Goal: Task Accomplishment & Management: Use online tool/utility

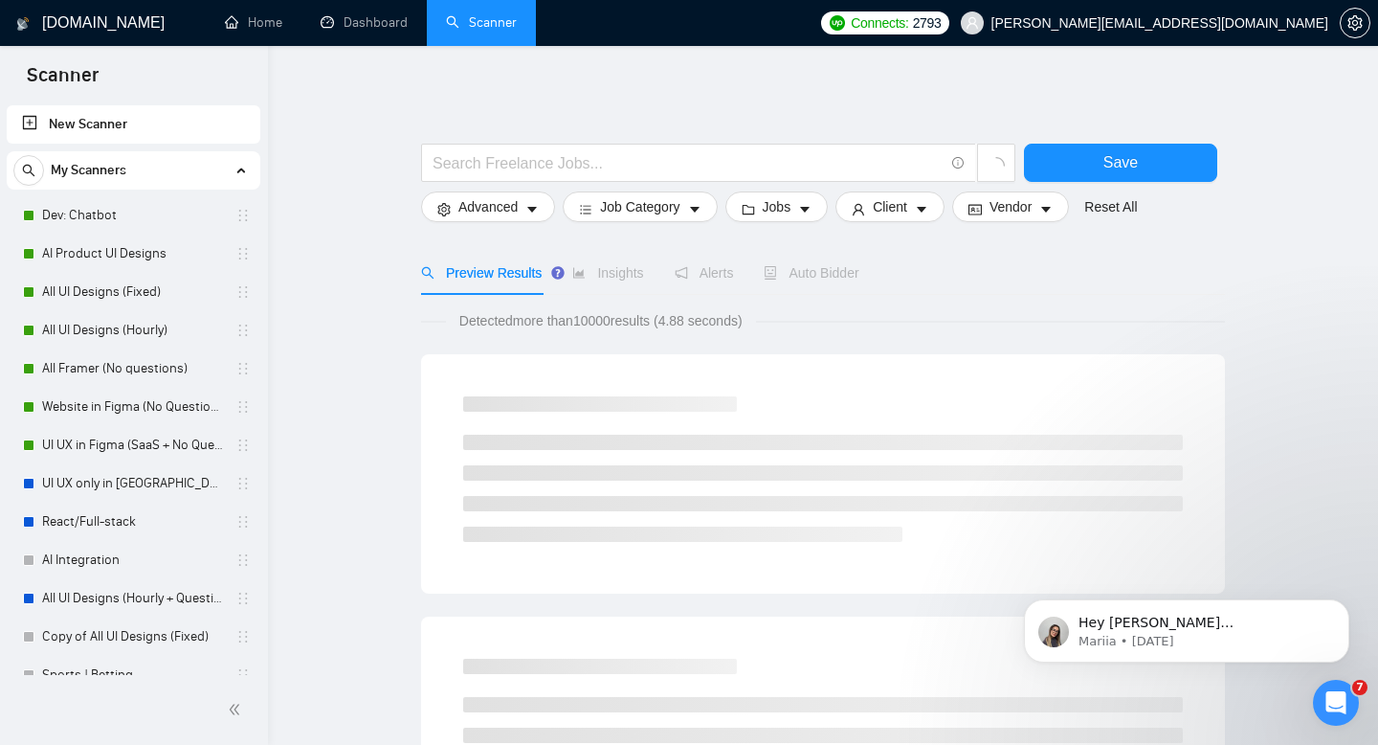
scroll to position [57, 0]
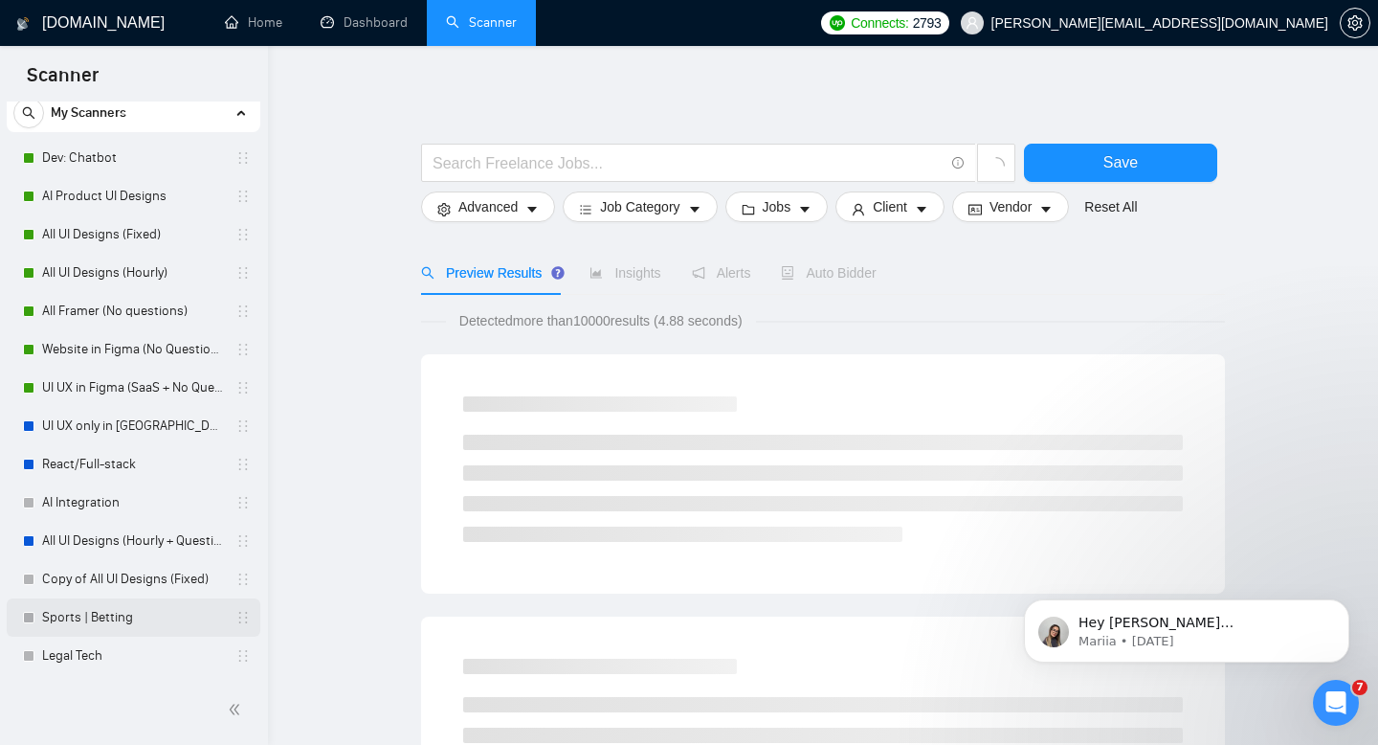
click at [83, 617] on link "Sports | Betting" at bounding box center [133, 617] width 182 height 38
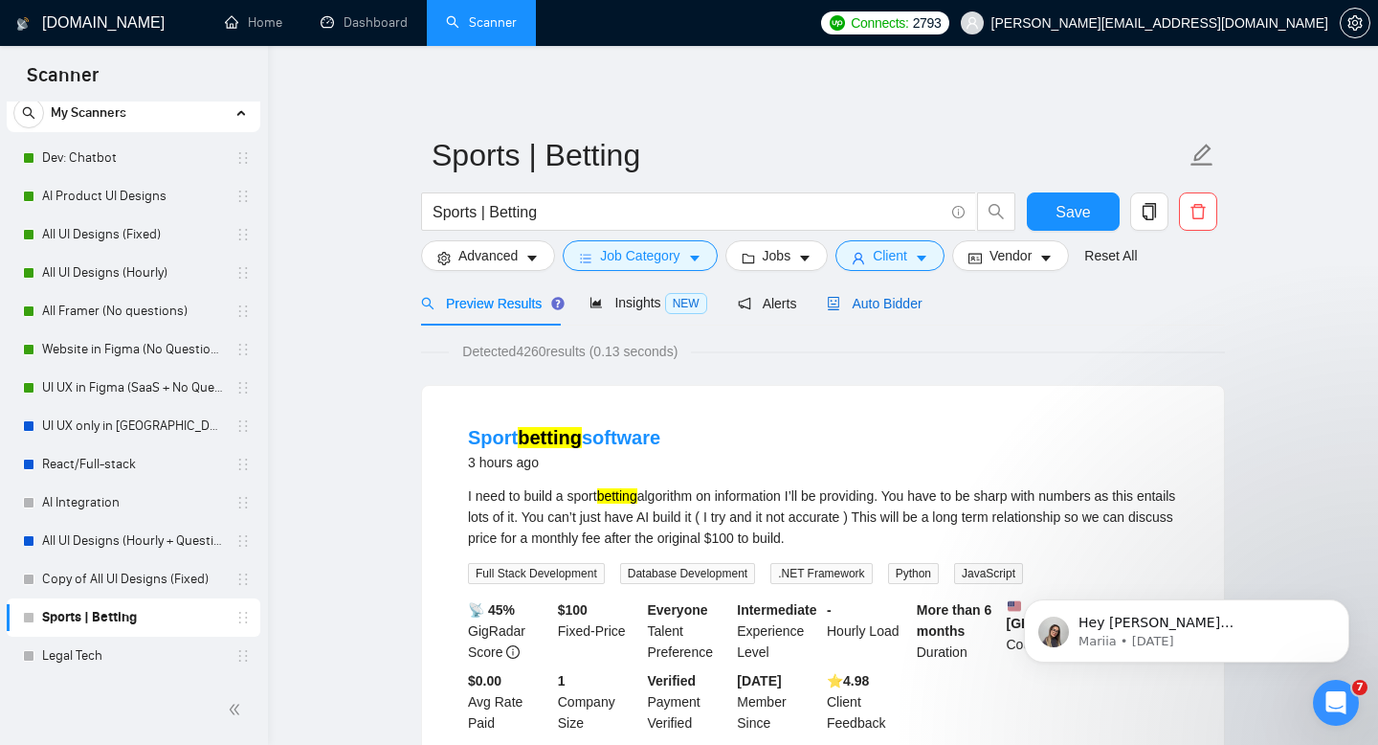
click at [867, 299] on span "Auto Bidder" at bounding box center [874, 303] width 95 height 15
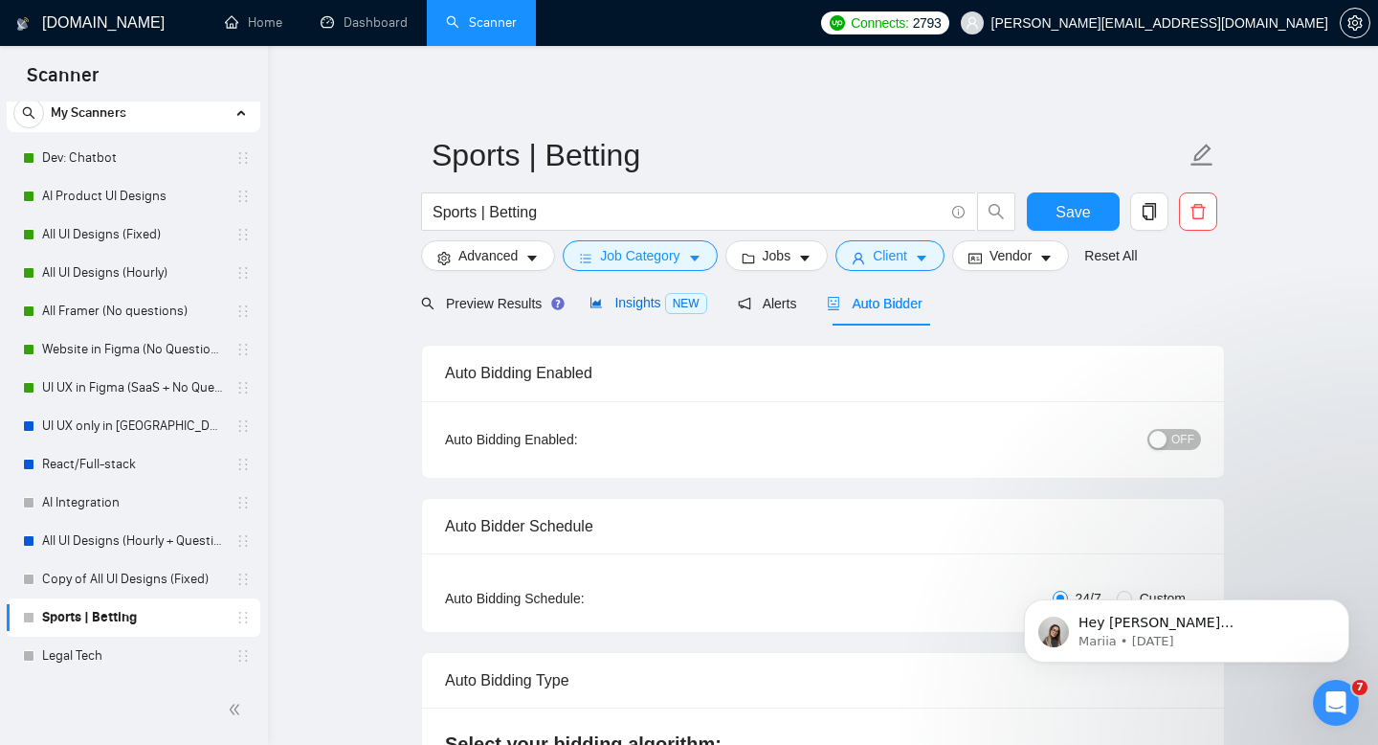
click at [676, 309] on span "NEW" at bounding box center [686, 303] width 42 height 21
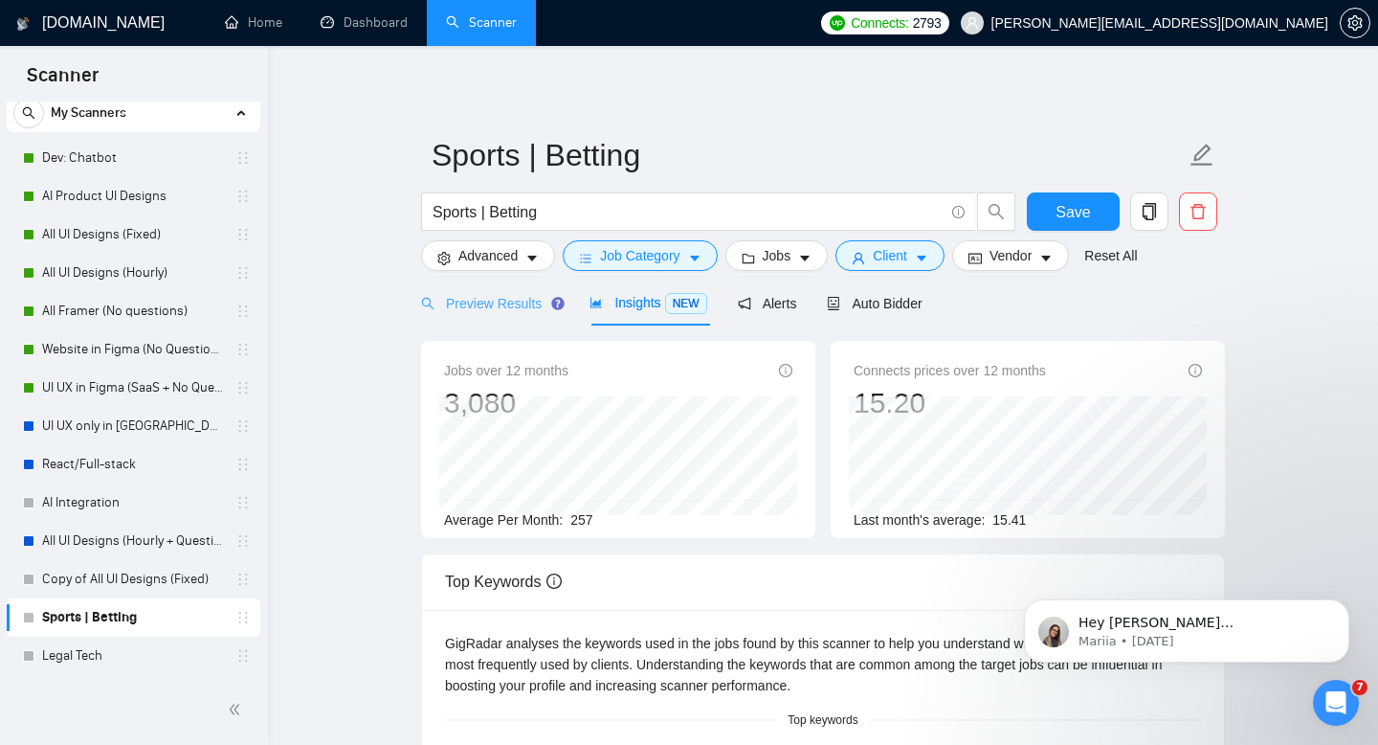
click at [501, 289] on div "Preview Results" at bounding box center [490, 302] width 138 height 45
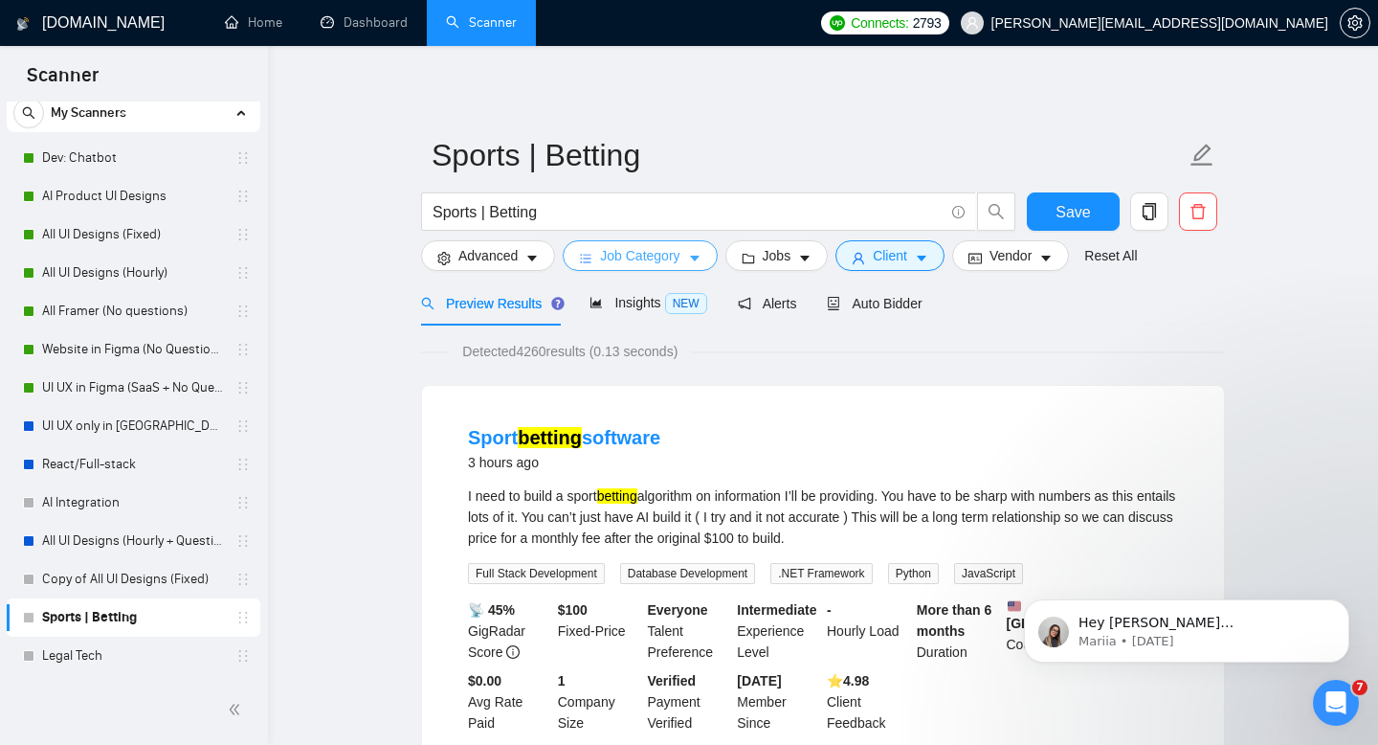
click at [717, 258] on button "Job Category" at bounding box center [640, 255] width 154 height 31
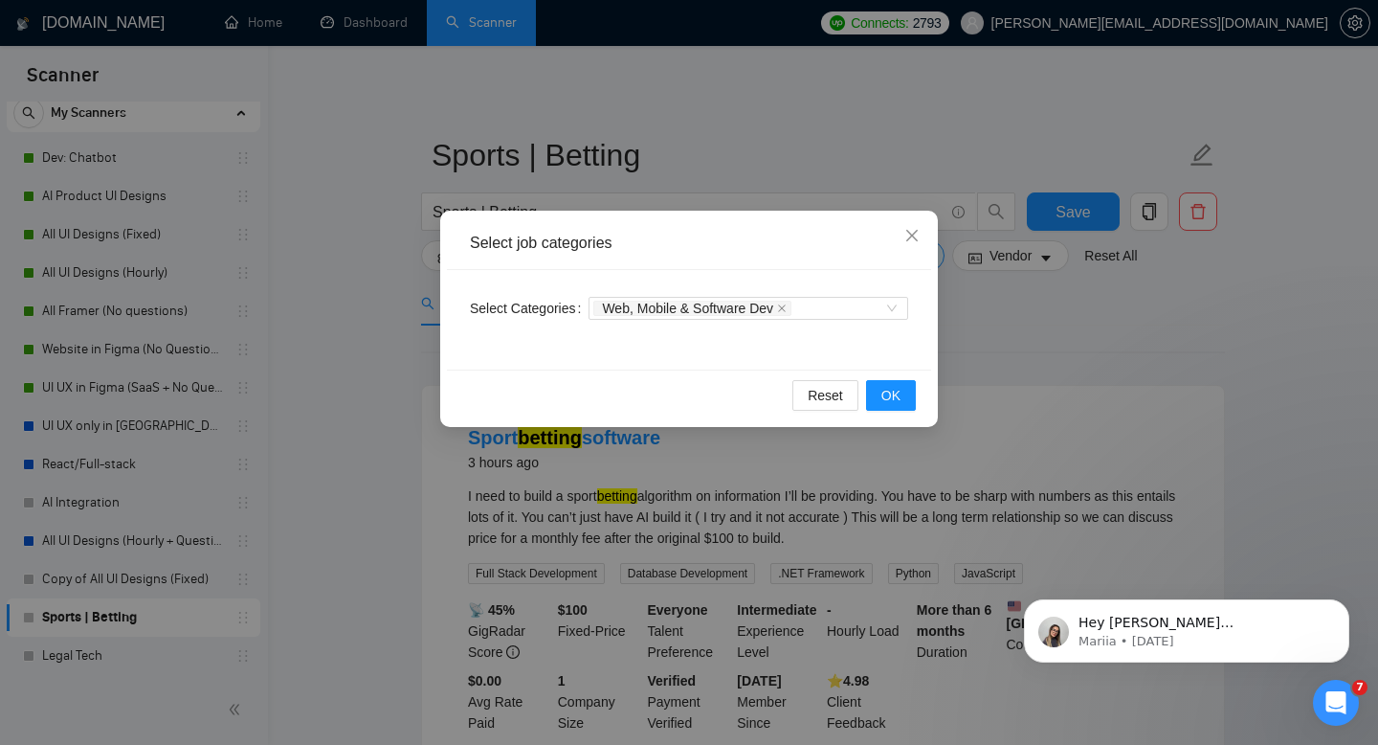
click at [727, 133] on div "Select job categories Select Categories Web, Mobile & Software Dev Reset OK" at bounding box center [689, 372] width 1378 height 745
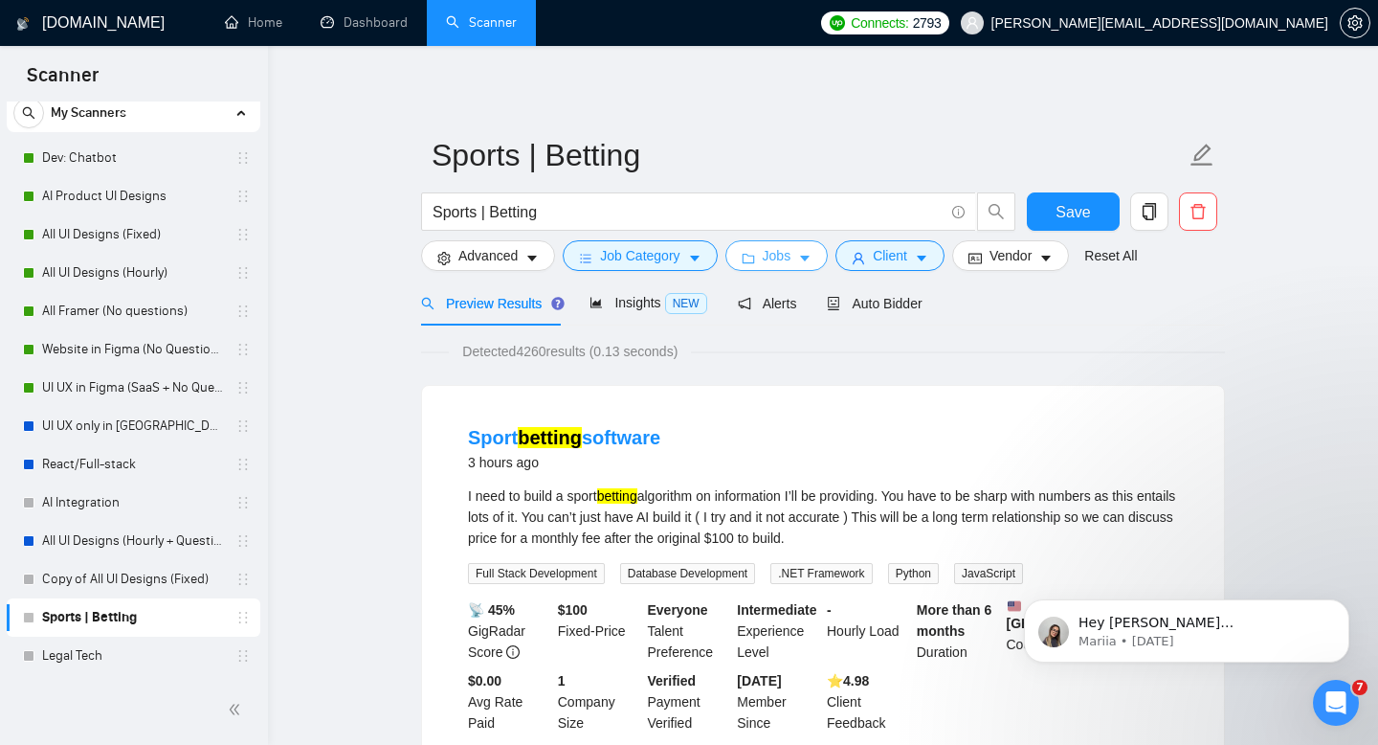
click at [792, 257] on span "Jobs" at bounding box center [777, 255] width 29 height 21
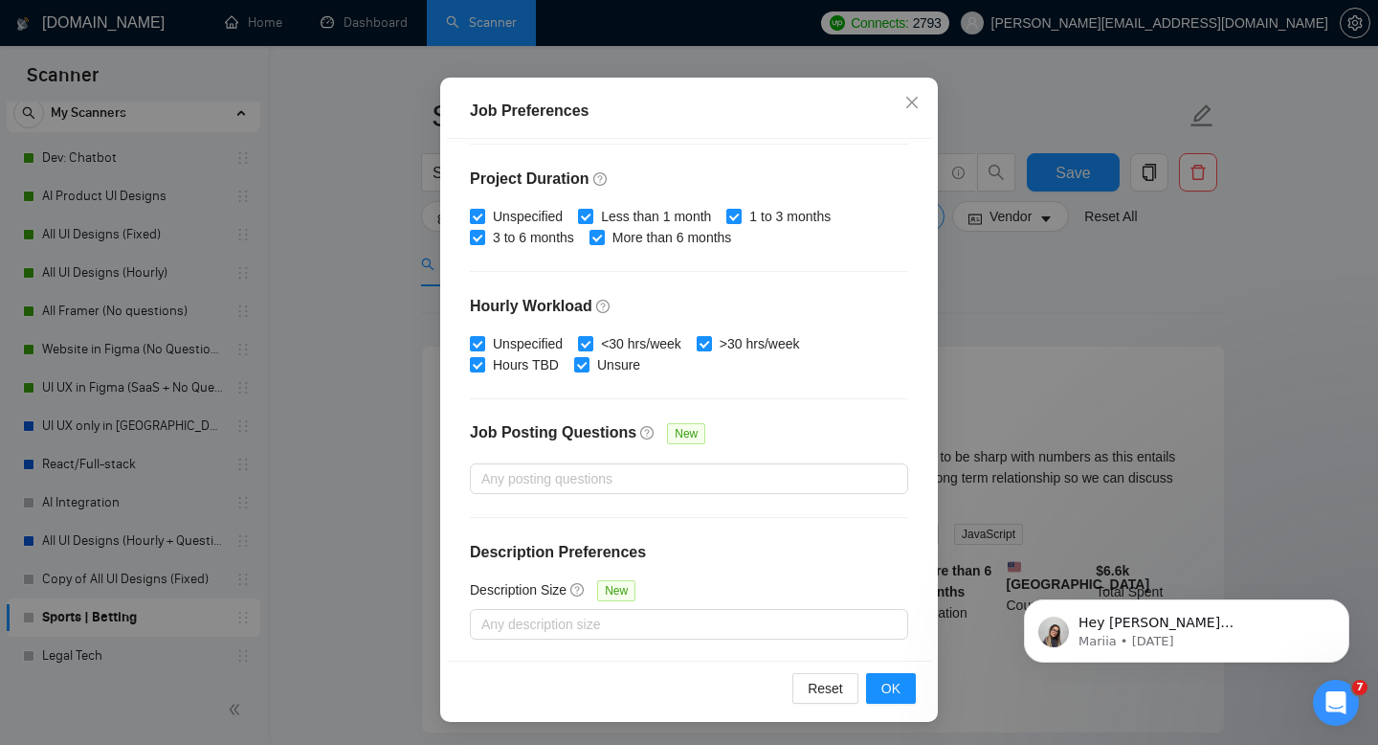
scroll to position [45, 0]
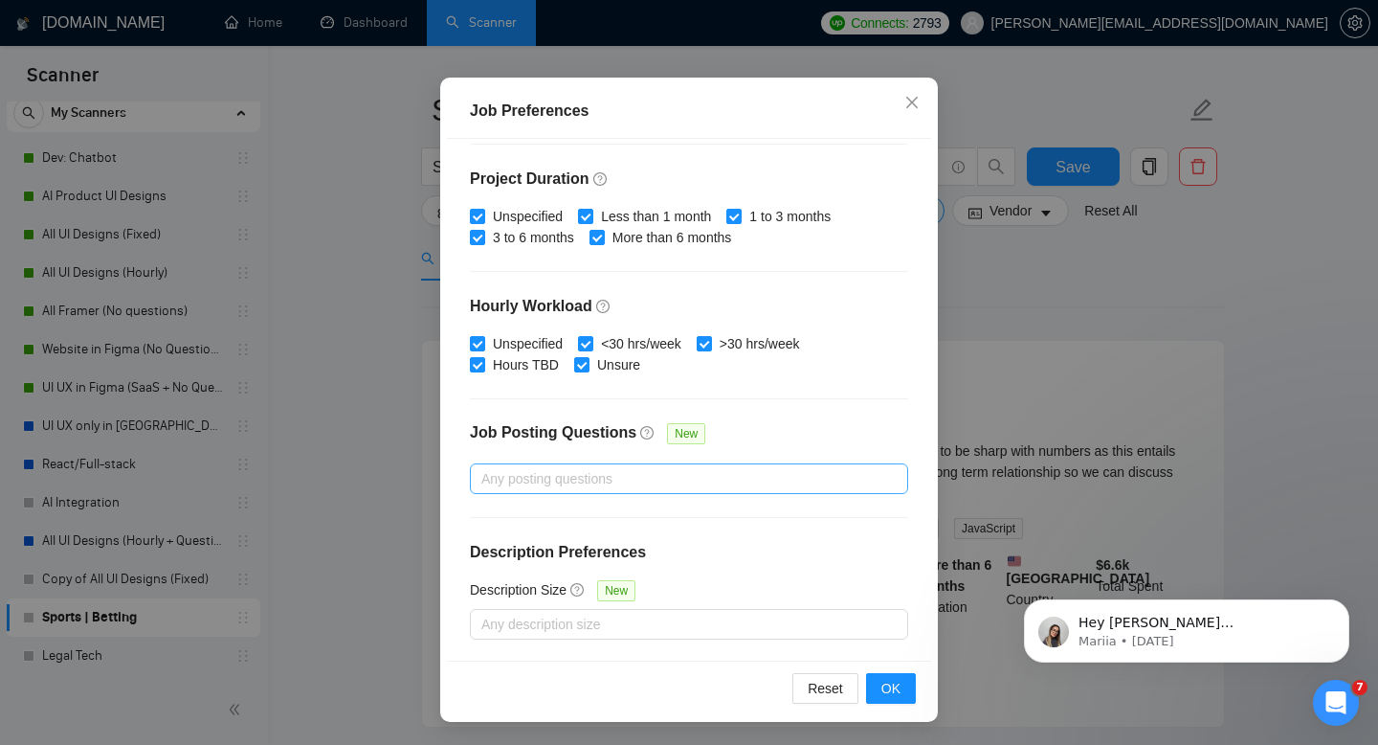
click at [538, 480] on div at bounding box center [680, 478] width 410 height 23
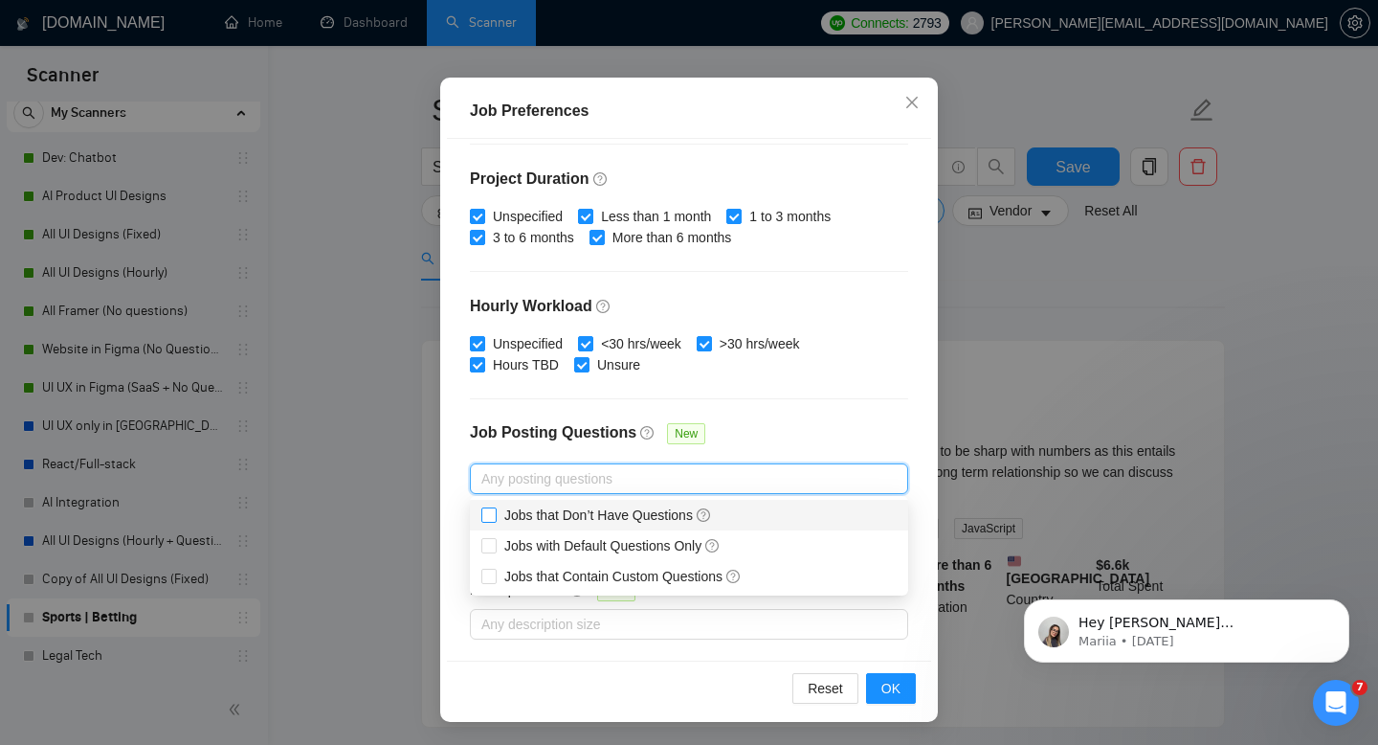
click at [548, 515] on span "Jobs that Don’t Have Questions" at bounding box center [608, 514] width 208 height 15
click at [495, 515] on input "Jobs that Don’t Have Questions" at bounding box center [488, 513] width 13 height 13
checkbox input "true"
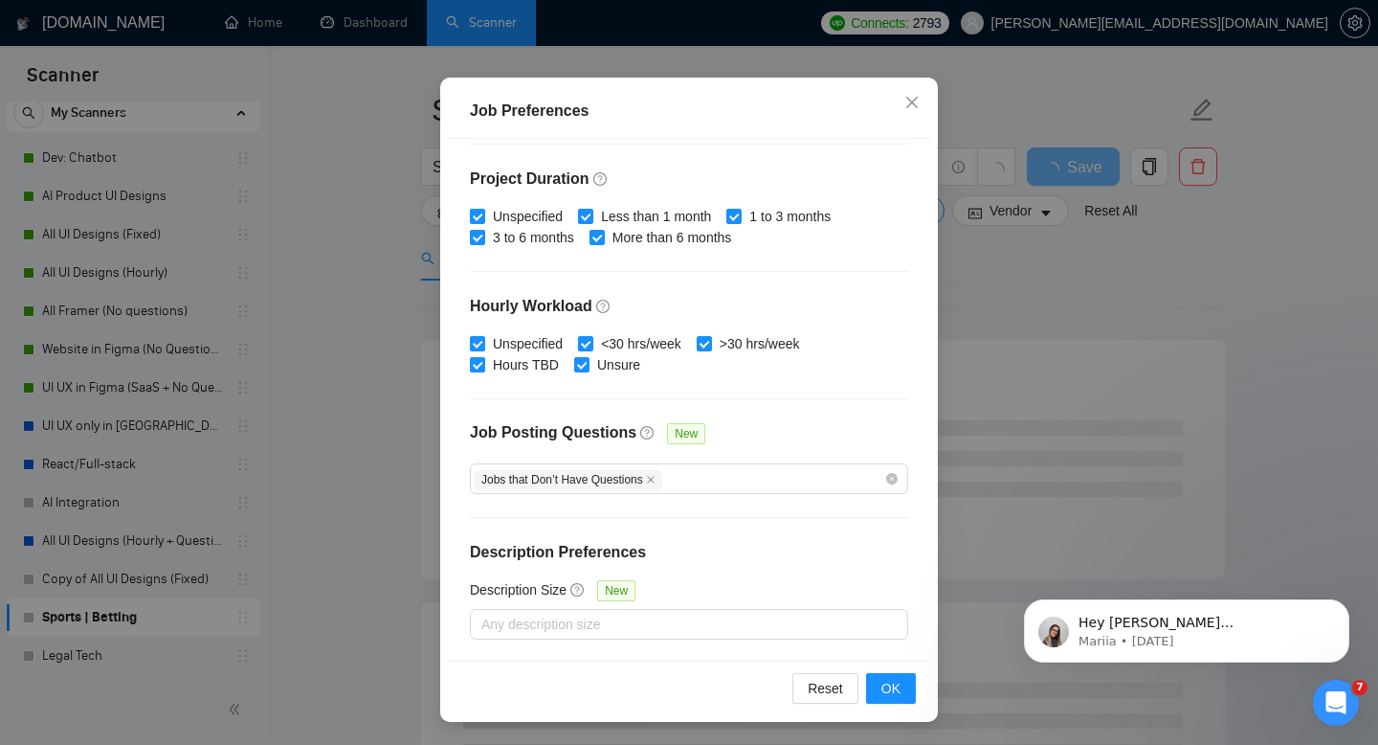
click at [895, 595] on div "Description Size New" at bounding box center [689, 594] width 438 height 30
click at [896, 687] on span "OK" at bounding box center [891, 688] width 19 height 21
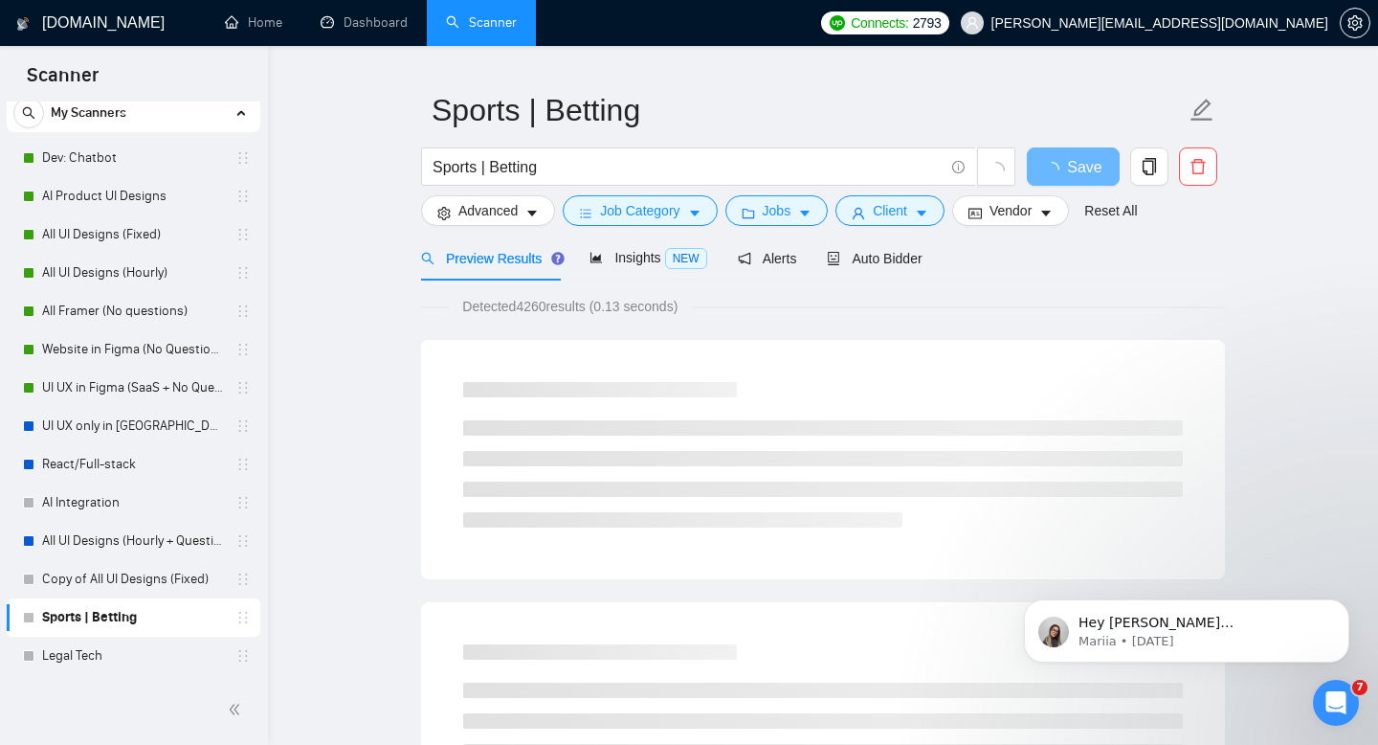
scroll to position [36, 0]
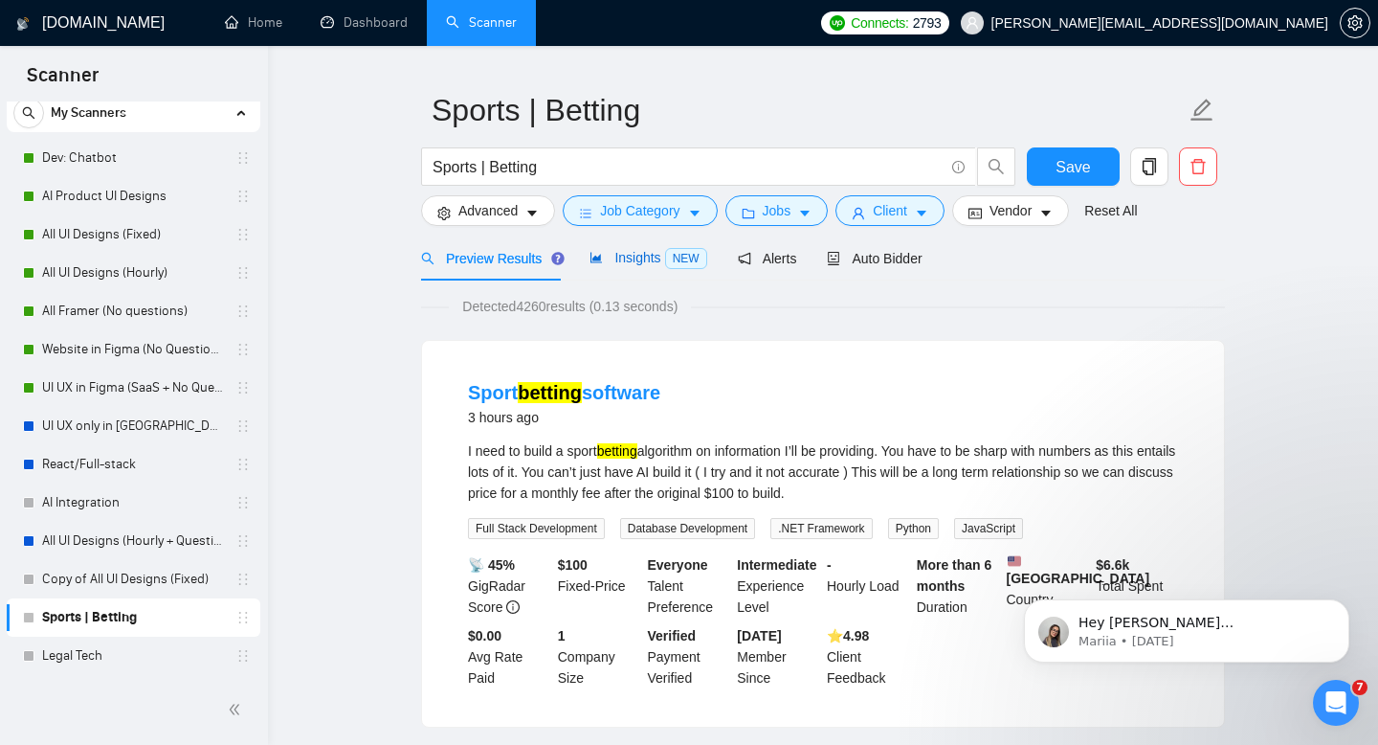
click at [616, 259] on span "Insights NEW" at bounding box center [648, 257] width 117 height 15
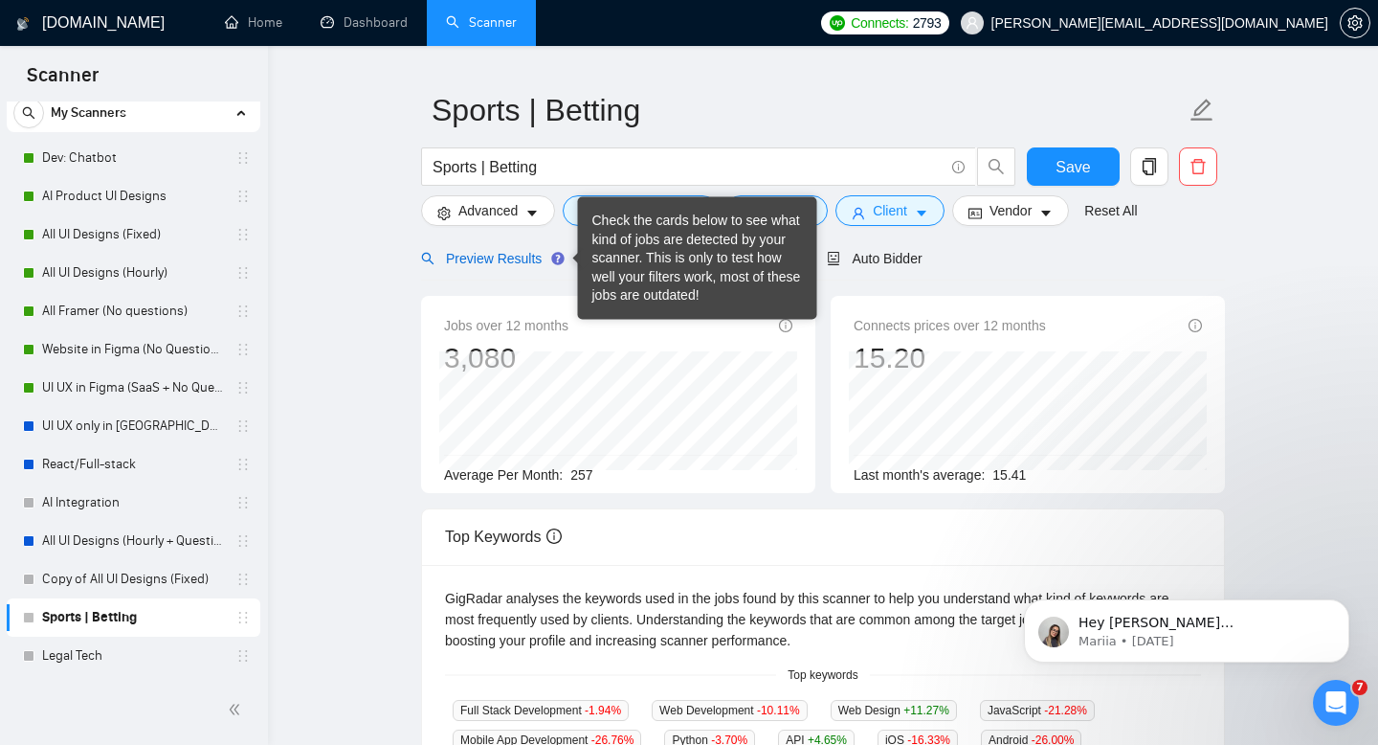
click at [489, 259] on span "Preview Results" at bounding box center [490, 258] width 138 height 15
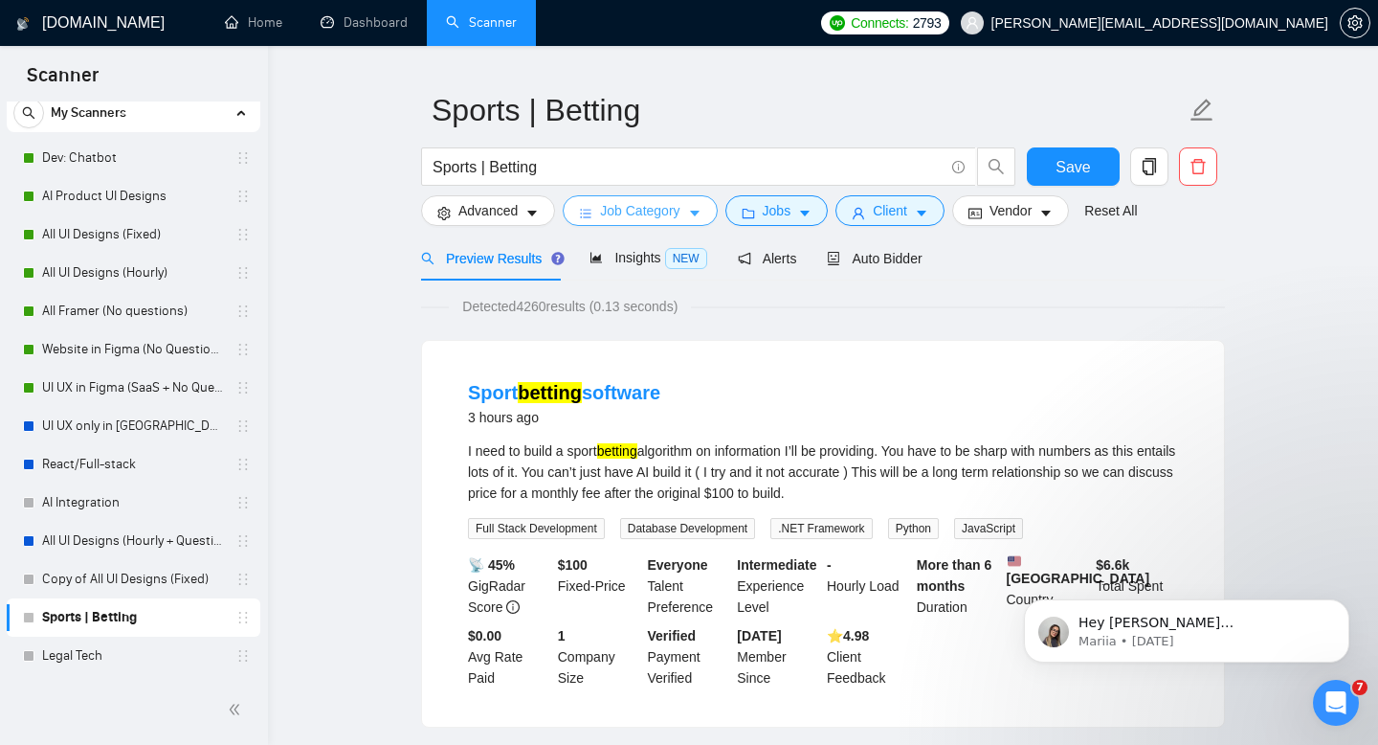
click at [682, 222] on button "Job Category" at bounding box center [640, 210] width 154 height 31
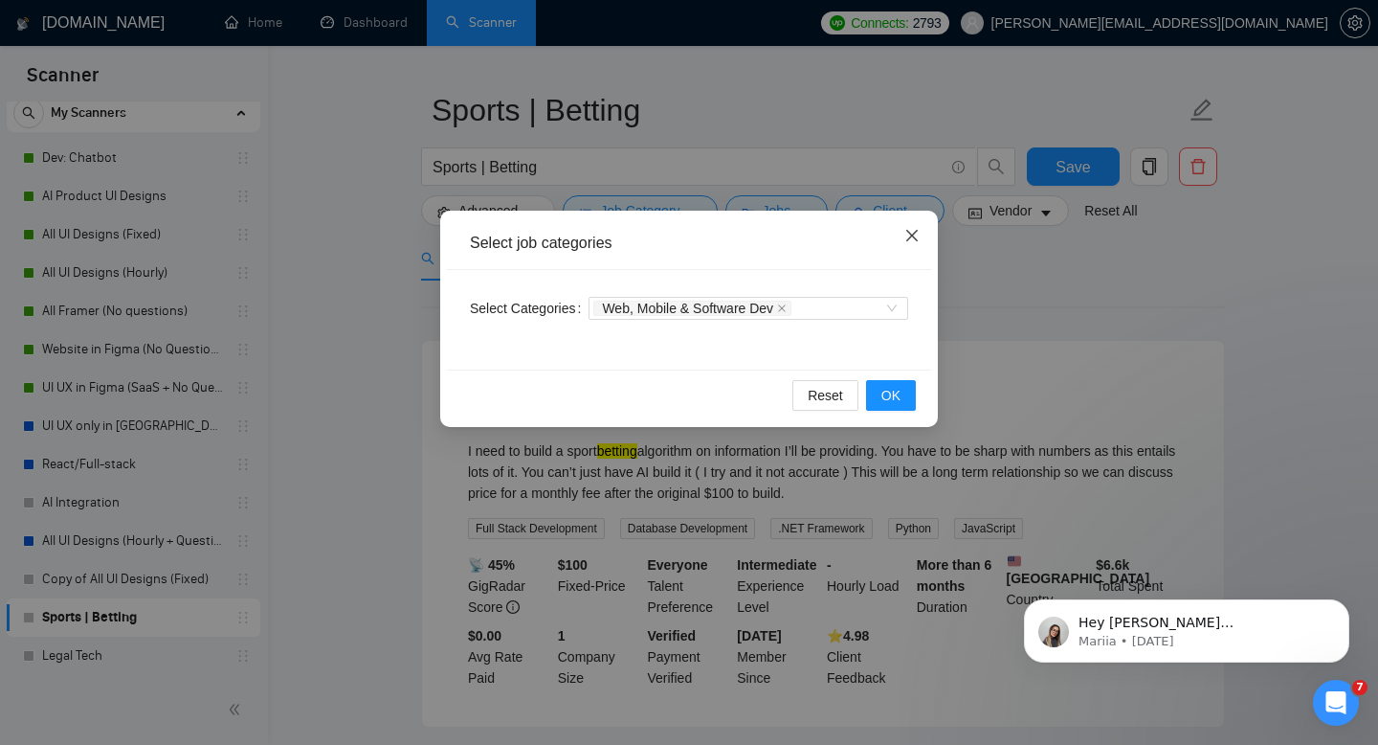
click at [911, 242] on icon "close" at bounding box center [912, 235] width 15 height 15
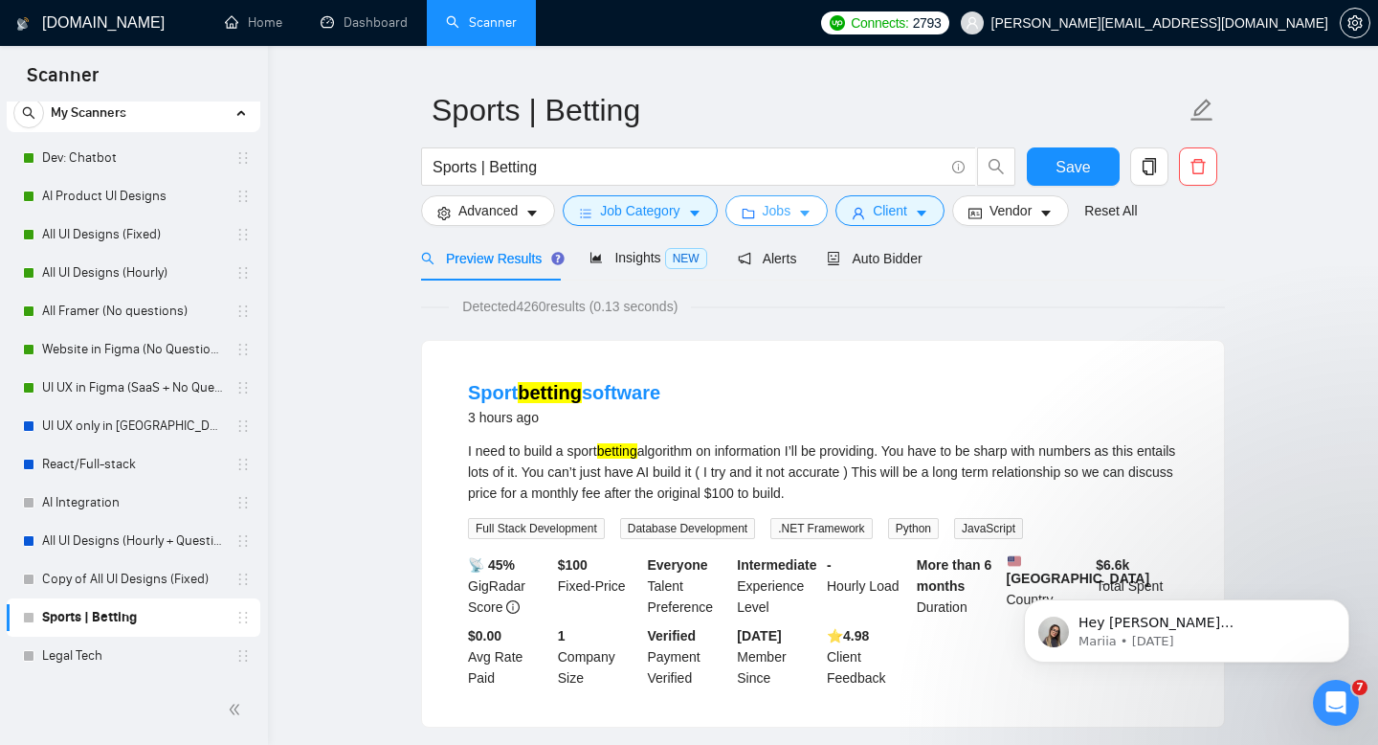
click at [789, 217] on span "Jobs" at bounding box center [777, 210] width 29 height 21
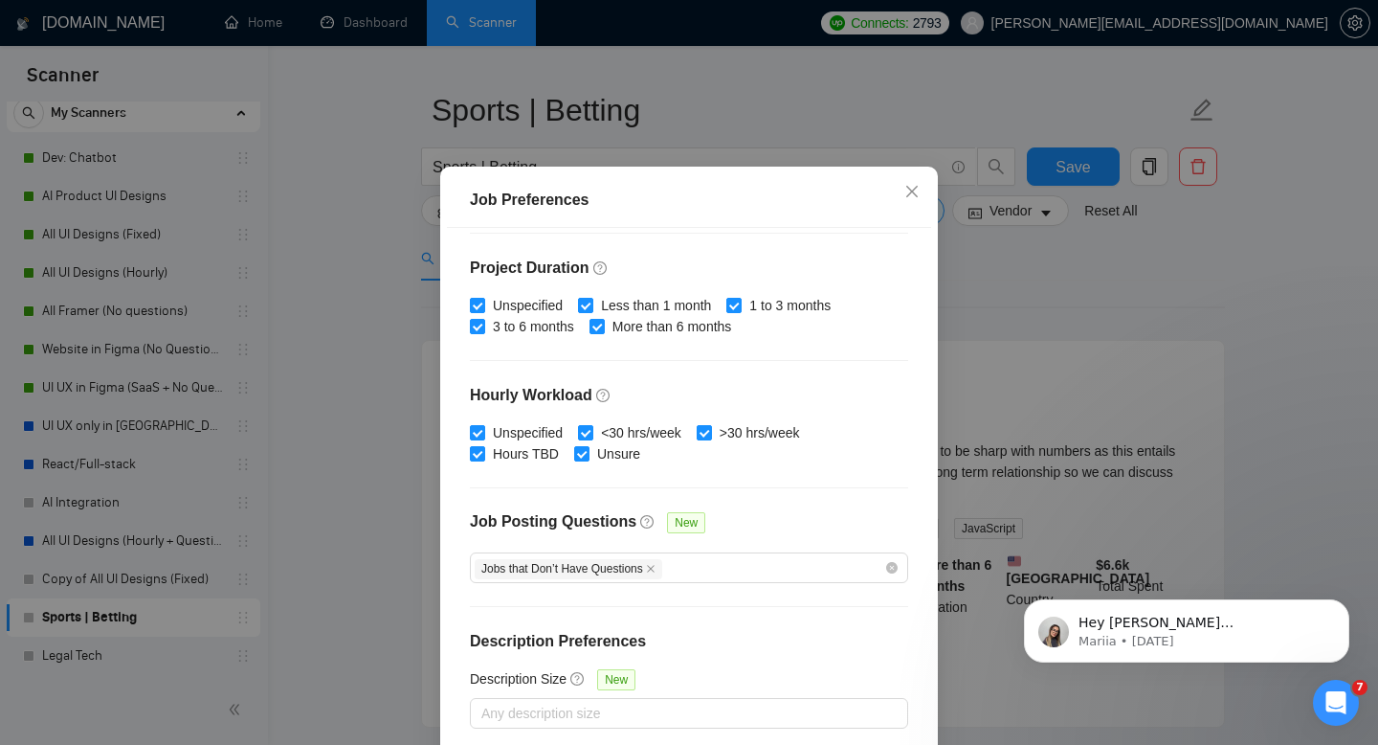
scroll to position [125, 0]
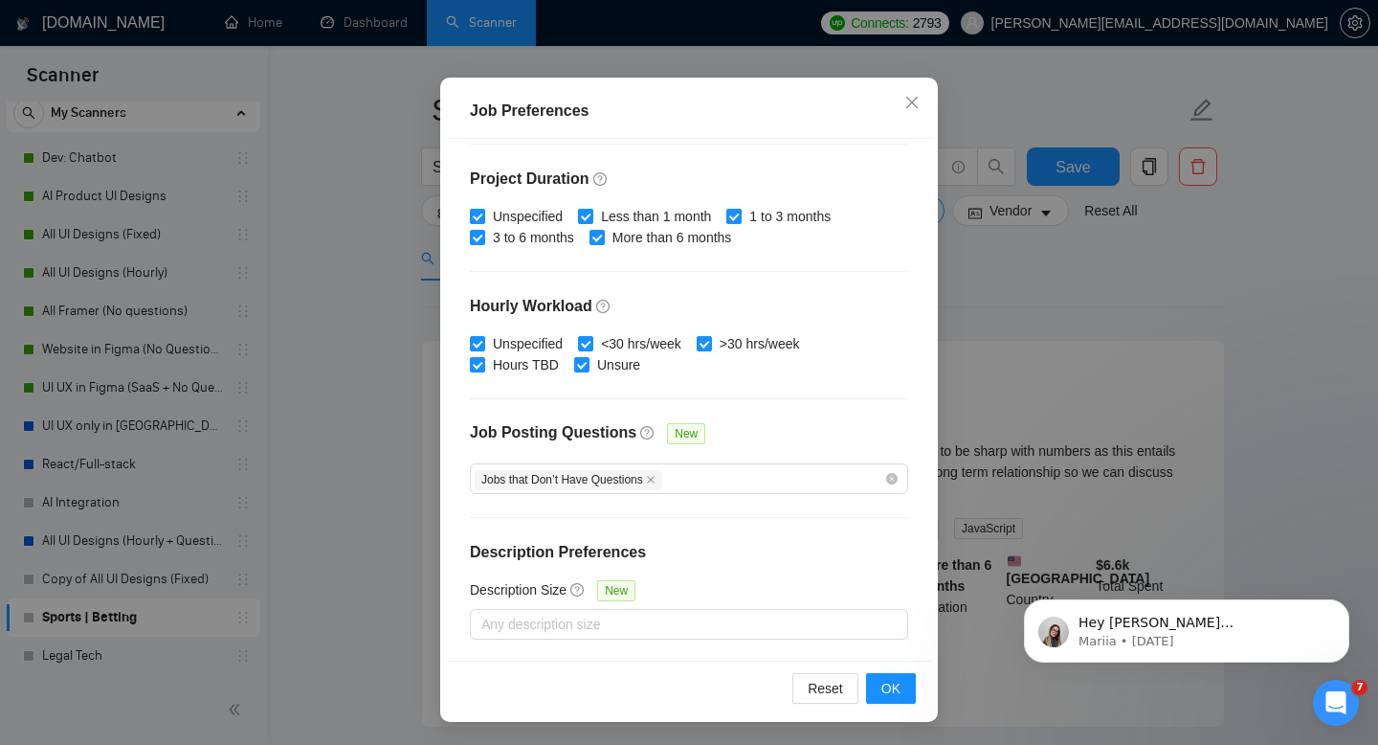
click at [887, 706] on div "Reset OK" at bounding box center [689, 688] width 484 height 55
click at [885, 689] on span "OK" at bounding box center [891, 688] width 19 height 21
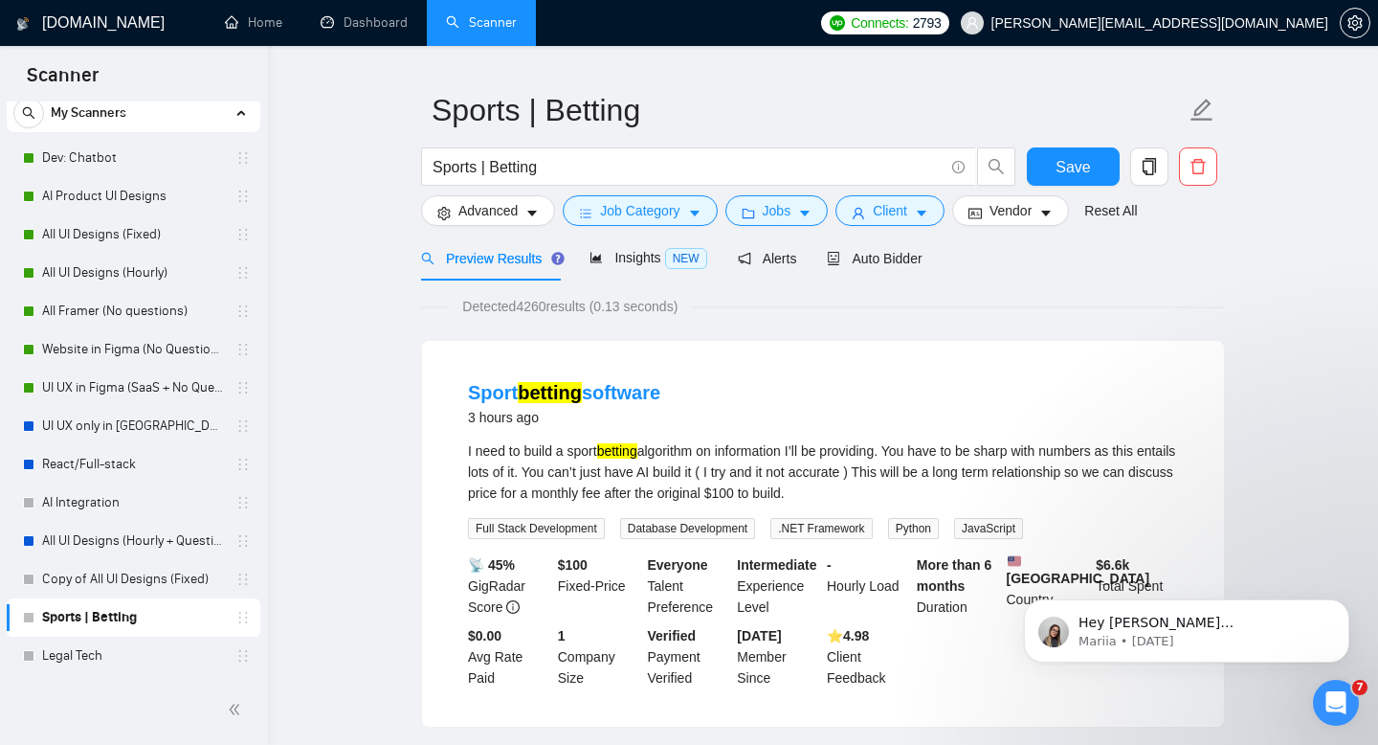
scroll to position [0, 0]
click at [885, 210] on span "Client" at bounding box center [890, 210] width 34 height 21
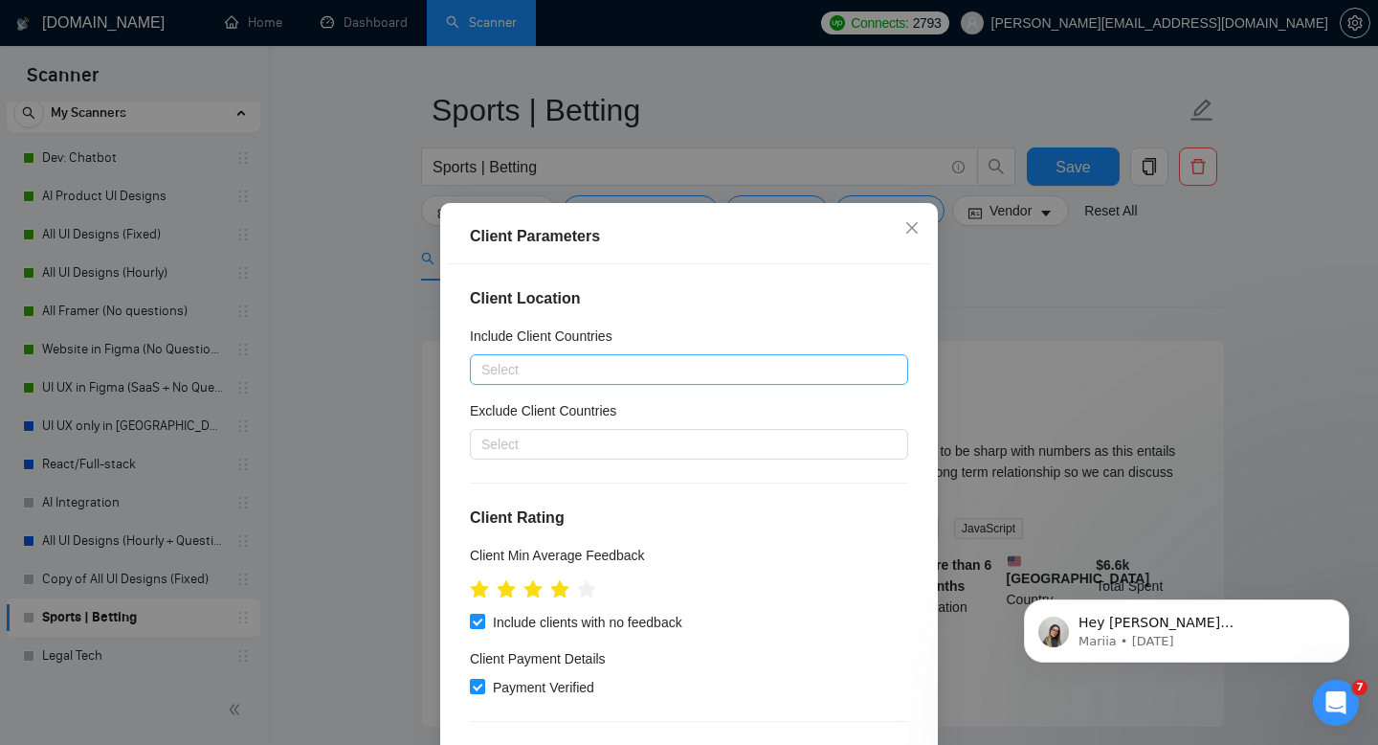
click at [544, 378] on div at bounding box center [680, 369] width 410 height 23
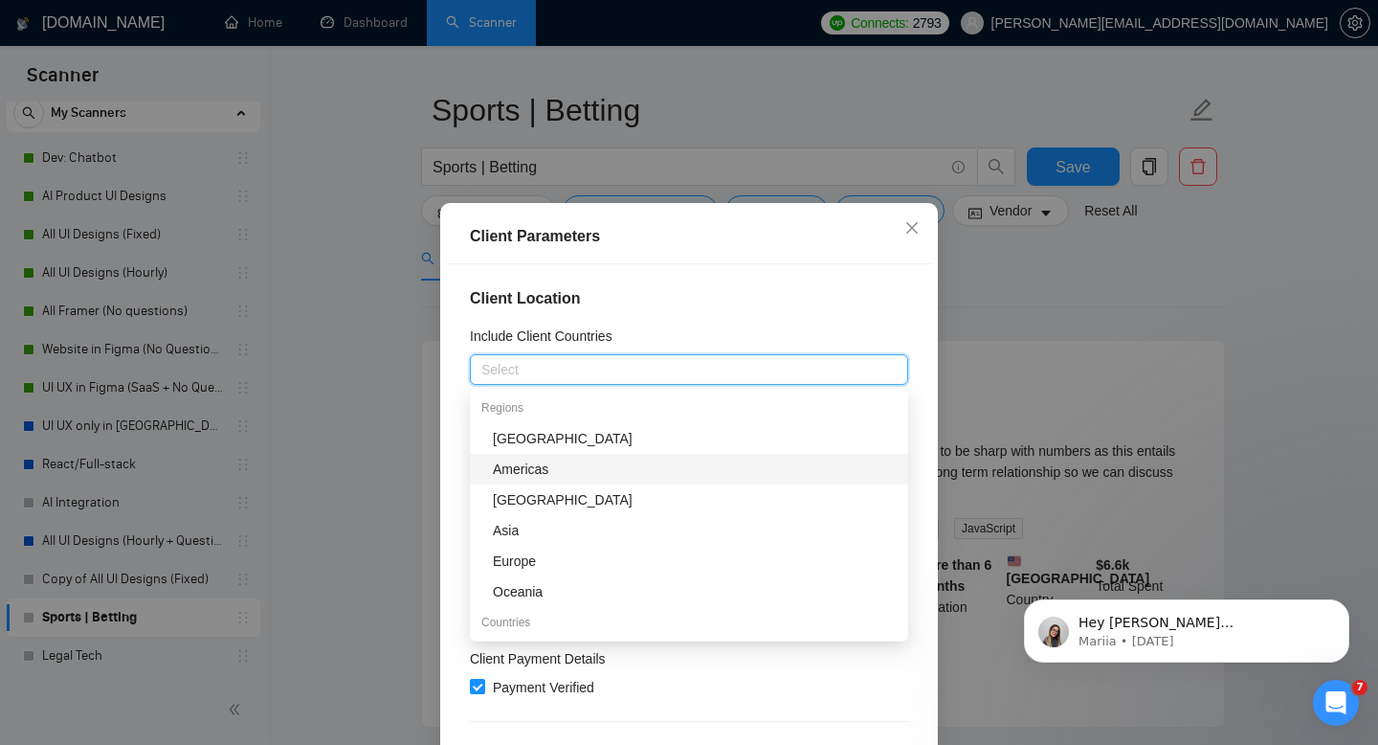
click at [557, 461] on div "Americas" at bounding box center [695, 469] width 404 height 21
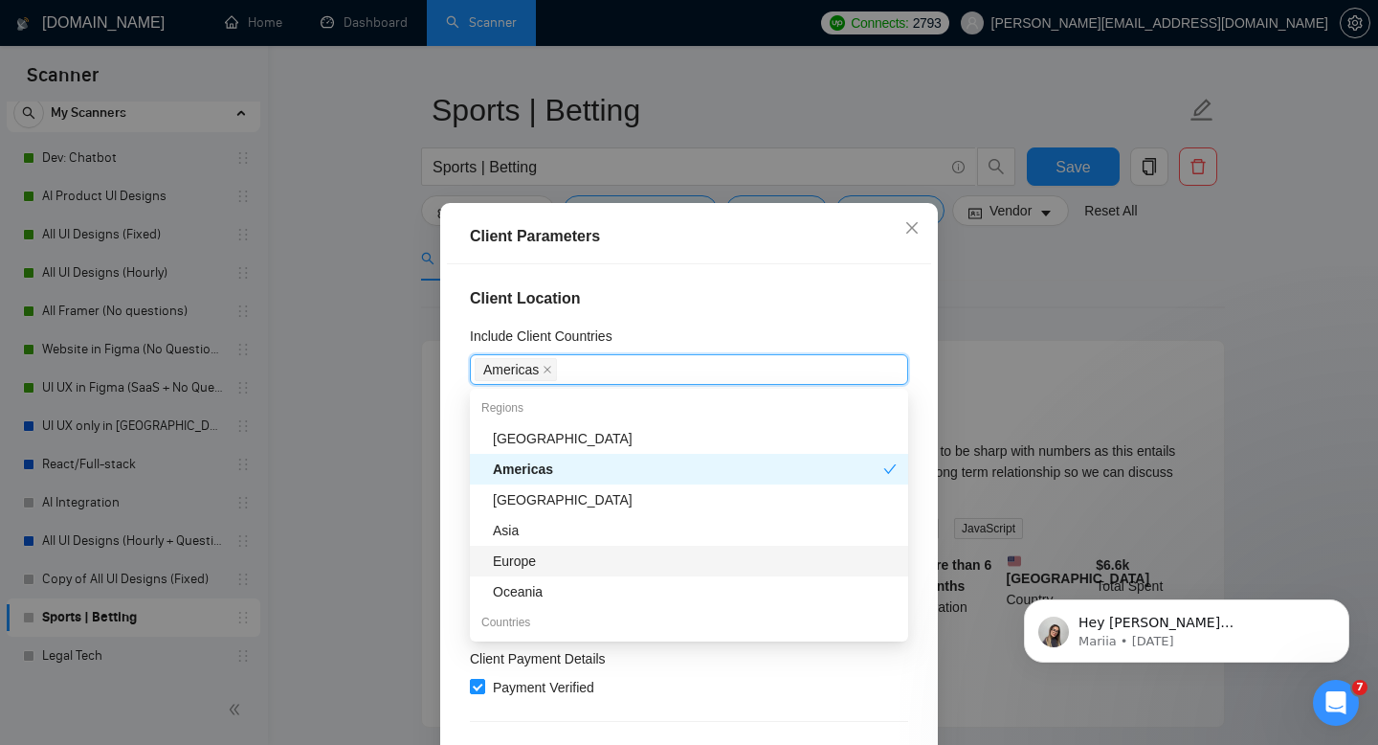
click at [560, 563] on div "Europe" at bounding box center [695, 560] width 404 height 21
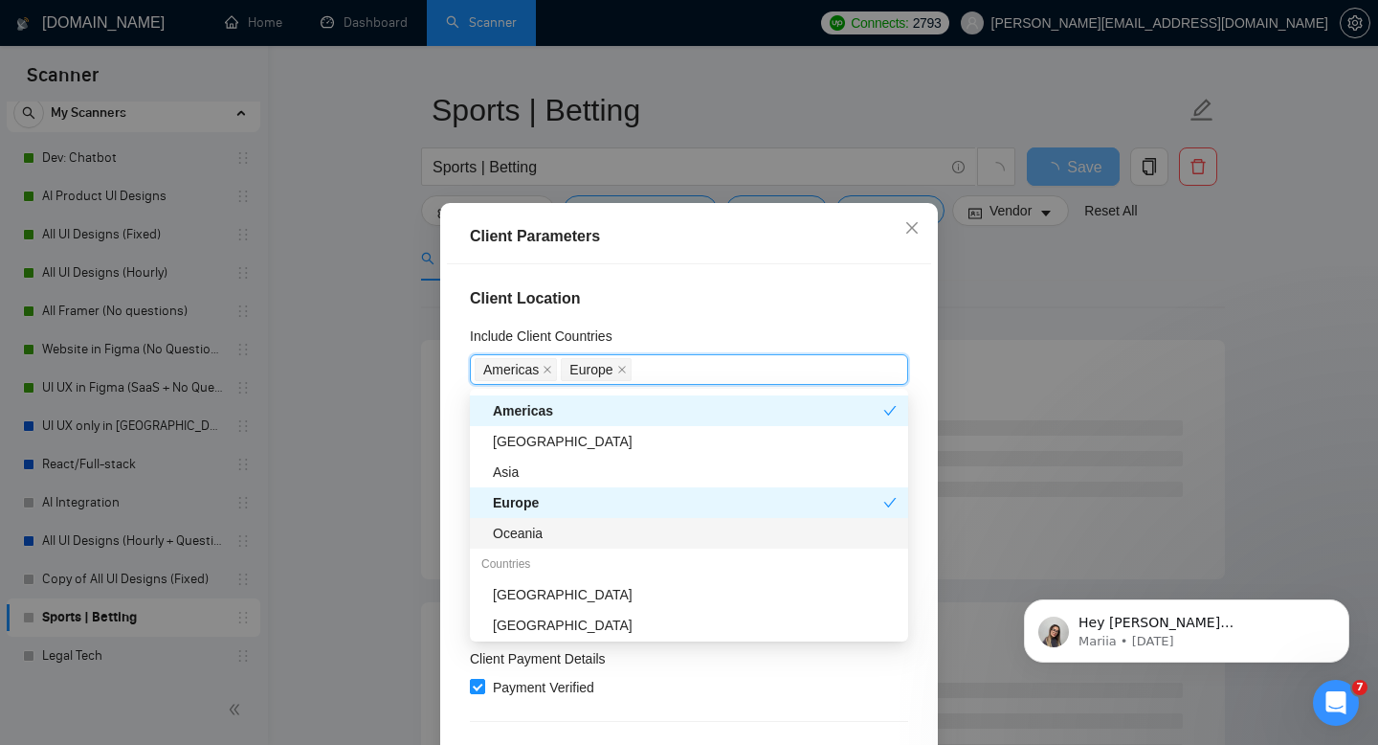
scroll to position [105, 0]
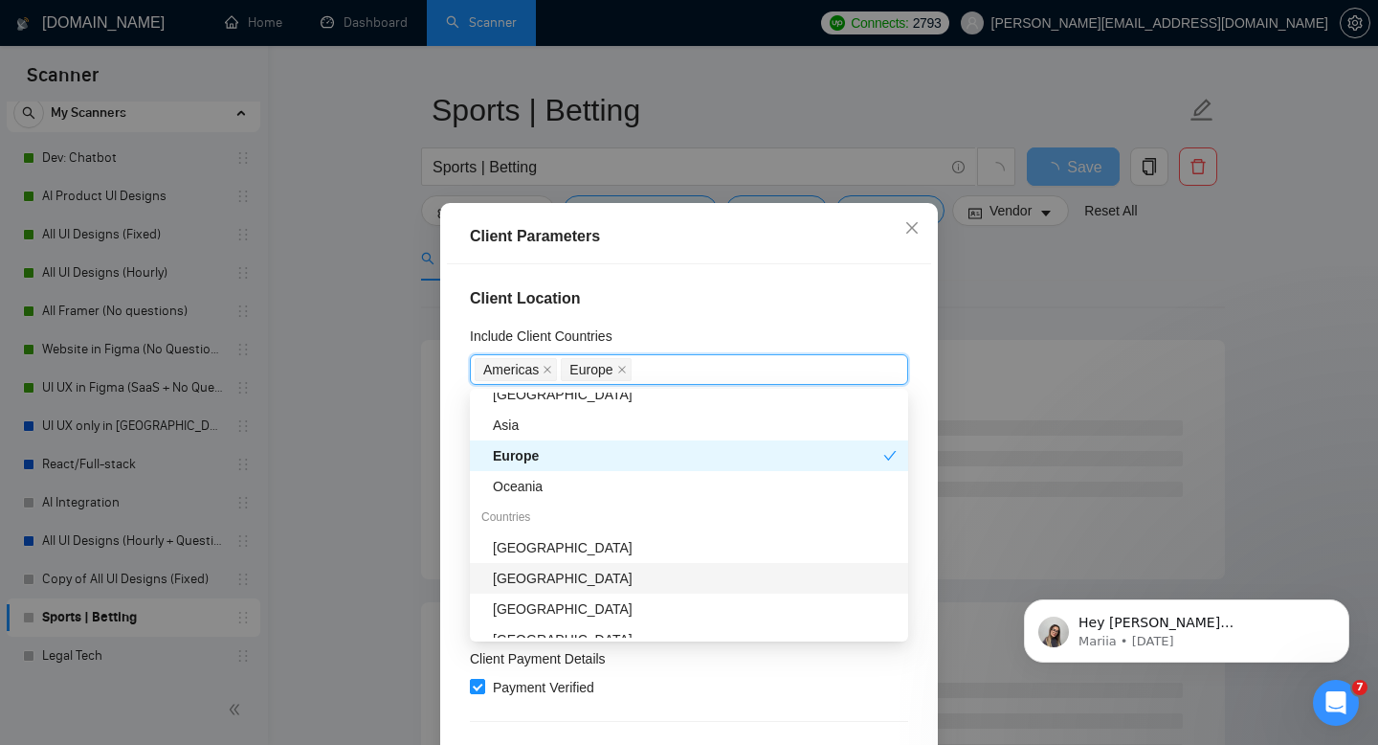
click at [551, 575] on div "[GEOGRAPHIC_DATA]" at bounding box center [695, 578] width 404 height 21
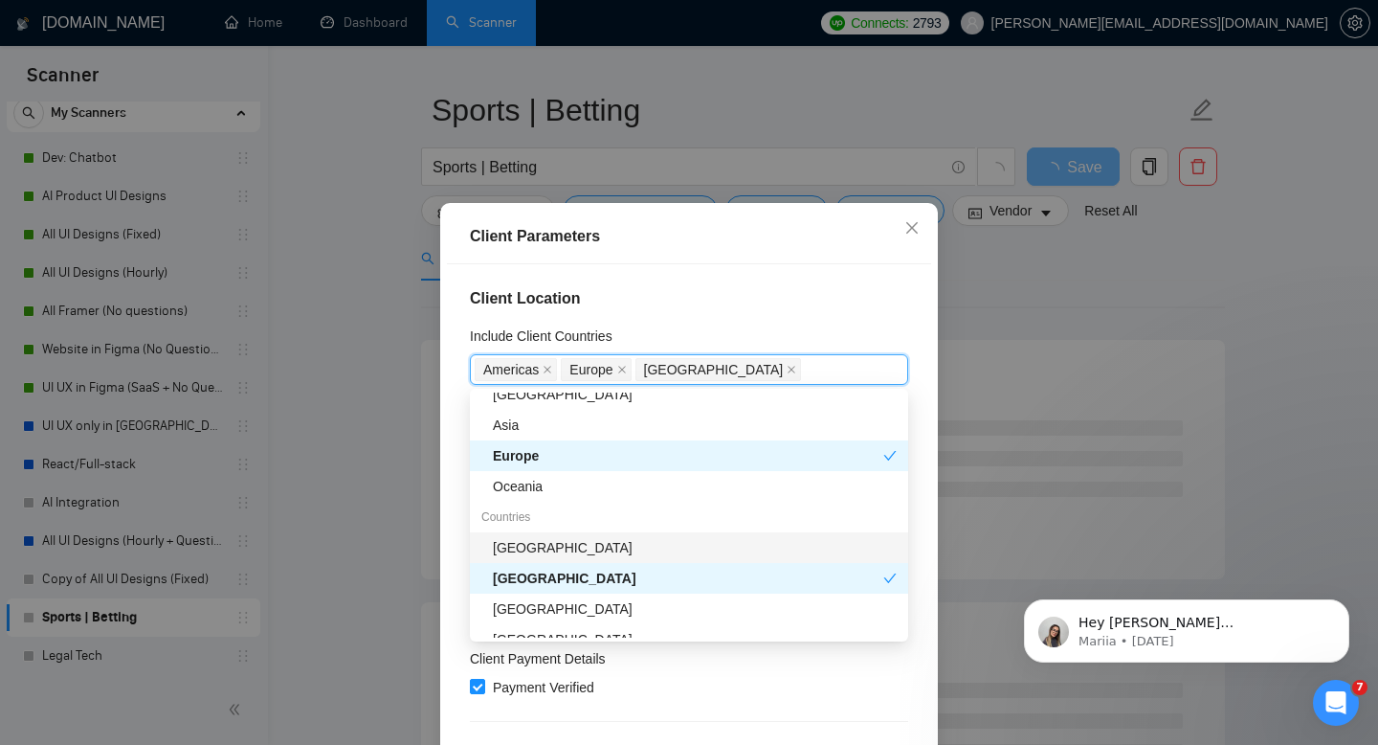
click at [548, 545] on div "[GEOGRAPHIC_DATA]" at bounding box center [695, 547] width 404 height 21
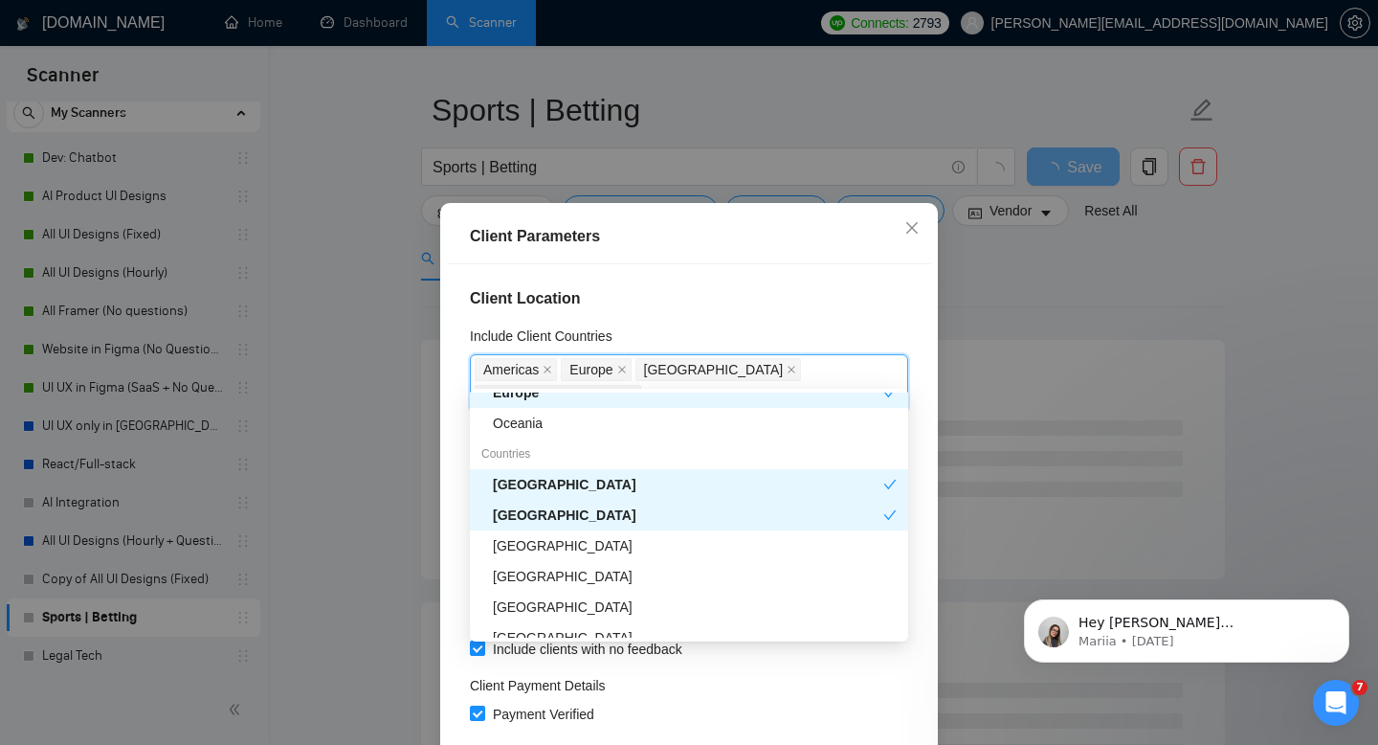
scroll to position [215, 0]
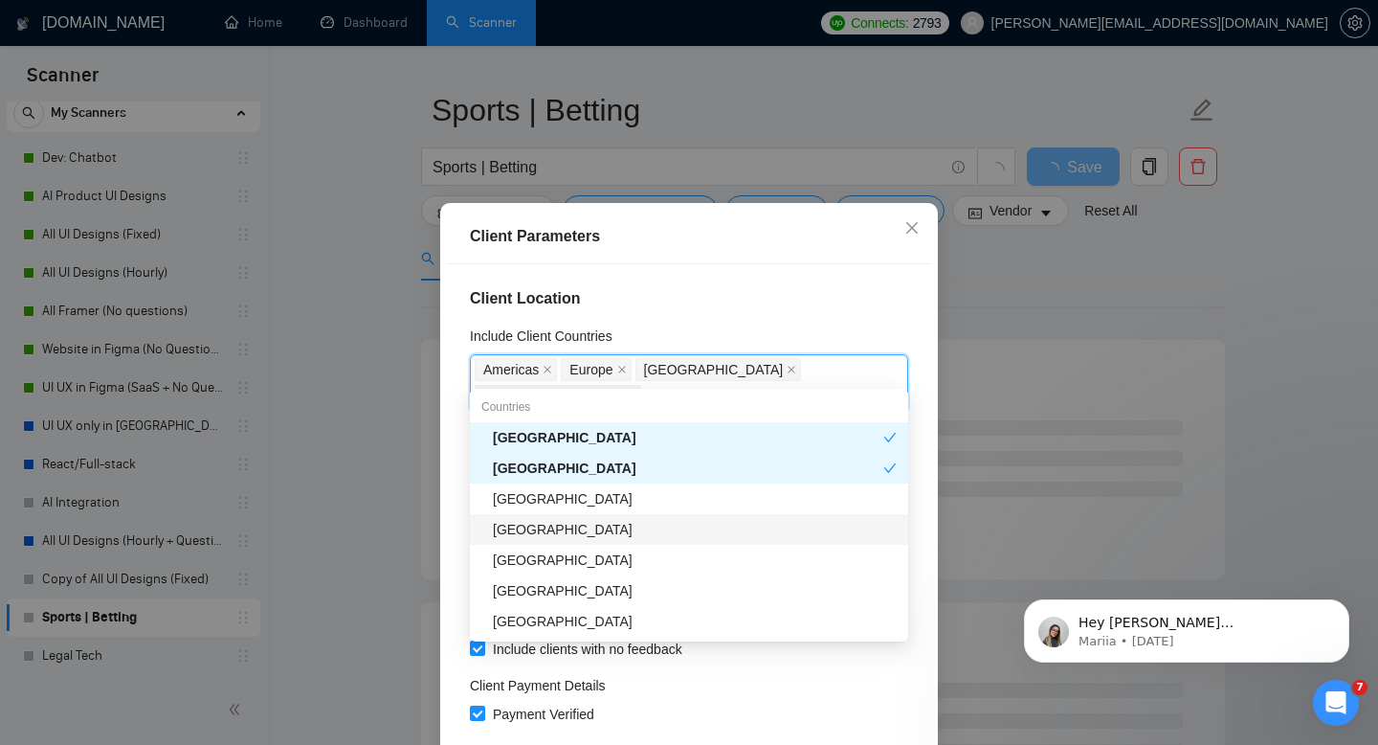
click at [543, 526] on div "[GEOGRAPHIC_DATA]" at bounding box center [695, 529] width 404 height 21
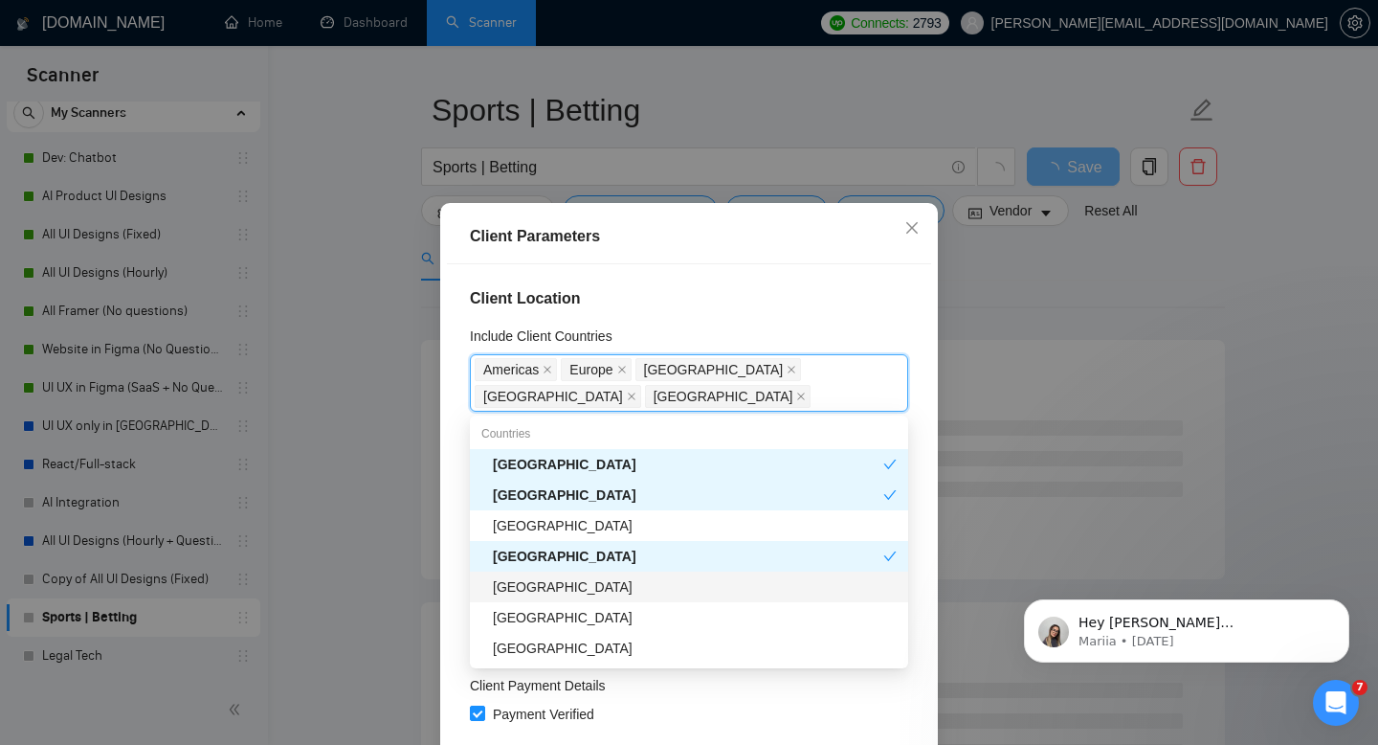
click at [552, 583] on div "[GEOGRAPHIC_DATA]" at bounding box center [695, 586] width 404 height 21
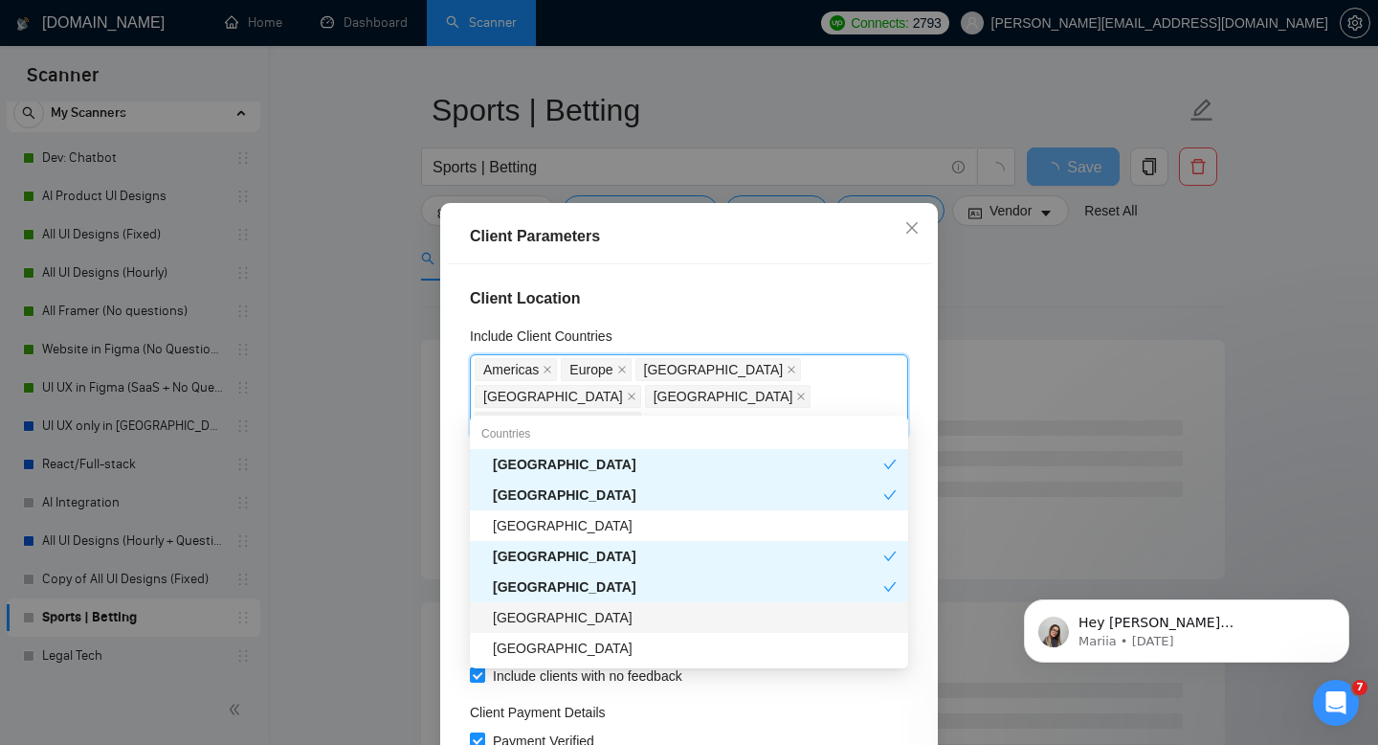
click at [552, 627] on div "[GEOGRAPHIC_DATA]" at bounding box center [695, 617] width 404 height 21
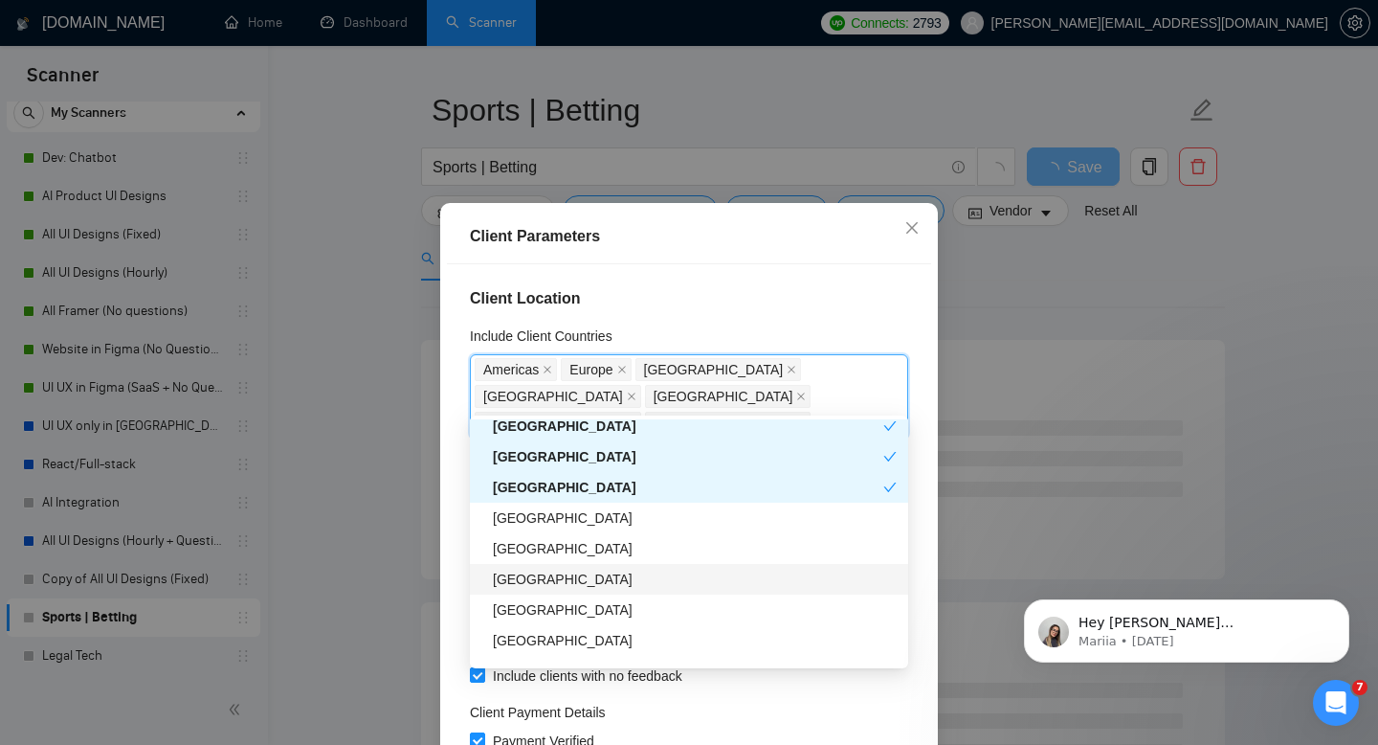
scroll to position [421, 0]
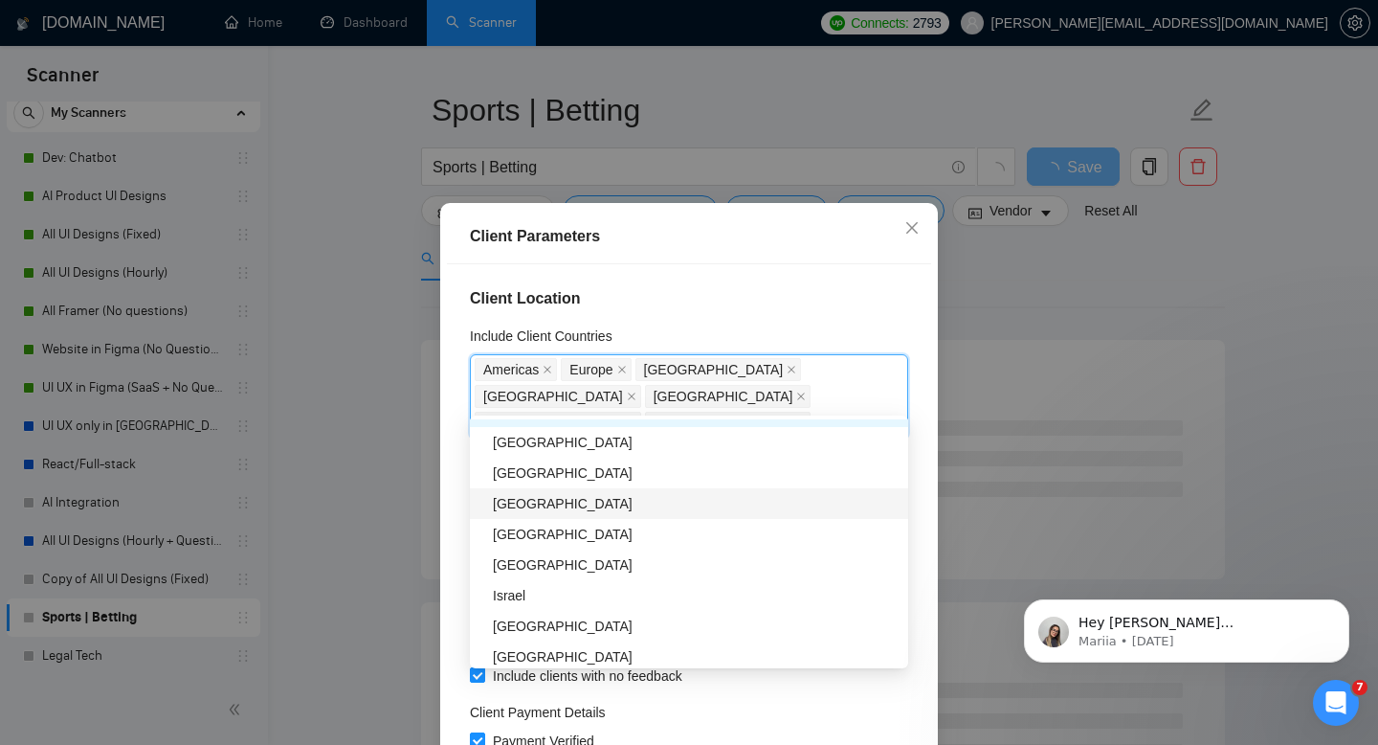
click at [530, 497] on div "[GEOGRAPHIC_DATA]" at bounding box center [695, 503] width 404 height 21
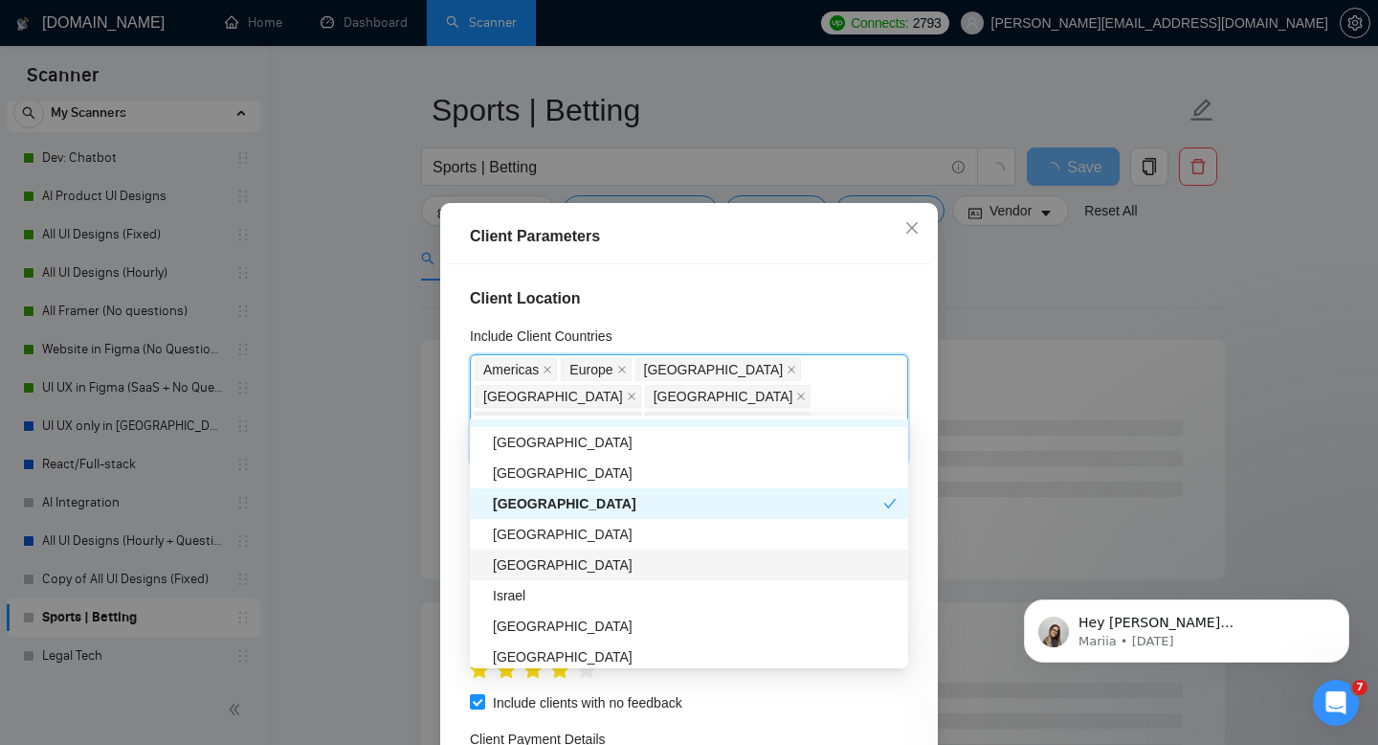
click at [540, 561] on div "[GEOGRAPHIC_DATA]" at bounding box center [695, 564] width 404 height 21
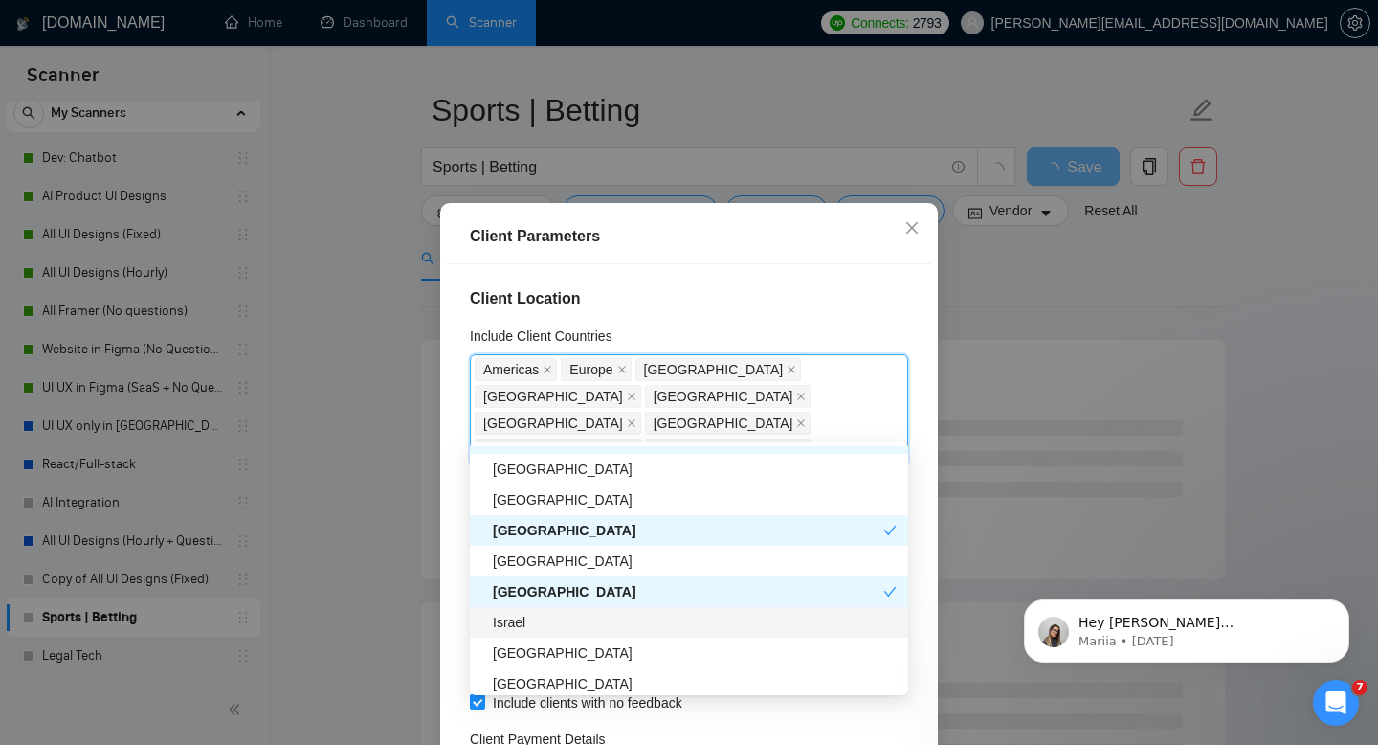
click at [548, 633] on div "Israel" at bounding box center [689, 622] width 438 height 31
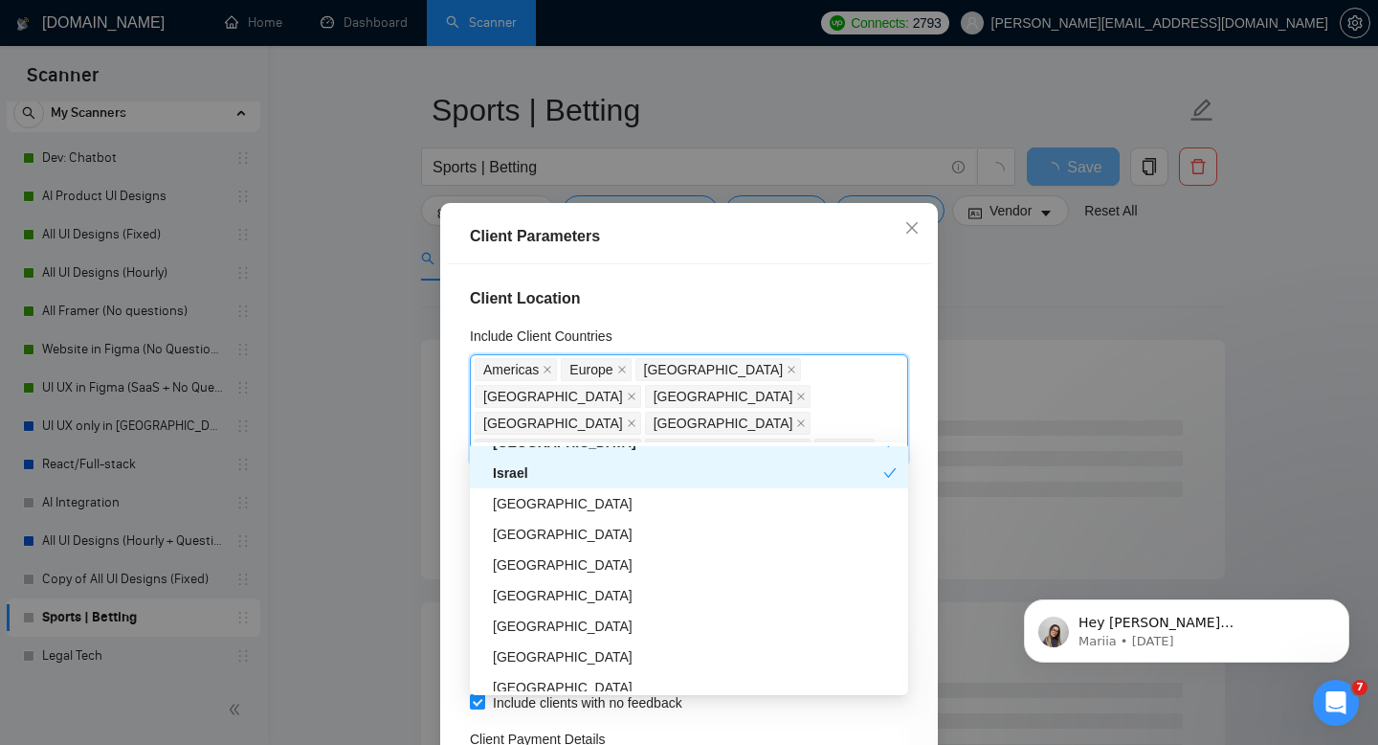
scroll to position [572, 0]
click at [537, 568] on div "[GEOGRAPHIC_DATA]" at bounding box center [695, 563] width 404 height 21
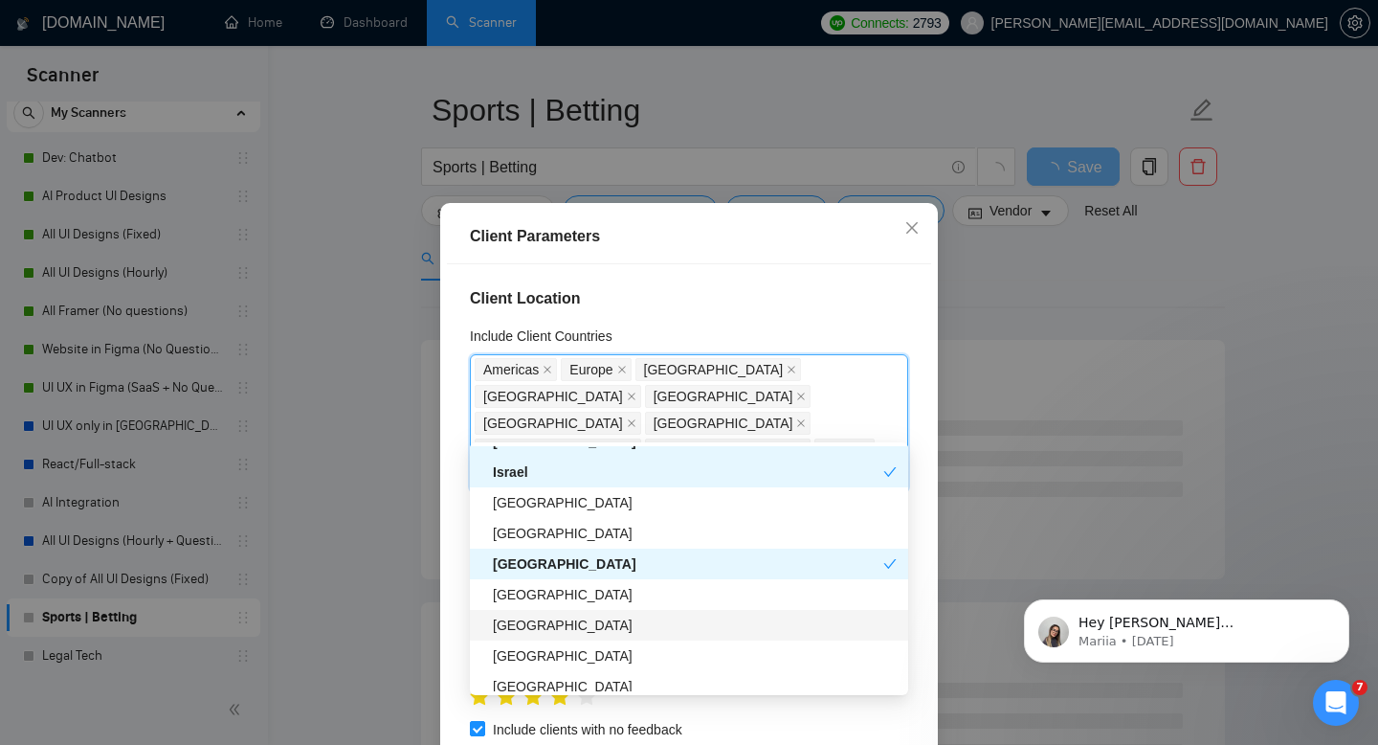
click at [547, 616] on div "[GEOGRAPHIC_DATA]" at bounding box center [695, 625] width 404 height 21
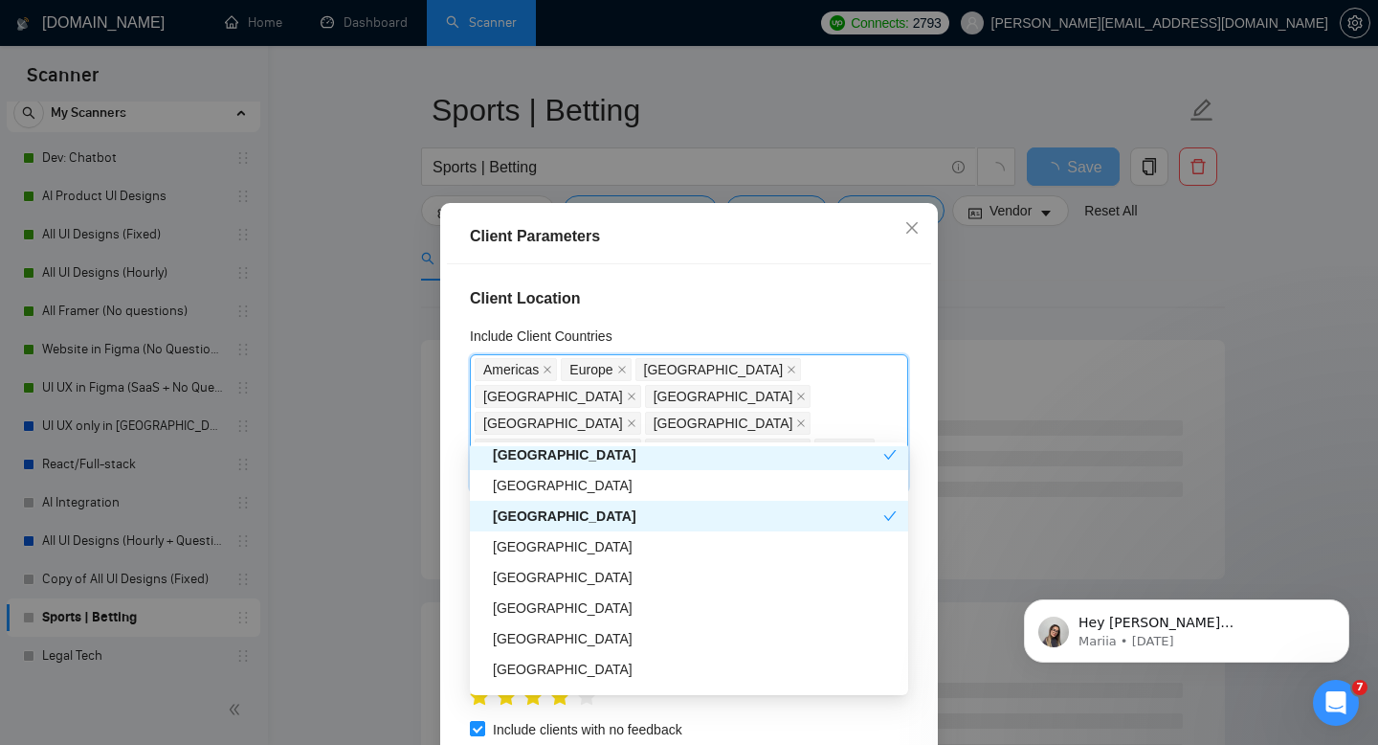
scroll to position [683, 0]
click at [547, 616] on div "[GEOGRAPHIC_DATA]" at bounding box center [689, 606] width 438 height 31
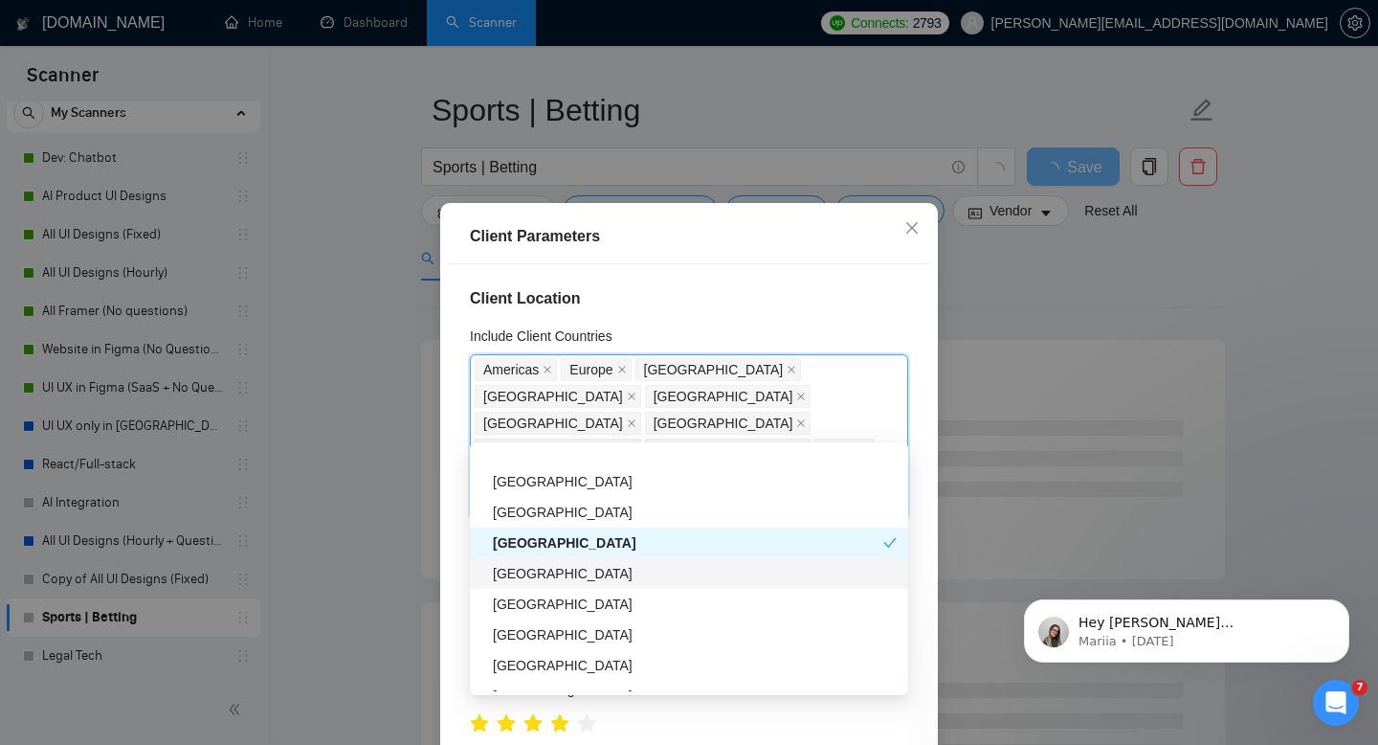
scroll to position [774, 0]
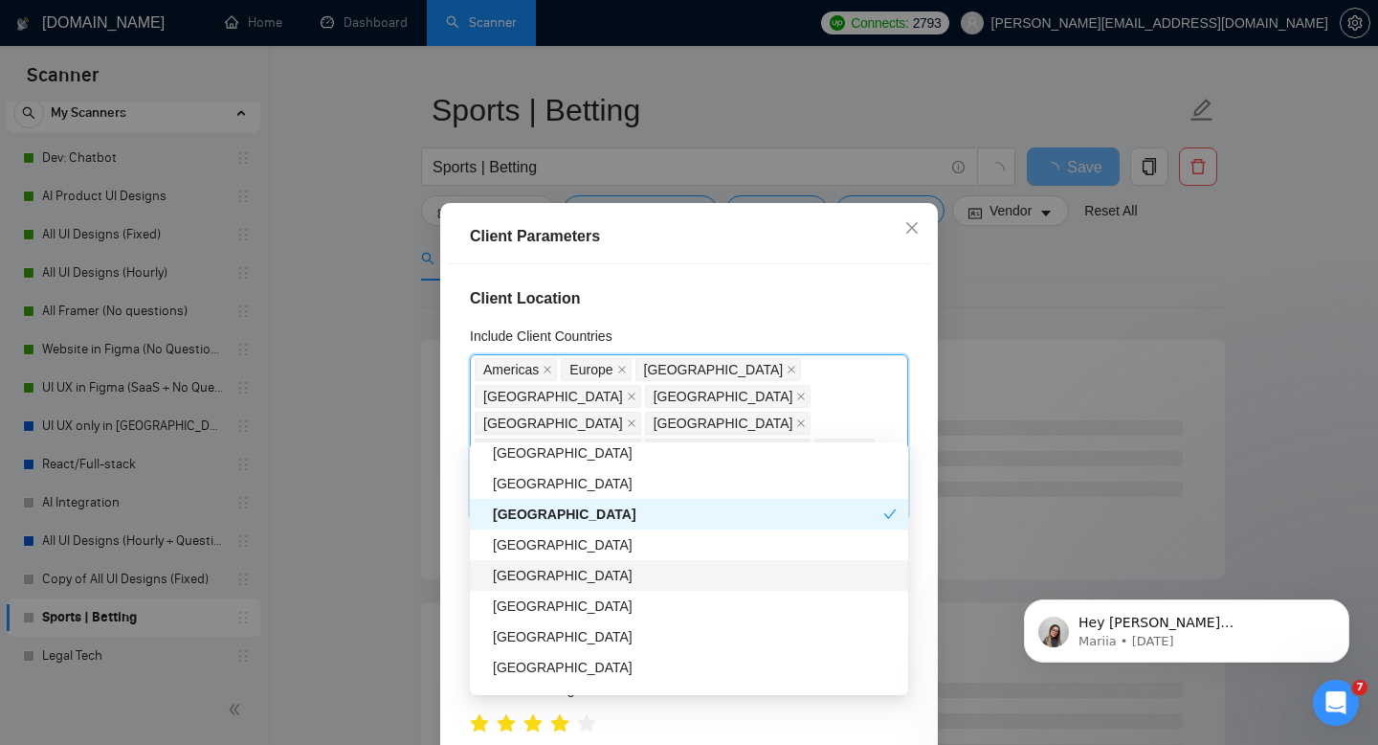
click at [533, 572] on div "[GEOGRAPHIC_DATA]" at bounding box center [695, 575] width 404 height 21
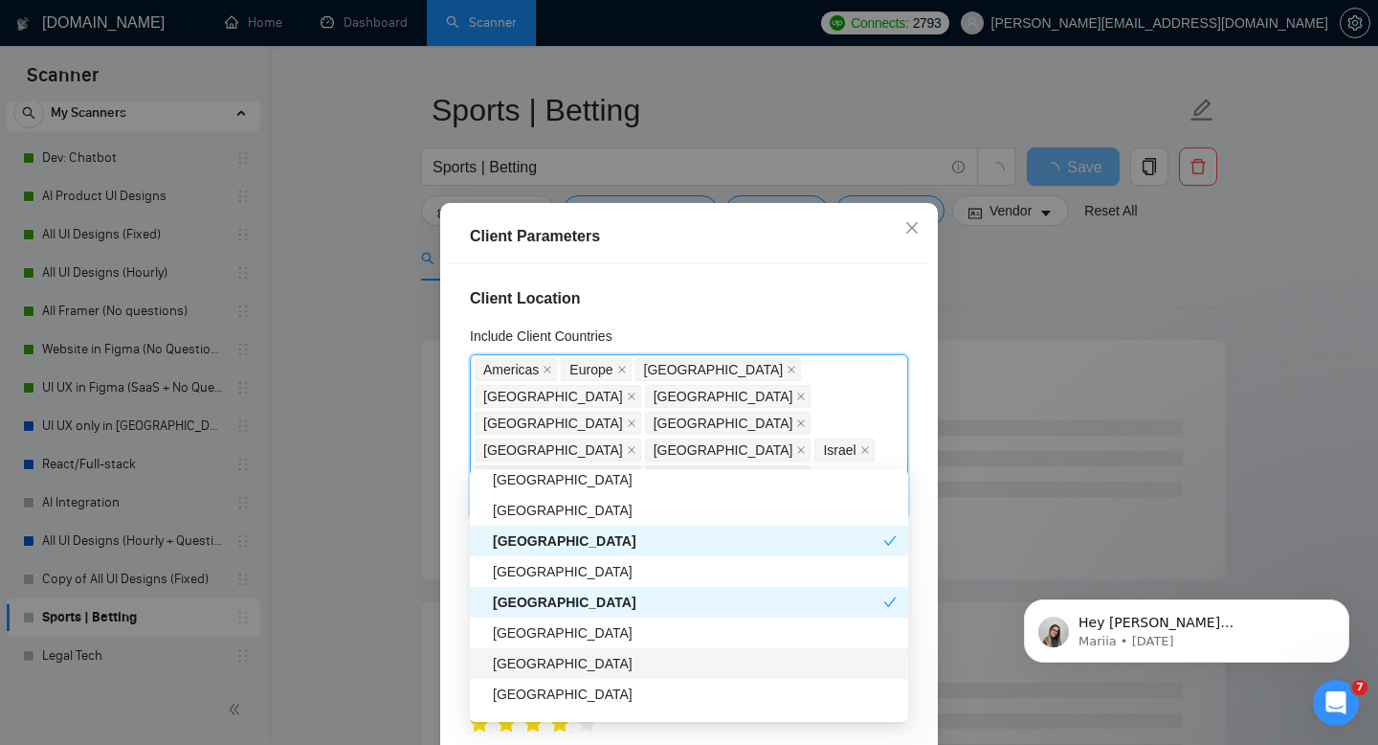
click at [537, 662] on div "[GEOGRAPHIC_DATA]" at bounding box center [695, 663] width 404 height 21
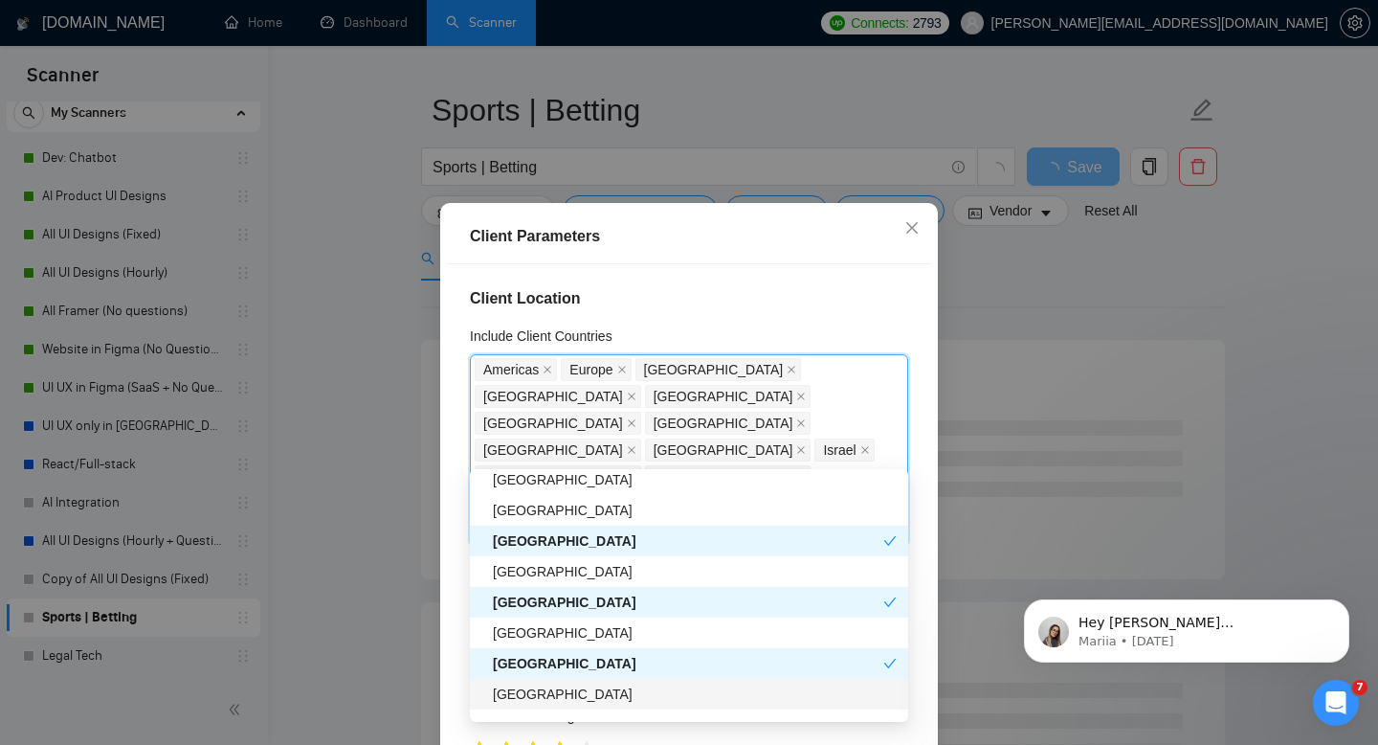
click at [540, 695] on div "[GEOGRAPHIC_DATA]" at bounding box center [695, 694] width 404 height 21
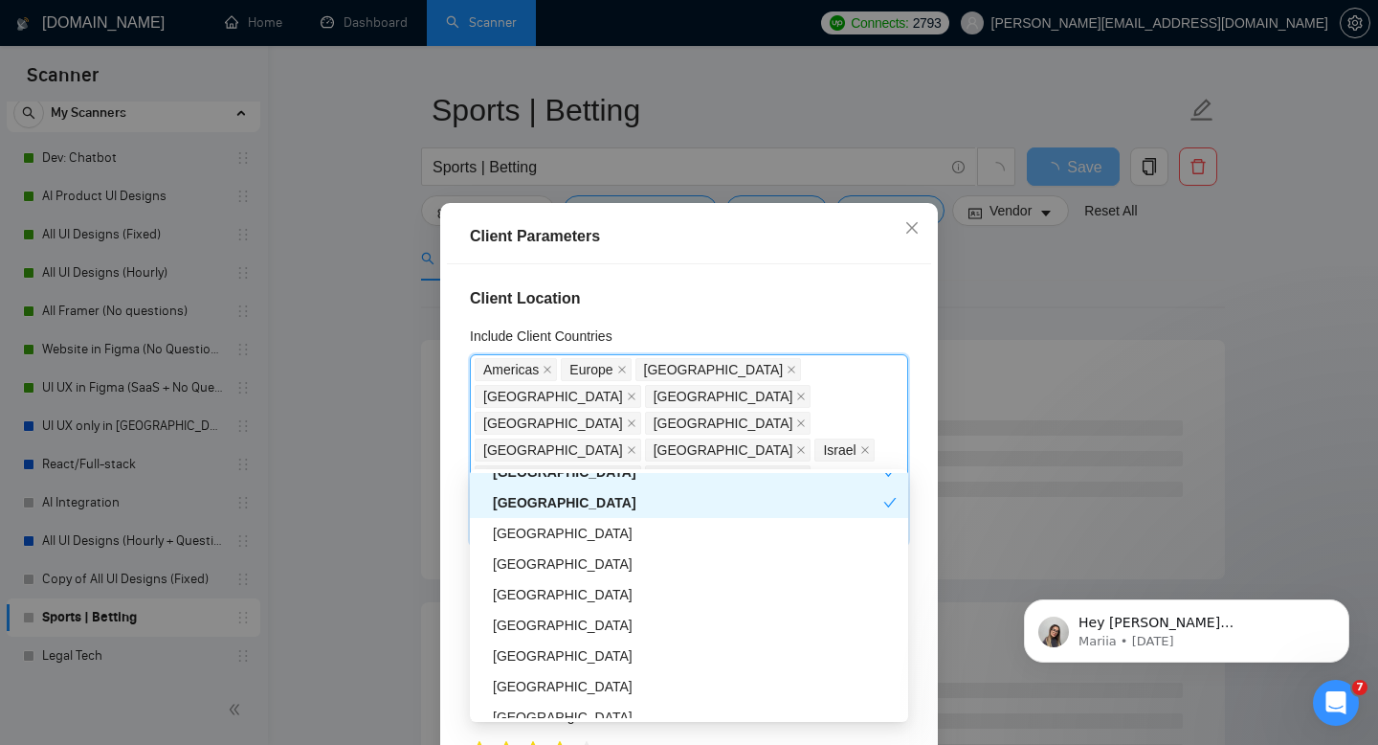
scroll to position [993, 0]
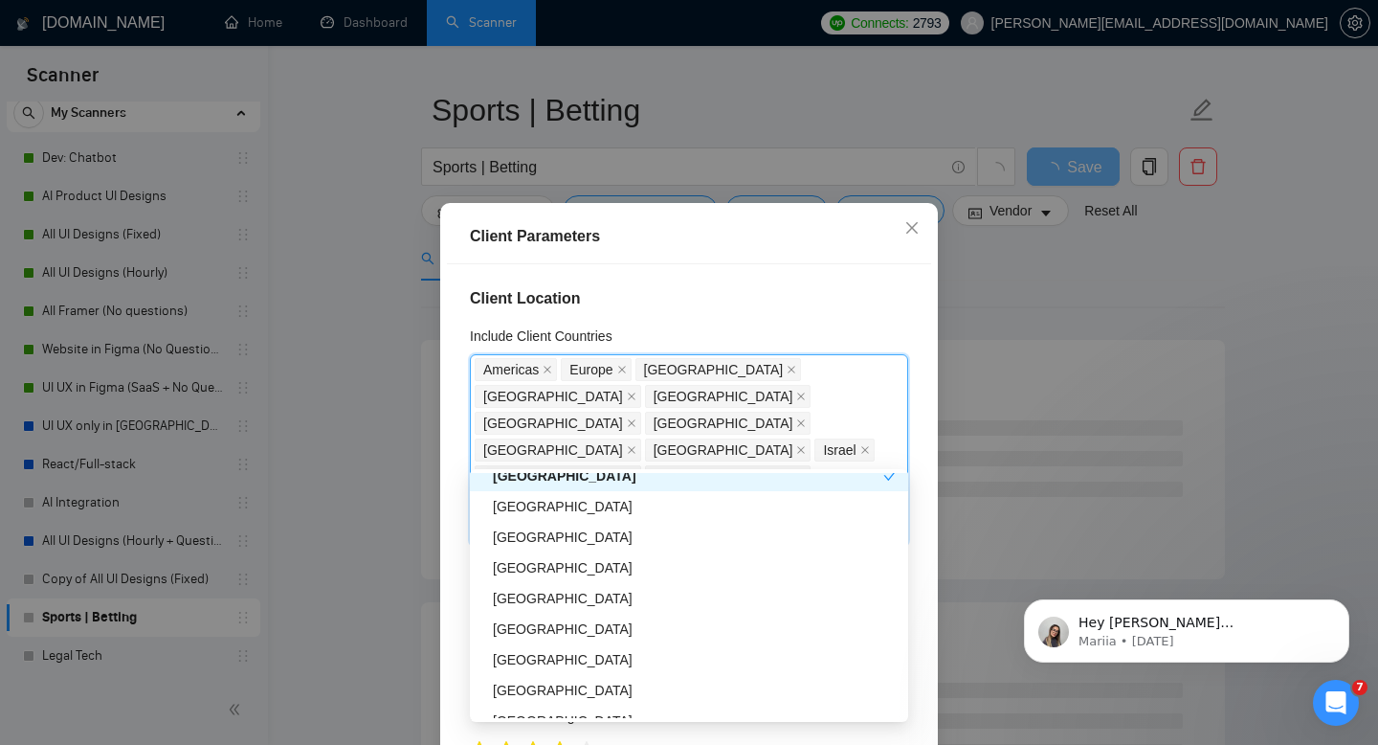
click at [541, 625] on div "[GEOGRAPHIC_DATA]" at bounding box center [695, 628] width 404 height 21
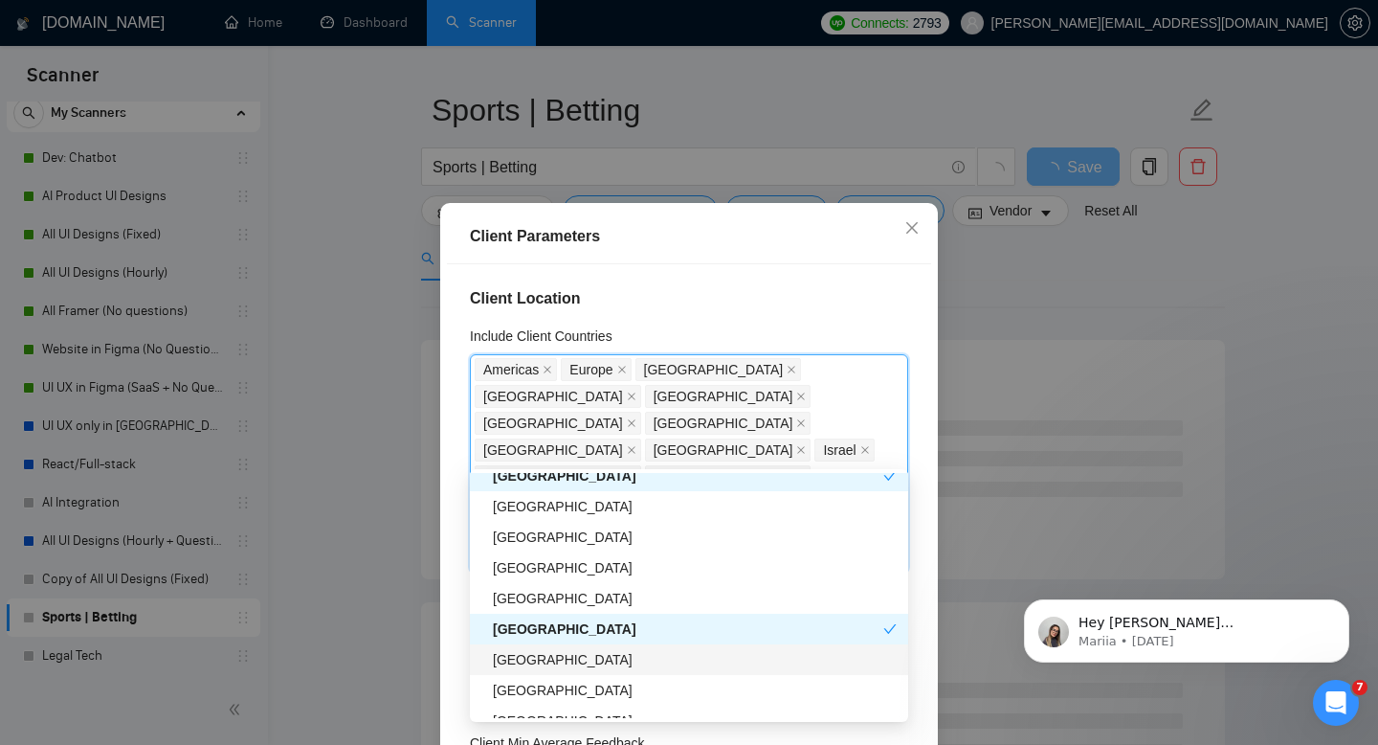
click at [546, 649] on div "[GEOGRAPHIC_DATA]" at bounding box center [695, 659] width 404 height 21
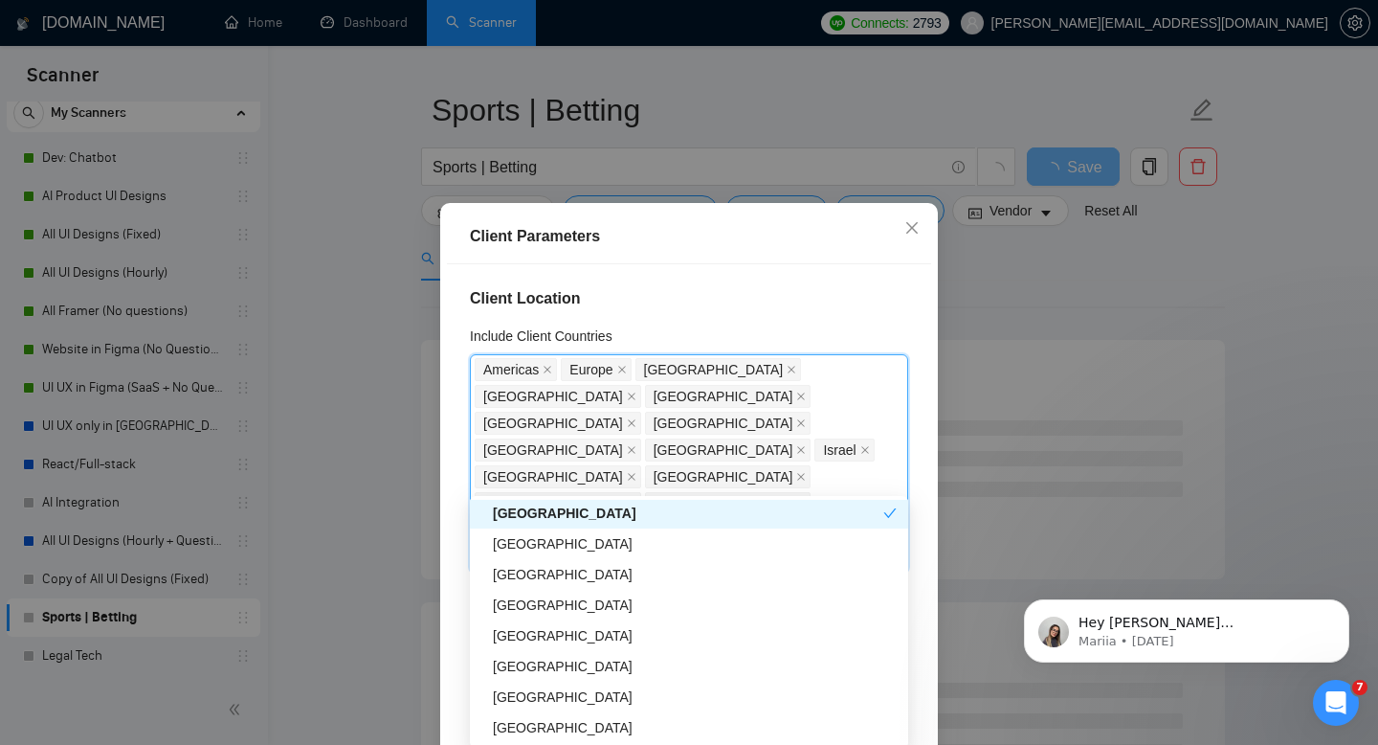
scroll to position [1172, 0]
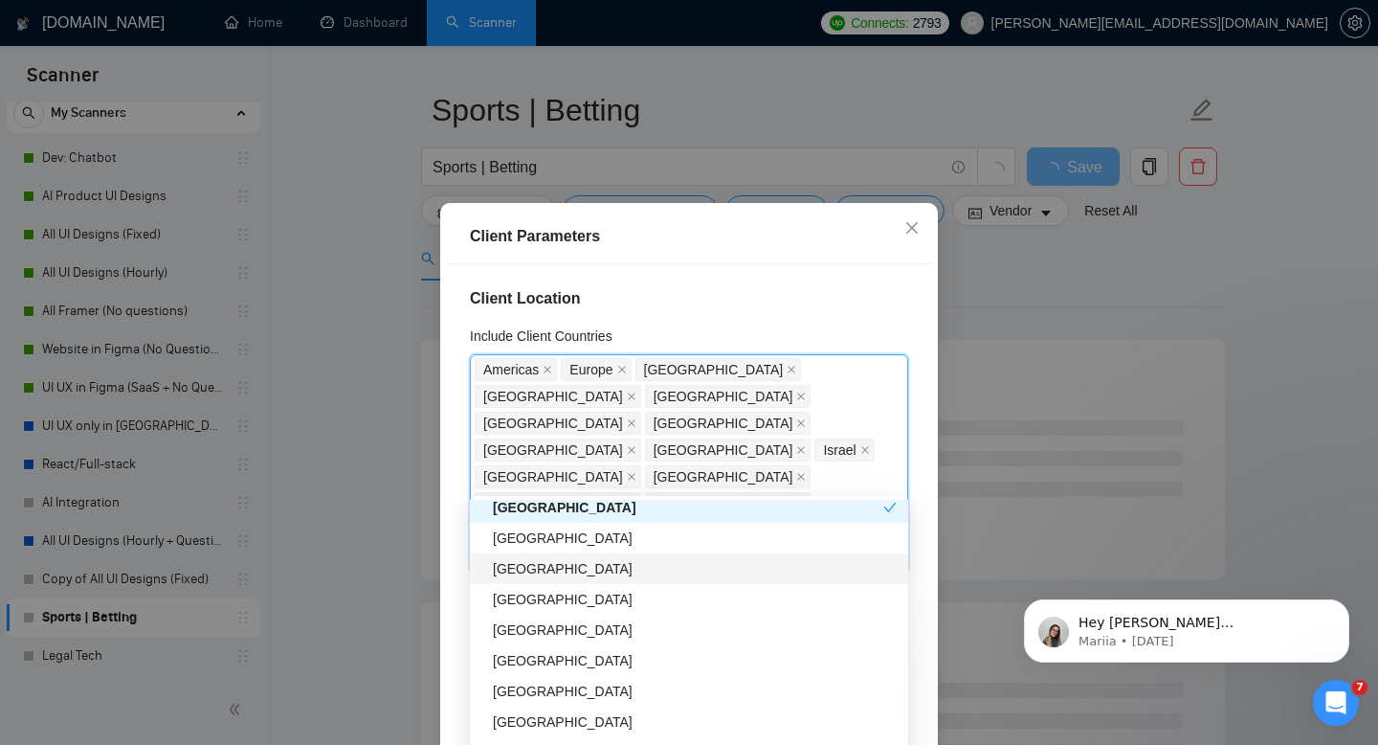
click at [523, 563] on div "[GEOGRAPHIC_DATA]" at bounding box center [695, 568] width 404 height 21
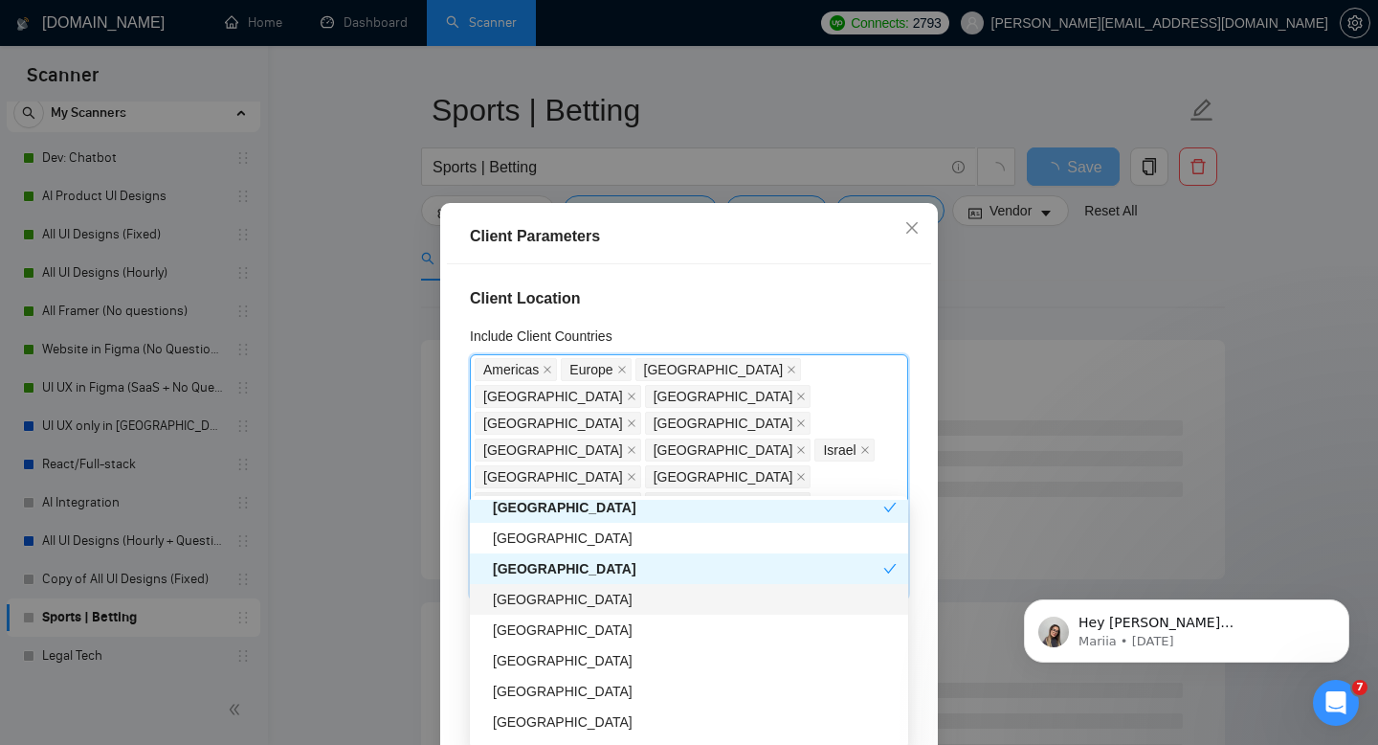
click at [528, 599] on div "[GEOGRAPHIC_DATA]" at bounding box center [695, 599] width 404 height 21
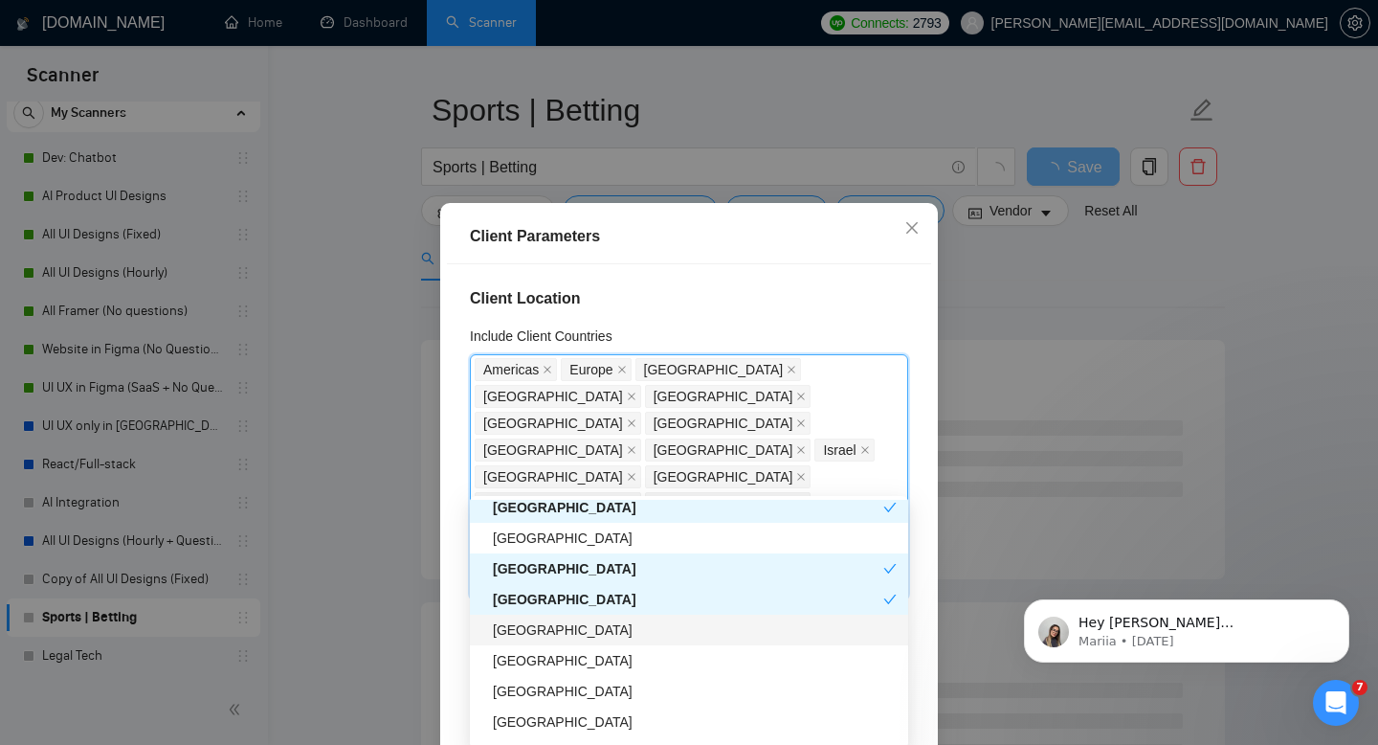
click at [529, 623] on div "[GEOGRAPHIC_DATA]" at bounding box center [695, 629] width 404 height 21
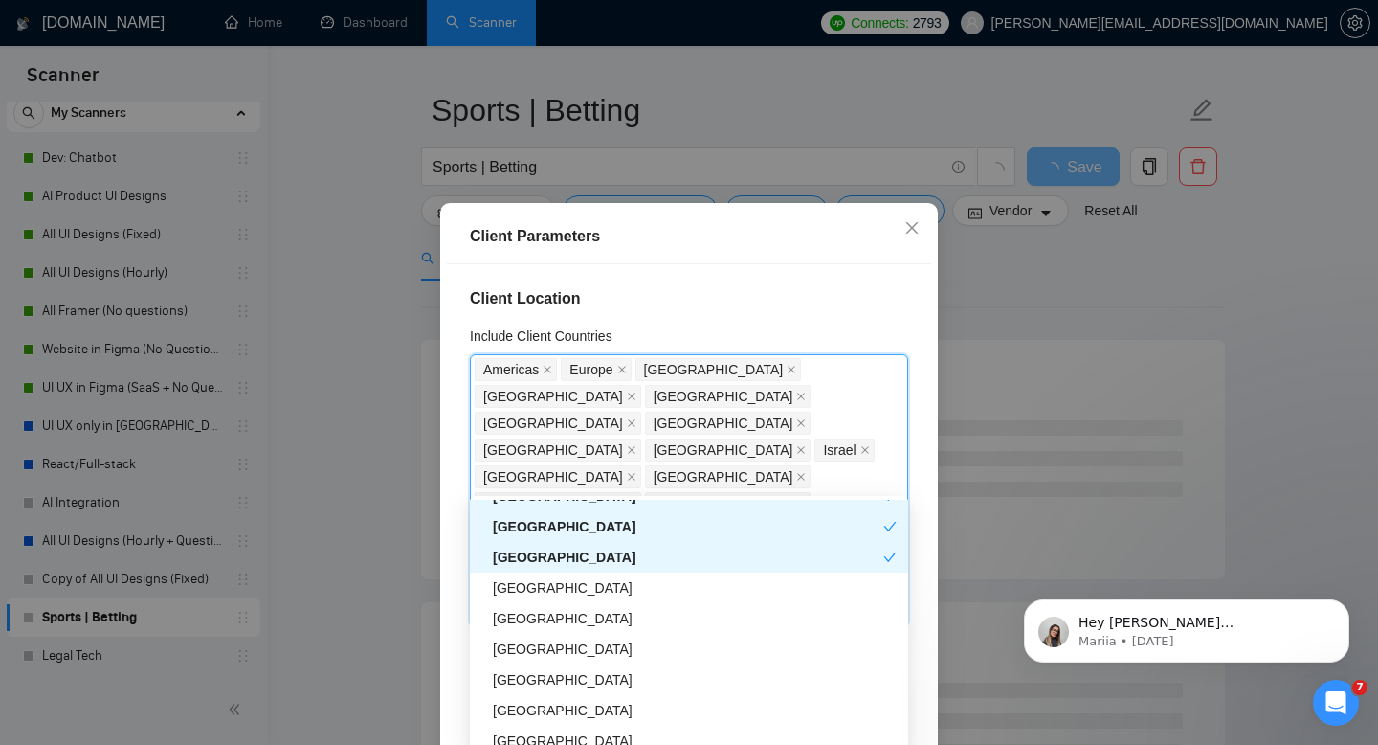
scroll to position [1245, 0]
click at [524, 588] on div "[GEOGRAPHIC_DATA]" at bounding box center [695, 586] width 404 height 21
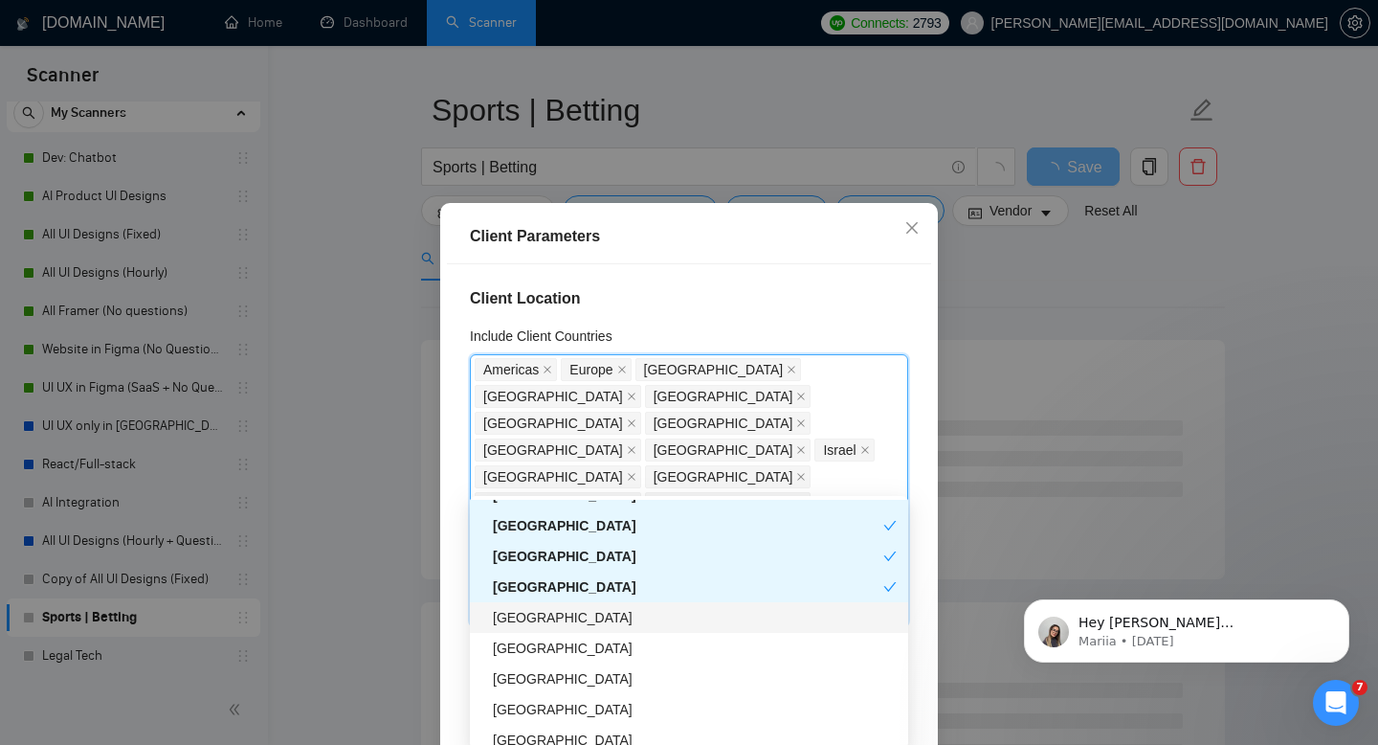
click at [524, 616] on div "[GEOGRAPHIC_DATA]" at bounding box center [695, 617] width 404 height 21
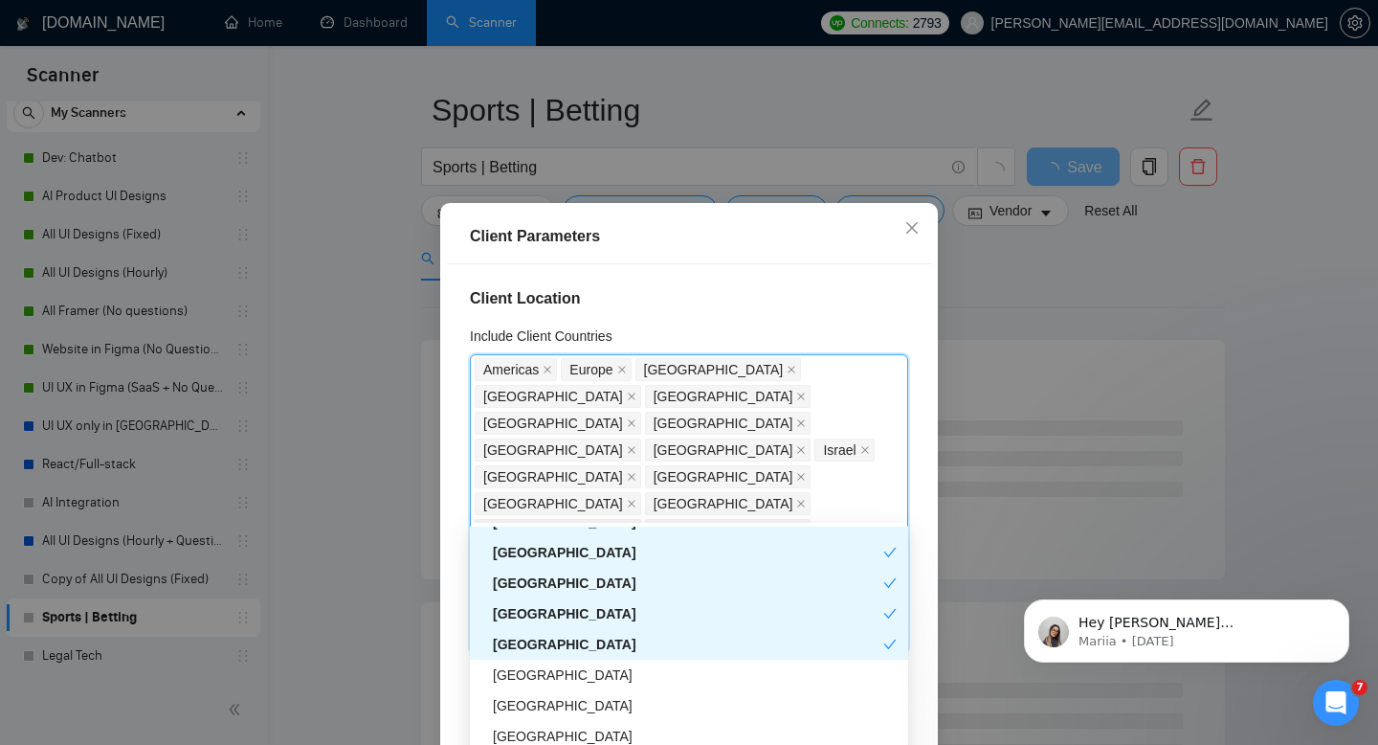
click at [524, 644] on div "[GEOGRAPHIC_DATA]" at bounding box center [688, 644] width 391 height 21
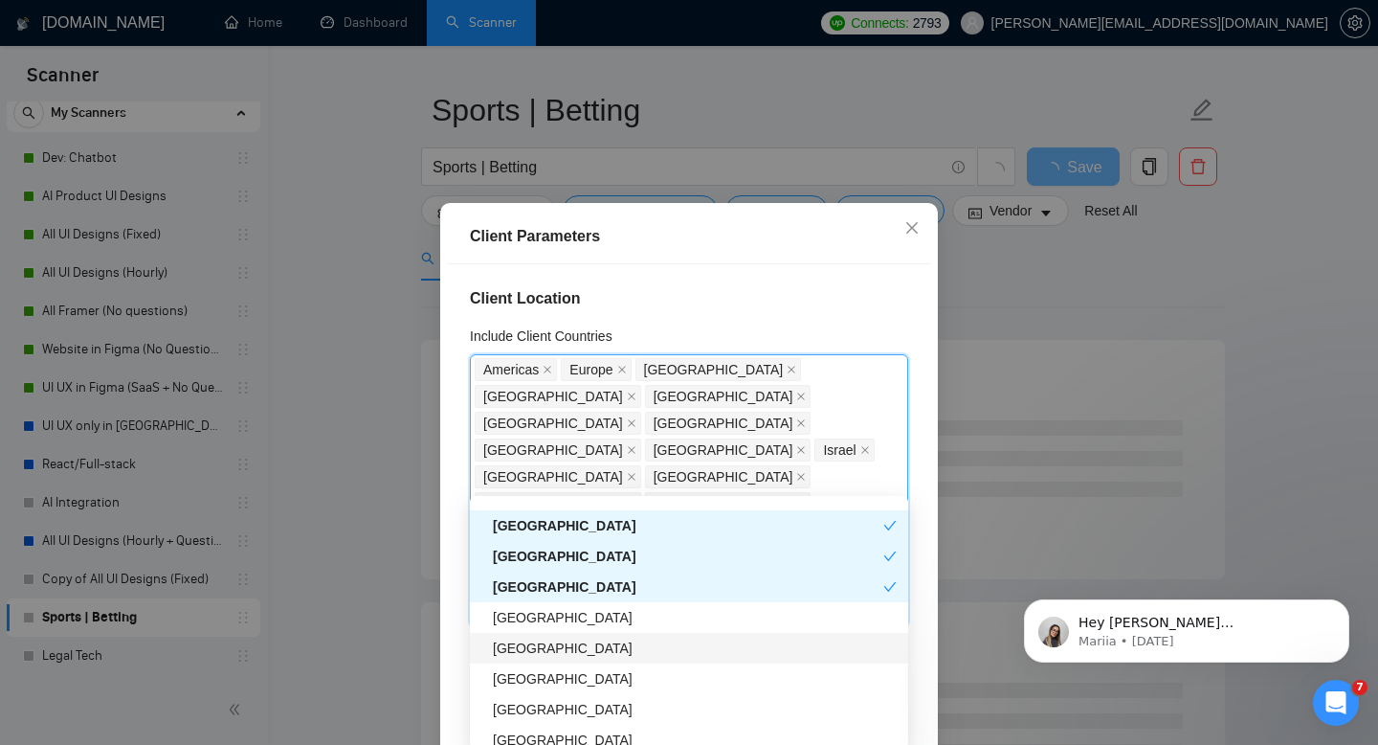
scroll to position [1292, 0]
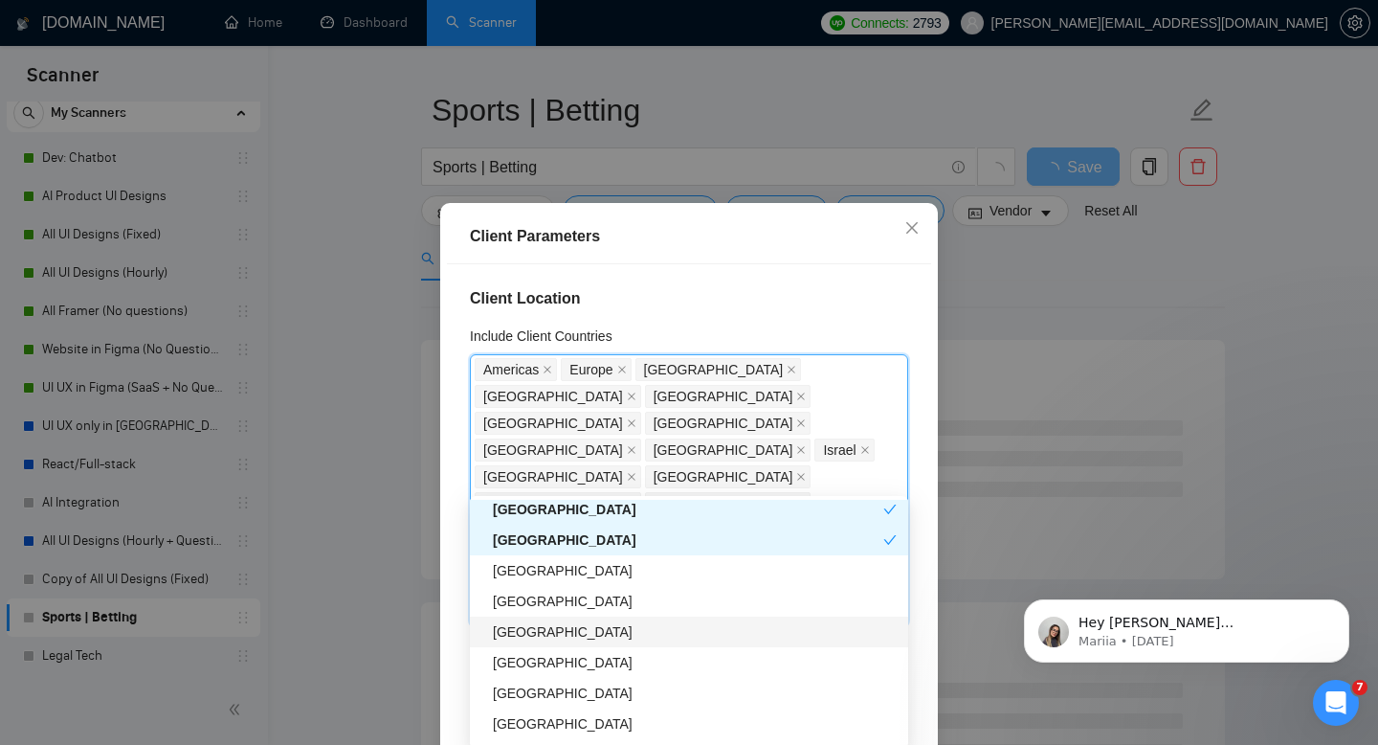
click at [524, 608] on div "[GEOGRAPHIC_DATA]" at bounding box center [695, 601] width 404 height 21
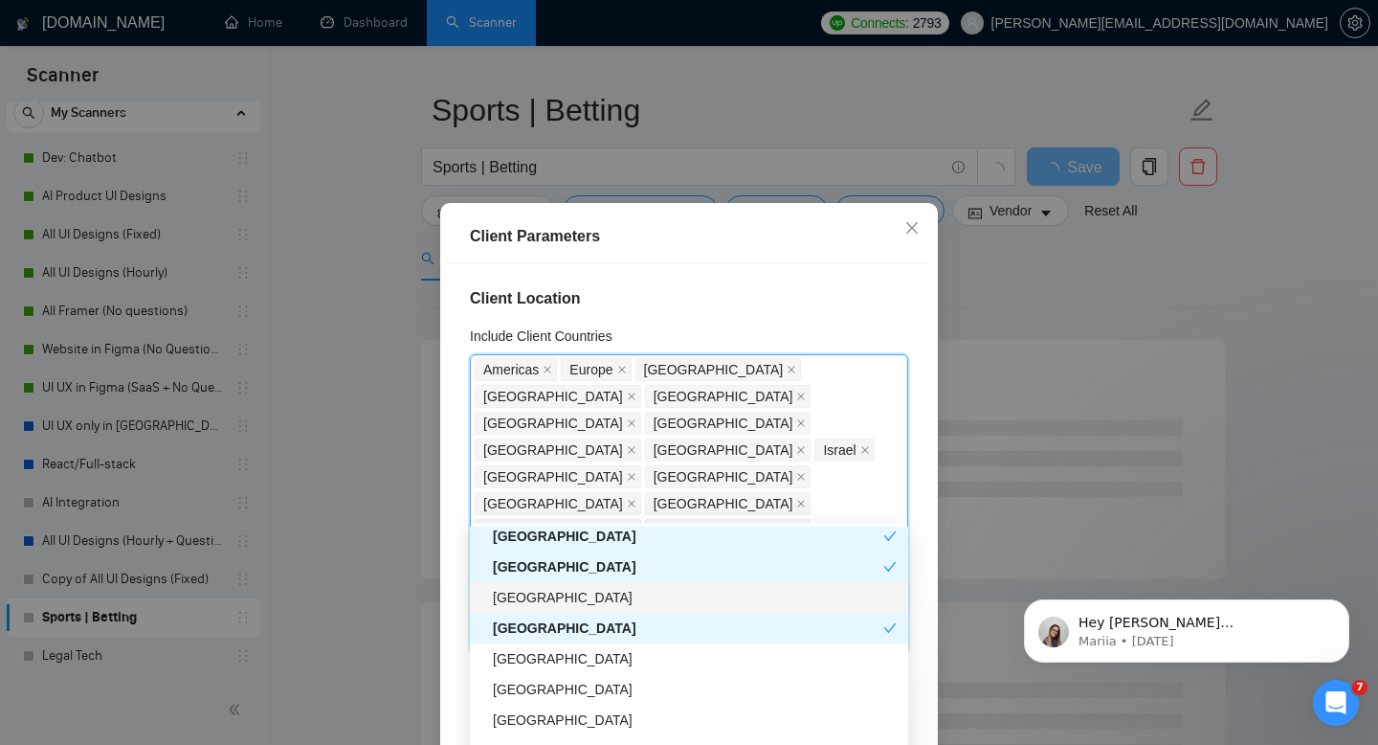
click at [525, 595] on div "[GEOGRAPHIC_DATA]" at bounding box center [695, 597] width 404 height 21
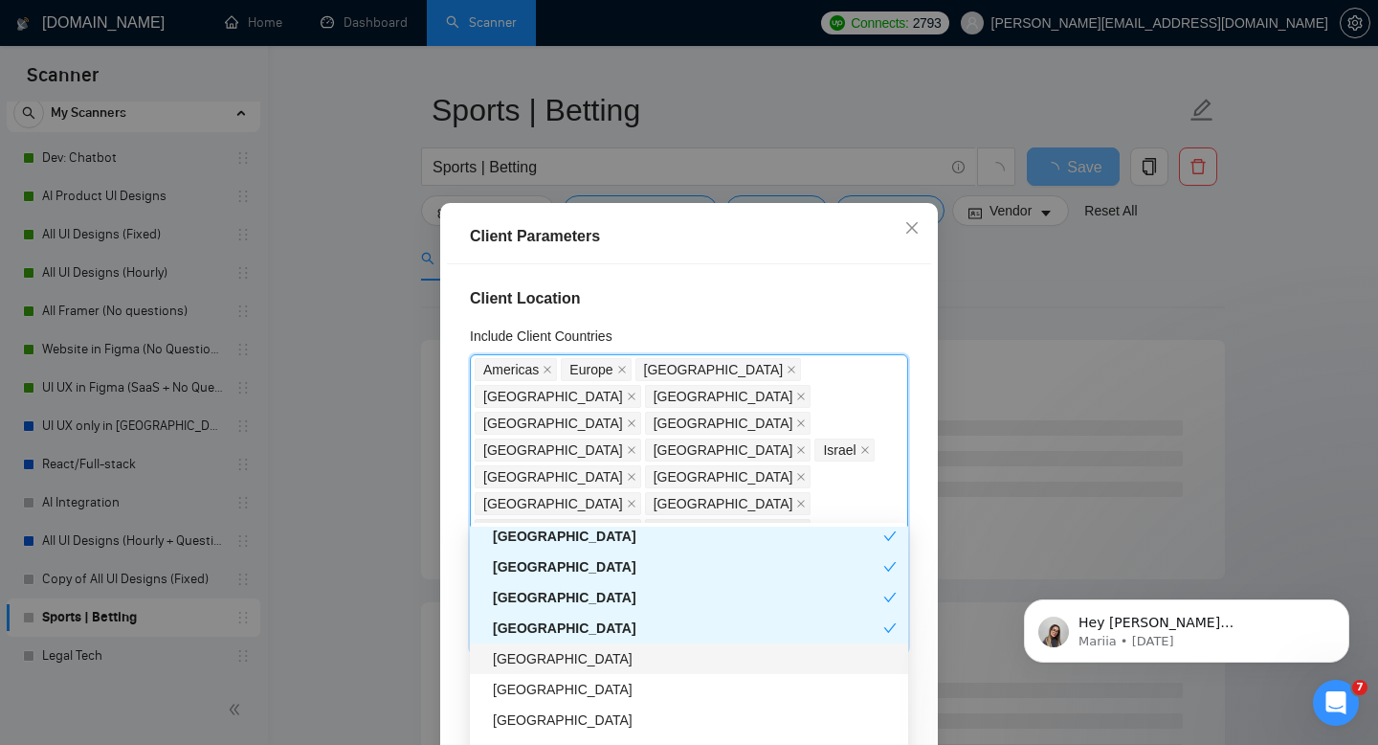
click at [527, 653] on div "[GEOGRAPHIC_DATA]" at bounding box center [695, 658] width 404 height 21
click at [527, 688] on div "[GEOGRAPHIC_DATA]" at bounding box center [695, 689] width 404 height 21
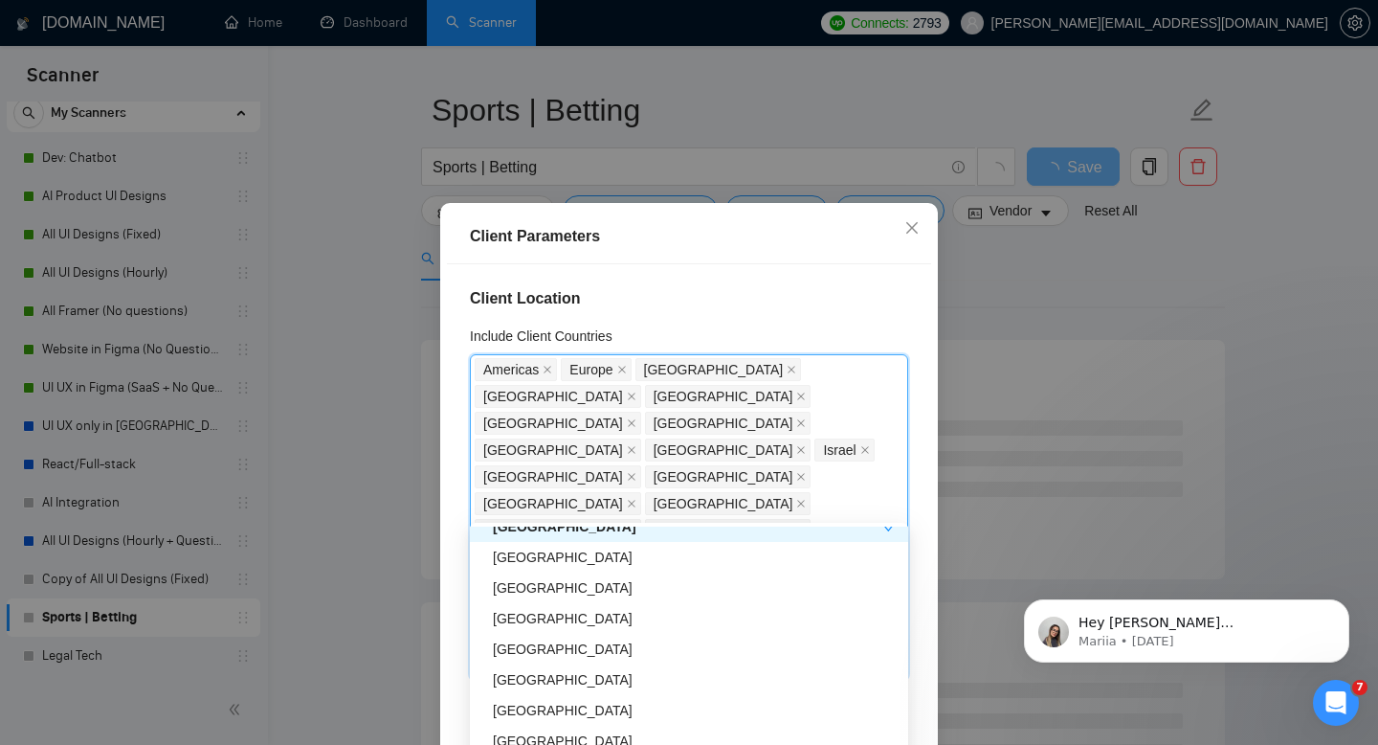
scroll to position [1459, 0]
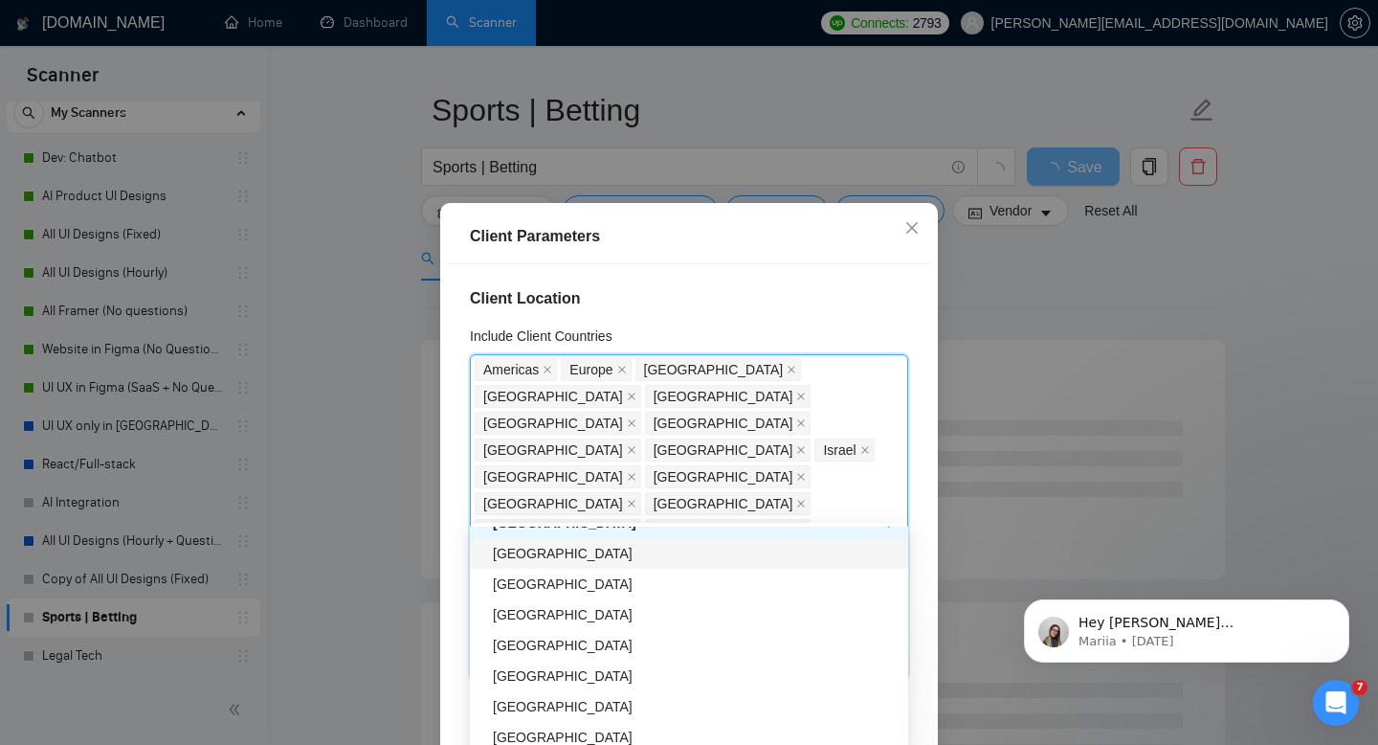
click at [530, 552] on div "[GEOGRAPHIC_DATA]" at bounding box center [695, 553] width 404 height 21
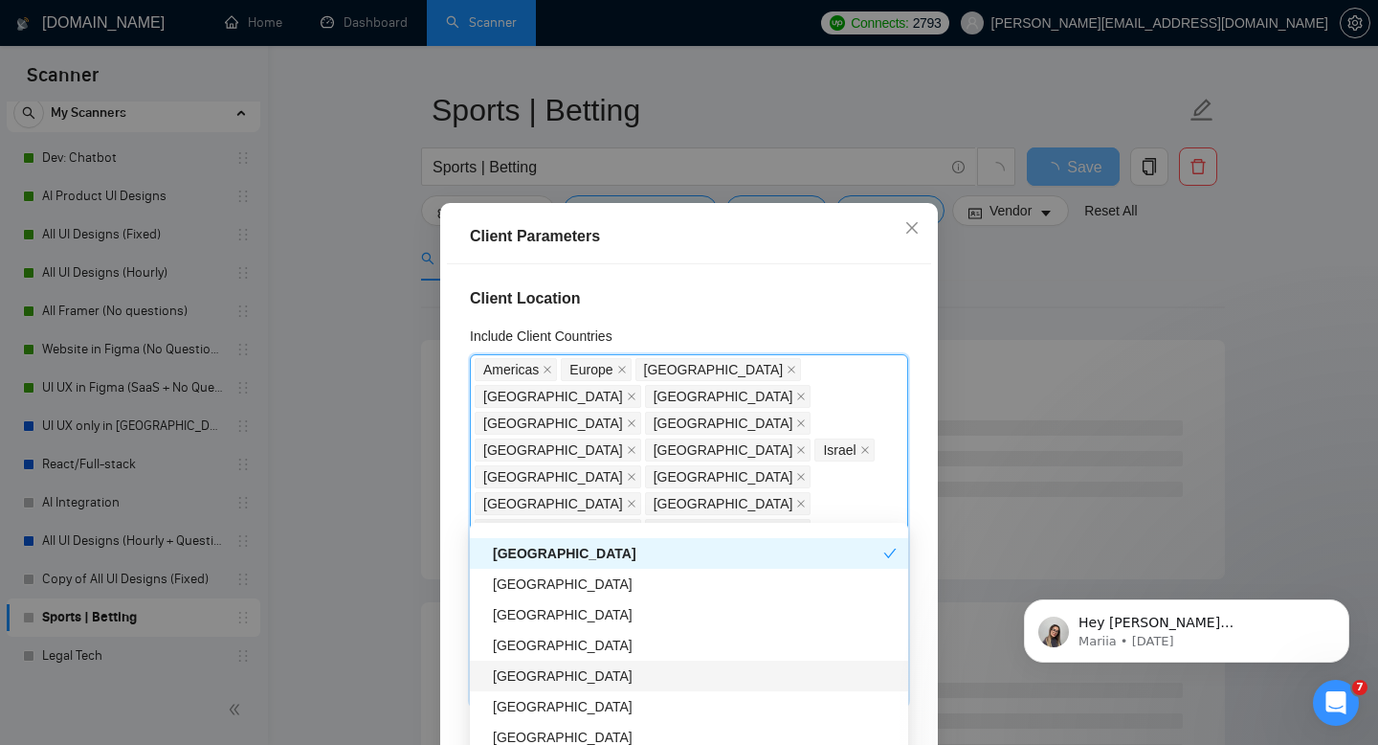
scroll to position [1489, 0]
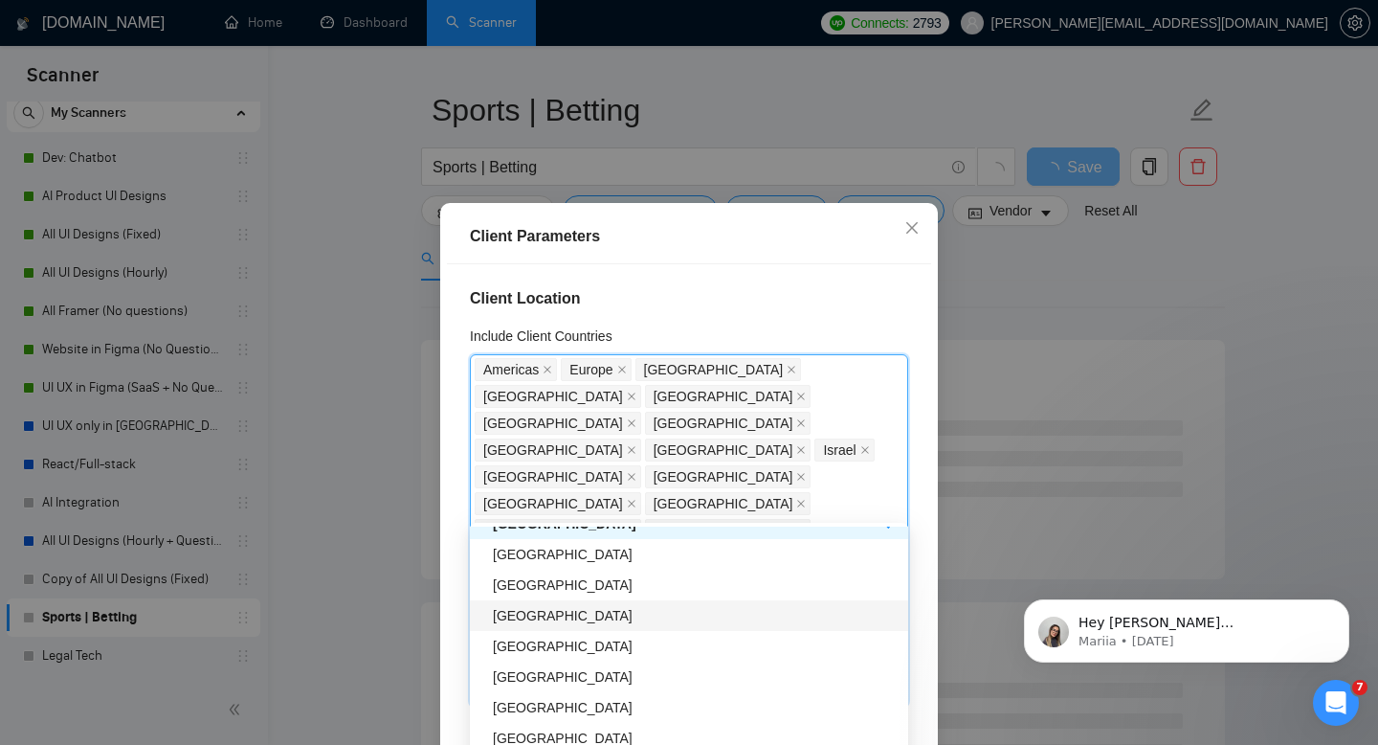
click at [540, 603] on div "[GEOGRAPHIC_DATA]" at bounding box center [689, 615] width 438 height 31
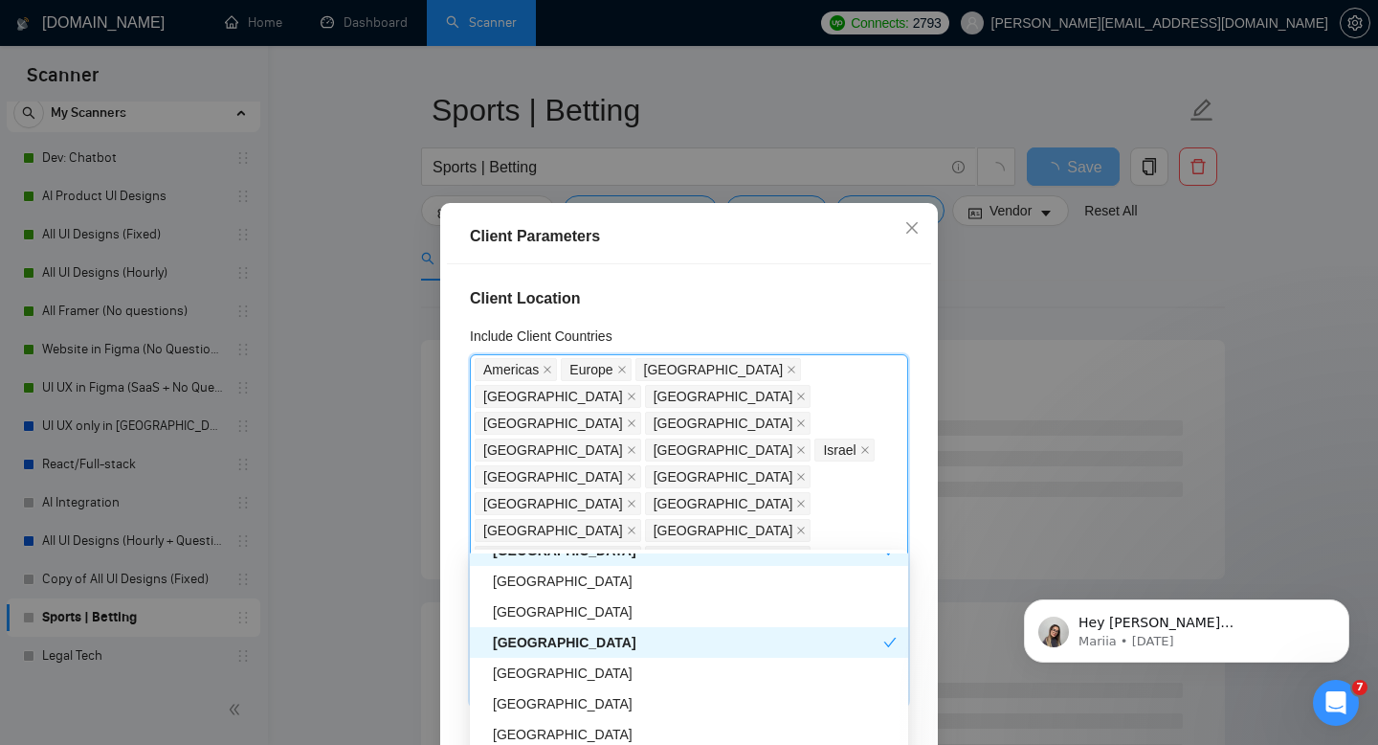
click at [546, 642] on div "[GEOGRAPHIC_DATA]" at bounding box center [688, 642] width 391 height 21
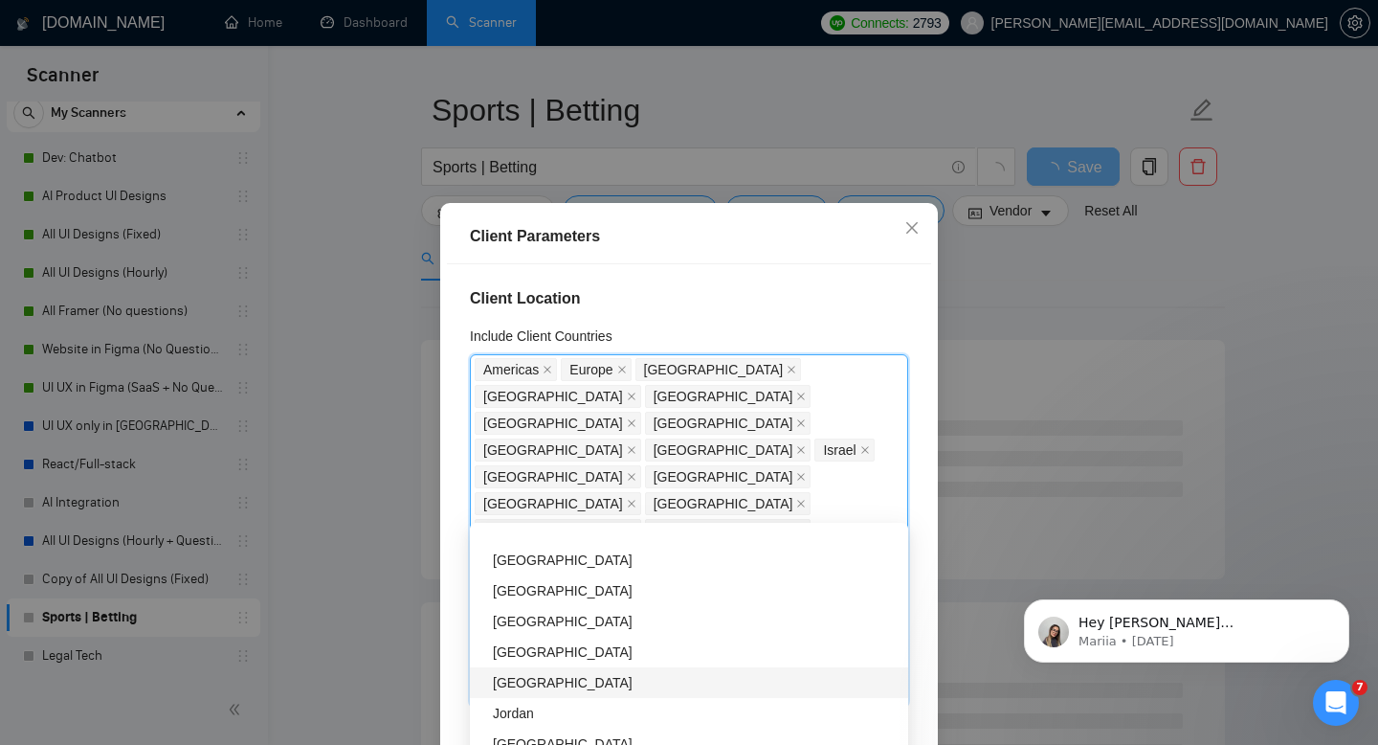
scroll to position [1665, 0]
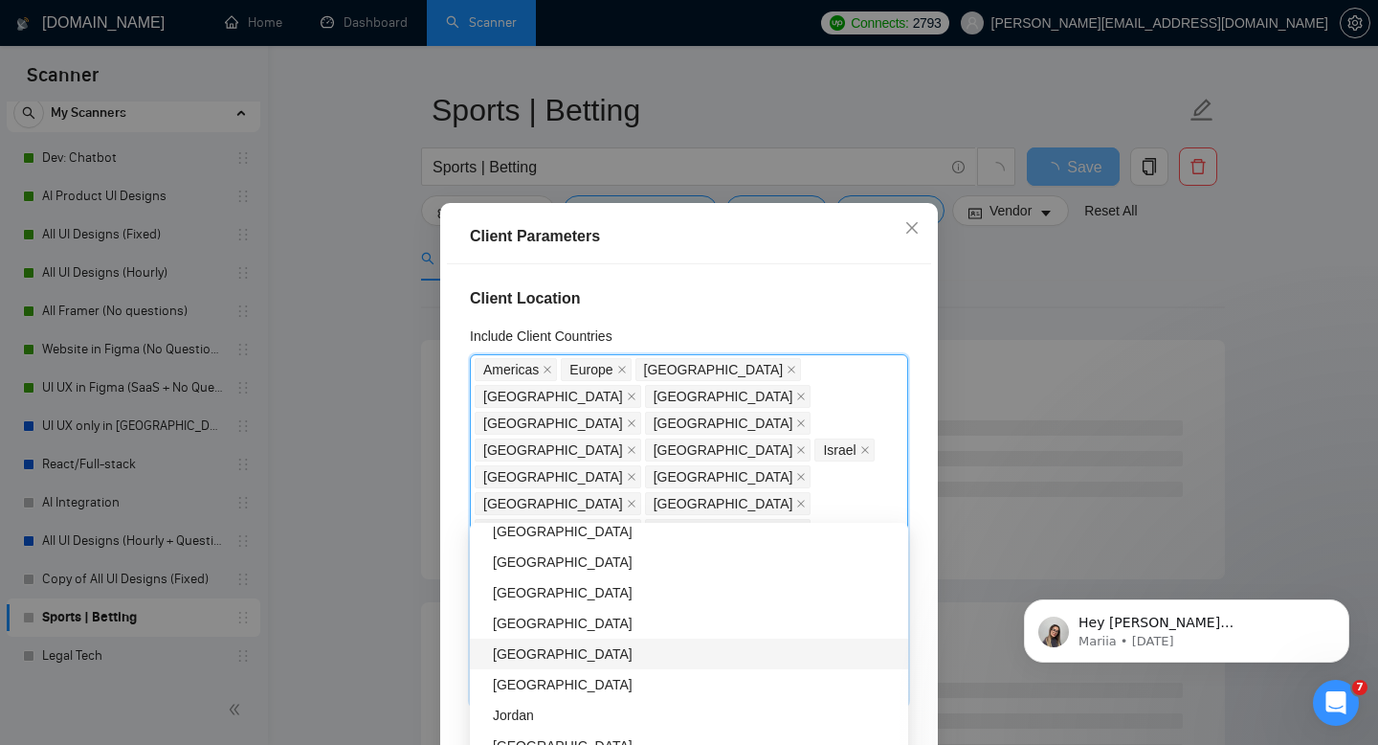
click at [534, 664] on div "[GEOGRAPHIC_DATA]" at bounding box center [689, 654] width 438 height 31
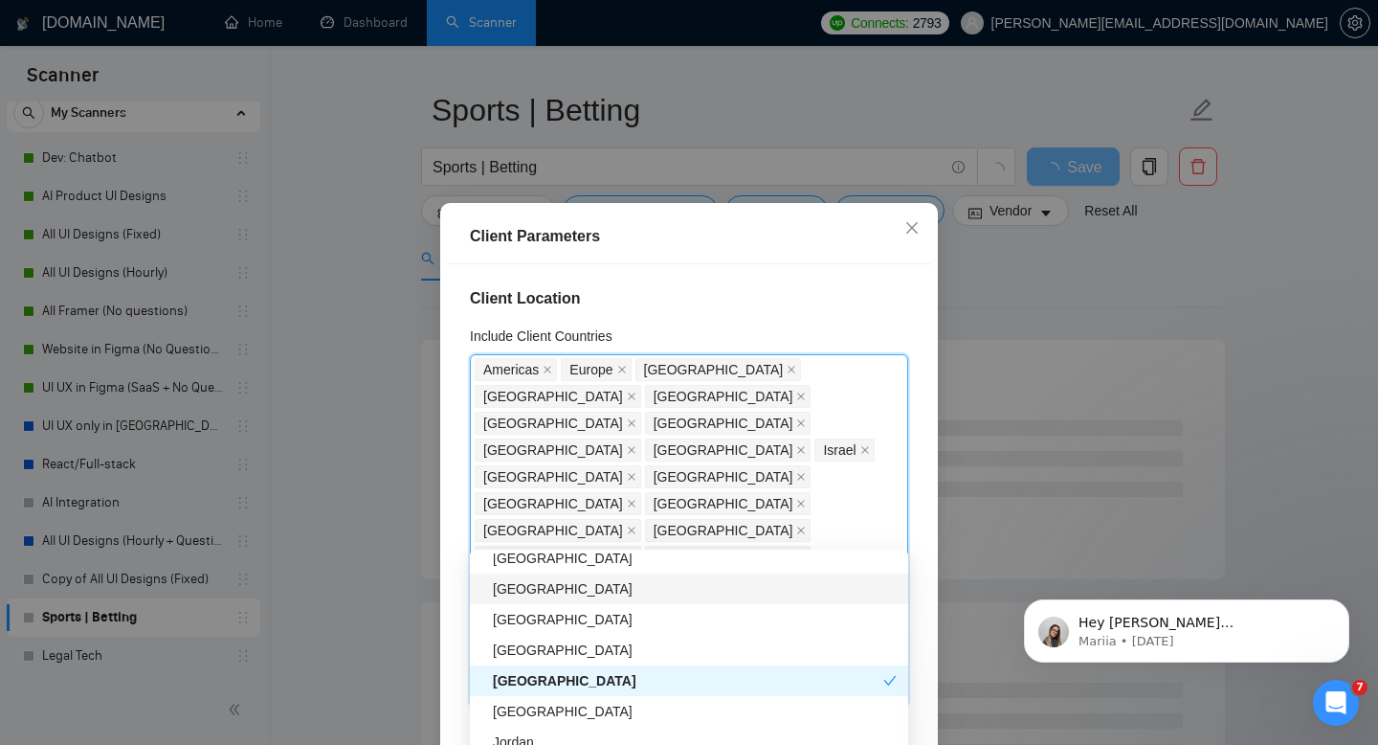
click at [527, 599] on div "[GEOGRAPHIC_DATA]" at bounding box center [689, 588] width 438 height 31
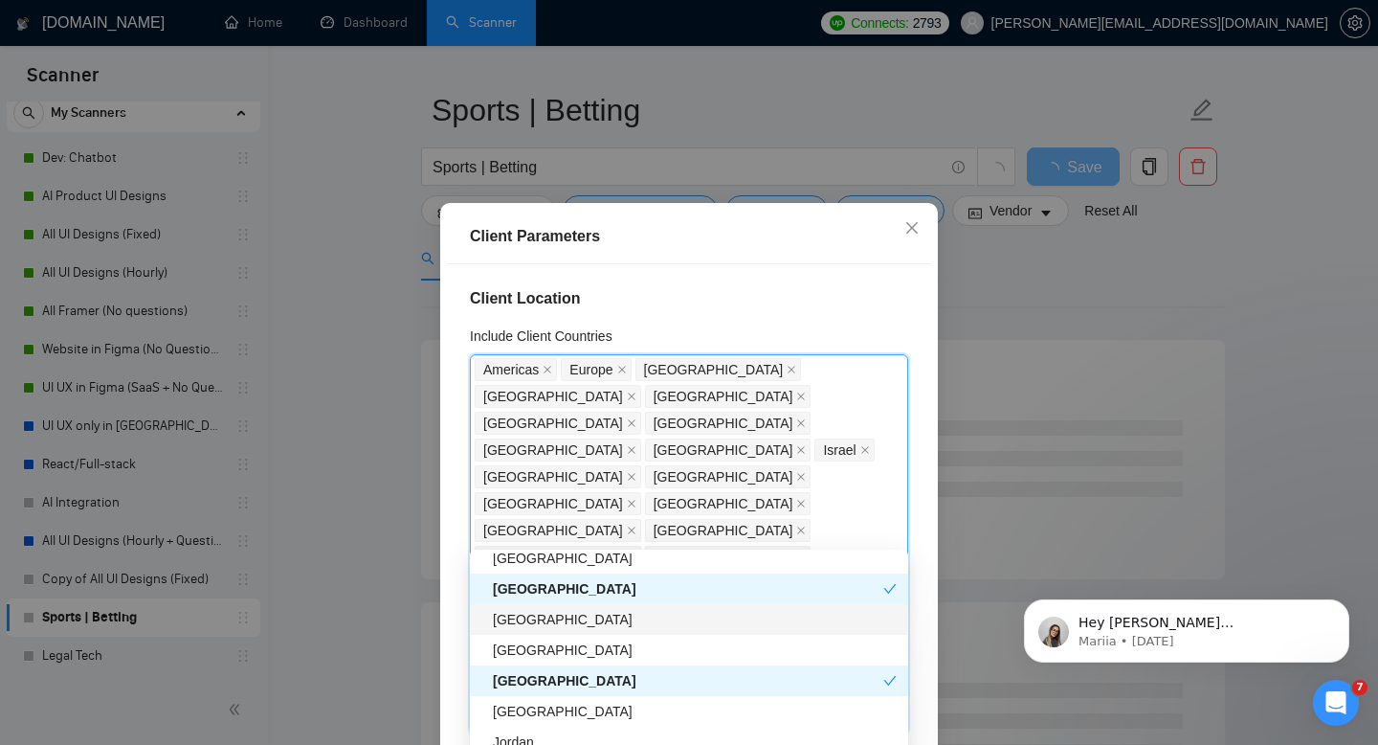
scroll to position [1625, 0]
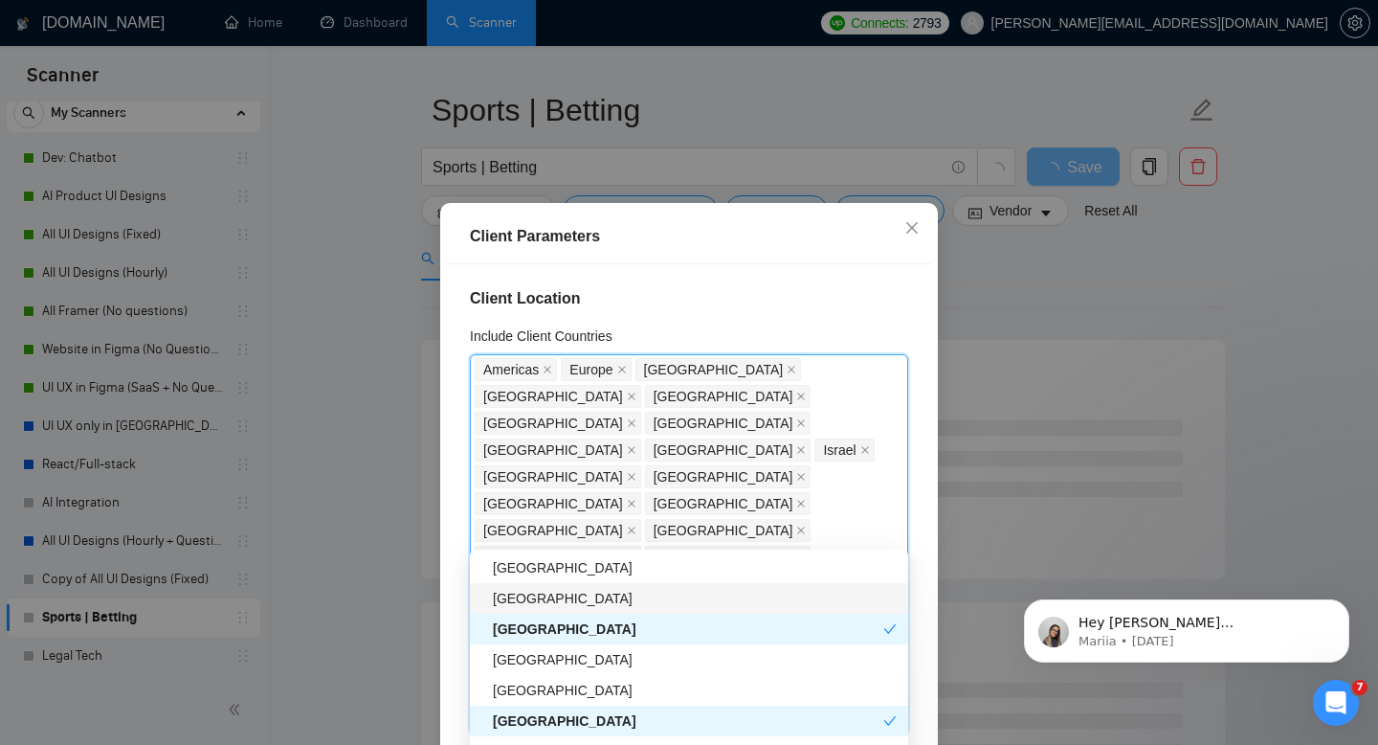
click at [528, 605] on div "[GEOGRAPHIC_DATA]" at bounding box center [695, 598] width 404 height 21
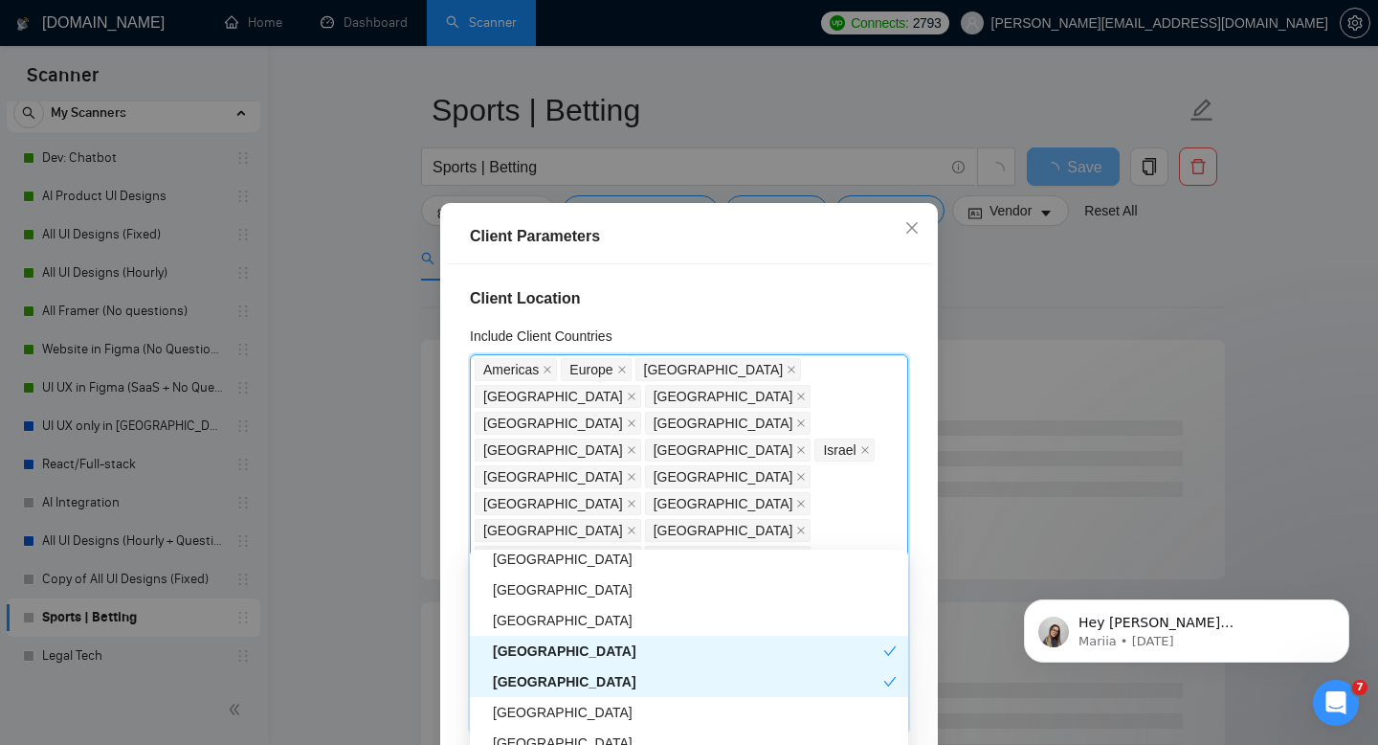
scroll to position [1568, 0]
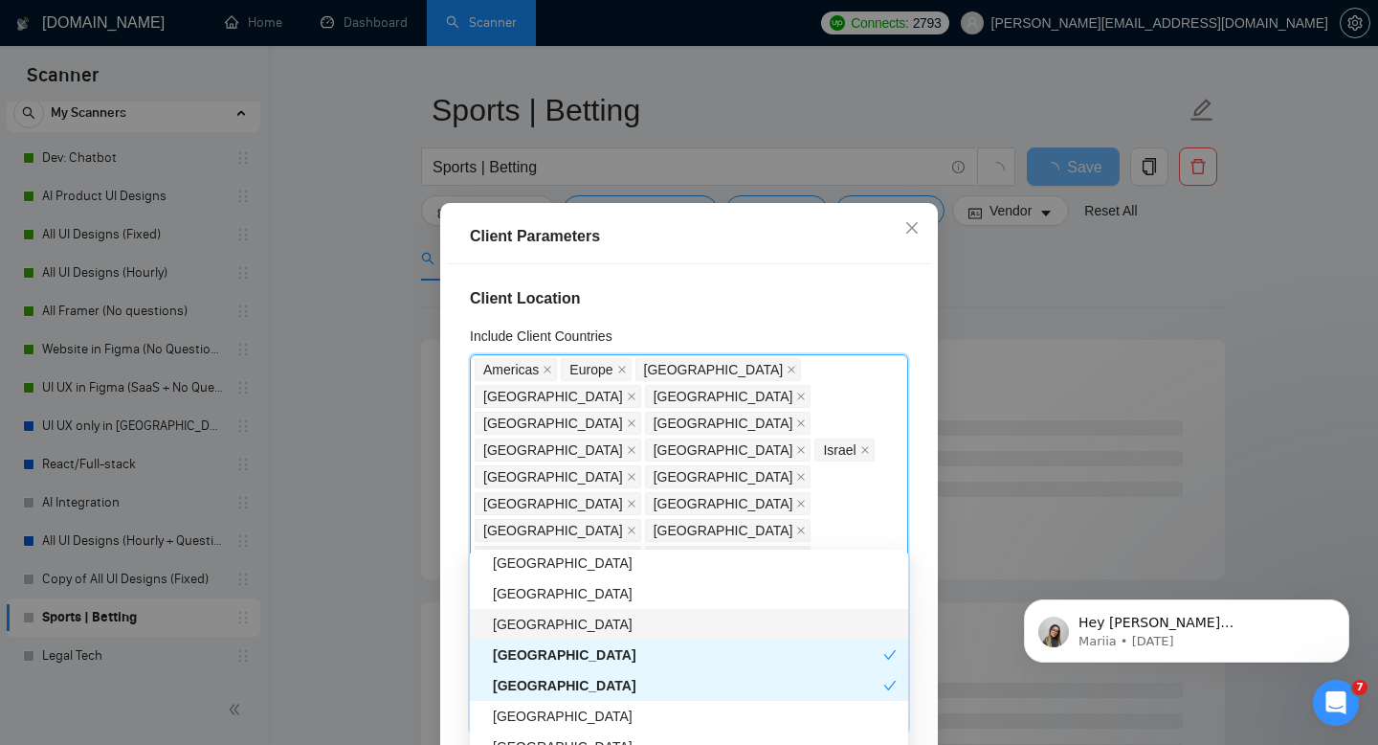
click at [527, 629] on div "[GEOGRAPHIC_DATA]" at bounding box center [695, 624] width 404 height 21
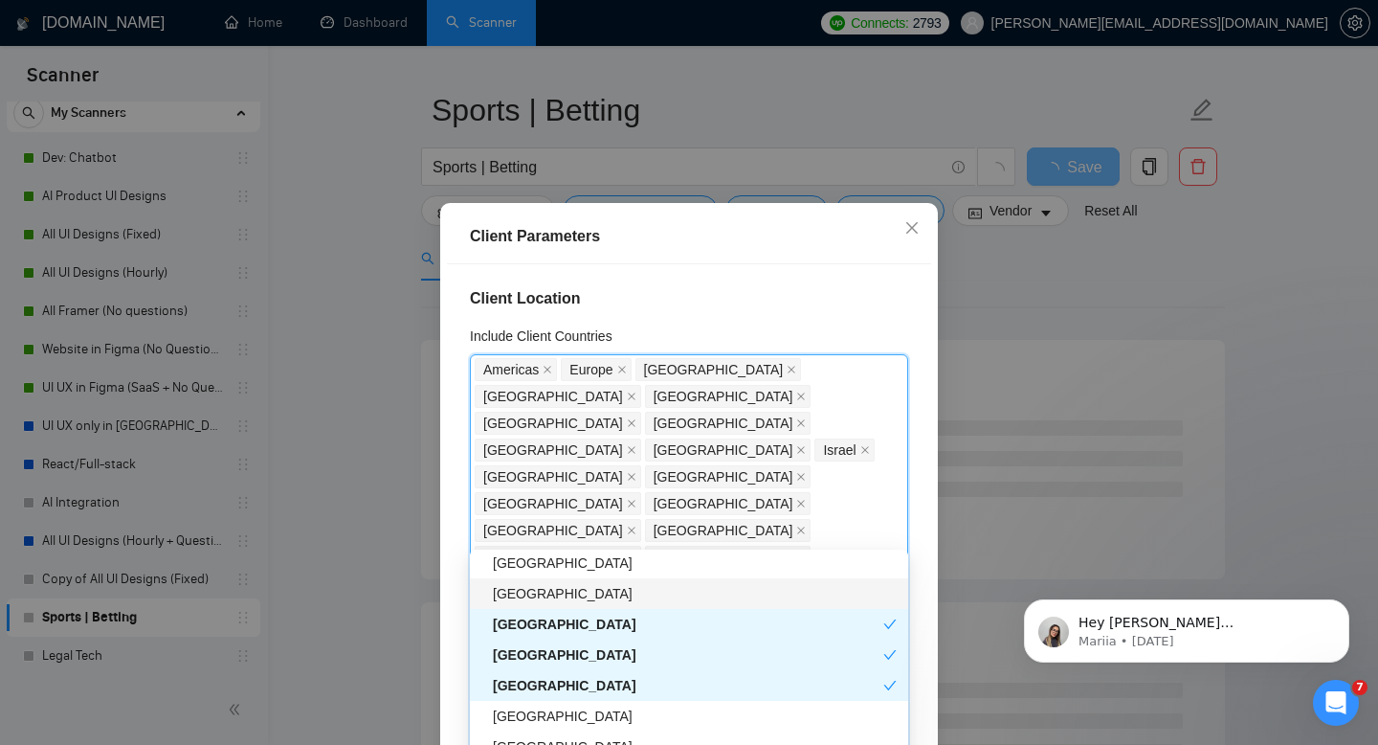
click at [527, 591] on div "[GEOGRAPHIC_DATA]" at bounding box center [695, 593] width 404 height 21
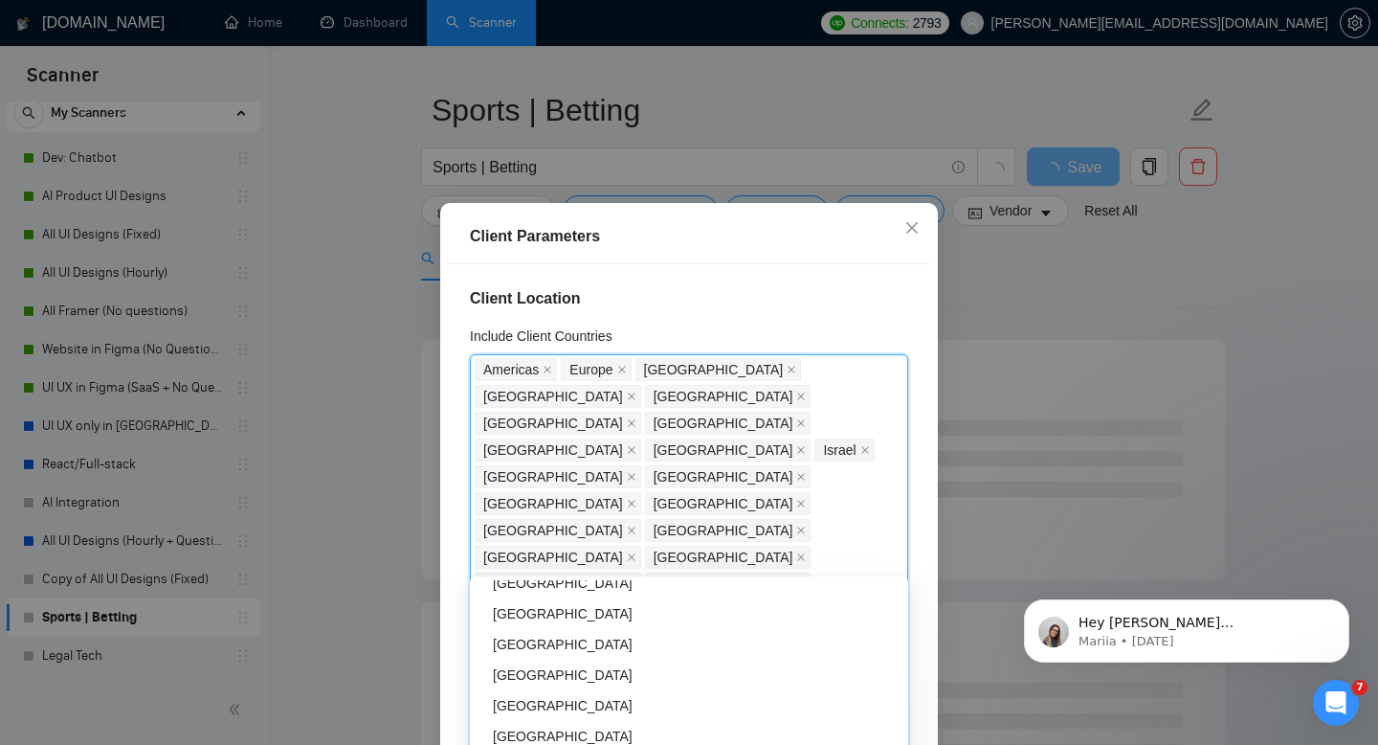
scroll to position [1879, 0]
click at [534, 616] on div "[GEOGRAPHIC_DATA]" at bounding box center [695, 615] width 404 height 21
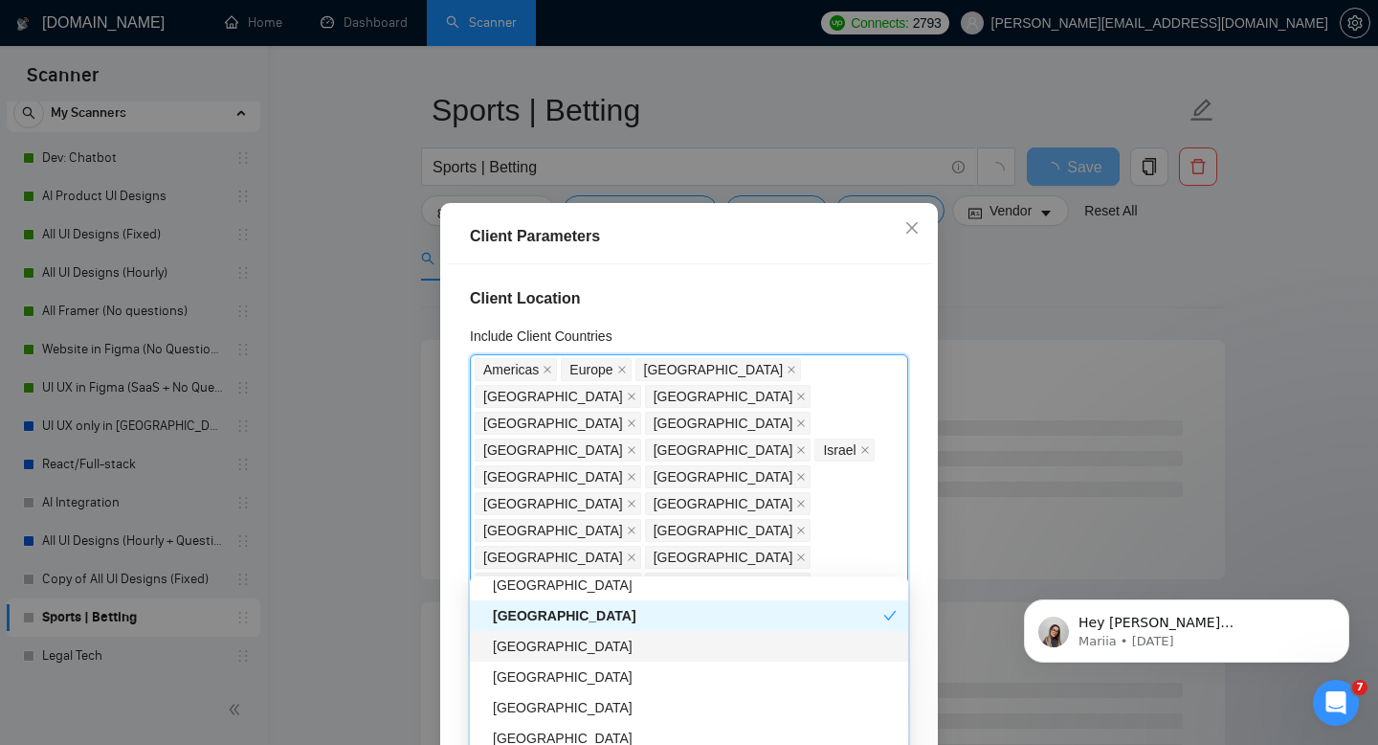
click at [517, 643] on div "[GEOGRAPHIC_DATA]" at bounding box center [695, 646] width 404 height 21
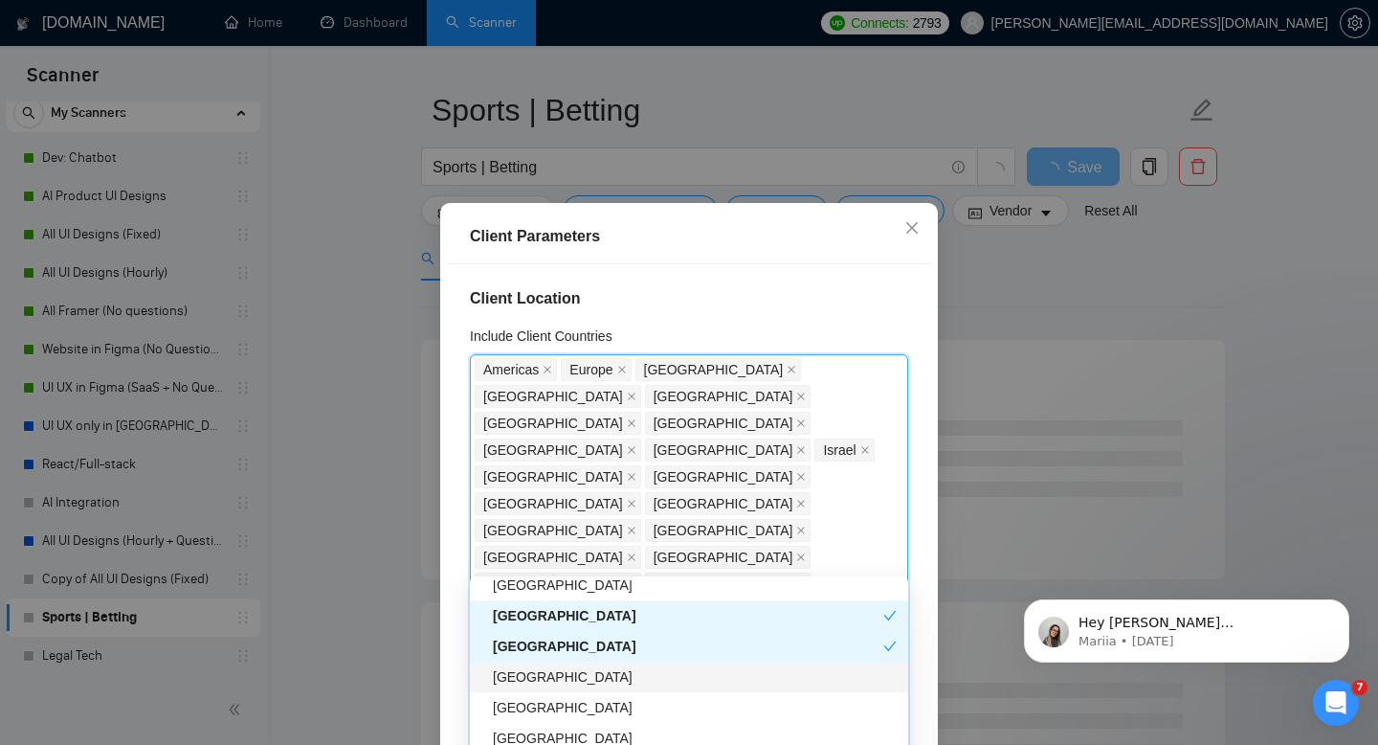
click at [518, 666] on div "[GEOGRAPHIC_DATA]" at bounding box center [695, 676] width 404 height 21
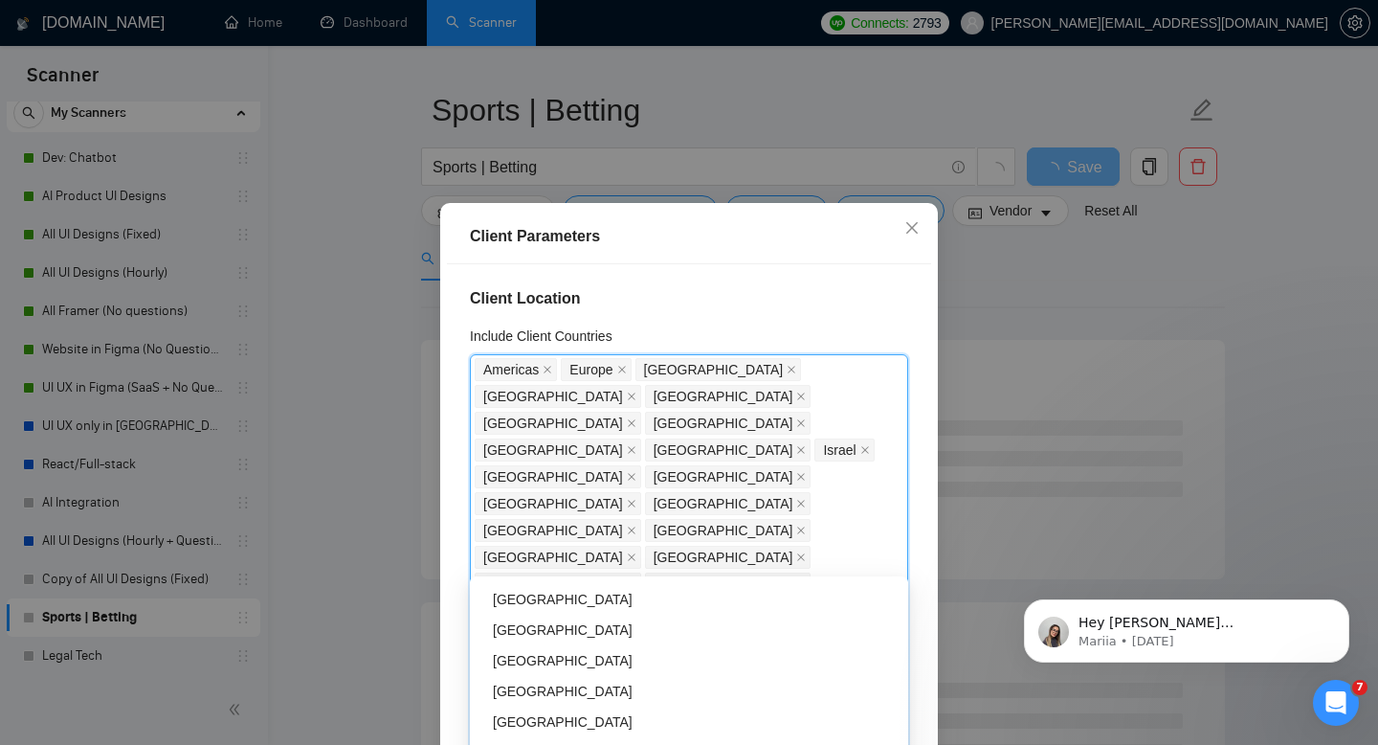
scroll to position [2064, 0]
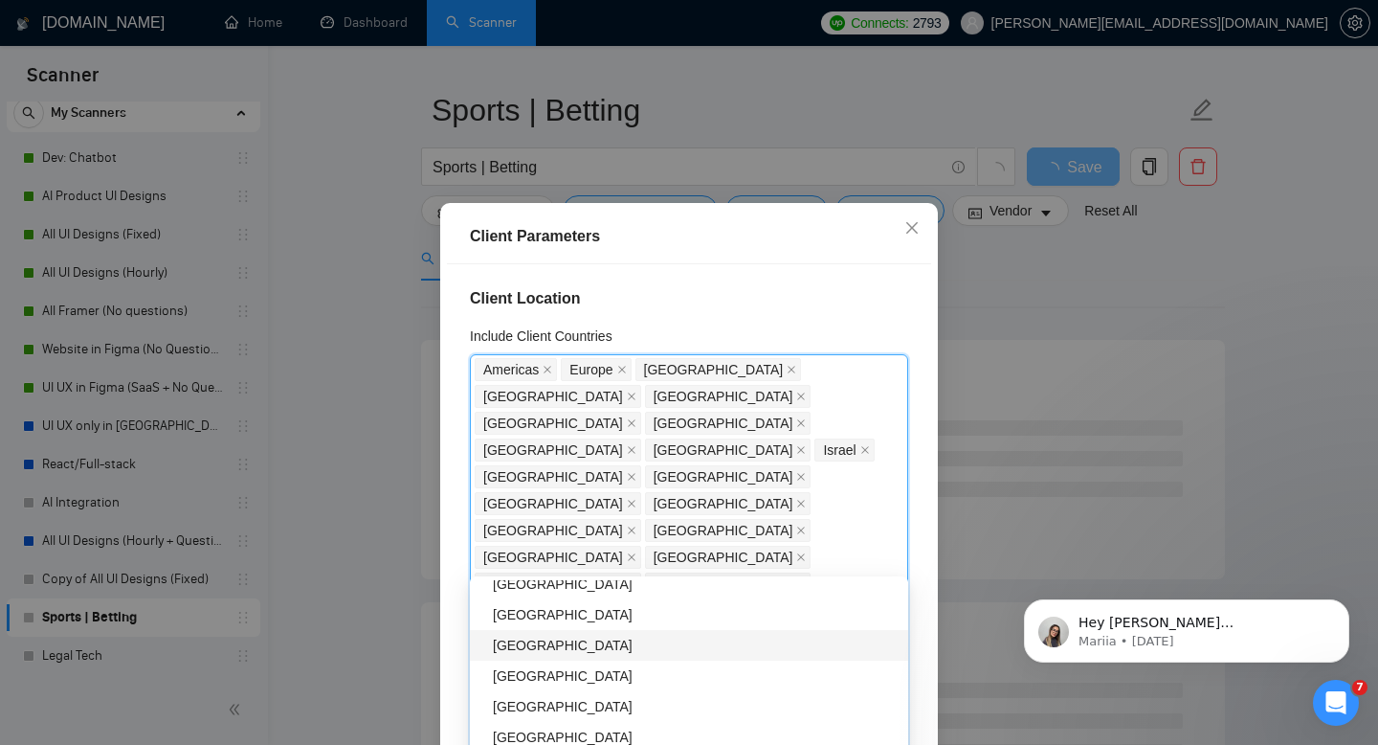
click at [518, 652] on div "[GEOGRAPHIC_DATA]" at bounding box center [695, 645] width 404 height 21
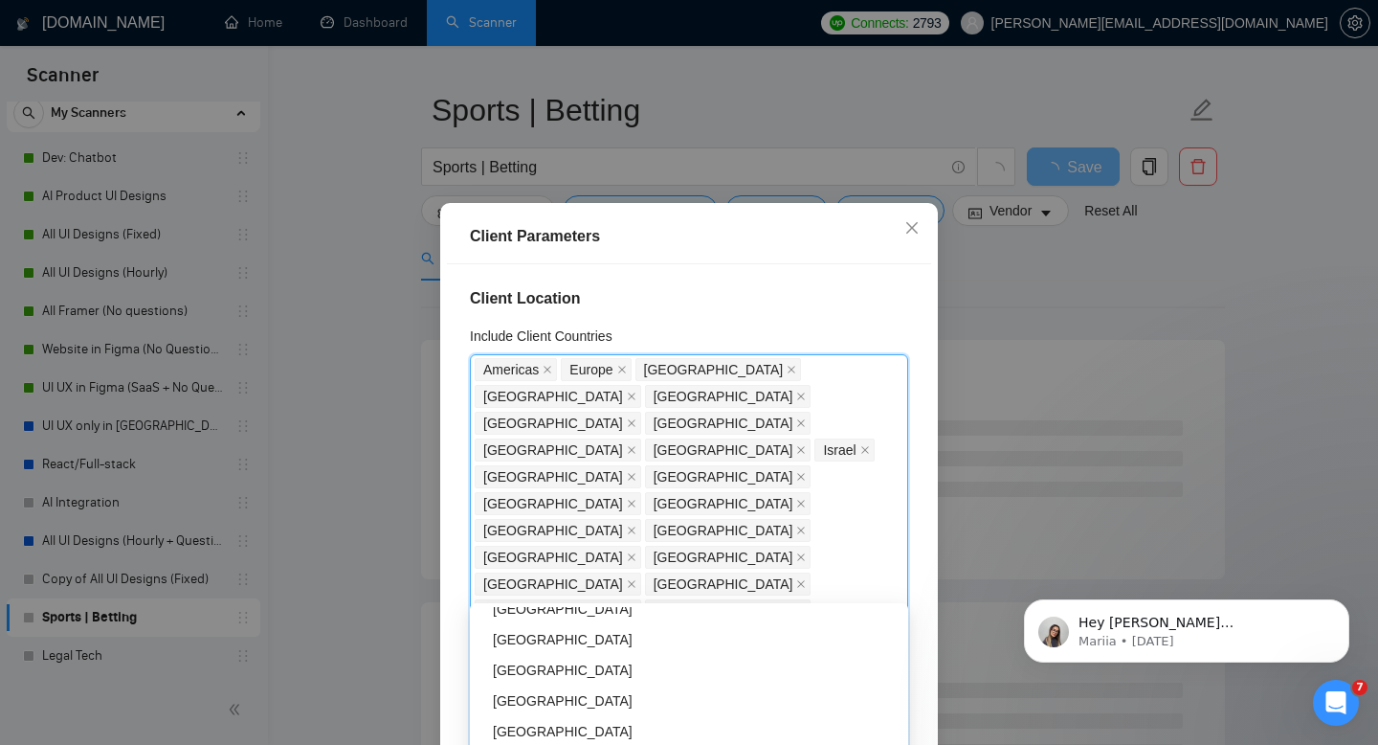
scroll to position [2216, 0]
click at [518, 630] on div "[GEOGRAPHIC_DATA]" at bounding box center [689, 642] width 438 height 31
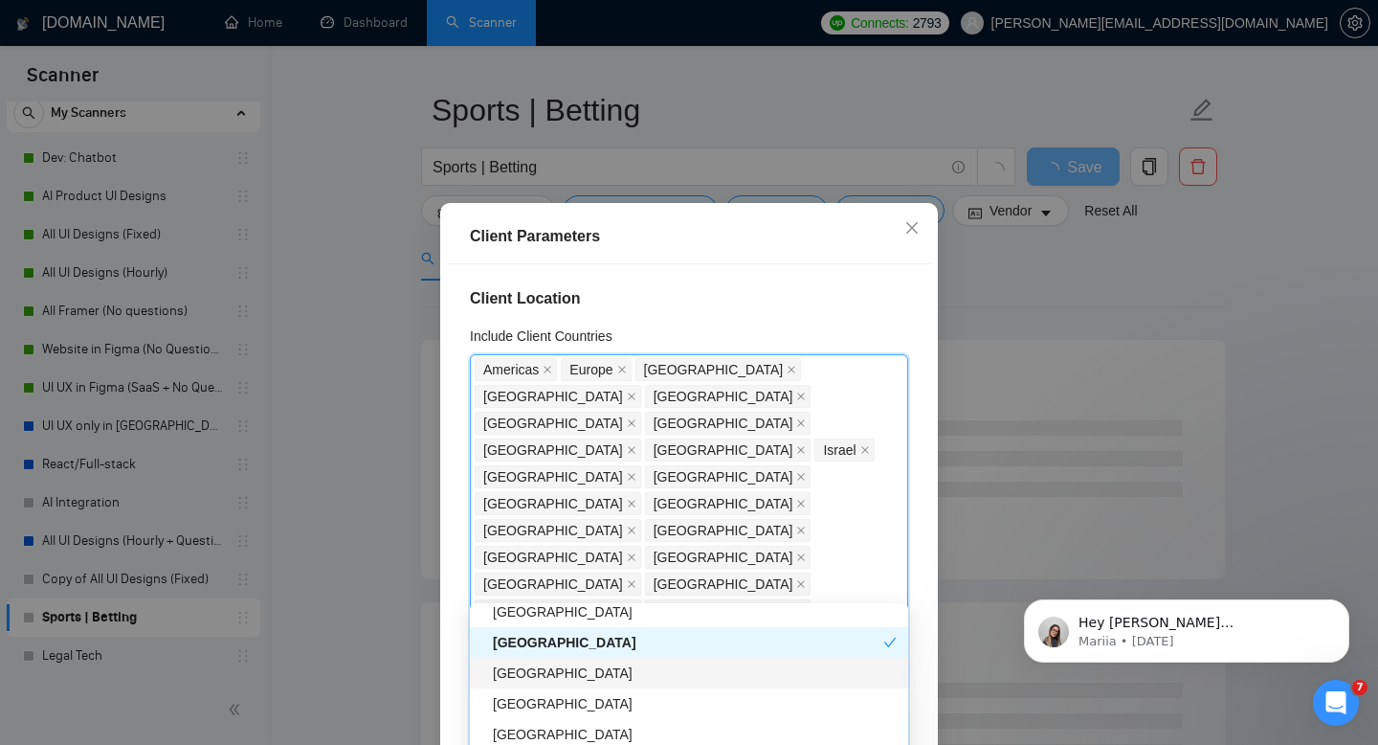
click at [518, 670] on div "[GEOGRAPHIC_DATA]" at bounding box center [695, 672] width 404 height 21
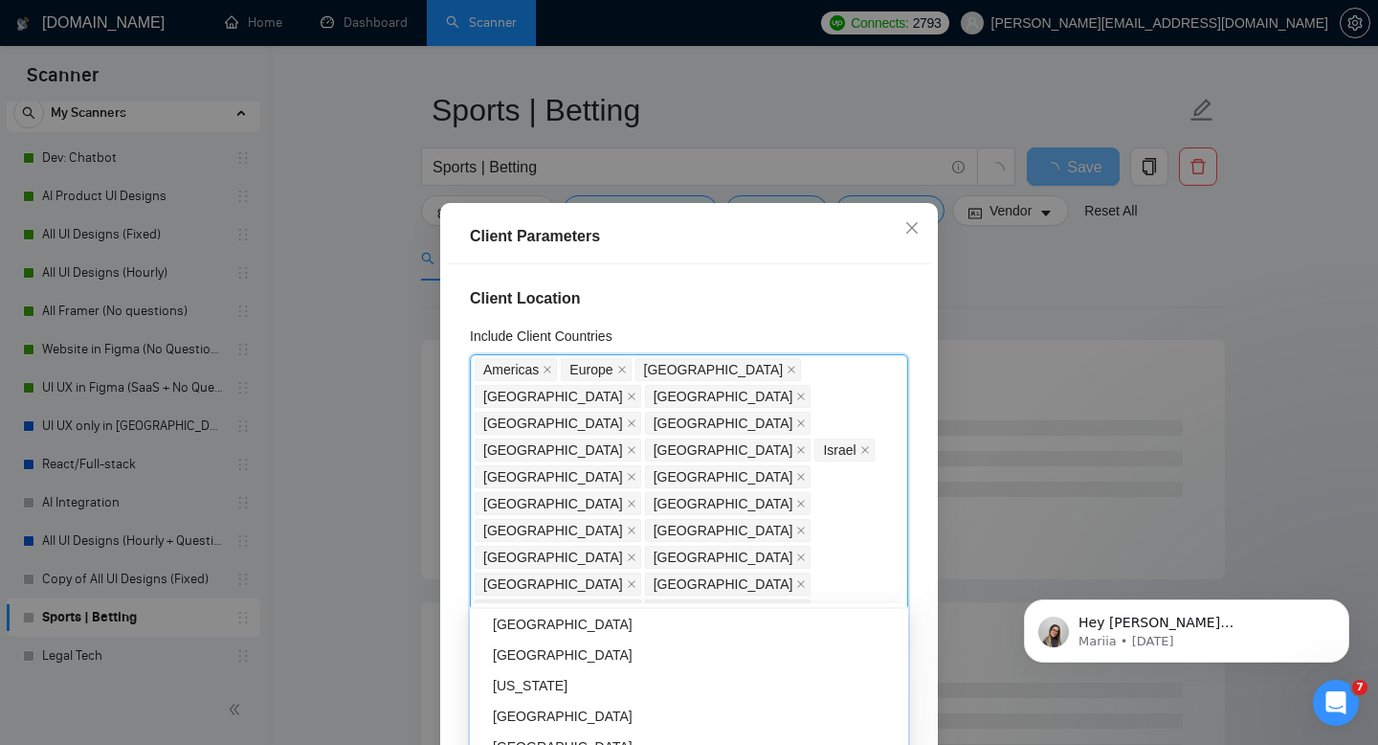
scroll to position [2450, 0]
click at [544, 704] on div "[GEOGRAPHIC_DATA]" at bounding box center [689, 715] width 438 height 31
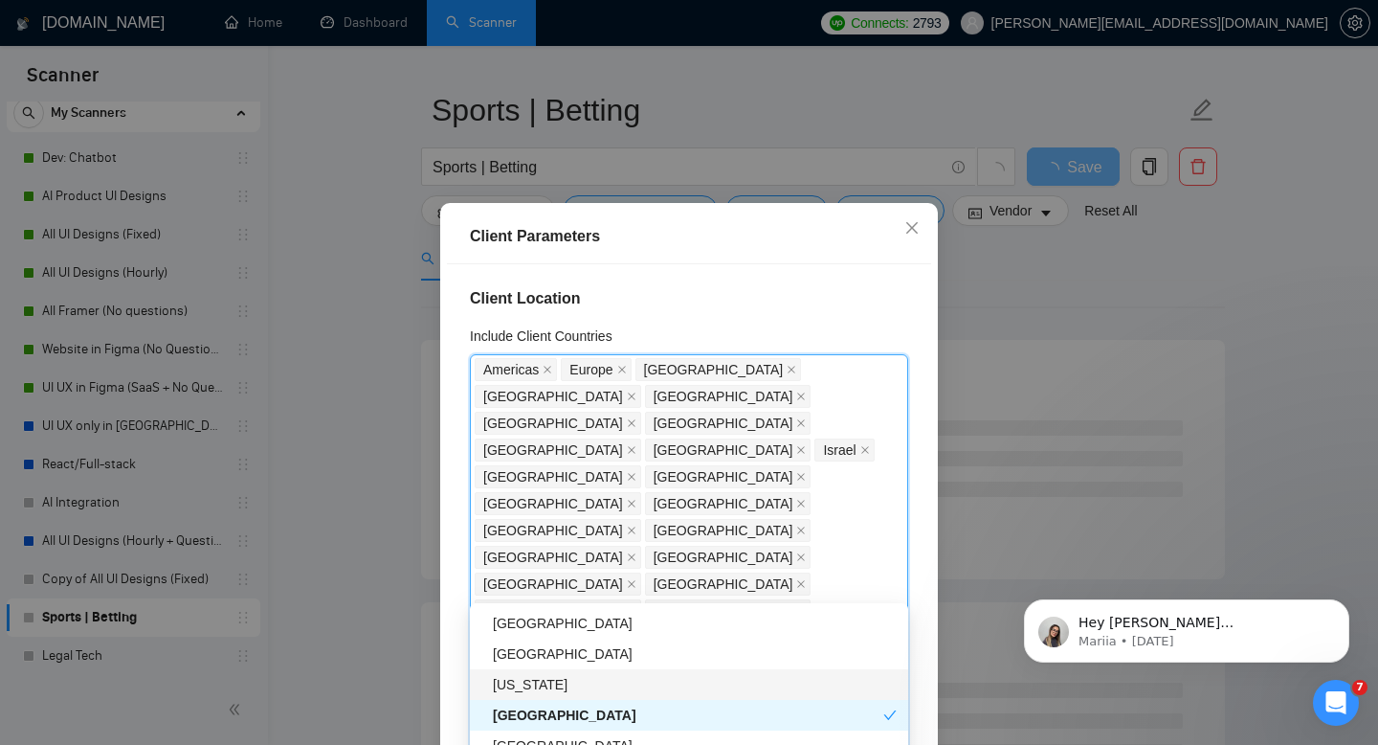
click at [541, 685] on div "[US_STATE]" at bounding box center [695, 684] width 404 height 21
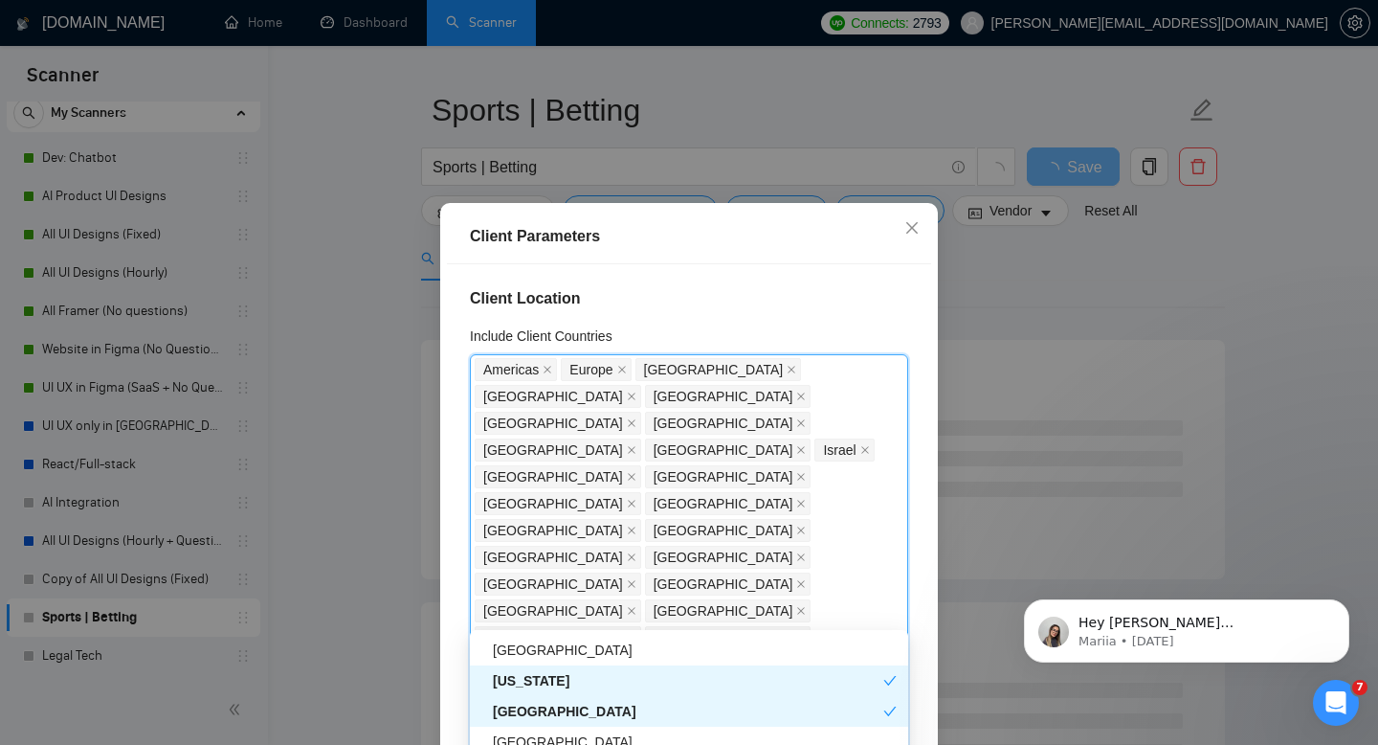
click at [533, 710] on div "[GEOGRAPHIC_DATA]" at bounding box center [688, 711] width 391 height 21
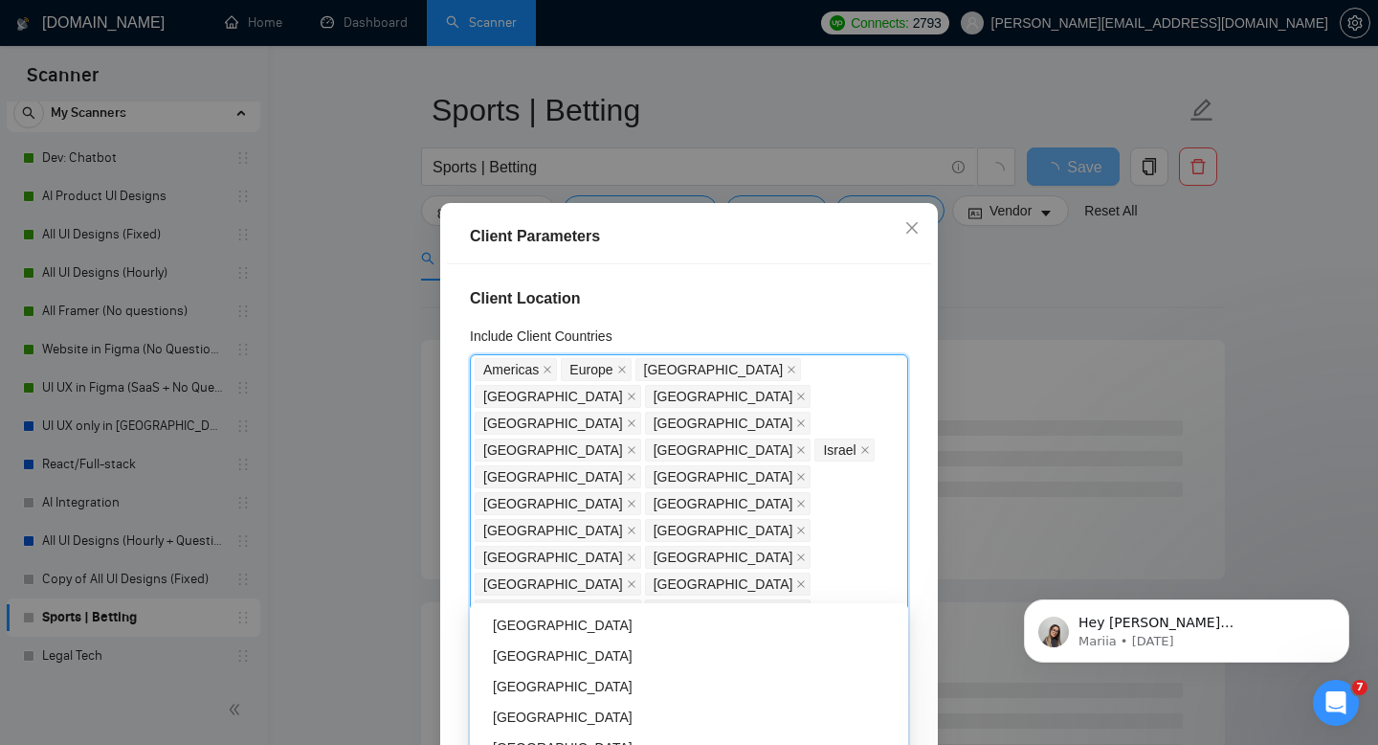
scroll to position [2591, 0]
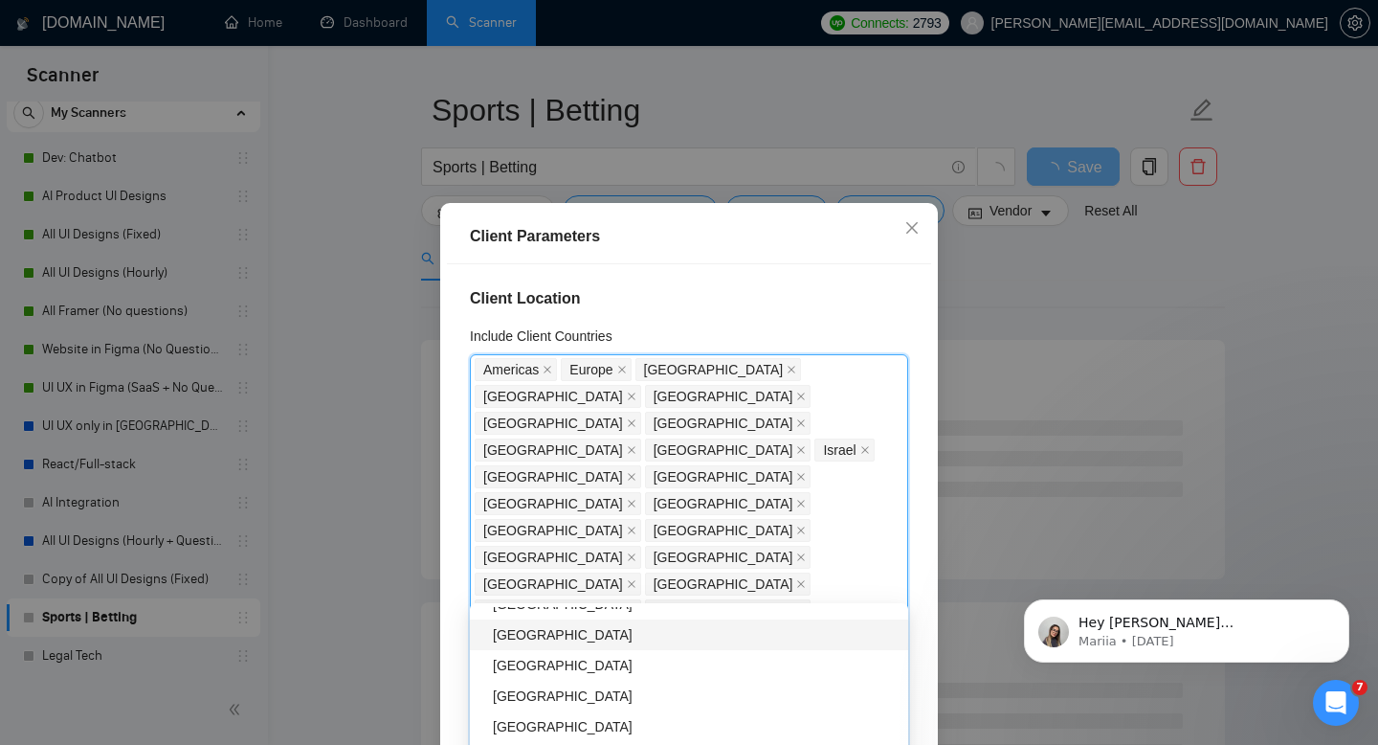
click at [535, 638] on div "[GEOGRAPHIC_DATA]" at bounding box center [695, 634] width 404 height 21
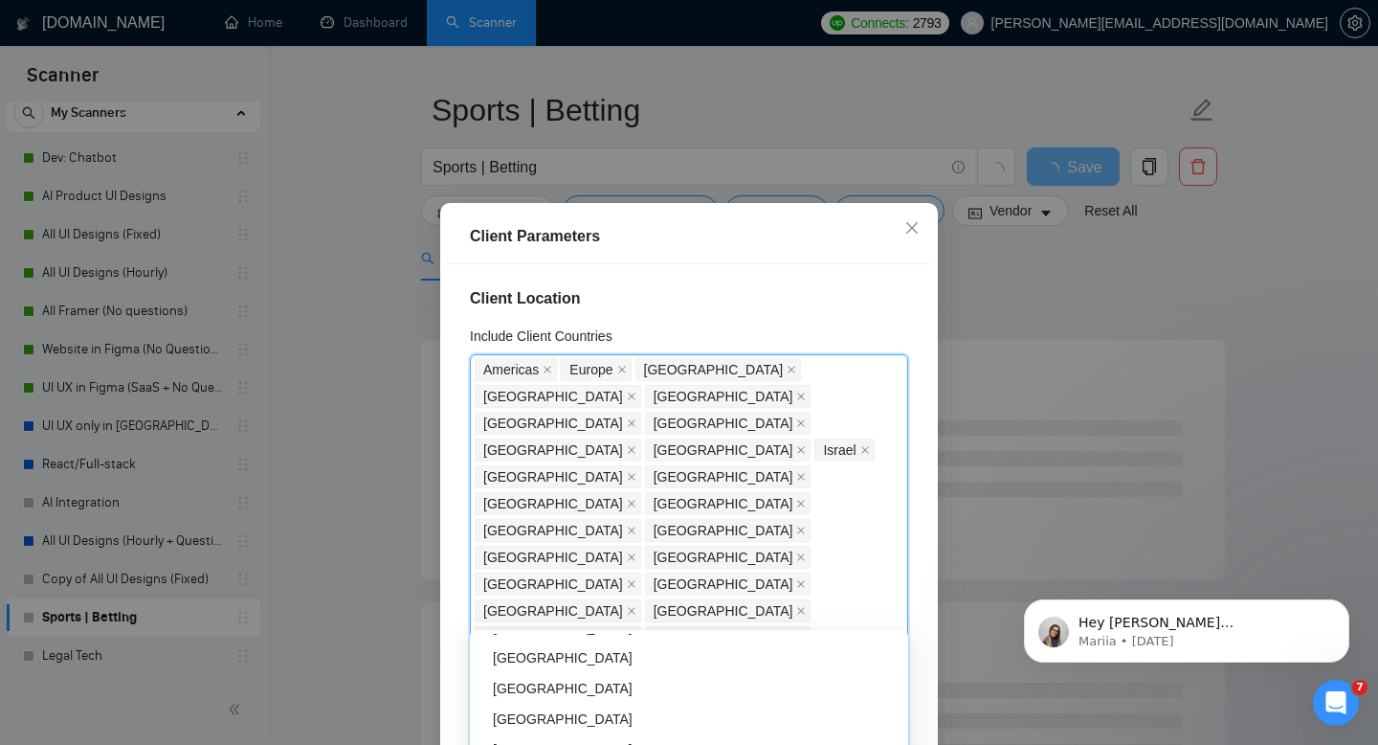
scroll to position [2688, 0]
click at [534, 670] on div "[GEOGRAPHIC_DATA]" at bounding box center [689, 656] width 438 height 31
click at [534, 670] on div "[GEOGRAPHIC_DATA]" at bounding box center [695, 679] width 404 height 21
click at [522, 656] on div "[GEOGRAPHIC_DATA]" at bounding box center [695, 664] width 404 height 21
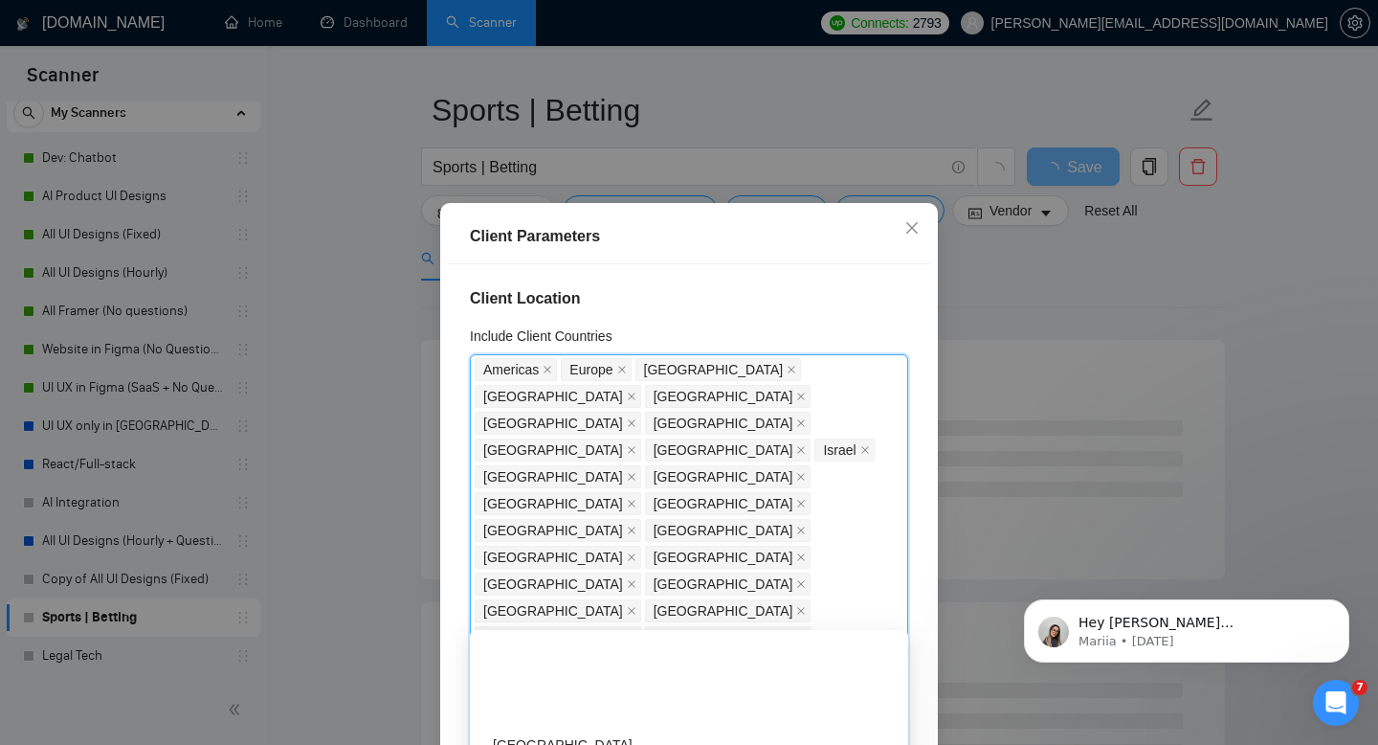
scroll to position [4082, 0]
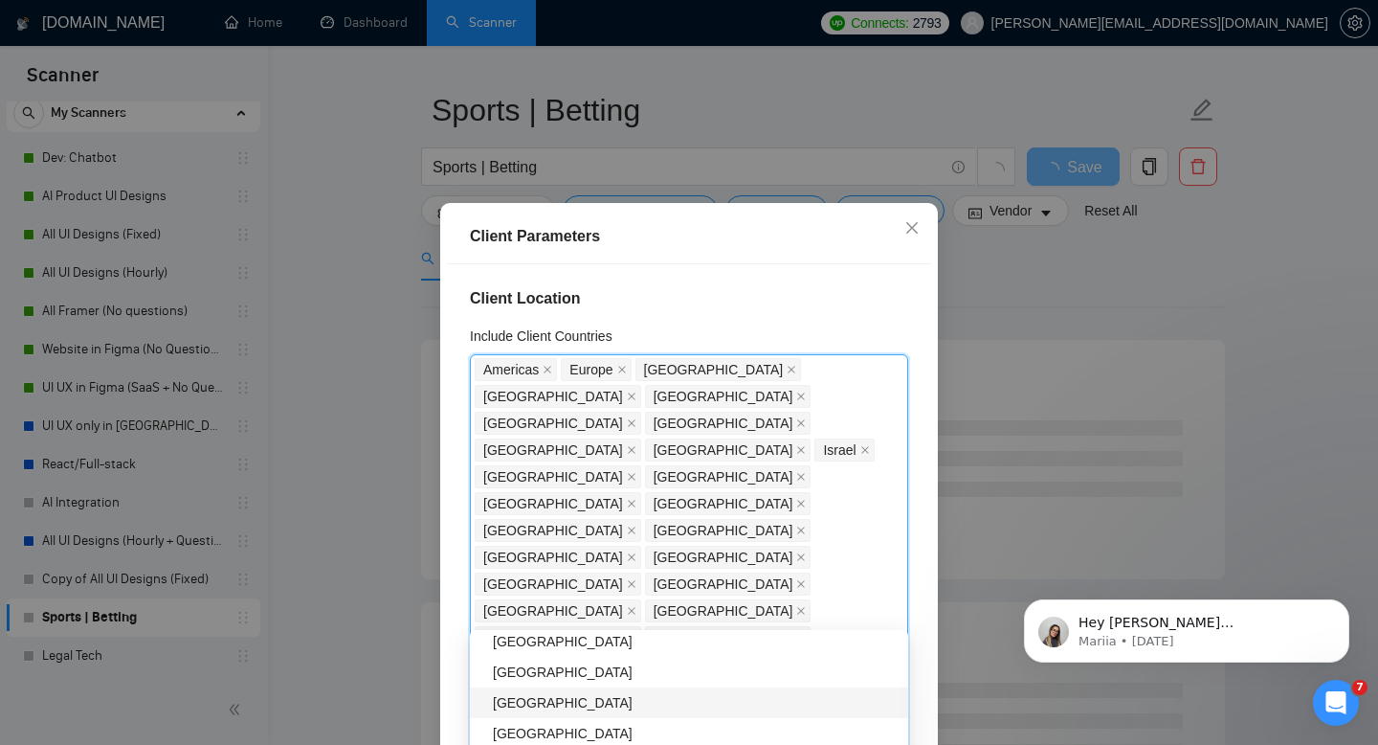
click at [576, 708] on div "[GEOGRAPHIC_DATA]" at bounding box center [695, 702] width 404 height 21
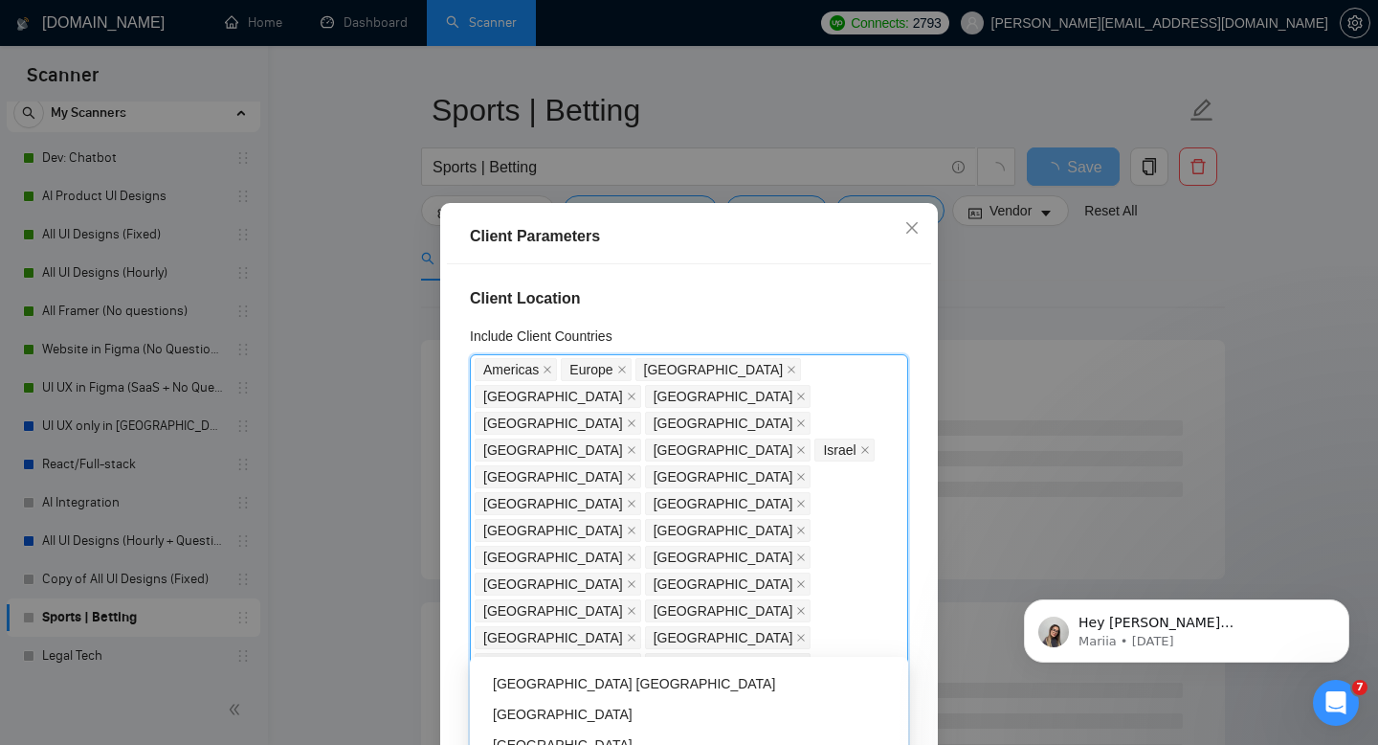
scroll to position [4461, 0]
click at [575, 691] on div "[GEOGRAPHIC_DATA] [GEOGRAPHIC_DATA]" at bounding box center [695, 687] width 404 height 21
click at [774, 303] on h4 "Client Location" at bounding box center [689, 298] width 438 height 23
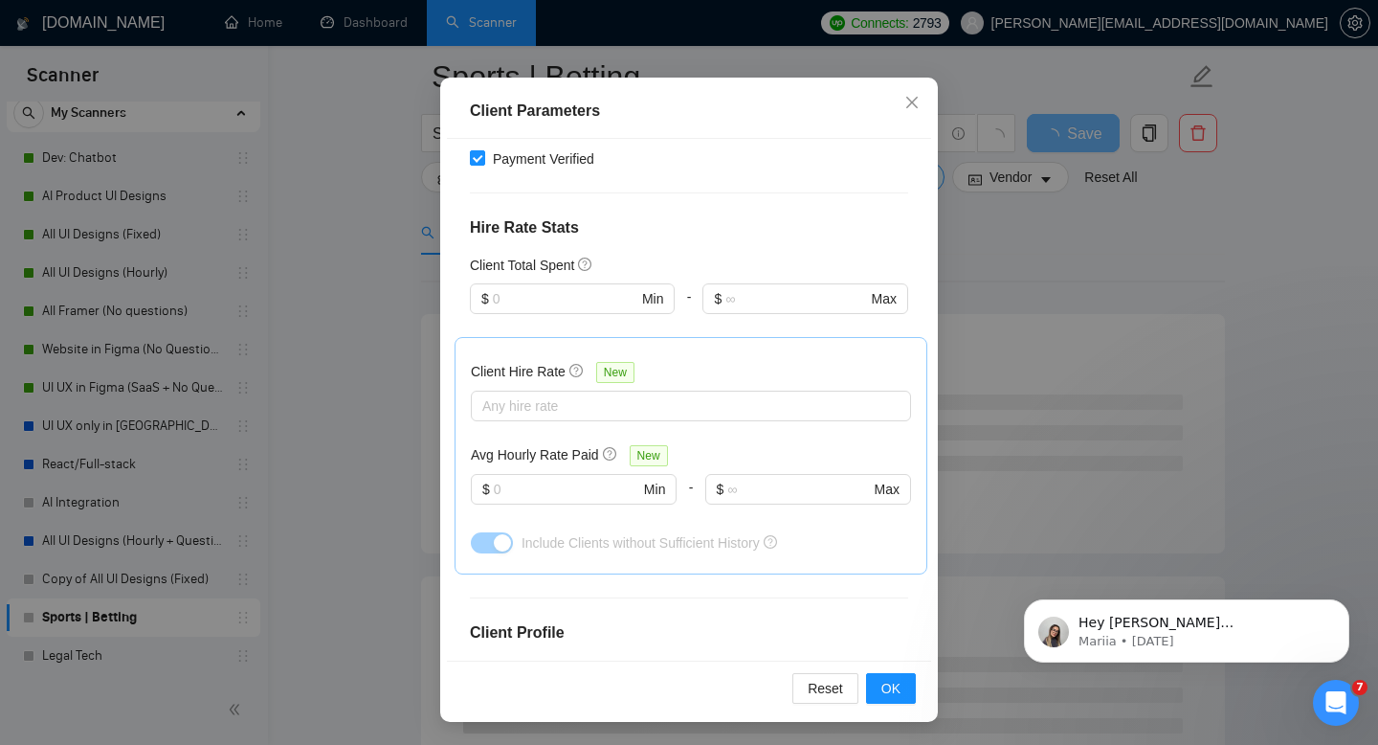
scroll to position [126, 0]
click at [882, 693] on span "OK" at bounding box center [891, 688] width 19 height 21
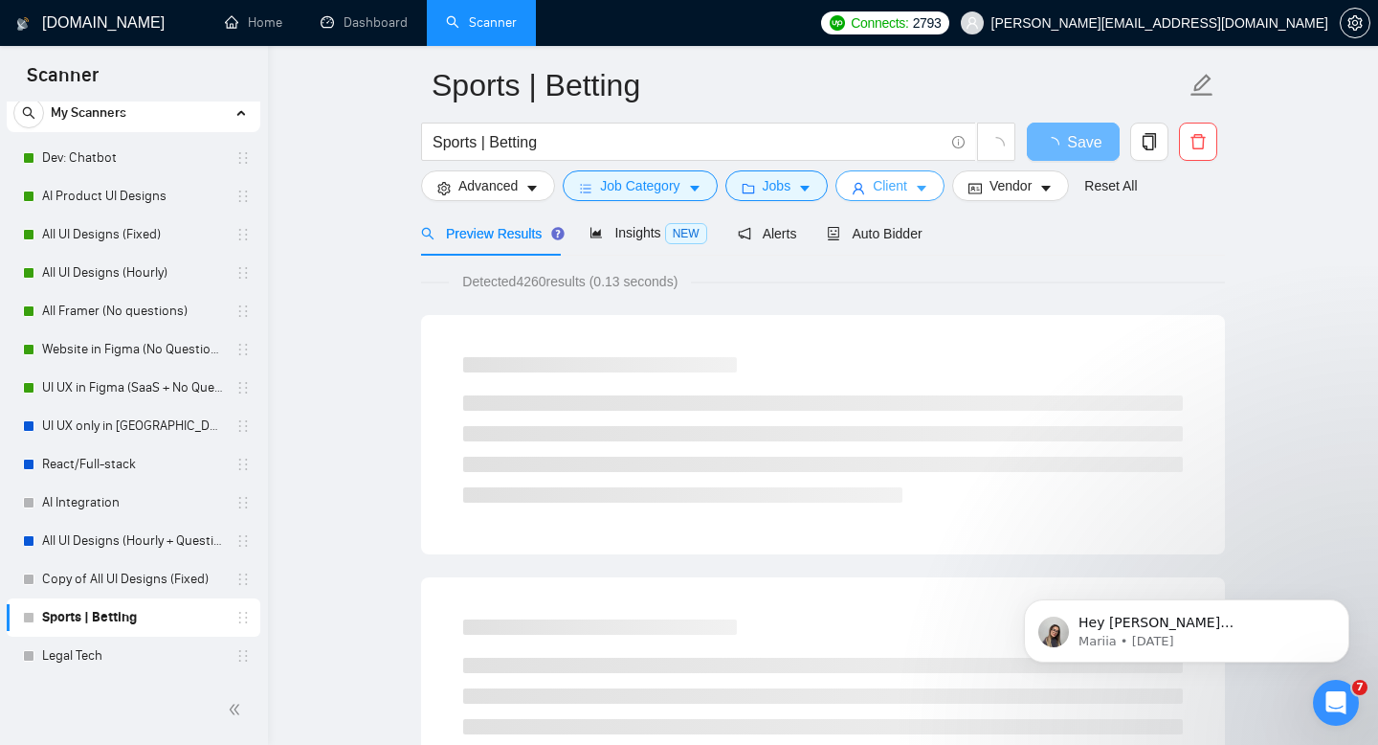
scroll to position [8, 0]
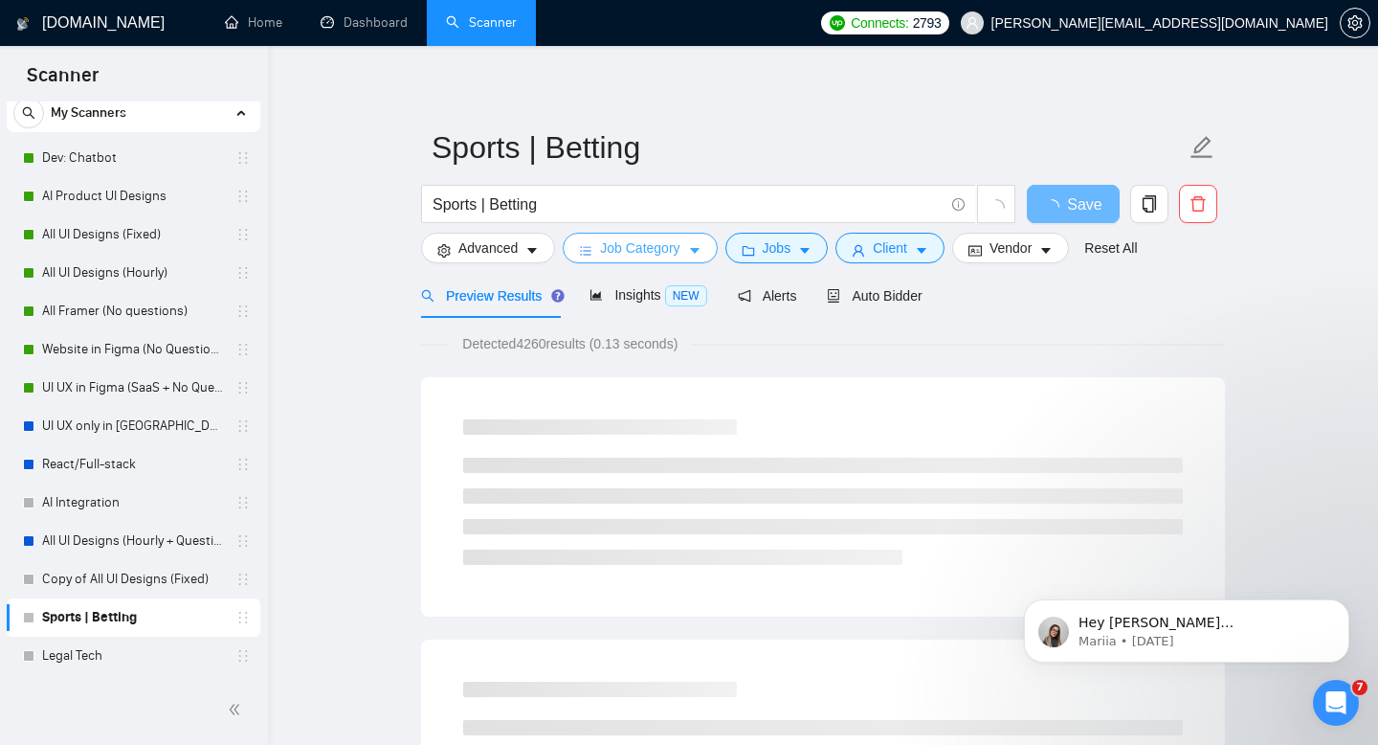
click at [655, 238] on span "Job Category" at bounding box center [639, 247] width 79 height 21
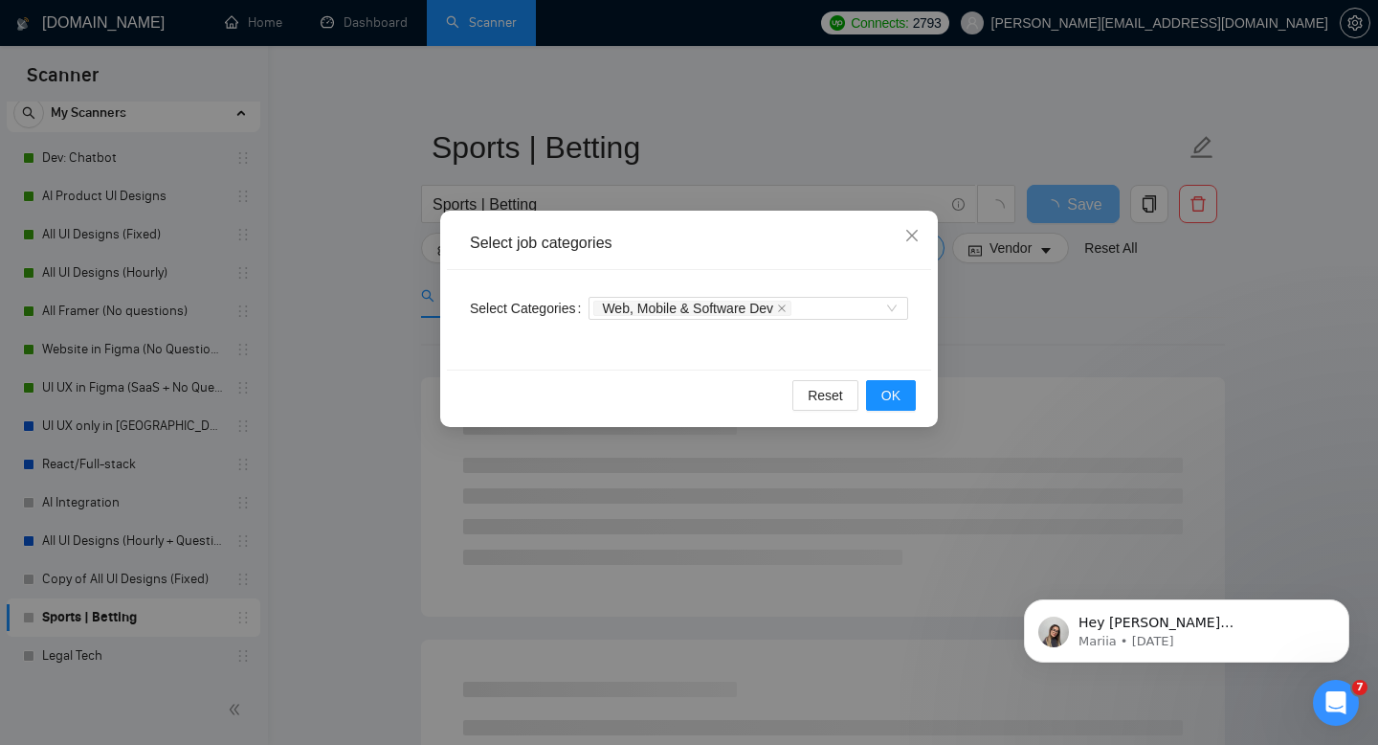
click at [696, 131] on div "Select job categories Select Categories Web, Mobile & Software Dev Reset OK" at bounding box center [689, 372] width 1378 height 745
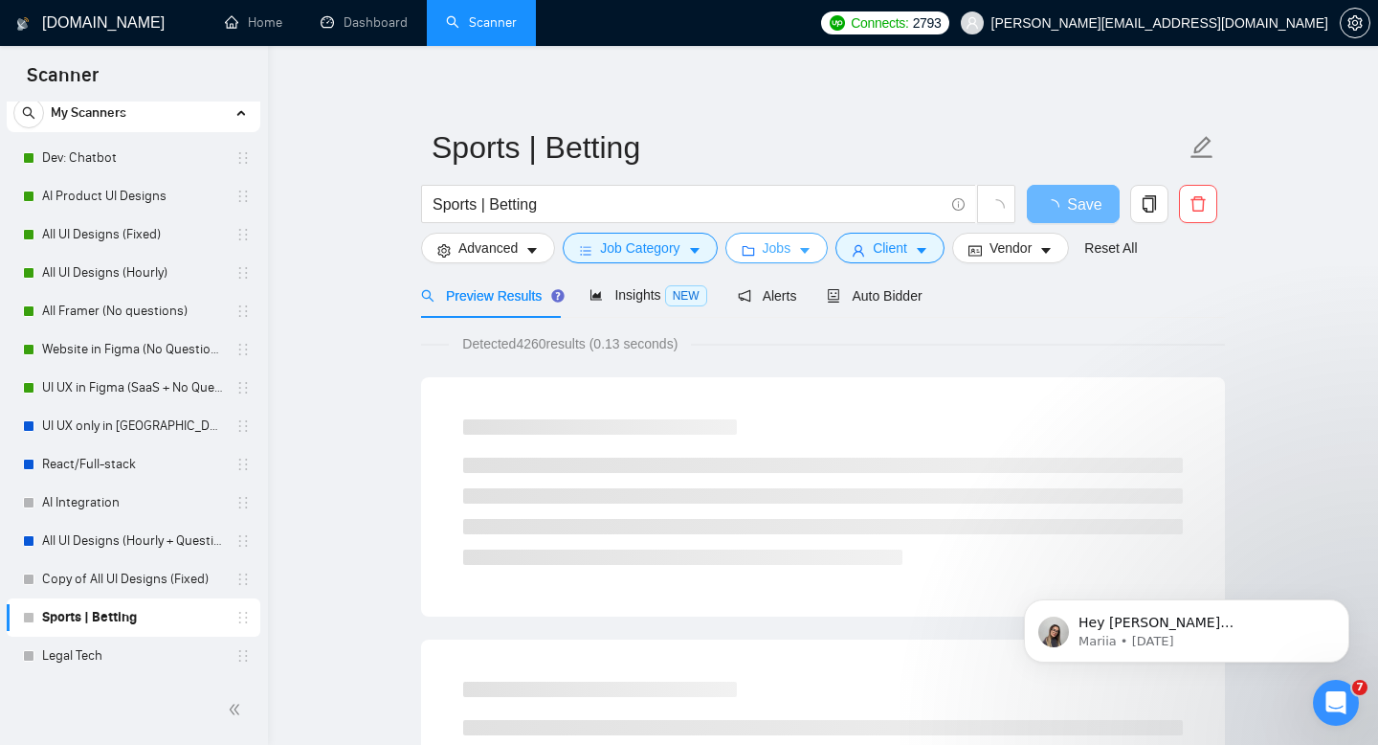
click at [785, 241] on span "Jobs" at bounding box center [777, 247] width 29 height 21
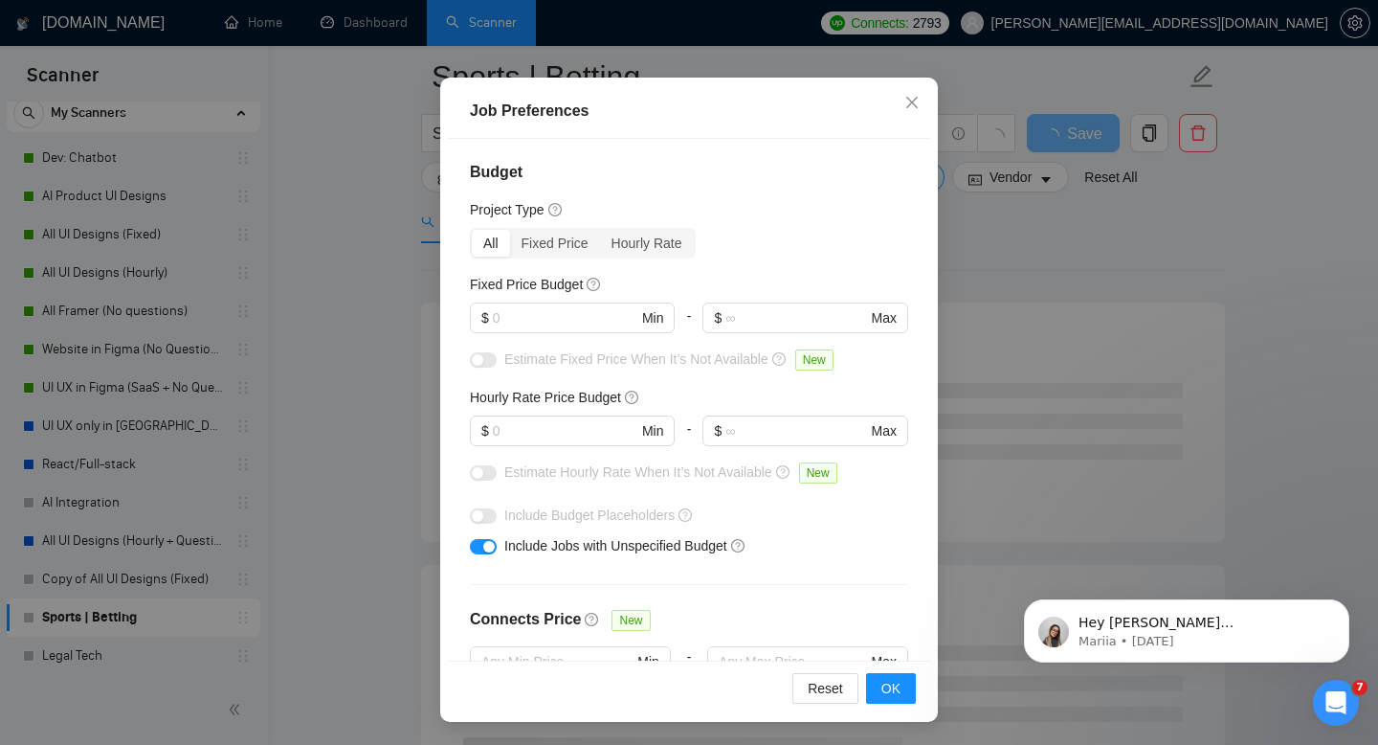
scroll to position [0, 0]
click at [552, 439] on input "text" at bounding box center [565, 431] width 145 height 21
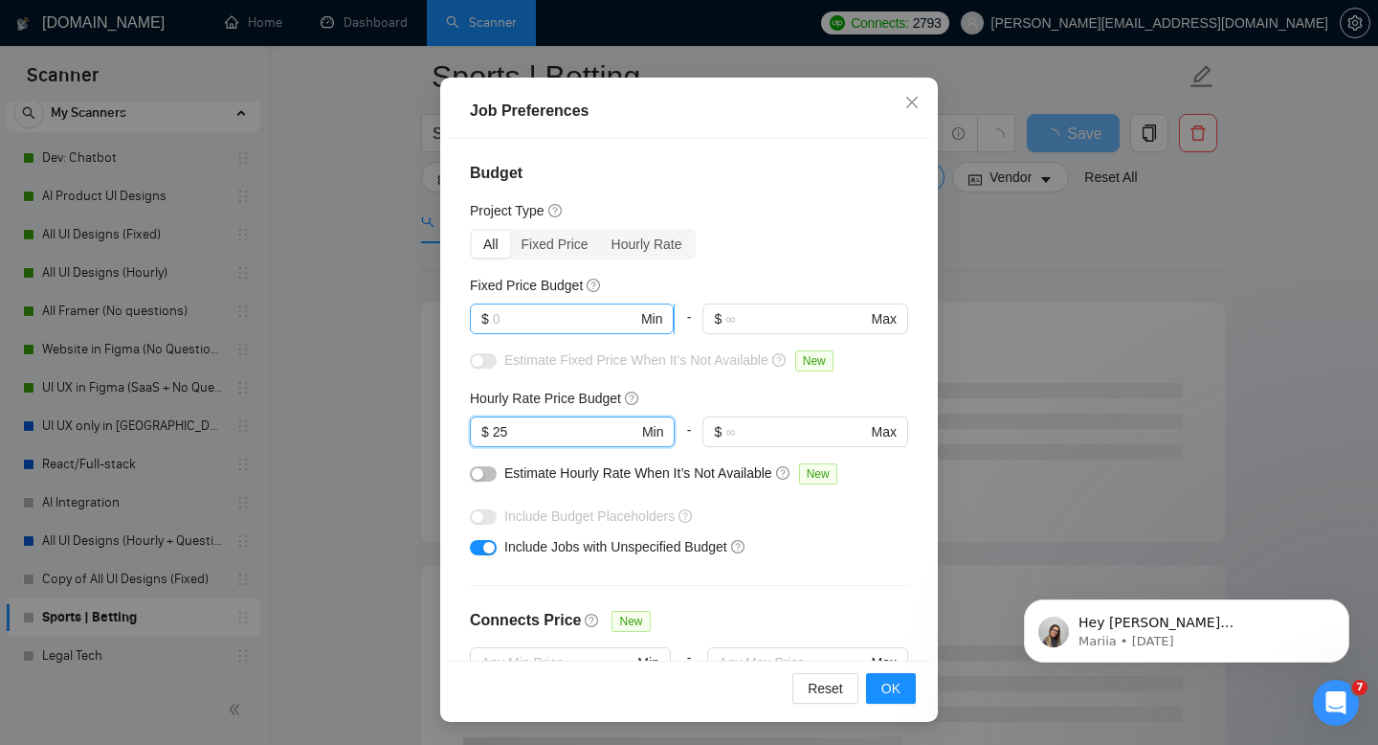
type input "25"
click at [559, 328] on input "text" at bounding box center [565, 318] width 145 height 21
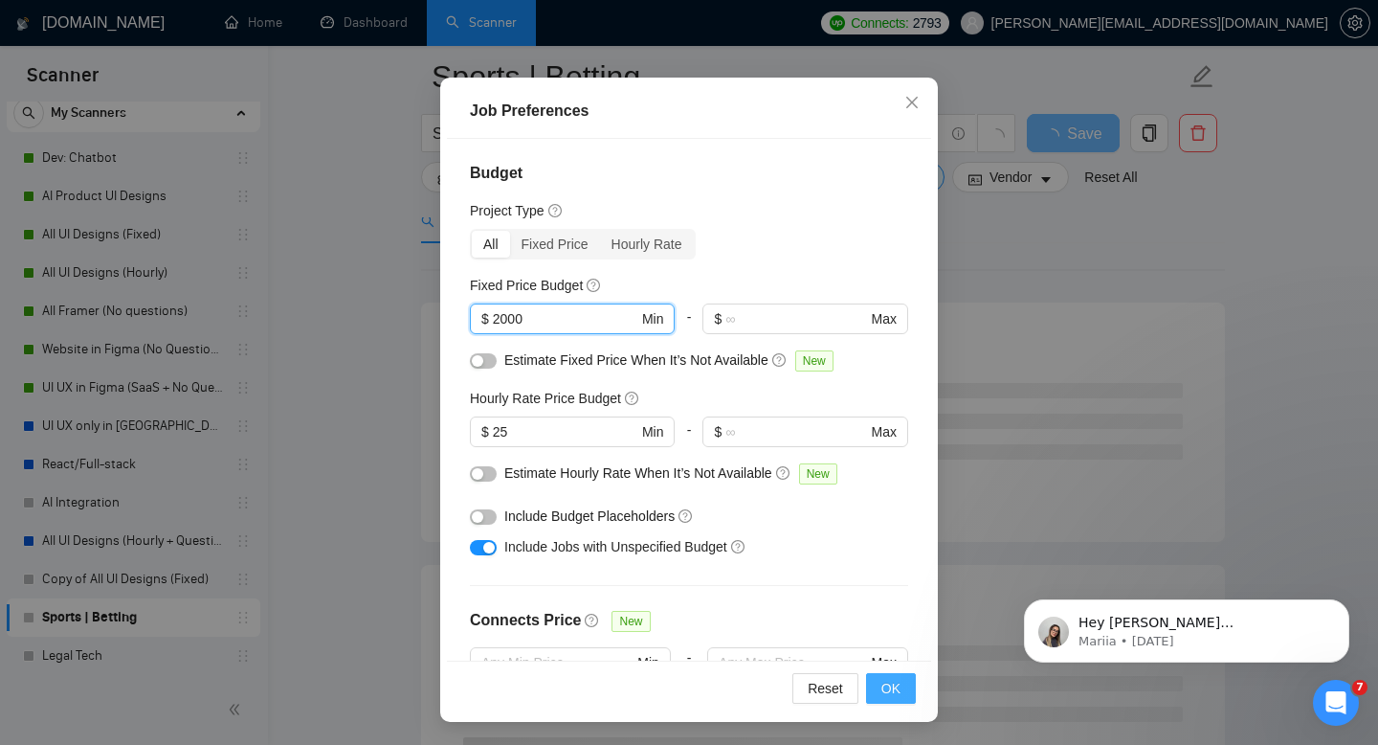
type input "2000"
click at [877, 683] on button "OK" at bounding box center [891, 688] width 50 height 31
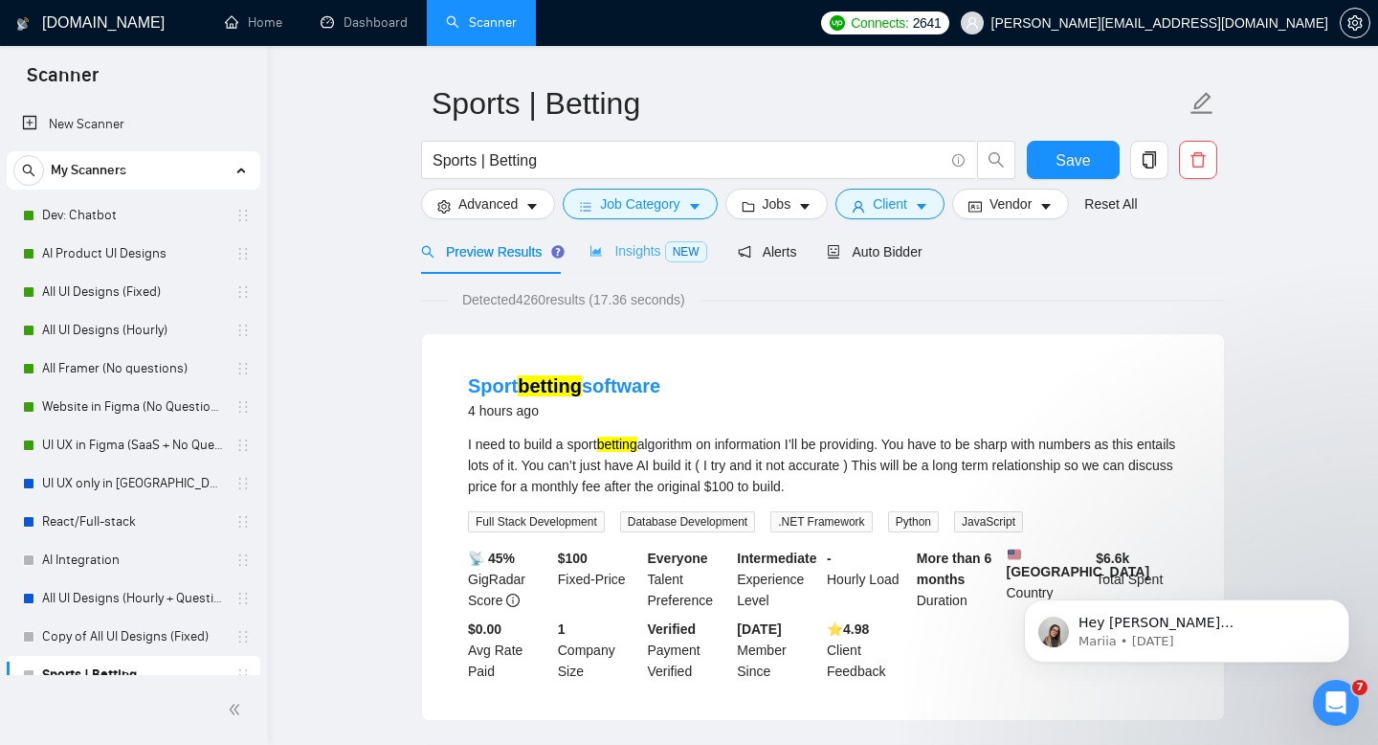
scroll to position [50, 0]
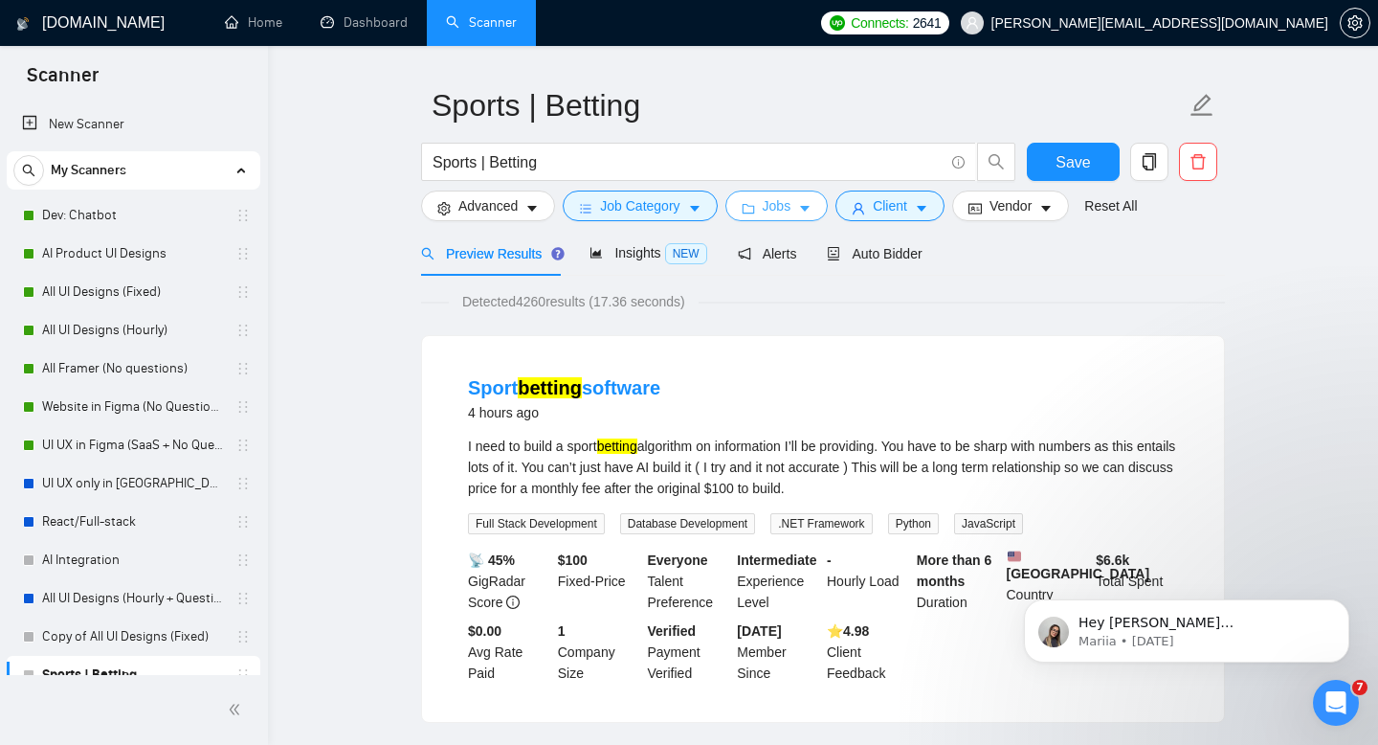
click at [784, 201] on span "Jobs" at bounding box center [777, 205] width 29 height 21
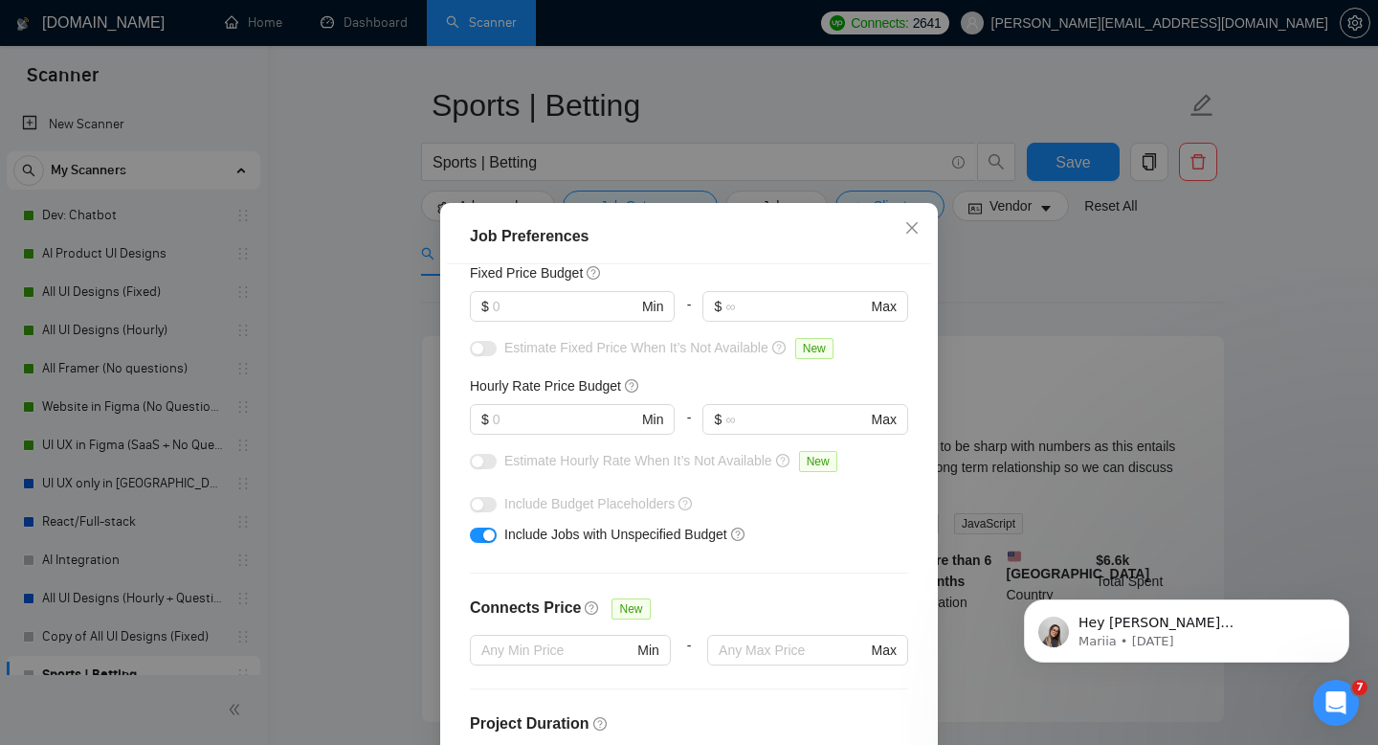
scroll to position [182, 0]
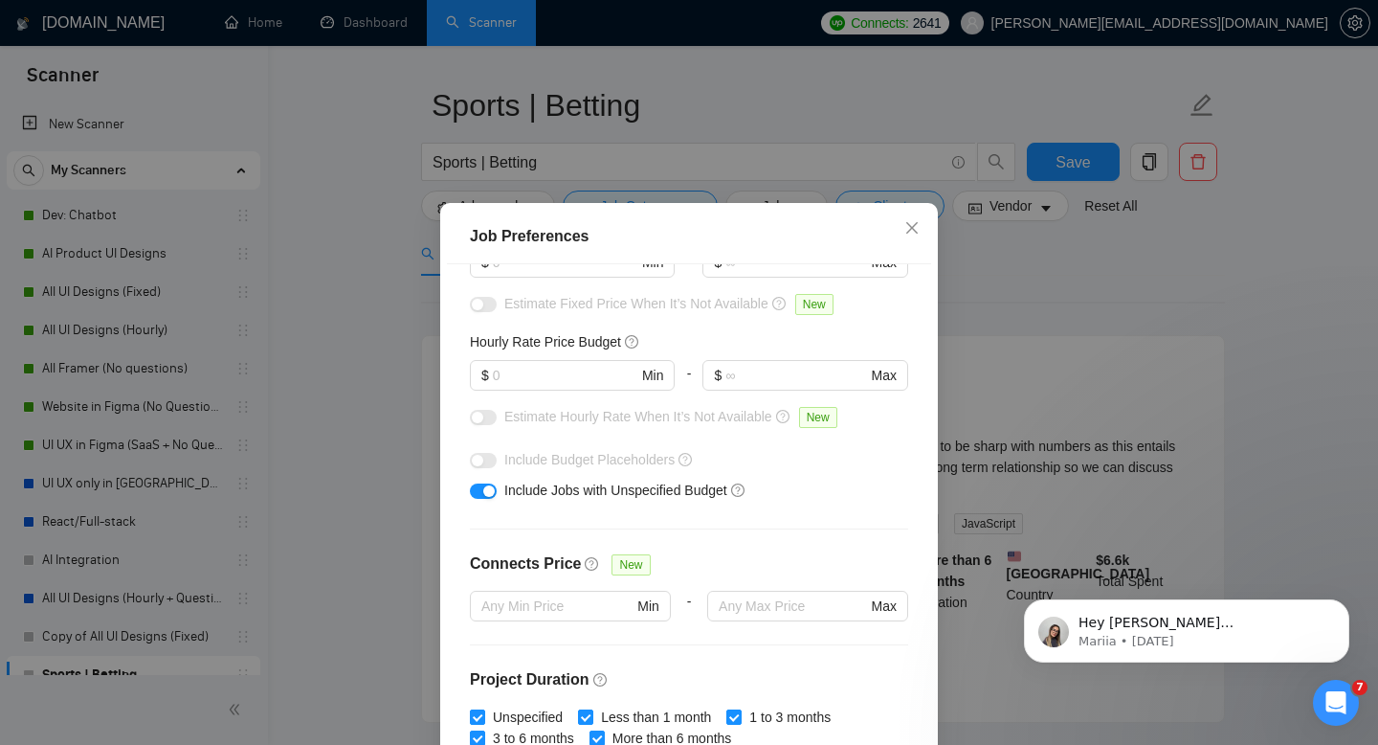
click at [616, 392] on div "$ Min" at bounding box center [572, 383] width 205 height 46
click at [615, 369] on input "text" at bounding box center [565, 375] width 145 height 21
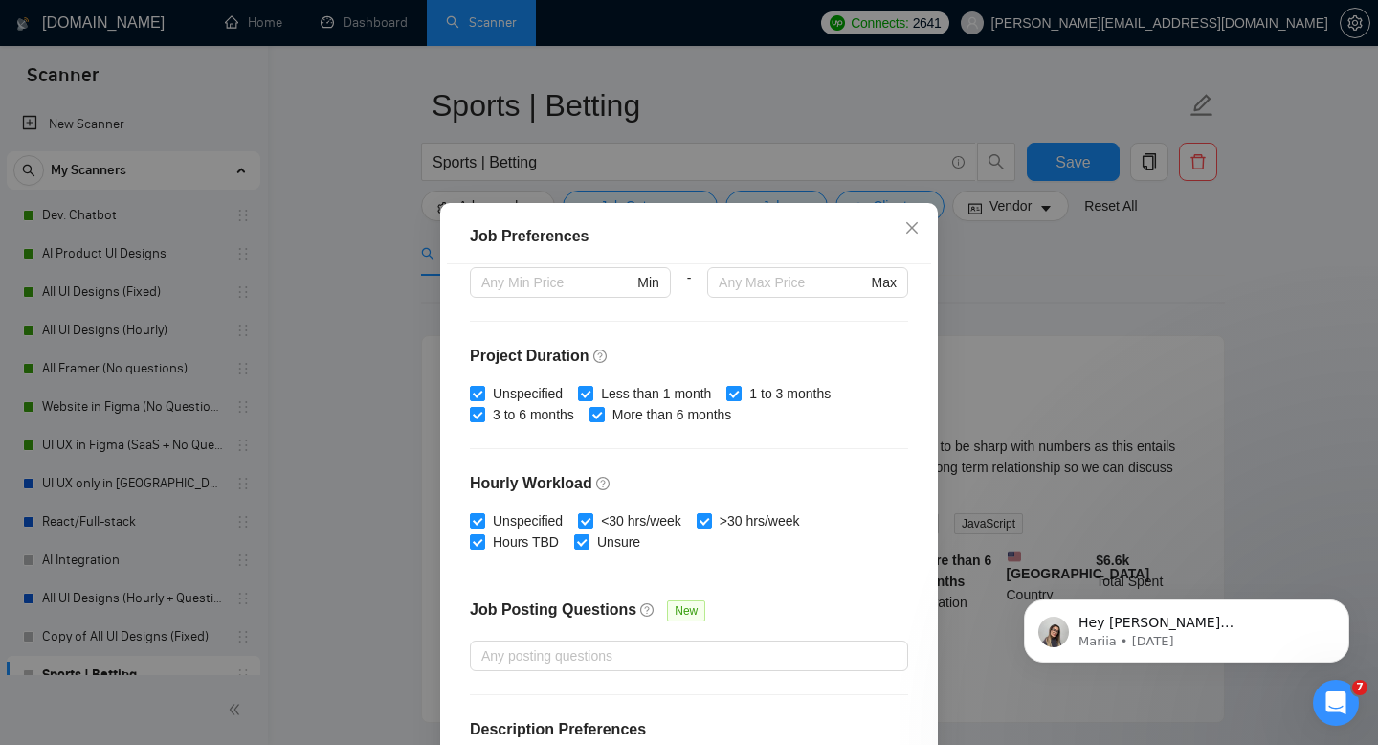
scroll to position [557, 0]
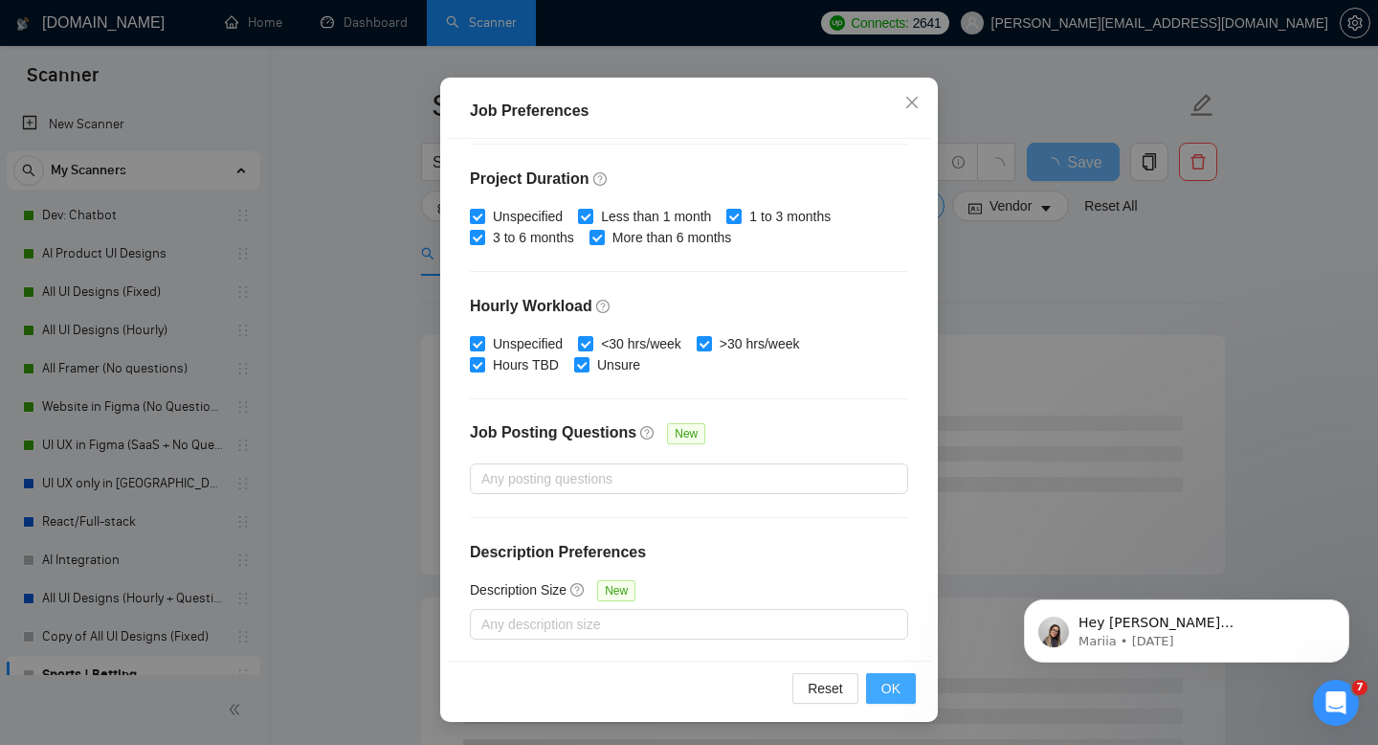
type input "25"
click at [911, 695] on button "OK" at bounding box center [891, 688] width 50 height 31
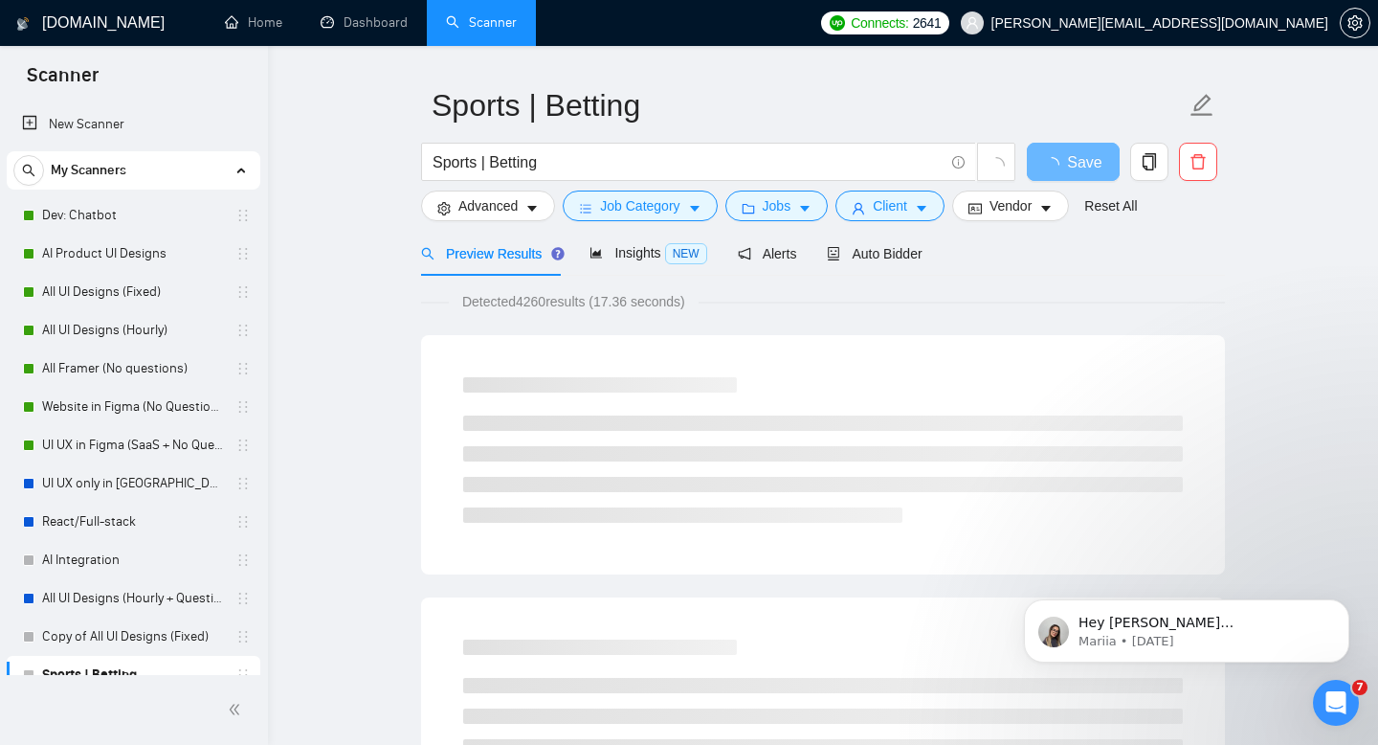
scroll to position [36, 0]
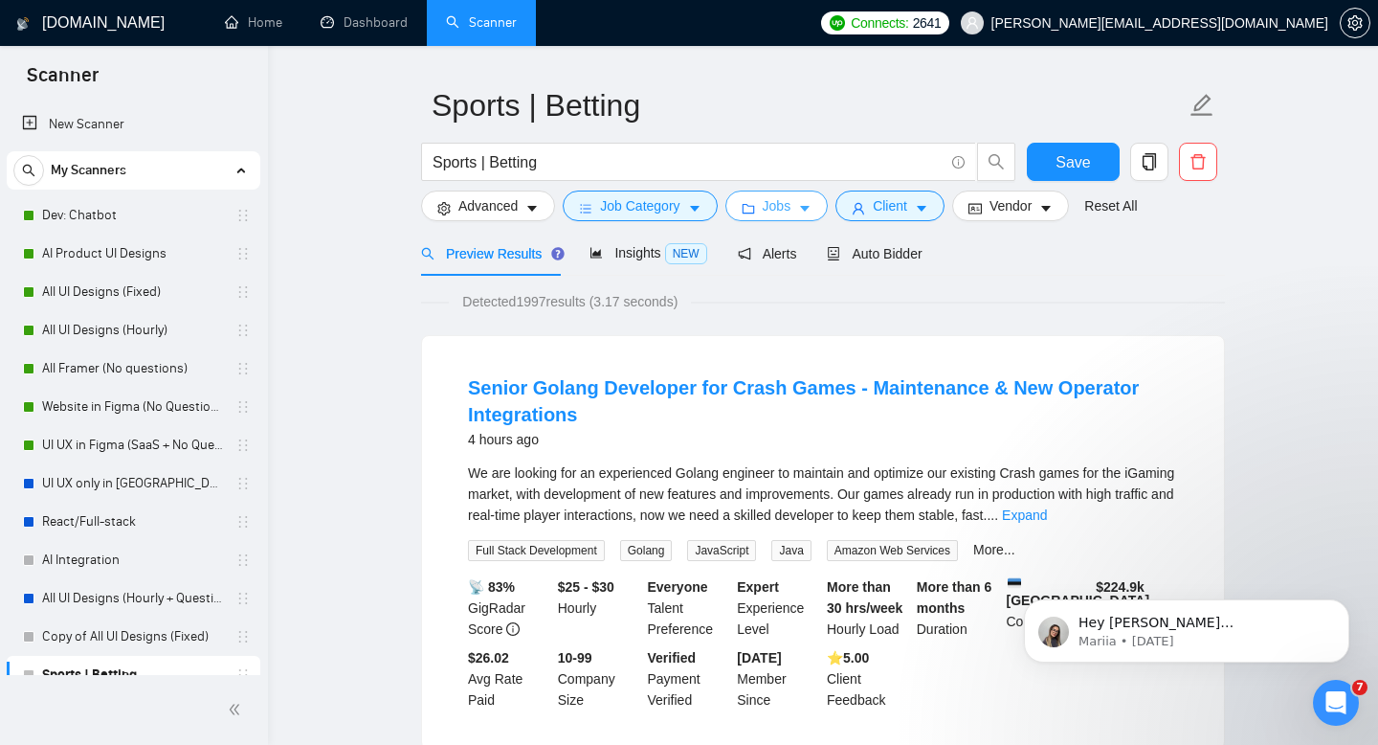
click at [803, 208] on button "Jobs" at bounding box center [777, 206] width 103 height 31
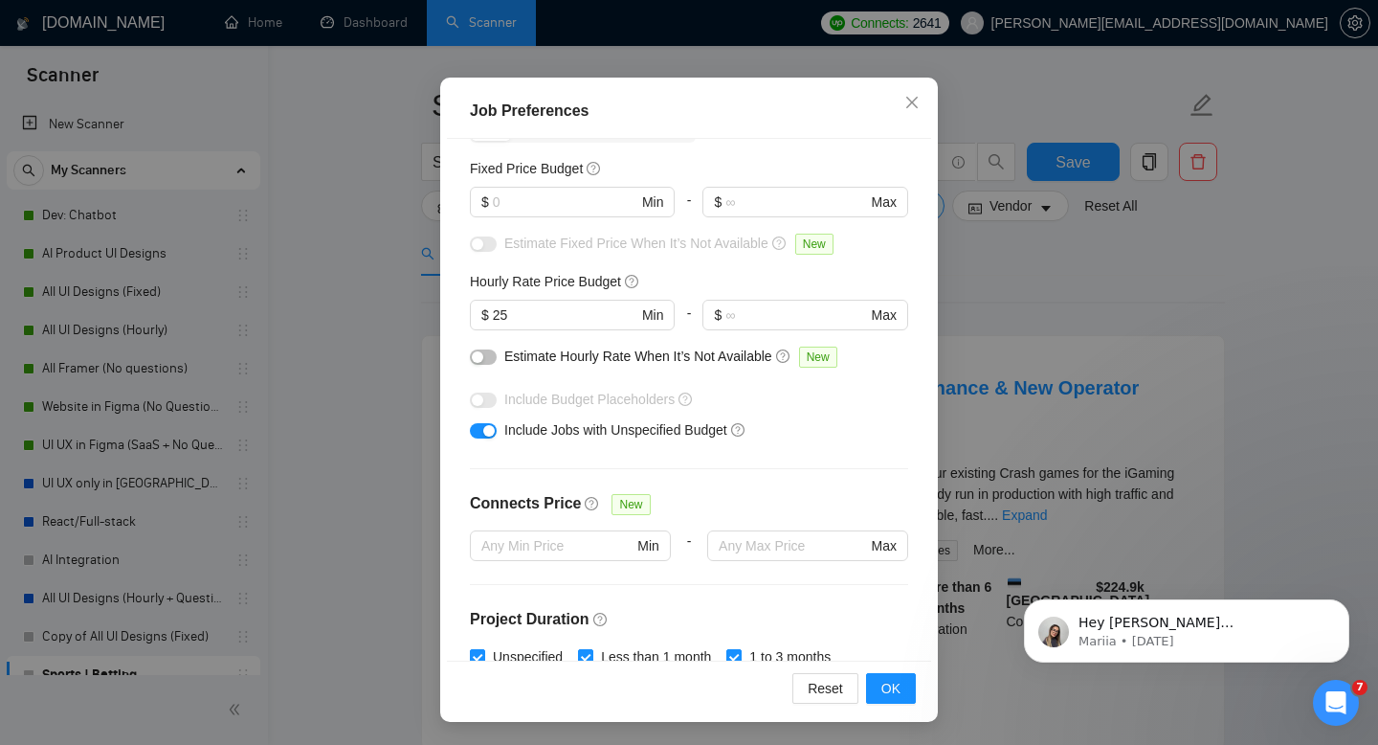
scroll to position [3, 0]
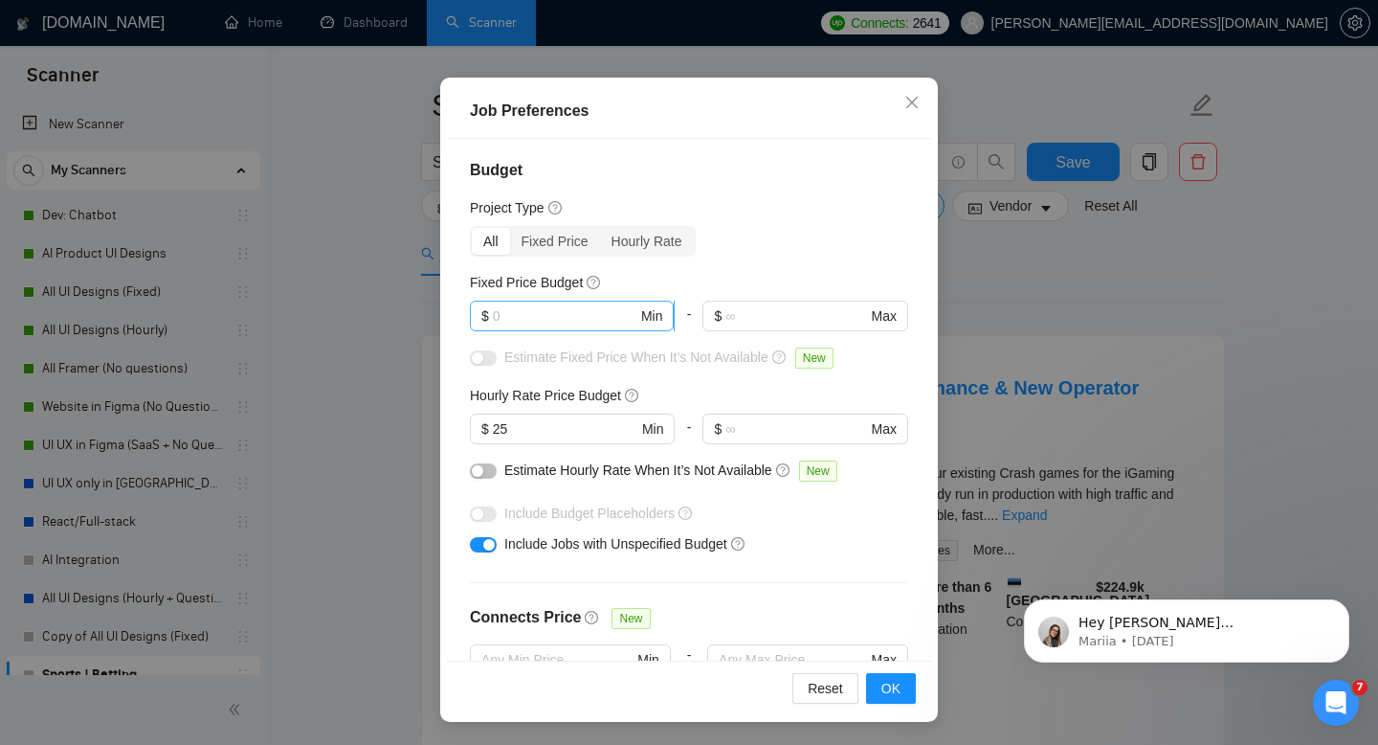
click at [528, 318] on input "text" at bounding box center [565, 315] width 145 height 21
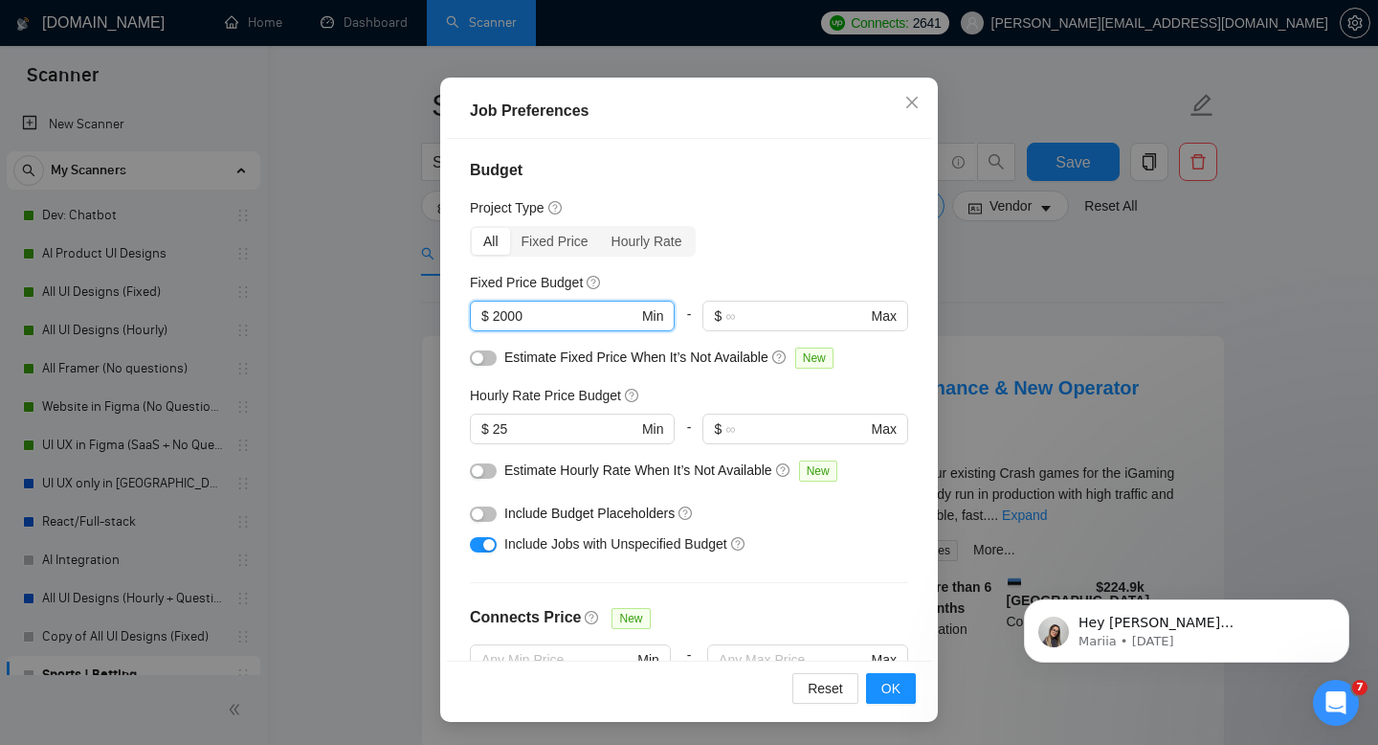
scroll to position [164, 0]
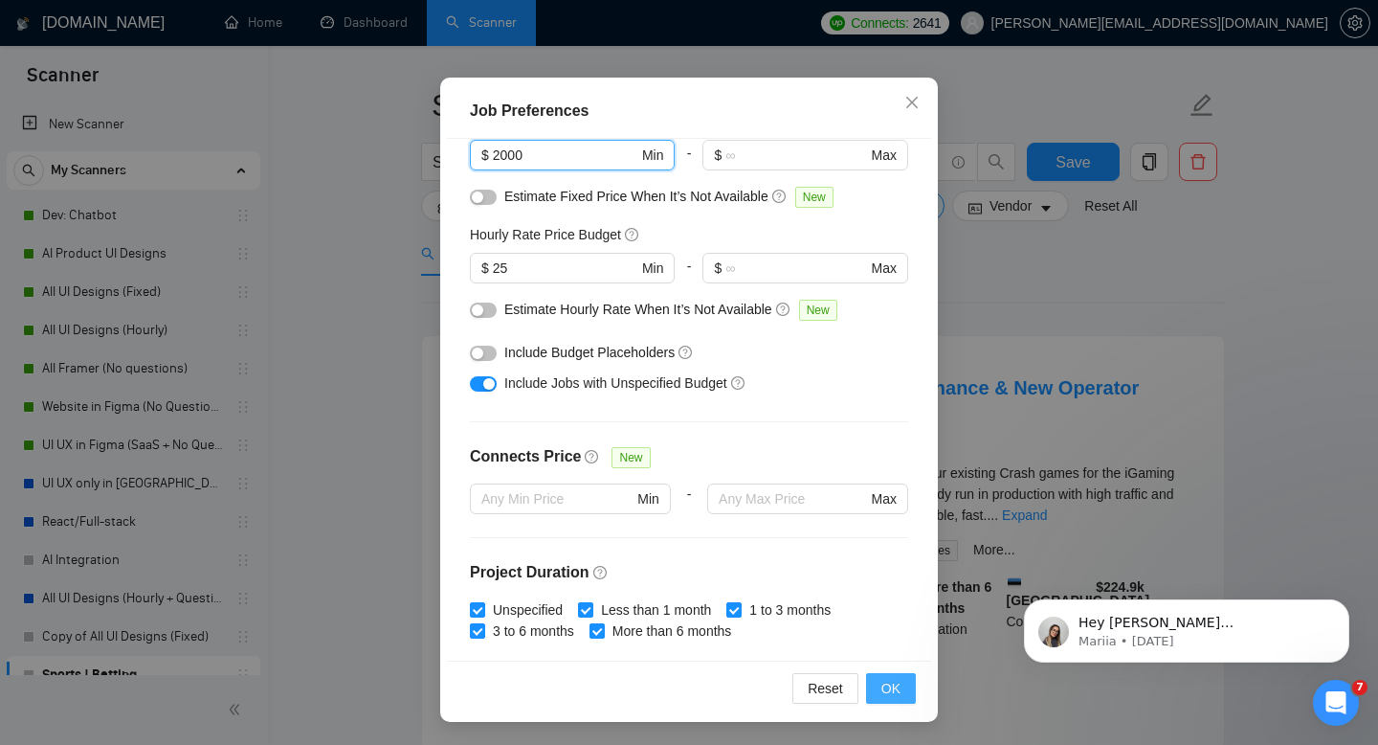
type input "2000"
click at [890, 682] on span "OK" at bounding box center [891, 688] width 19 height 21
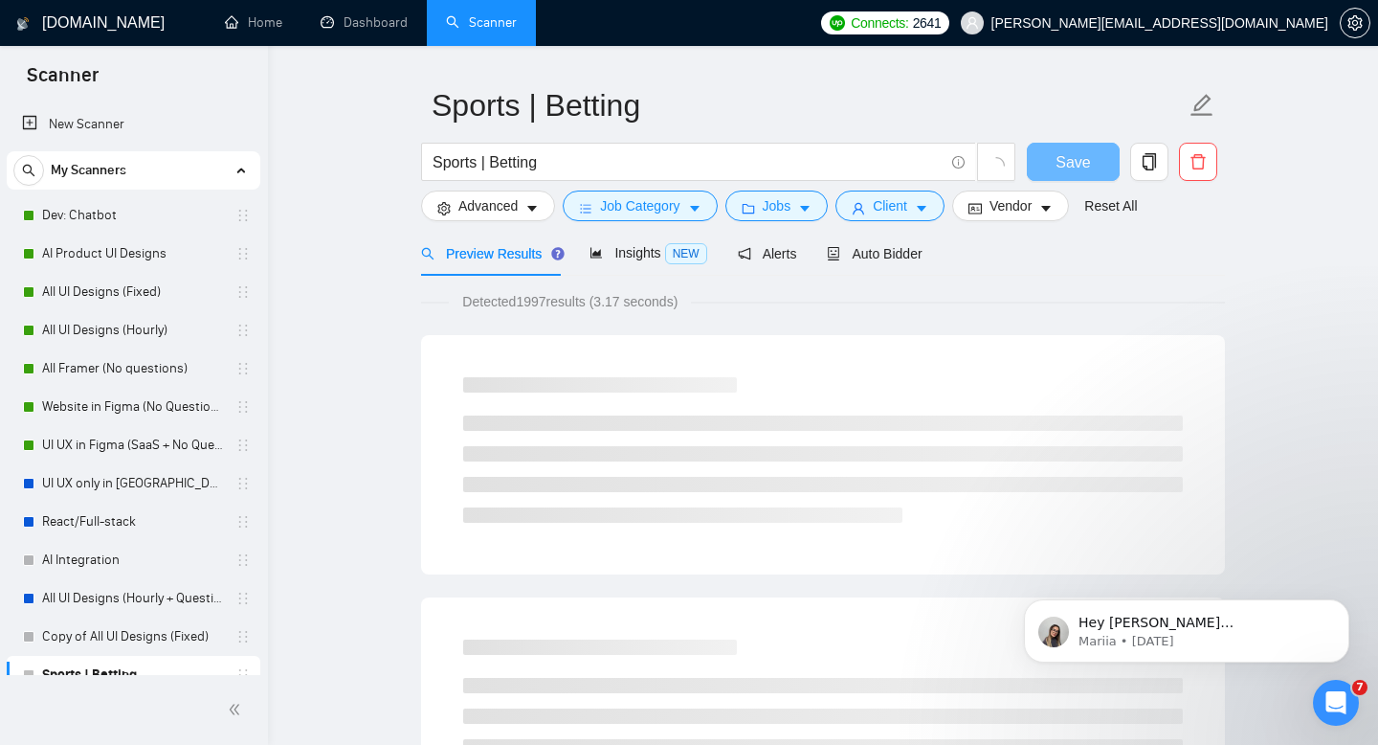
scroll to position [36, 0]
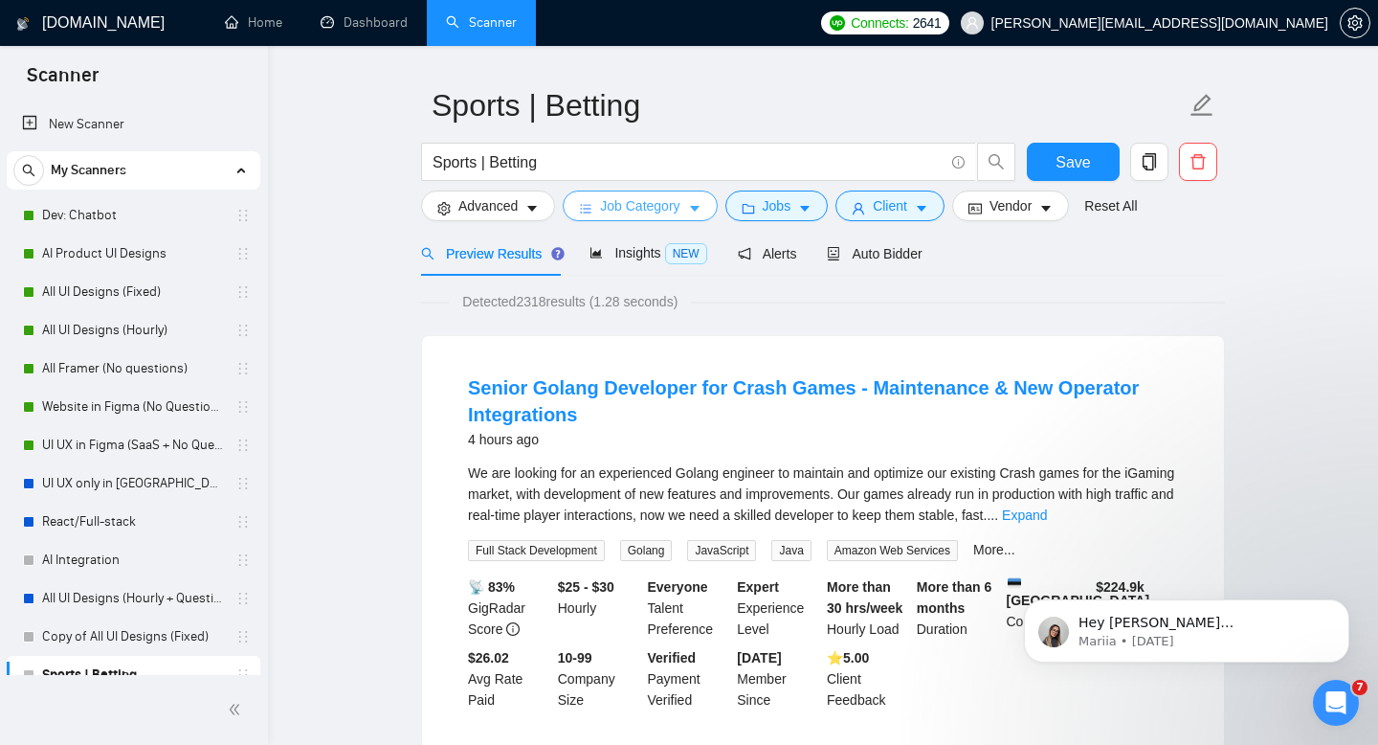
click at [690, 206] on button "Job Category" at bounding box center [640, 206] width 154 height 31
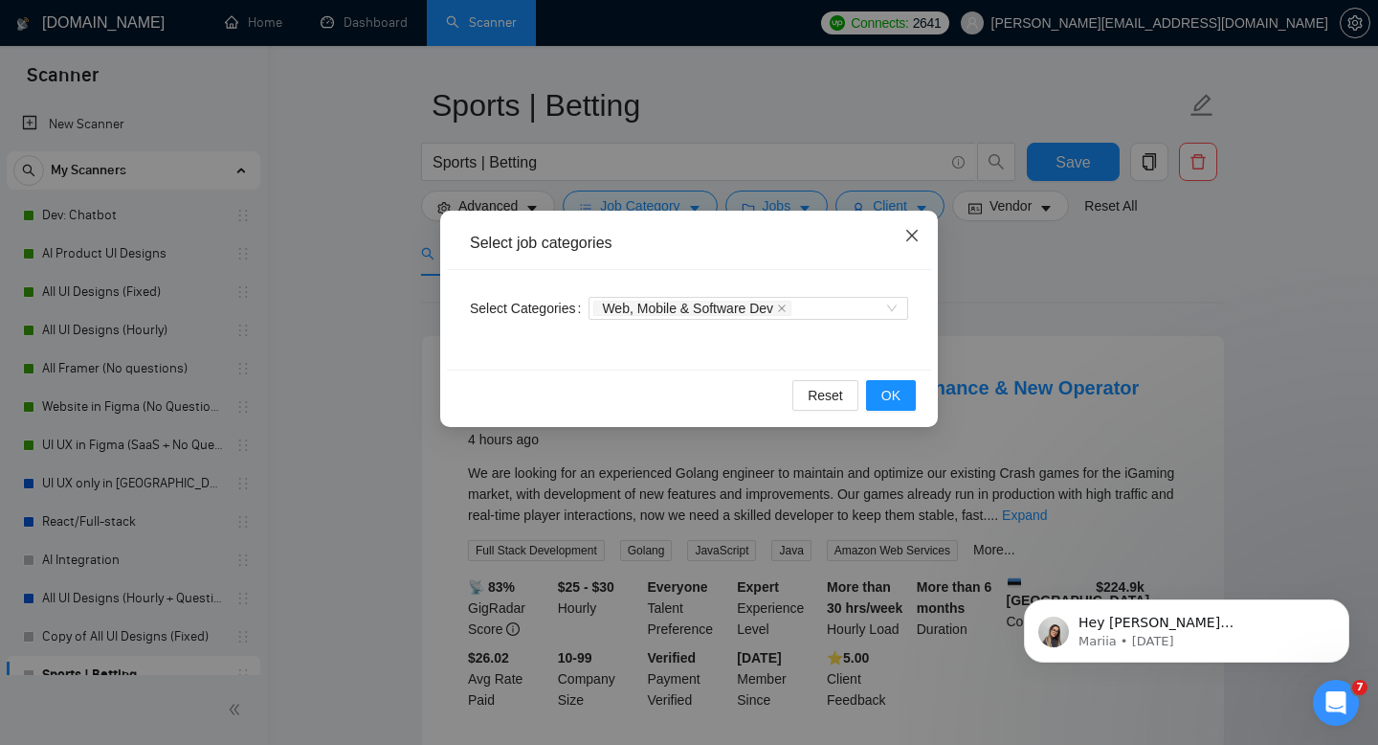
click at [905, 241] on icon "close" at bounding box center [912, 235] width 15 height 15
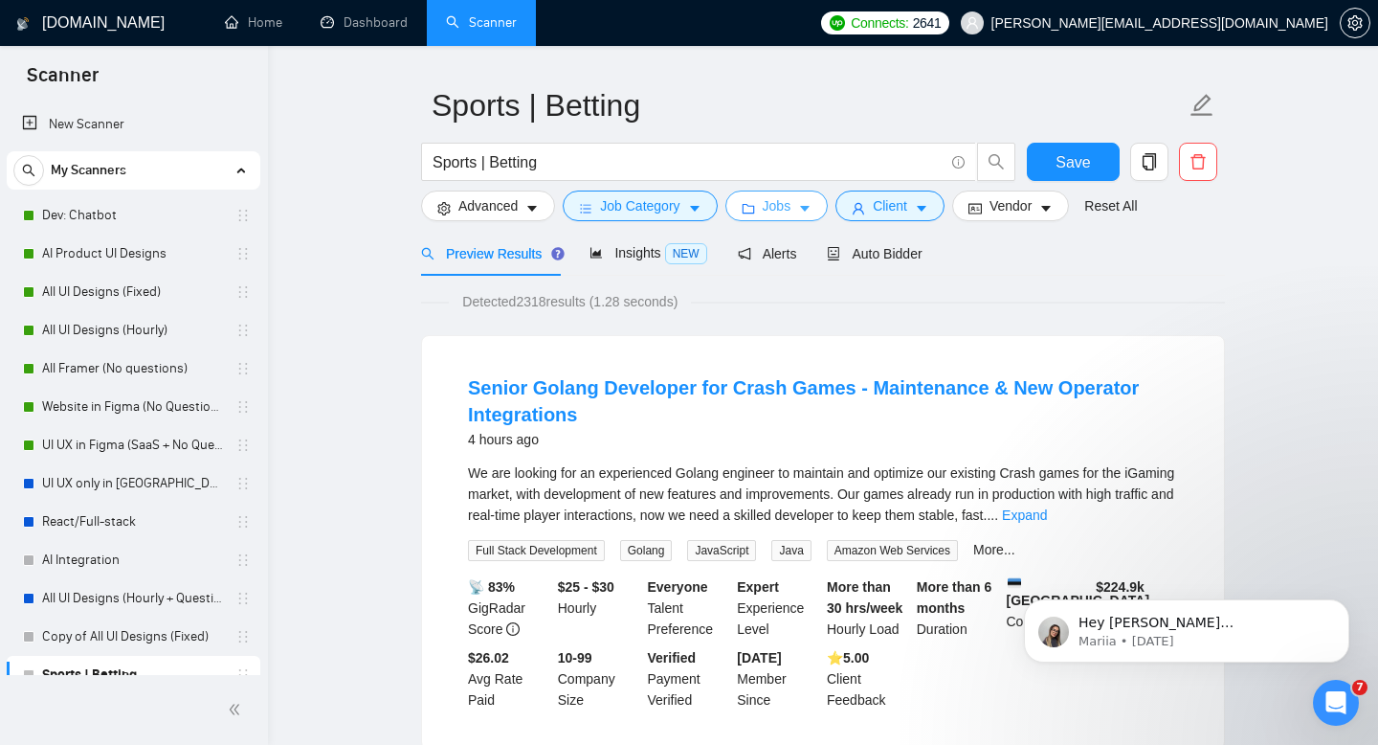
click at [792, 212] on span "Jobs" at bounding box center [777, 205] width 29 height 21
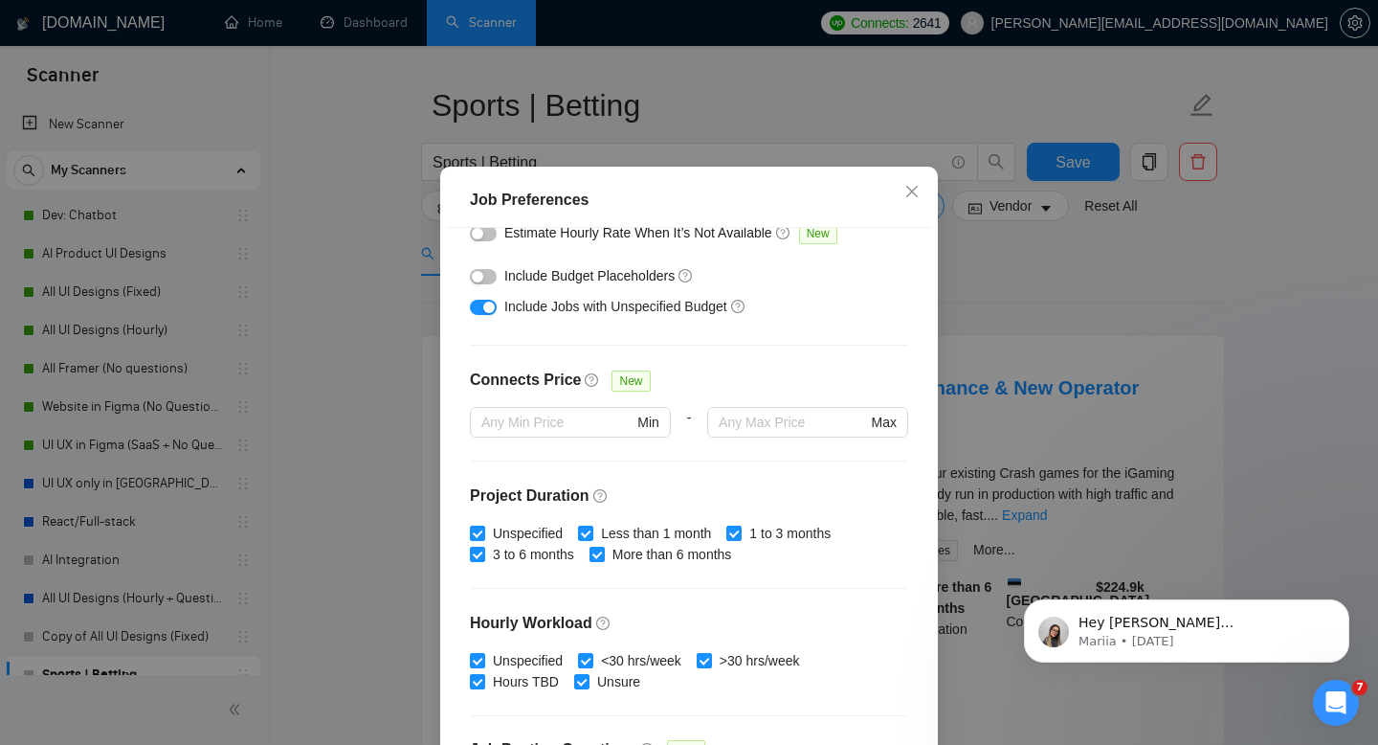
scroll to position [557, 0]
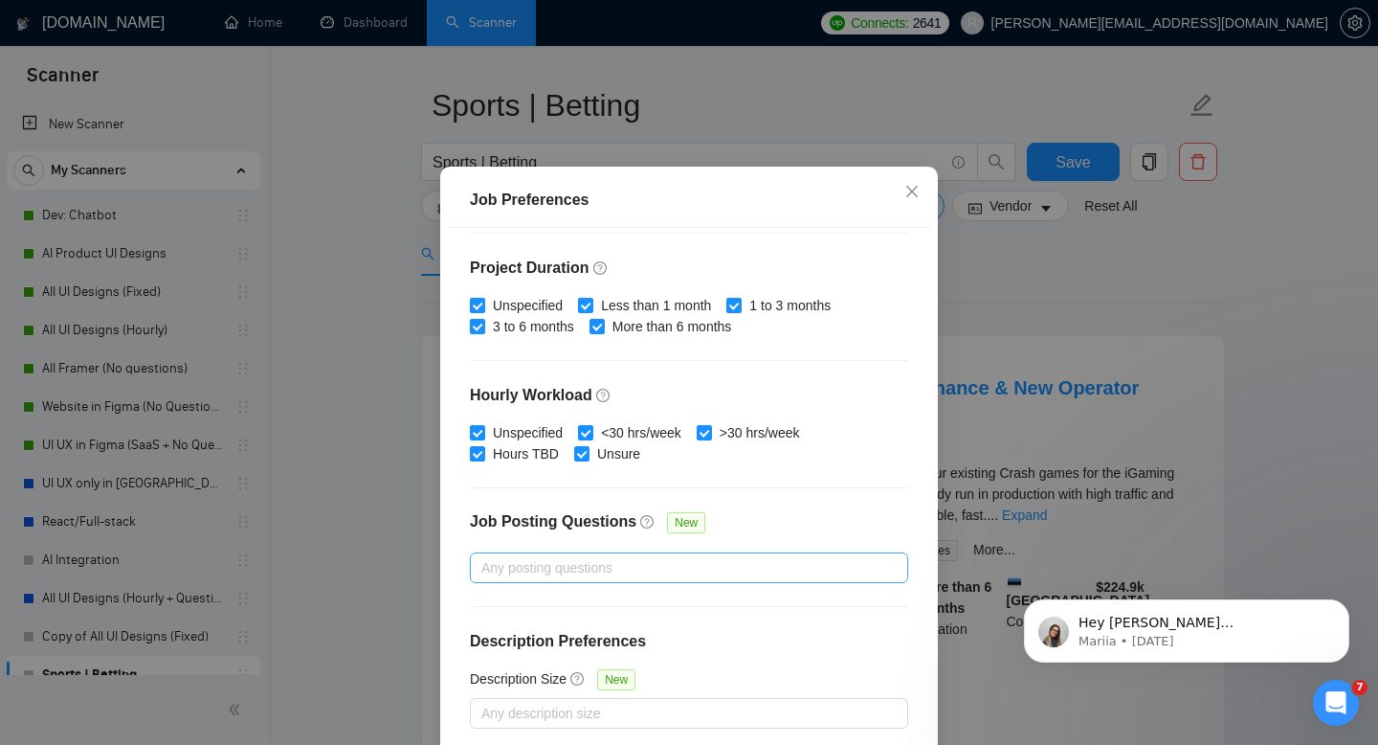
click at [618, 579] on div at bounding box center [680, 567] width 410 height 23
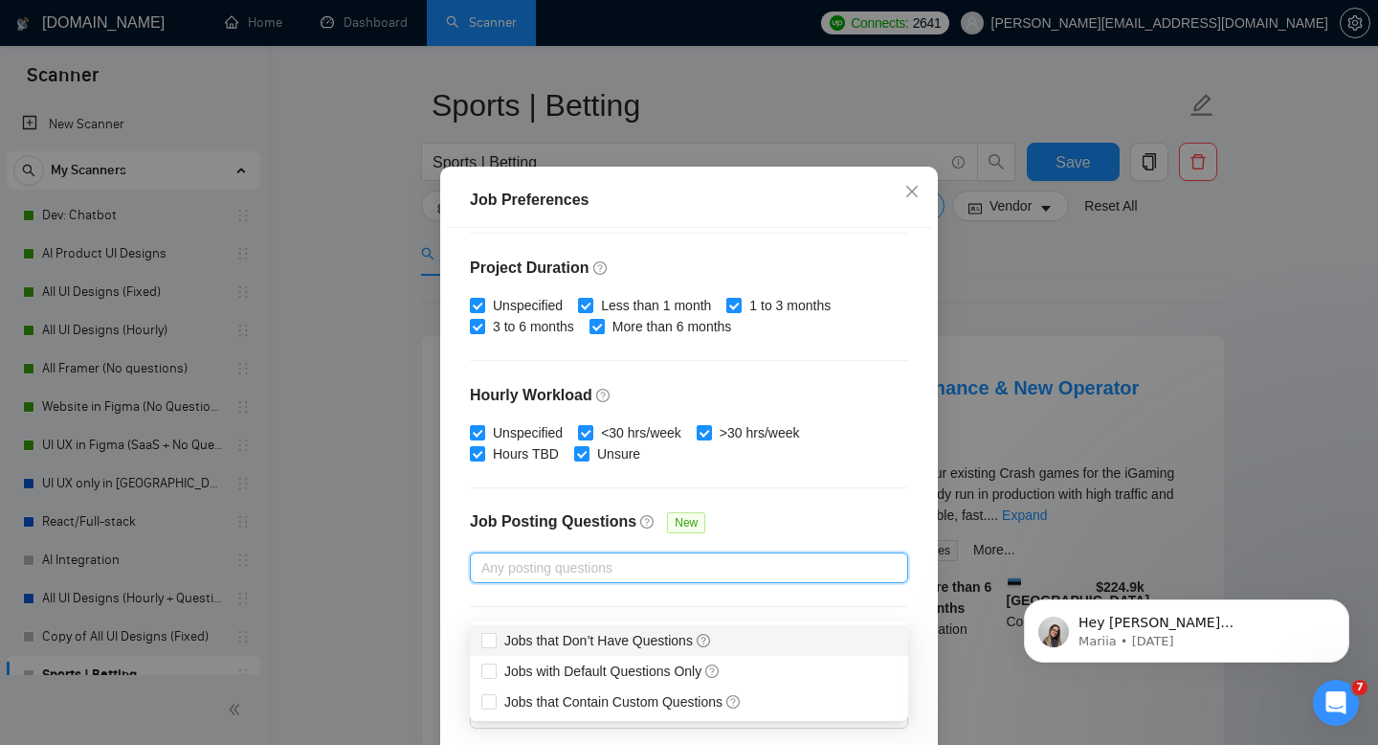
click at [607, 651] on div "Jobs that Don’t Have Questions" at bounding box center [689, 640] width 438 height 31
checkbox input "true"
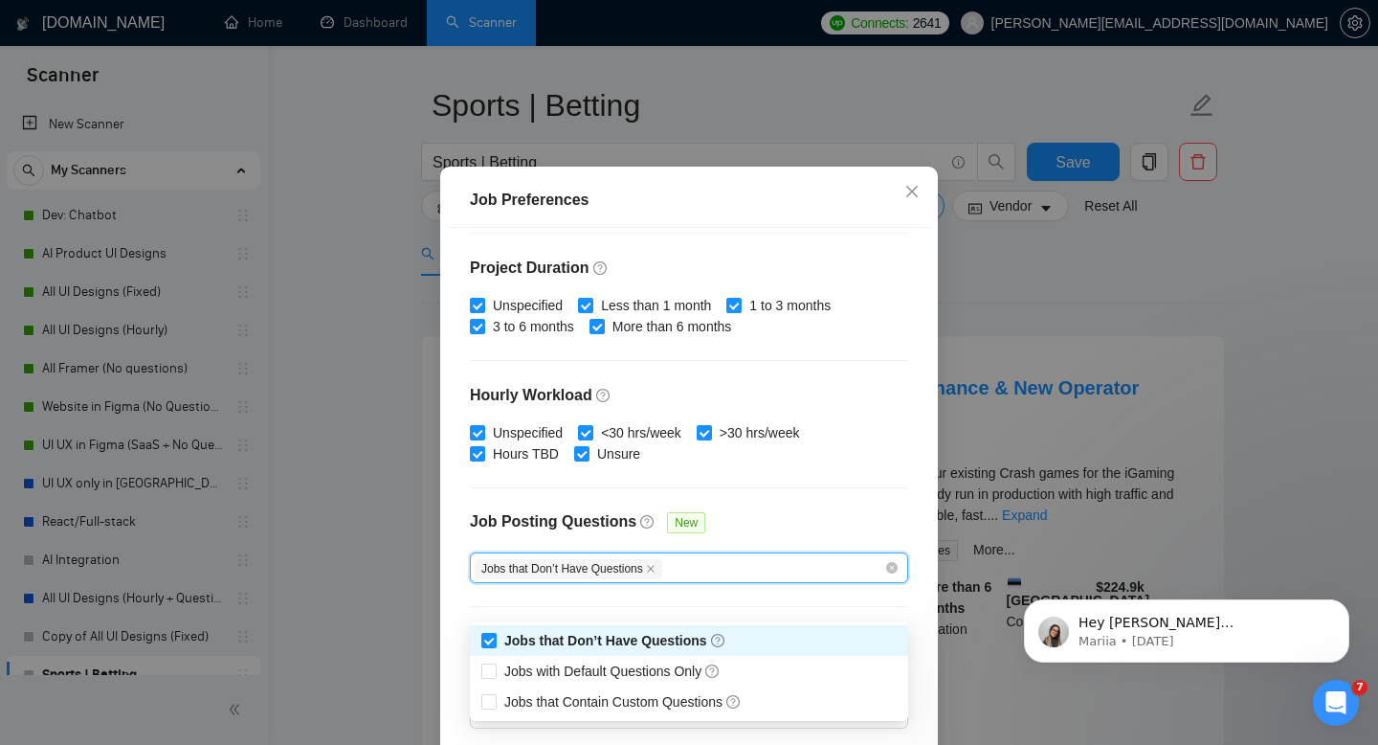
click at [784, 520] on div "Budget Project Type All Fixed Price Hourly Rate Fixed Price Budget $ 2000 Min -…" at bounding box center [689, 489] width 484 height 522
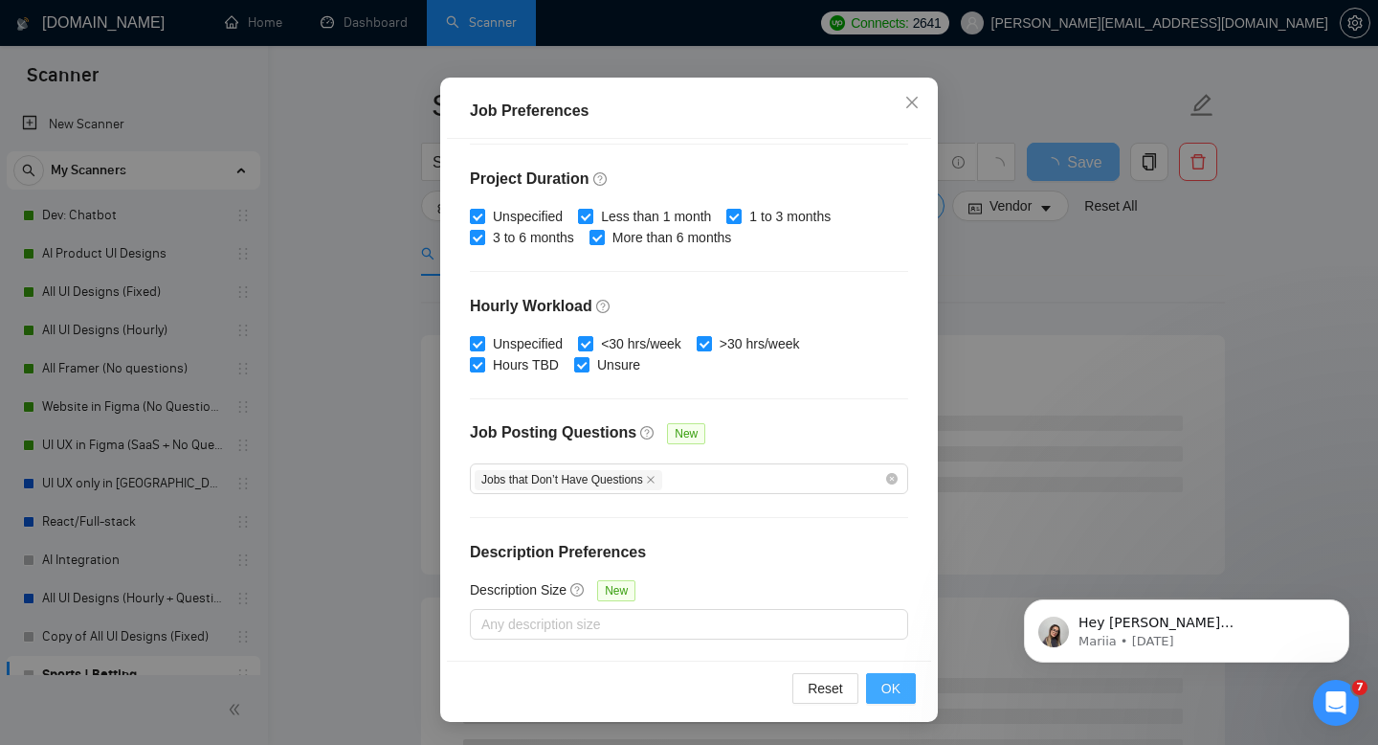
click at [893, 682] on span "OK" at bounding box center [891, 688] width 19 height 21
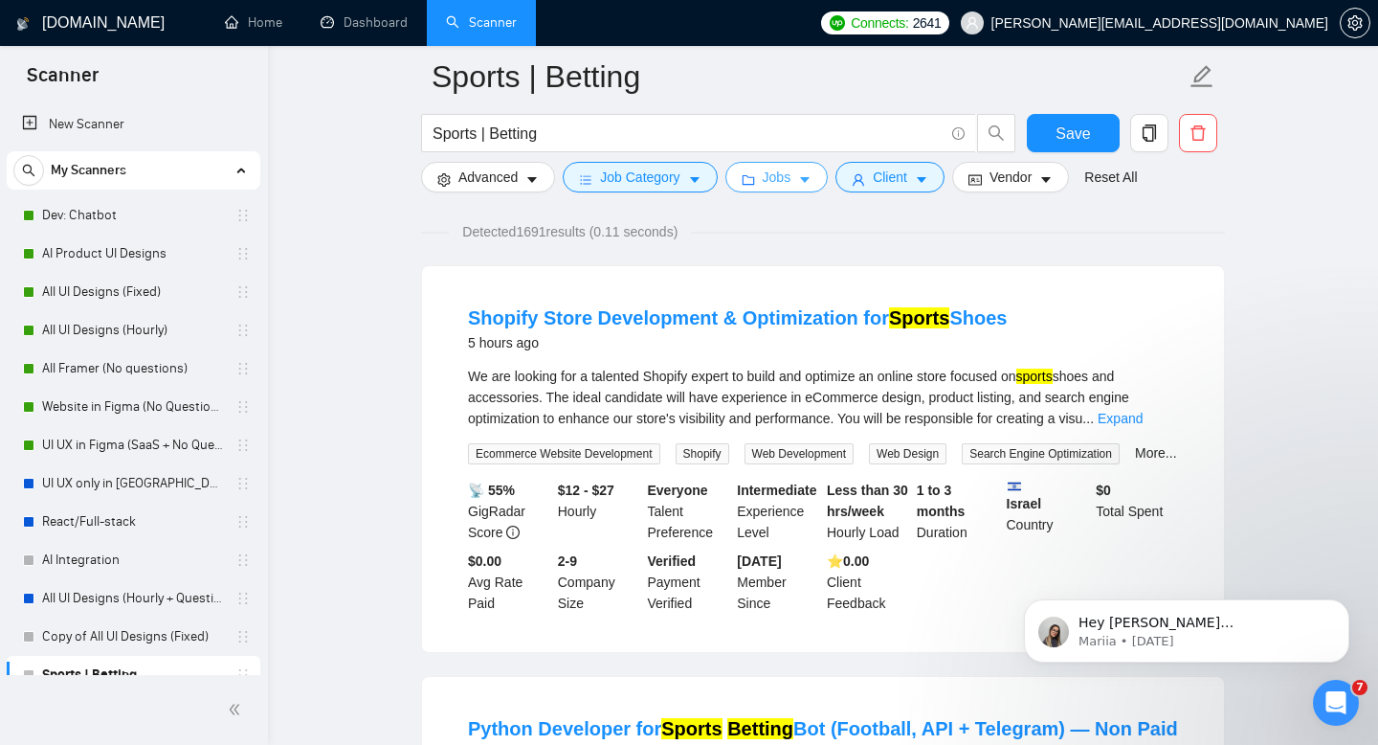
scroll to position [0, 0]
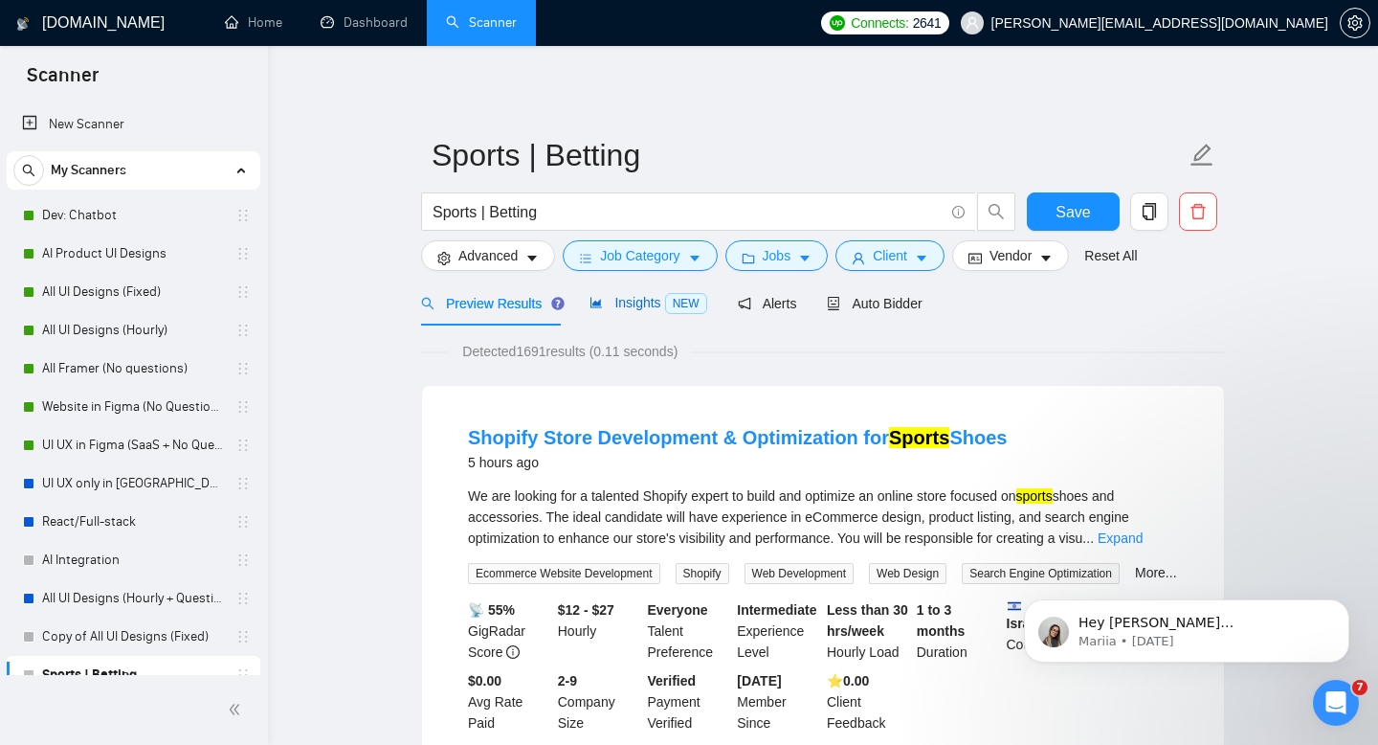
click at [640, 312] on div "Insights NEW" at bounding box center [648, 303] width 117 height 22
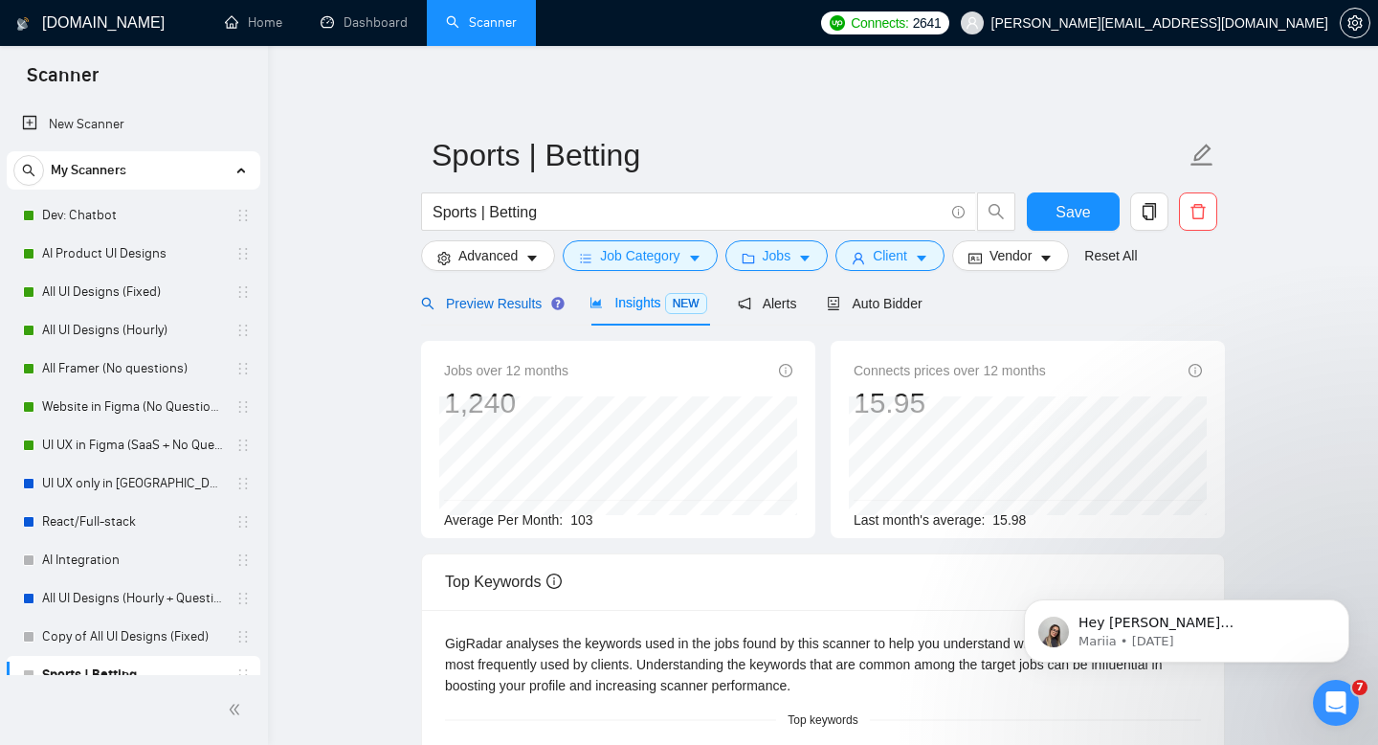
click at [498, 298] on span "Preview Results" at bounding box center [490, 303] width 138 height 15
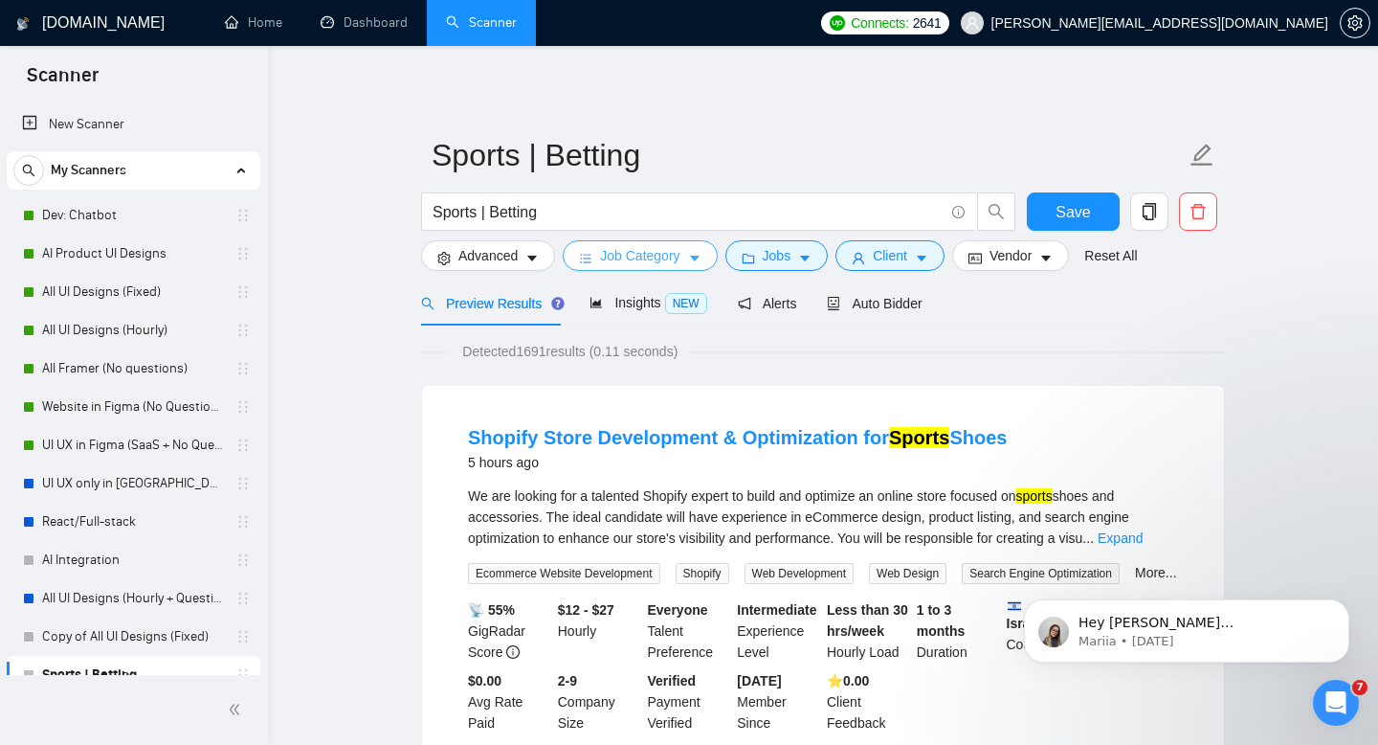
click at [615, 247] on span "Job Category" at bounding box center [639, 255] width 79 height 21
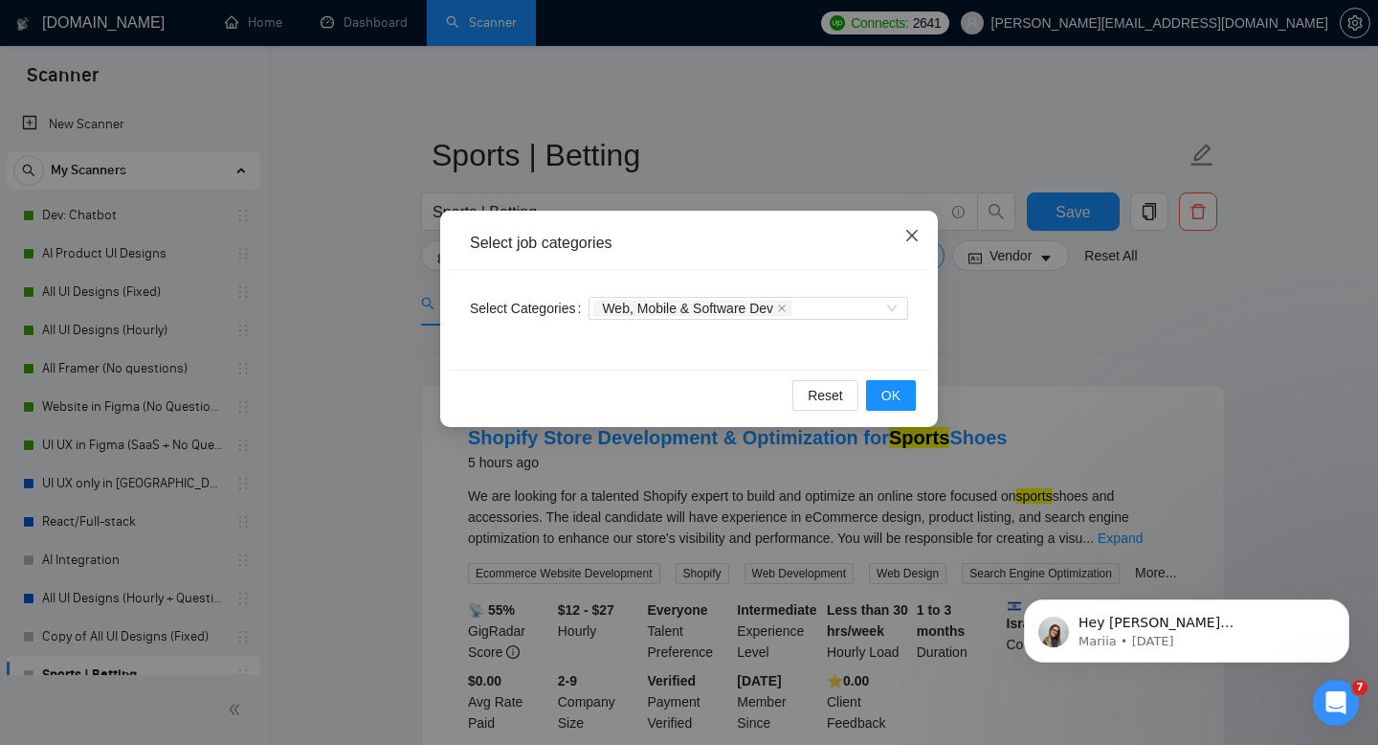
click at [906, 236] on icon "close" at bounding box center [912, 235] width 15 height 15
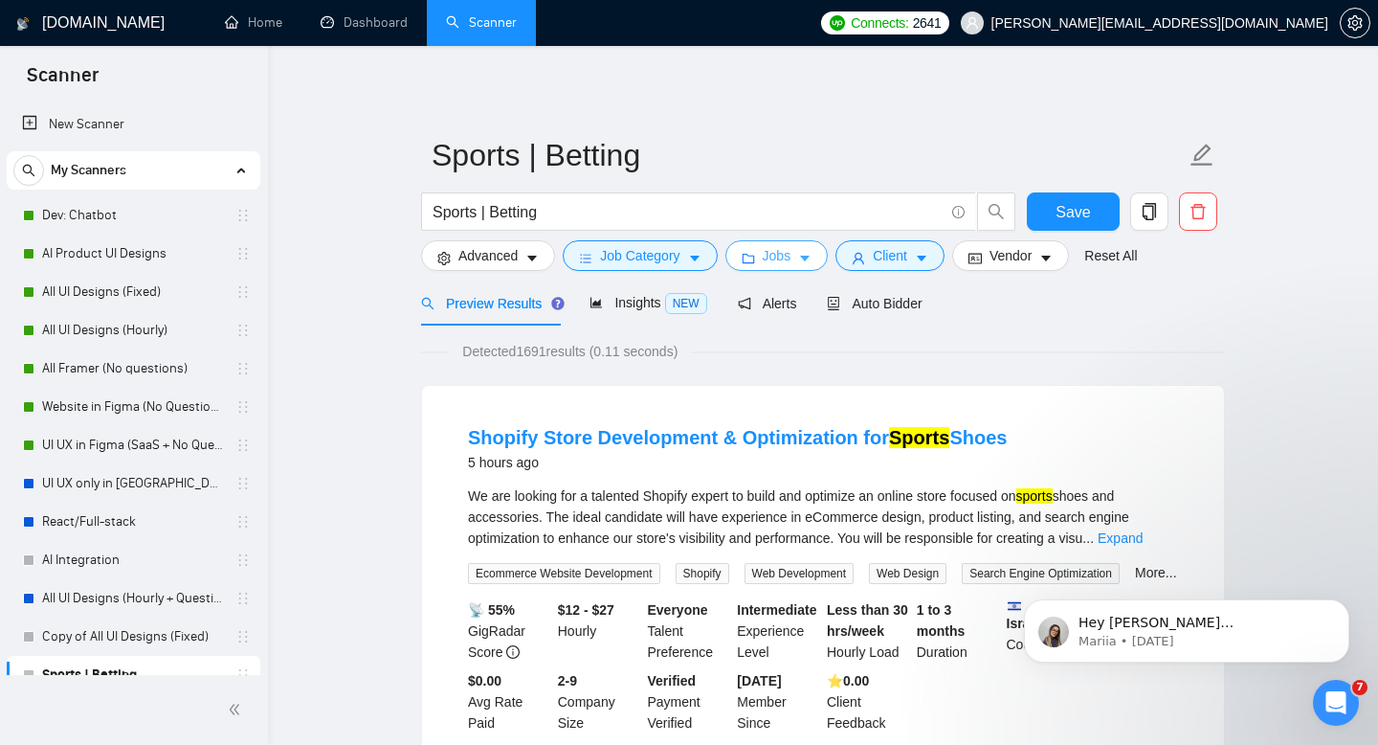
click at [776, 259] on span "Jobs" at bounding box center [777, 255] width 29 height 21
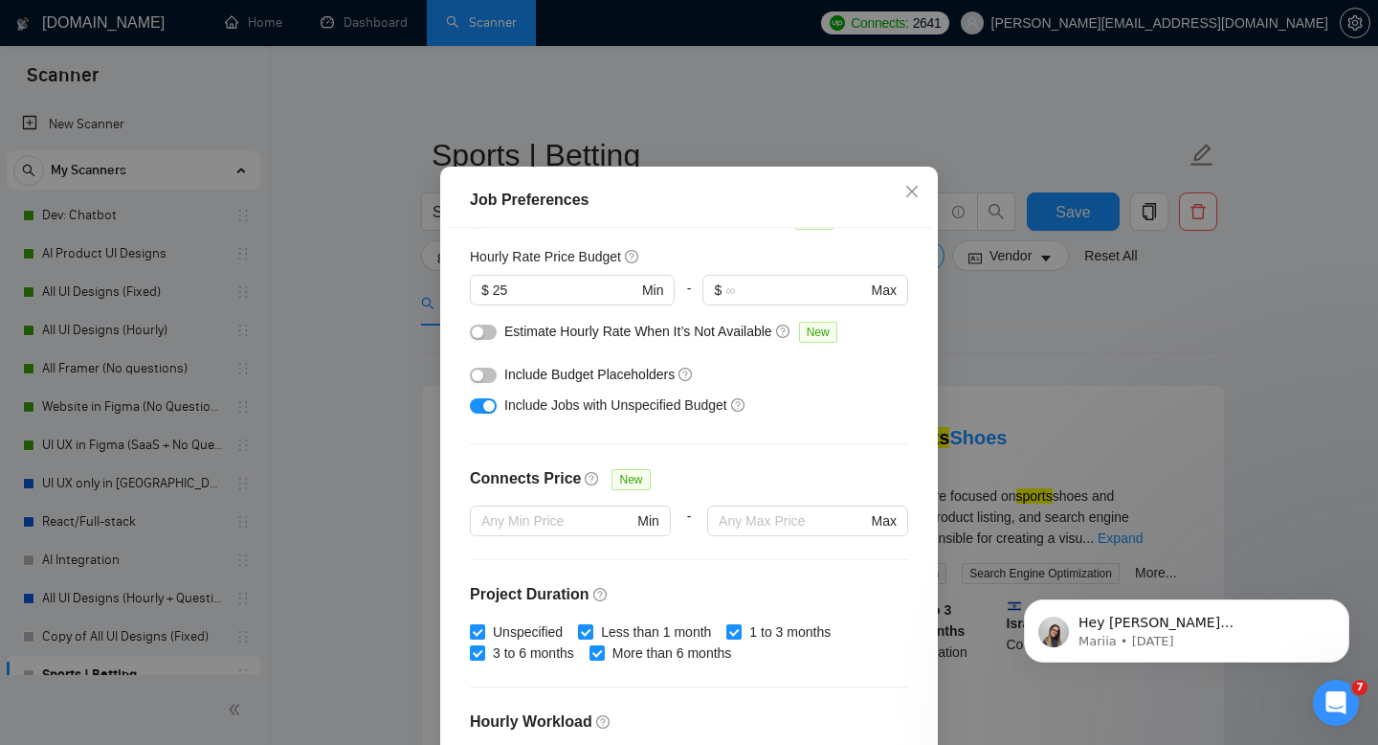
scroll to position [18, 0]
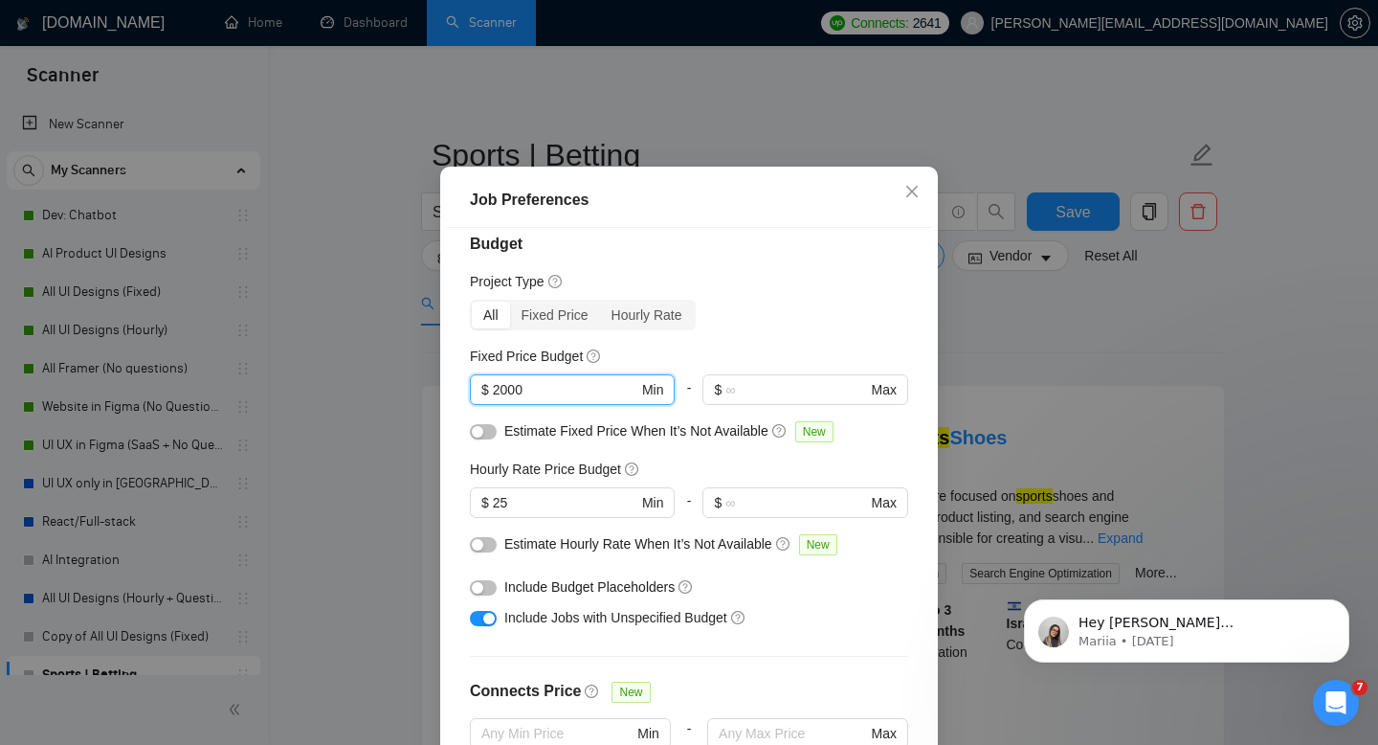
drag, startPoint x: 505, startPoint y: 419, endPoint x: 464, endPoint y: 422, distance: 41.3
click at [464, 422] on div "Budget Project Type All Fixed Price Hourly Rate Fixed Price Budget 2000 $ 2000 …" at bounding box center [689, 489] width 484 height 522
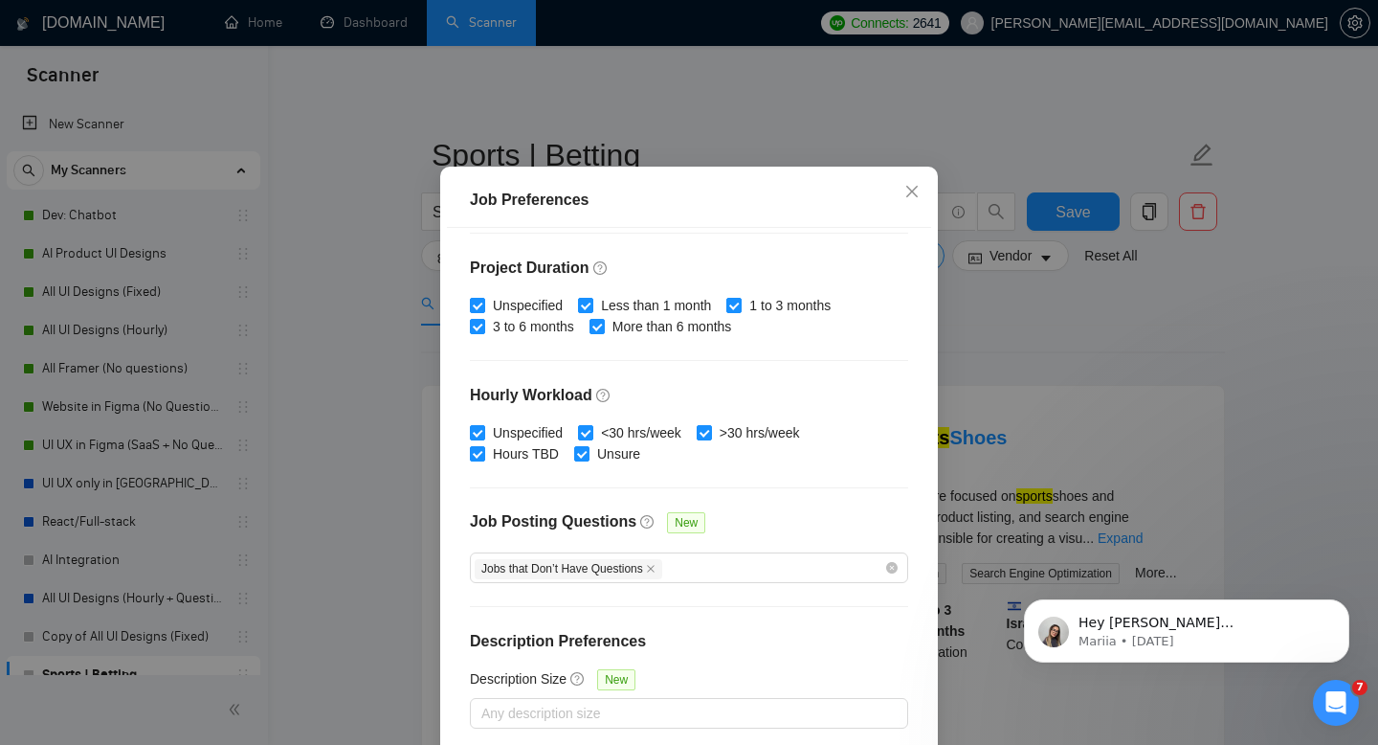
scroll to position [125, 0]
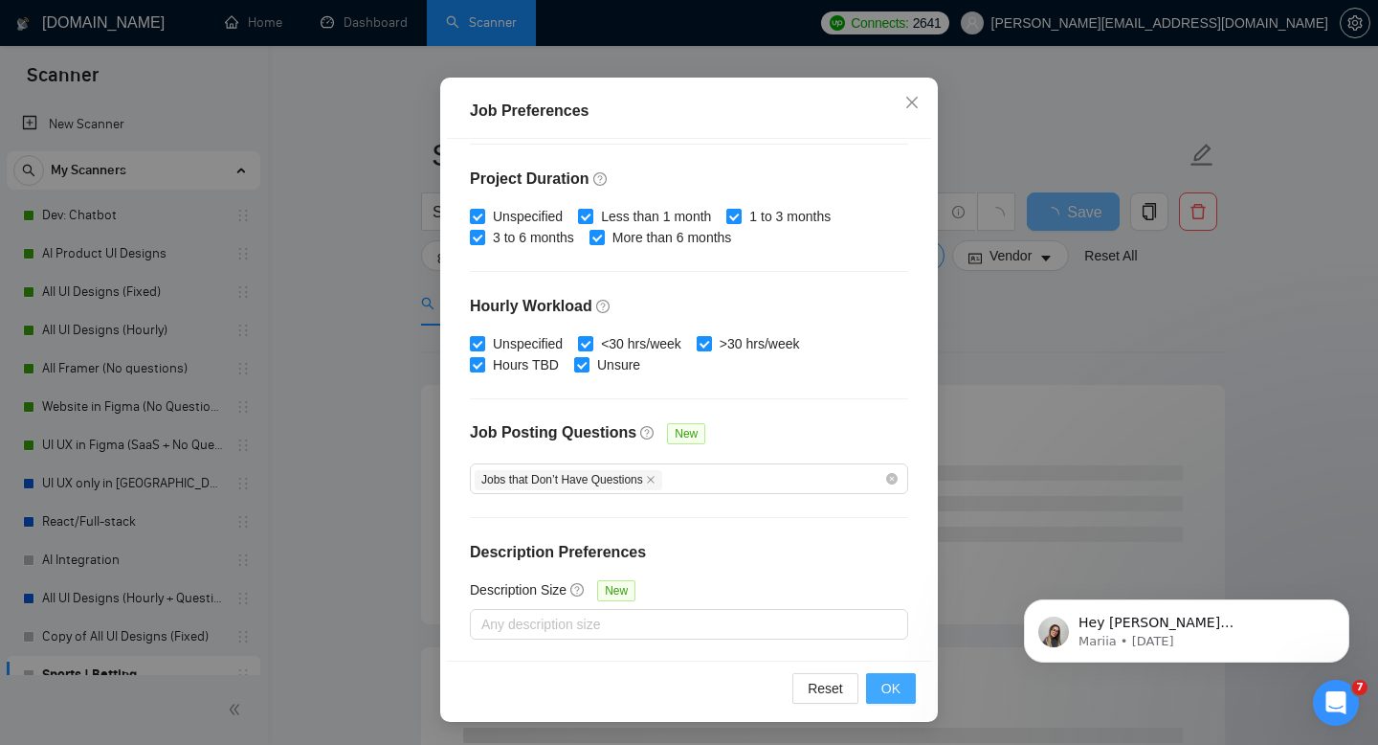
type input "1500"
click at [881, 683] on button "OK" at bounding box center [891, 688] width 50 height 31
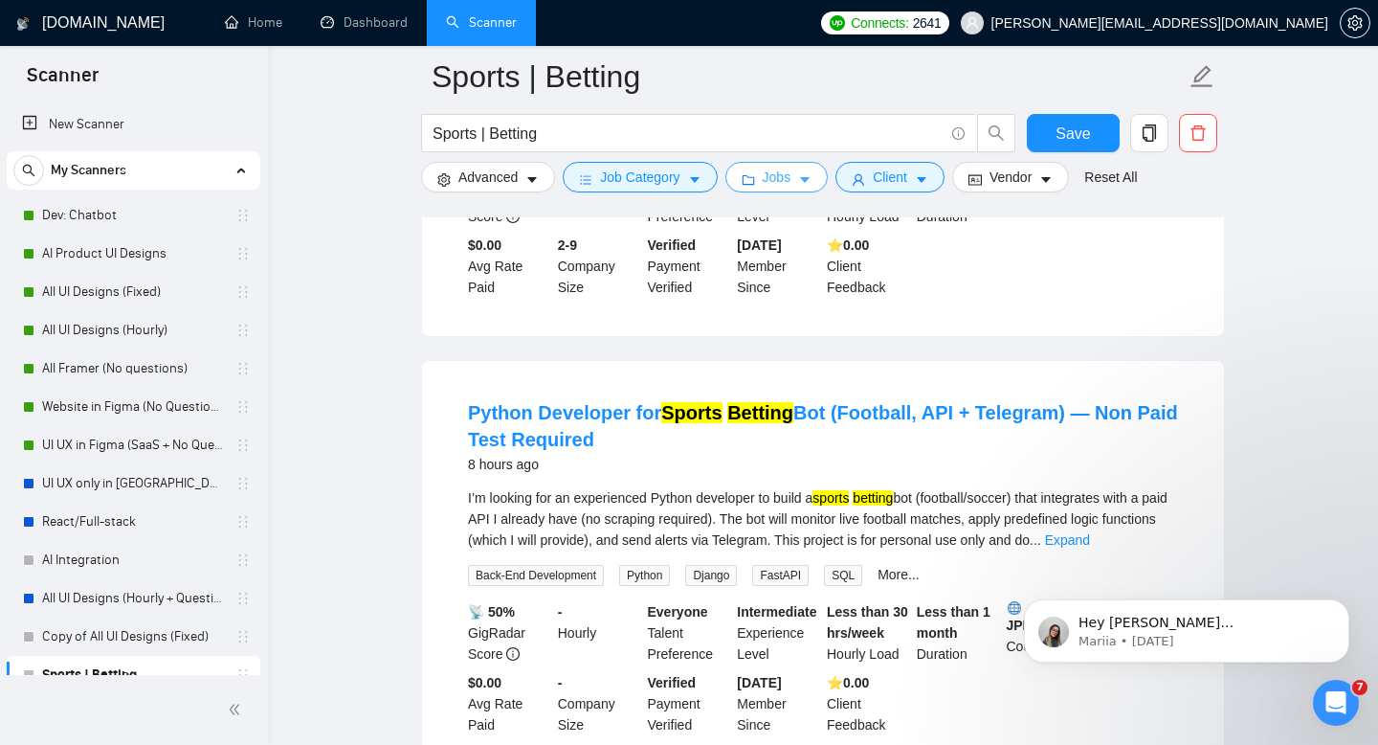
scroll to position [0, 0]
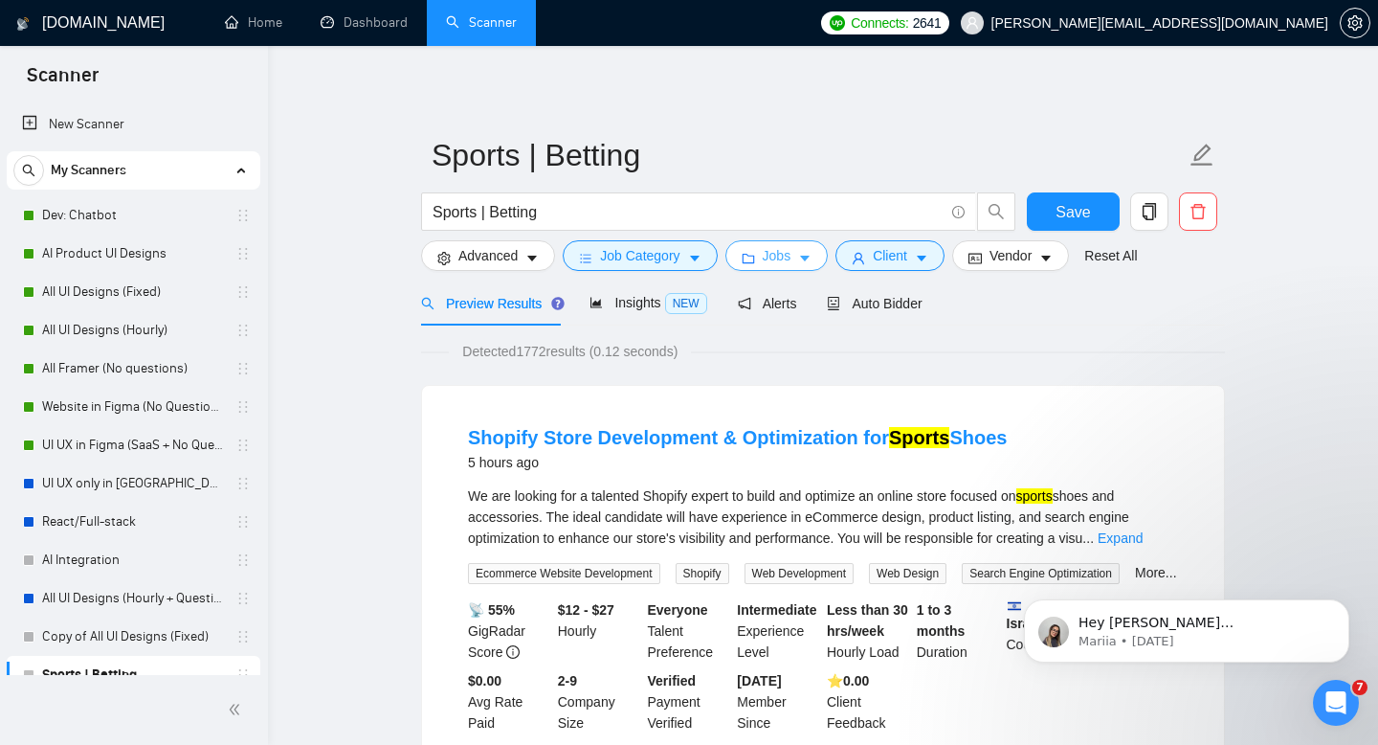
click at [755, 260] on icon "folder" at bounding box center [748, 258] width 13 height 13
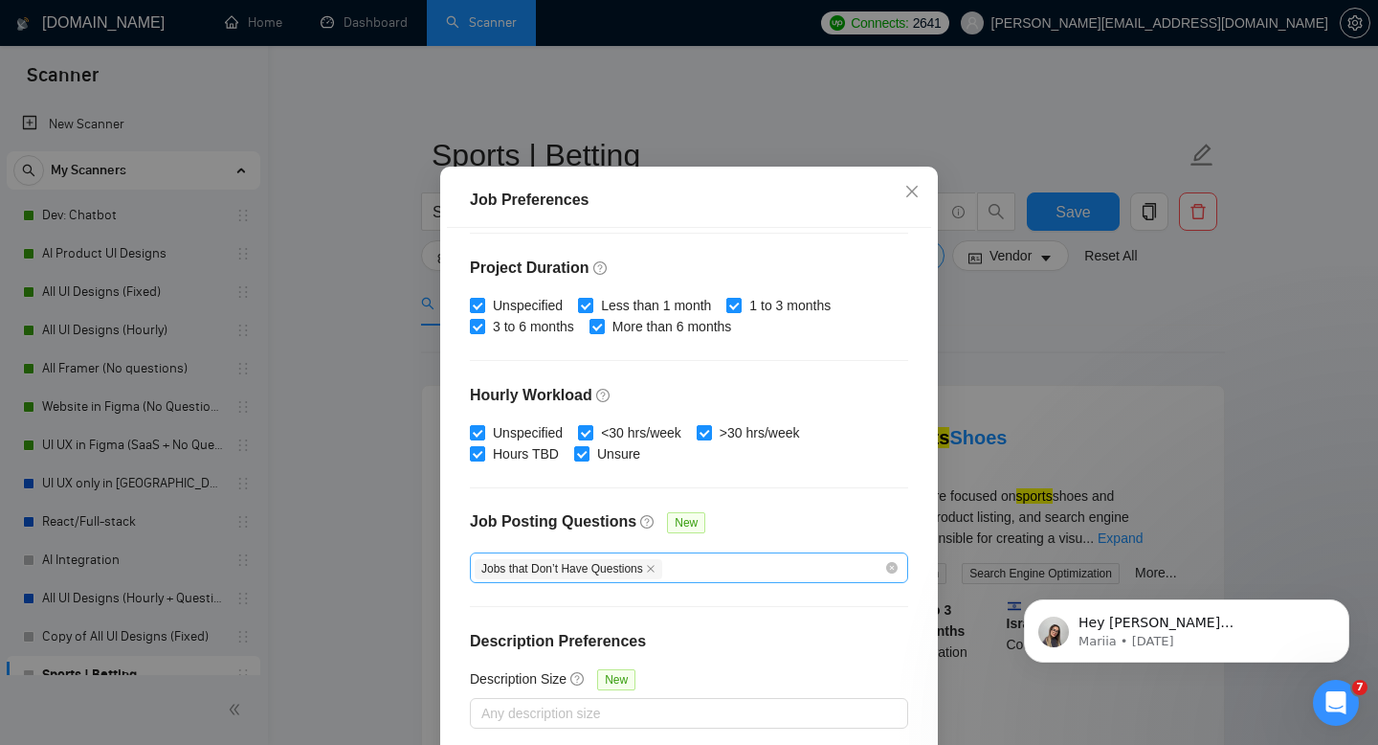
scroll to position [125, 0]
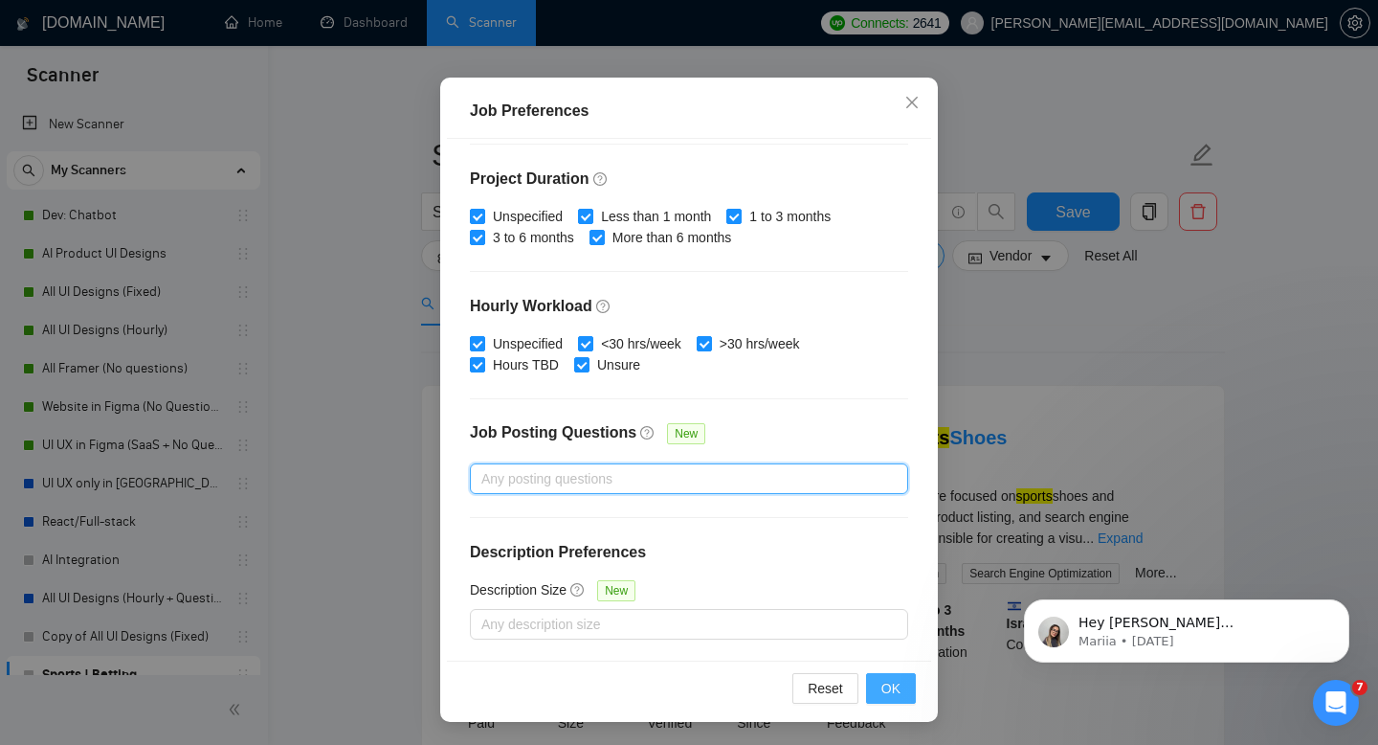
click at [891, 698] on button "OK" at bounding box center [891, 688] width 50 height 31
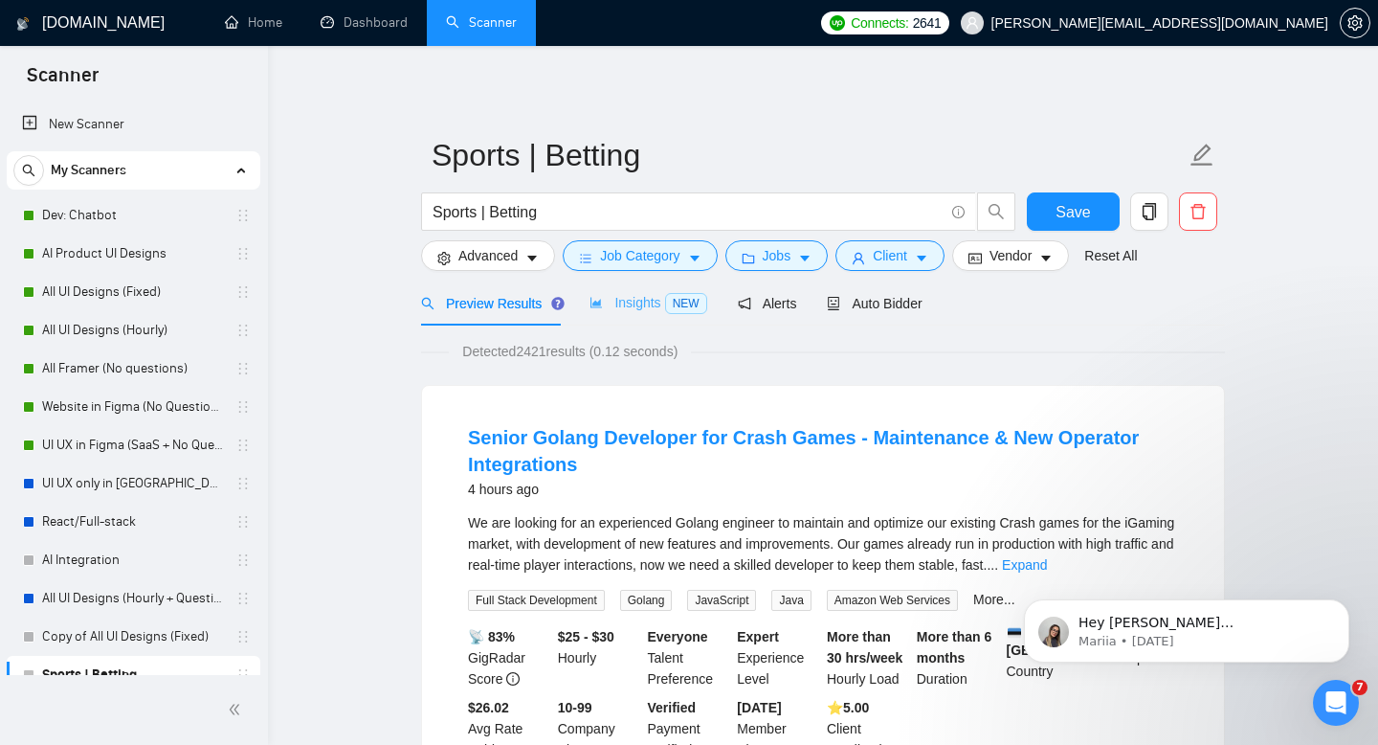
click at [629, 289] on div "Insights NEW" at bounding box center [648, 302] width 117 height 45
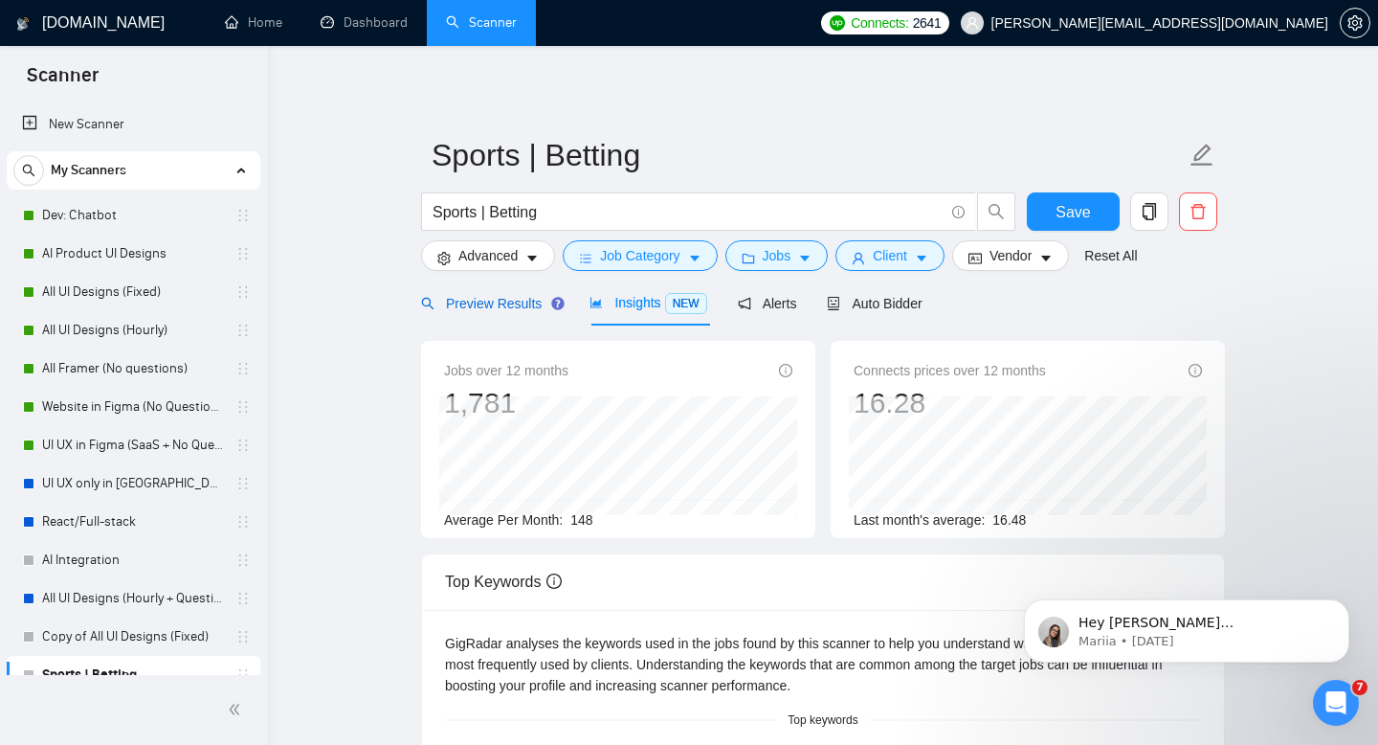
click at [508, 299] on span "Preview Results" at bounding box center [490, 303] width 138 height 15
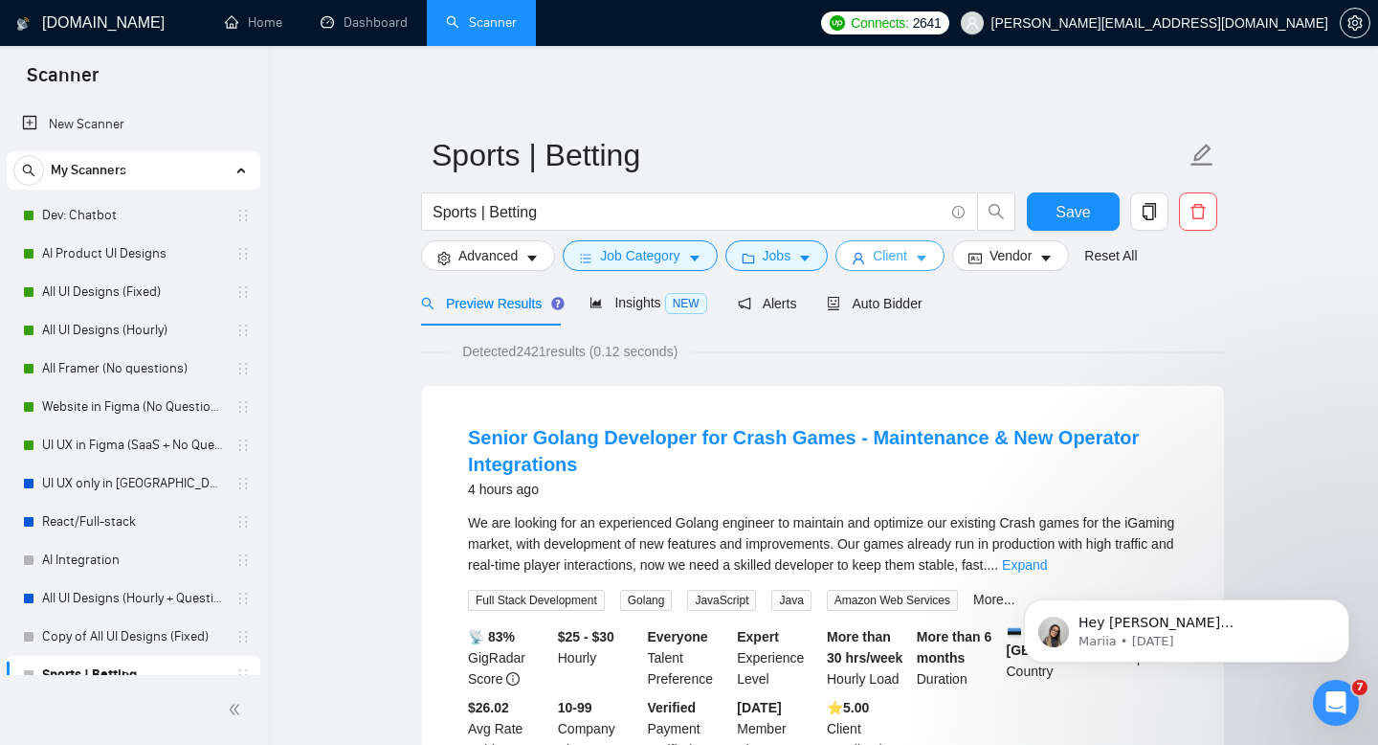
click at [920, 262] on button "Client" at bounding box center [890, 255] width 109 height 31
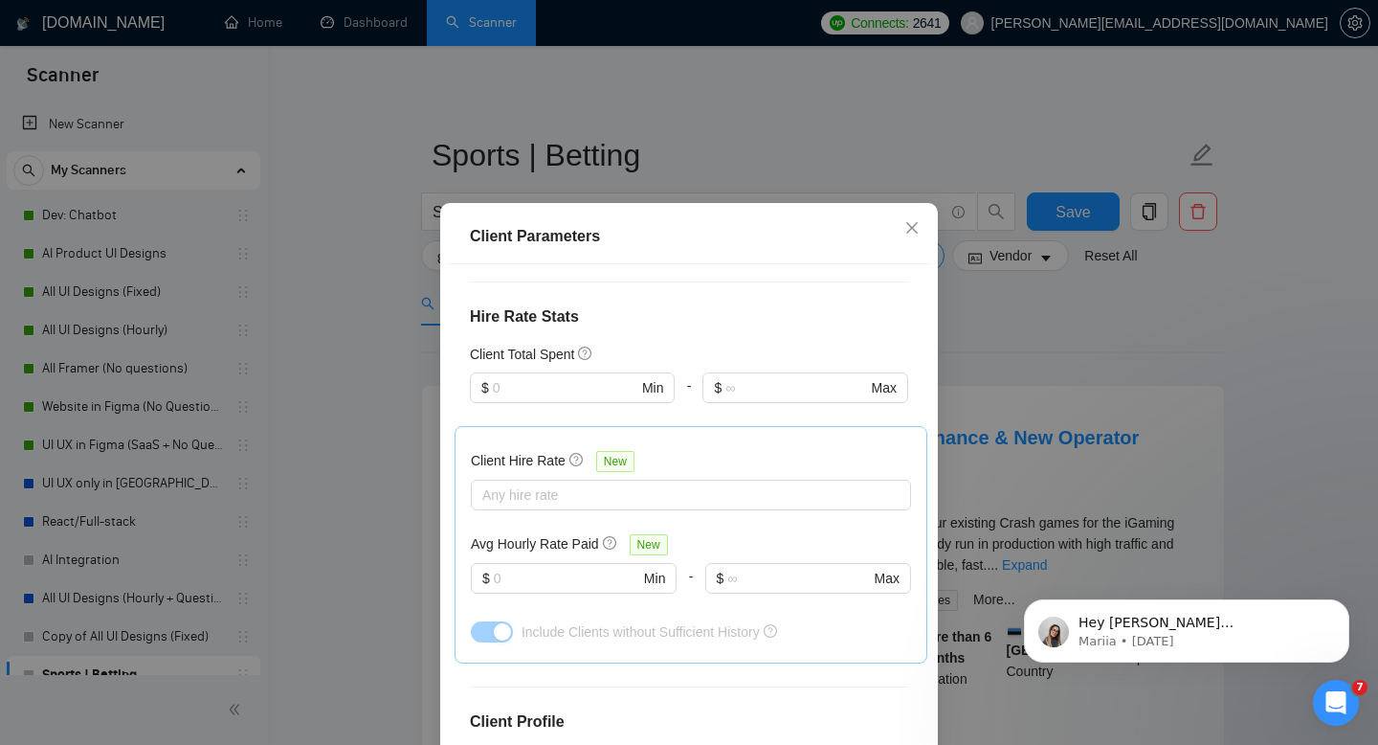
scroll to position [316, 0]
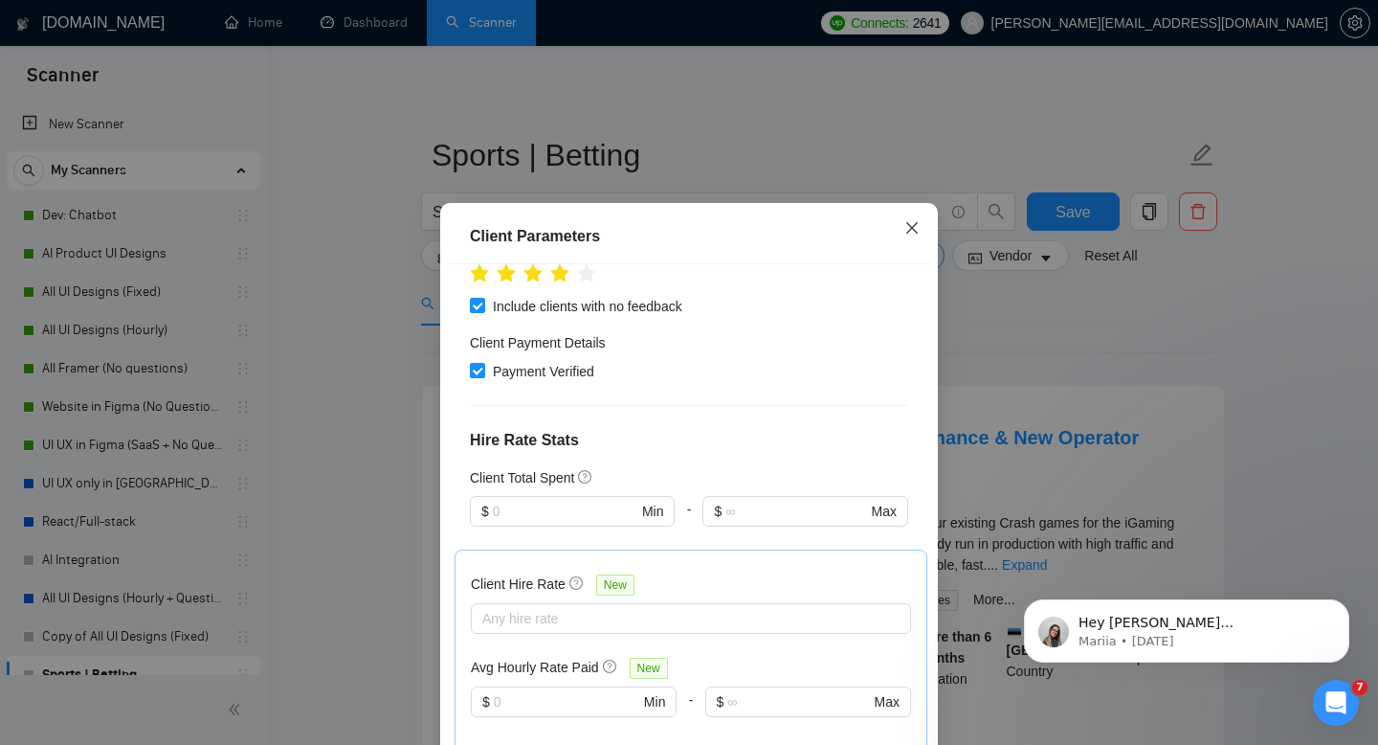
click at [914, 229] on icon "close" at bounding box center [912, 227] width 15 height 15
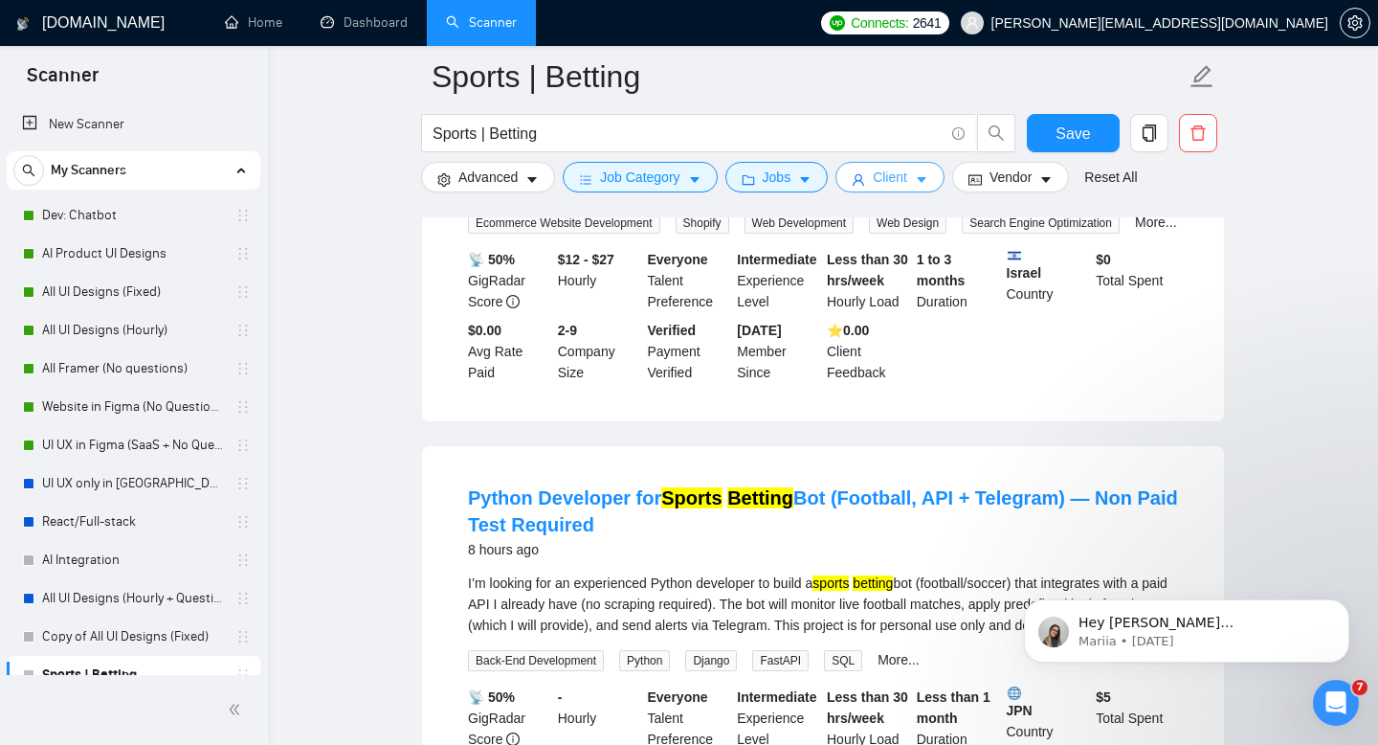
scroll to position [0, 0]
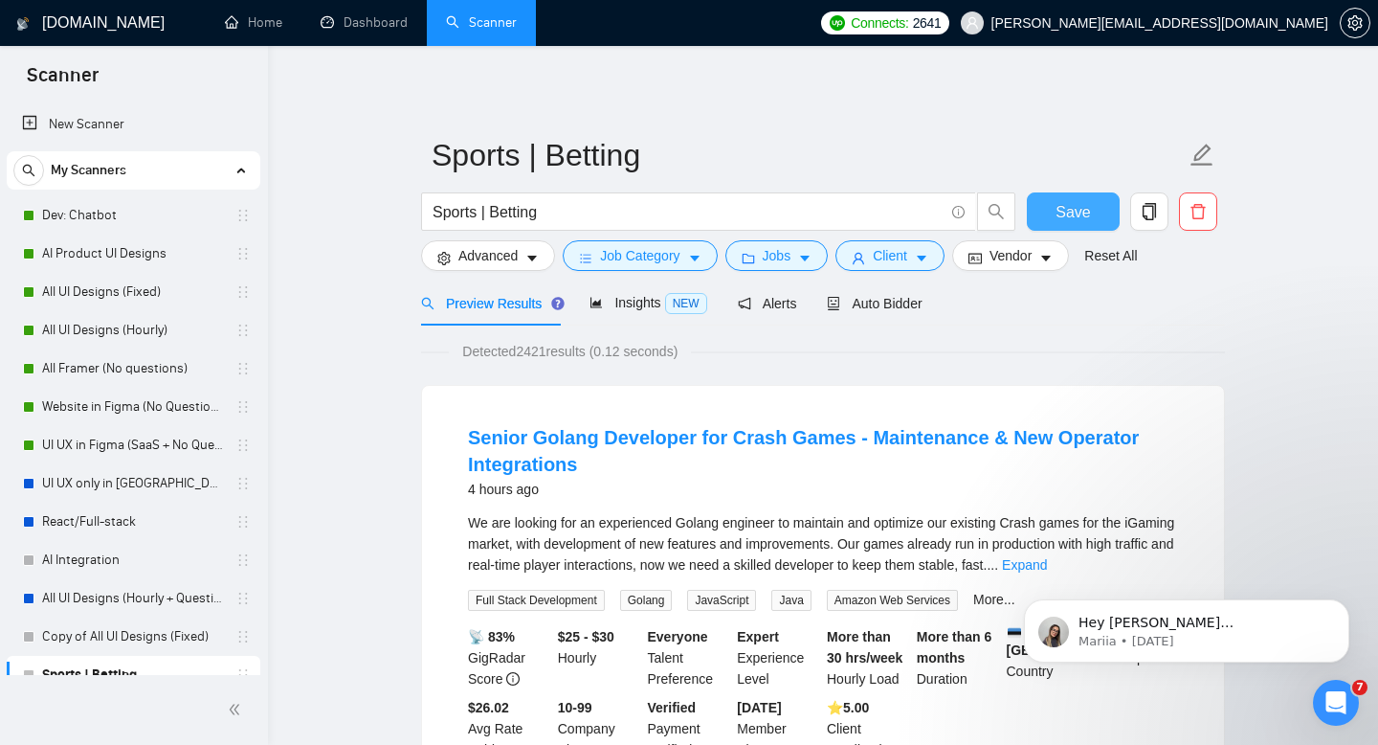
click at [1088, 215] on span "Save" at bounding box center [1073, 212] width 34 height 24
click at [851, 315] on div "Auto Bidder" at bounding box center [874, 302] width 95 height 45
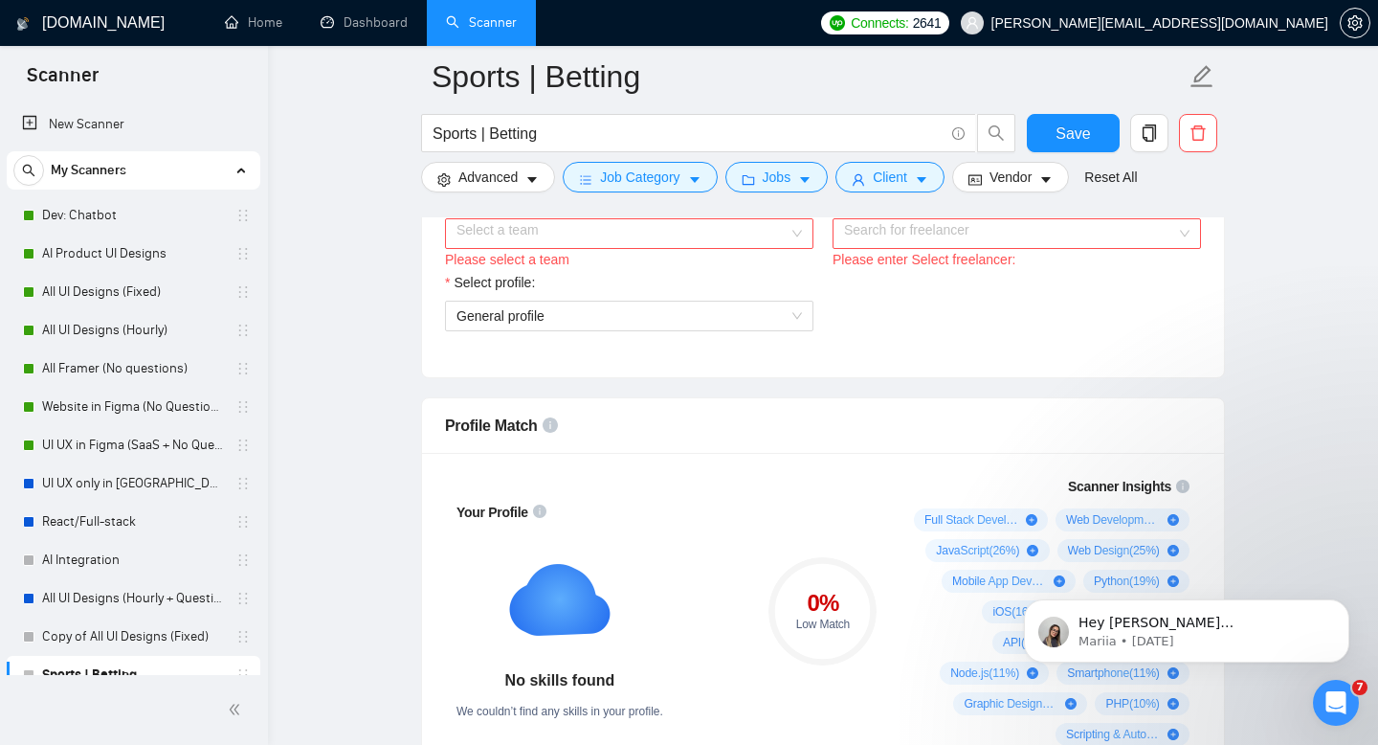
scroll to position [968, 0]
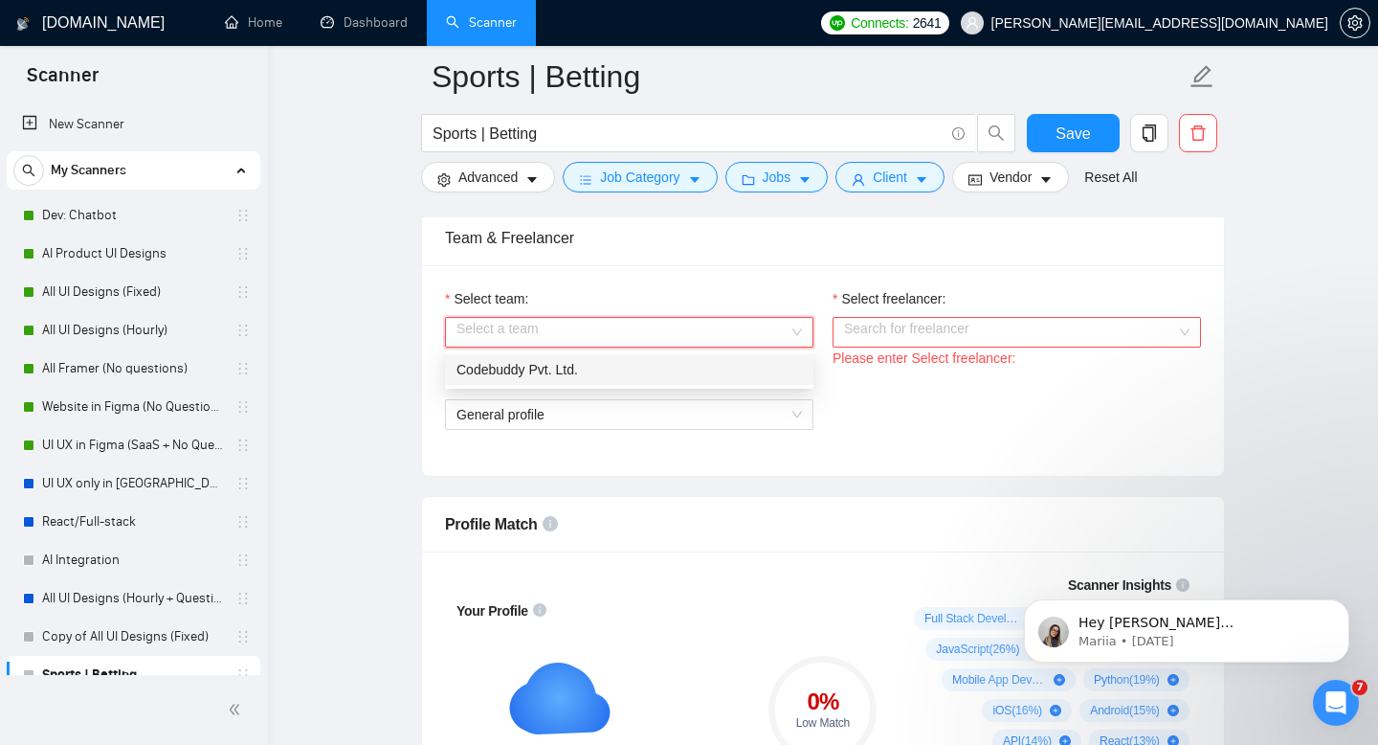
click at [641, 321] on input "Select team:" at bounding box center [623, 332] width 332 height 29
click at [596, 367] on div "Codebuddy Pvt. Ltd." at bounding box center [630, 369] width 346 height 21
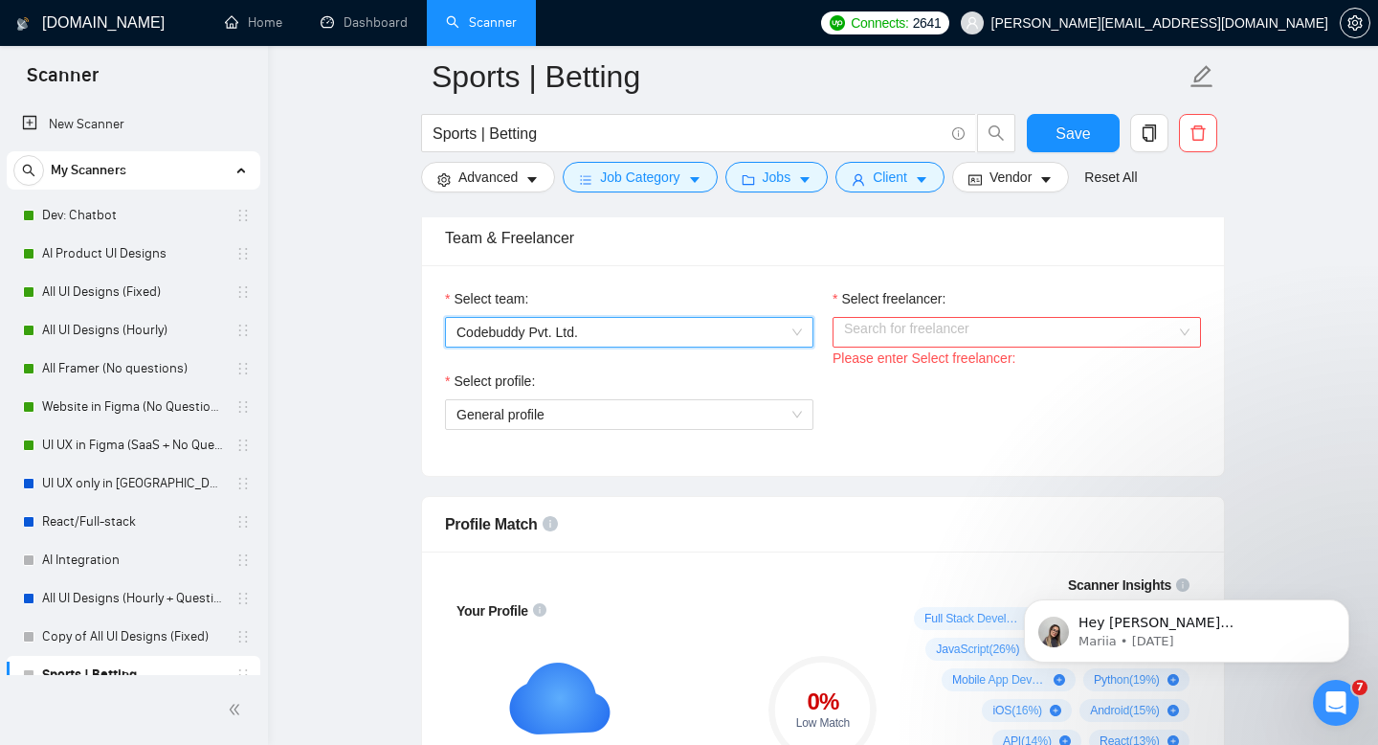
click at [938, 299] on label "Select freelancer:" at bounding box center [889, 298] width 113 height 21
click at [938, 318] on input "Select freelancer:" at bounding box center [1010, 332] width 332 height 29
click at [933, 325] on input "Select freelancer:" at bounding box center [1010, 332] width 332 height 29
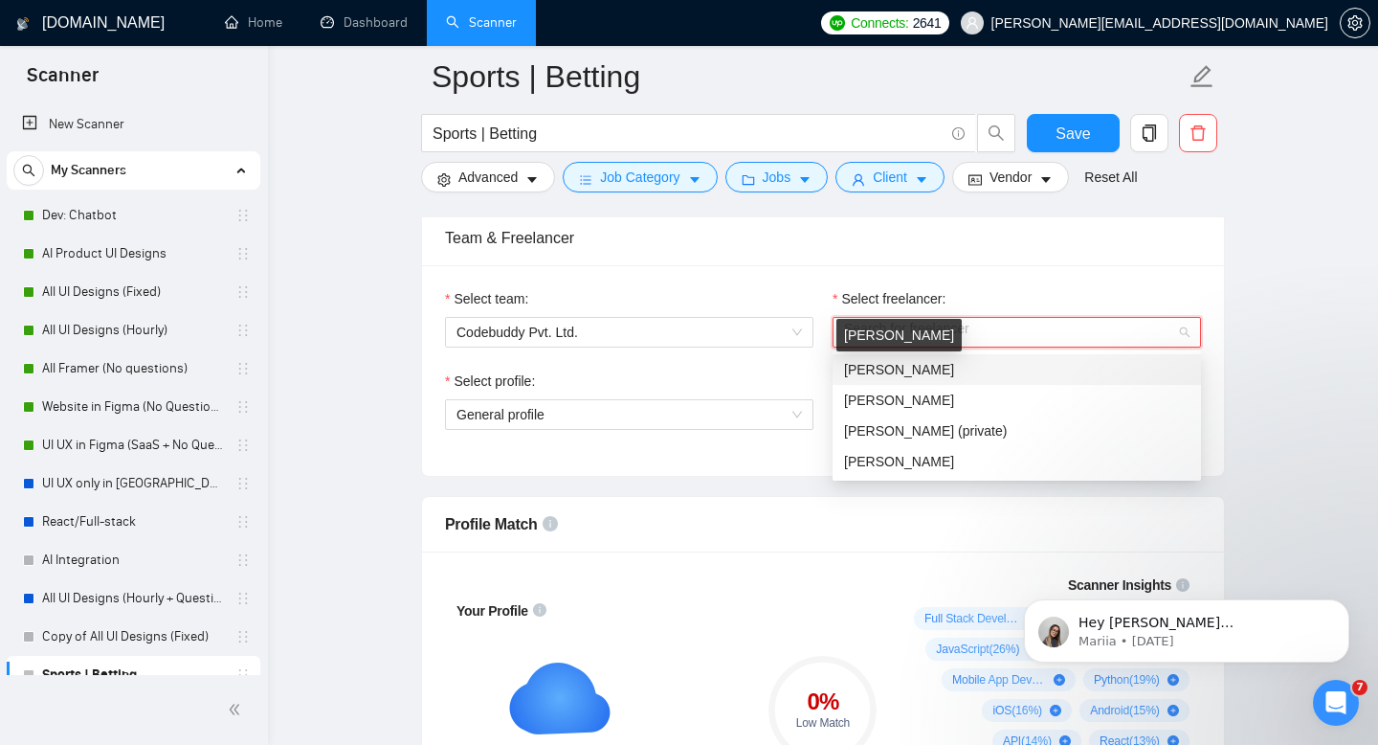
click at [920, 362] on span "[PERSON_NAME]" at bounding box center [899, 369] width 110 height 15
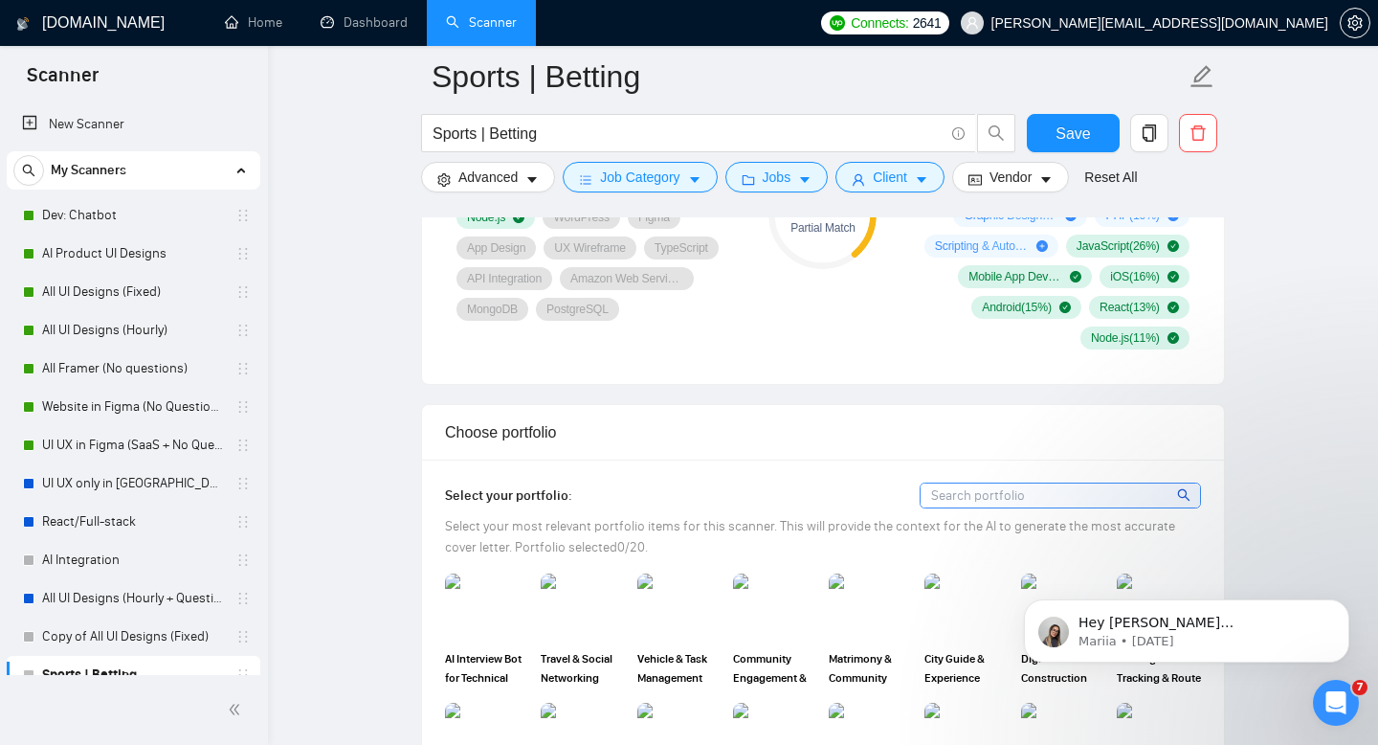
scroll to position [1729, 0]
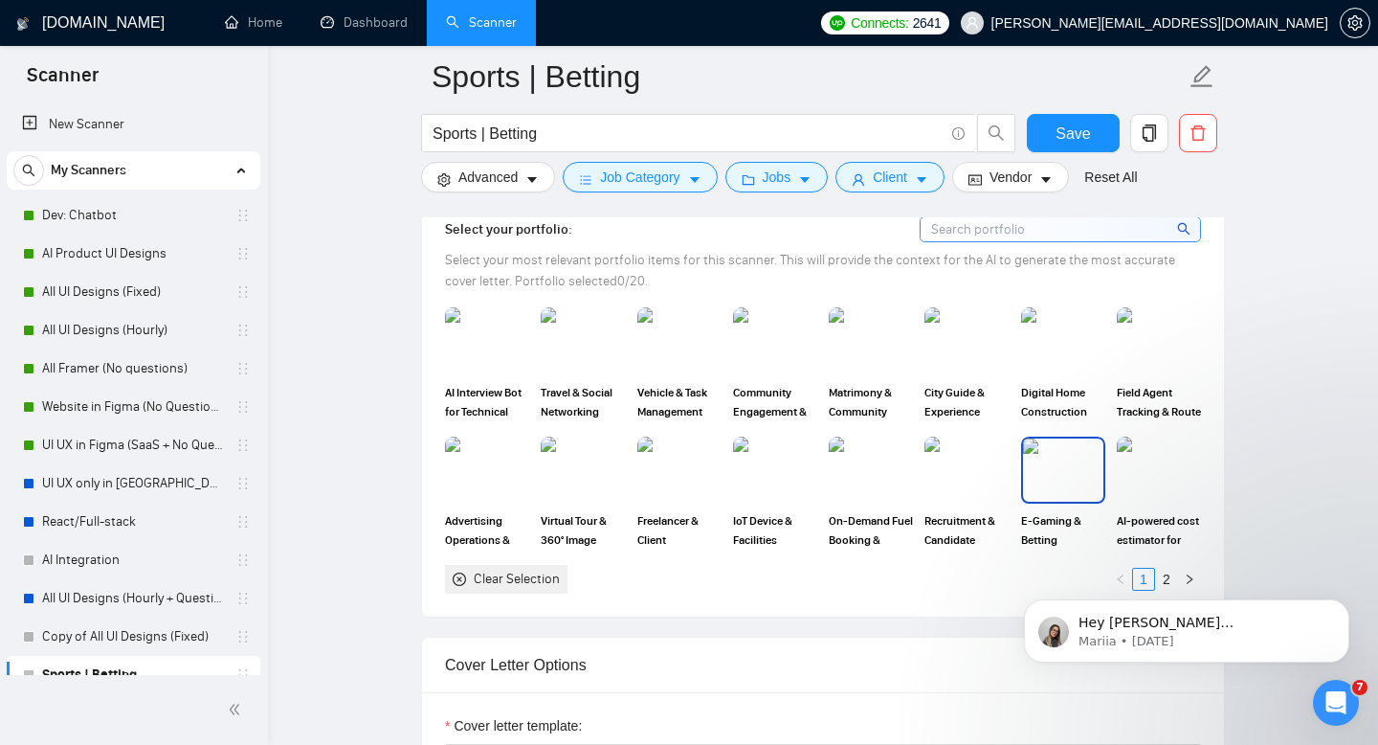
click at [1050, 459] on img at bounding box center [1063, 469] width 80 height 63
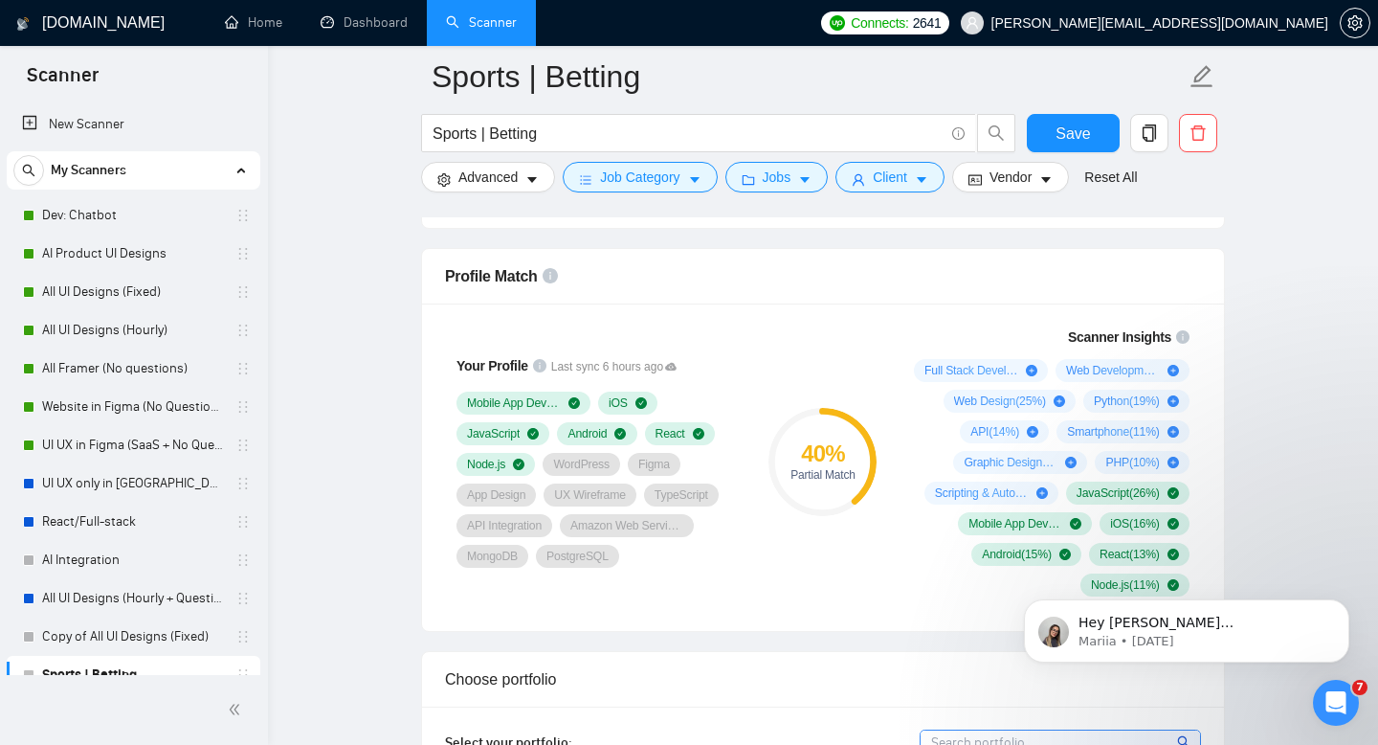
scroll to position [1171, 0]
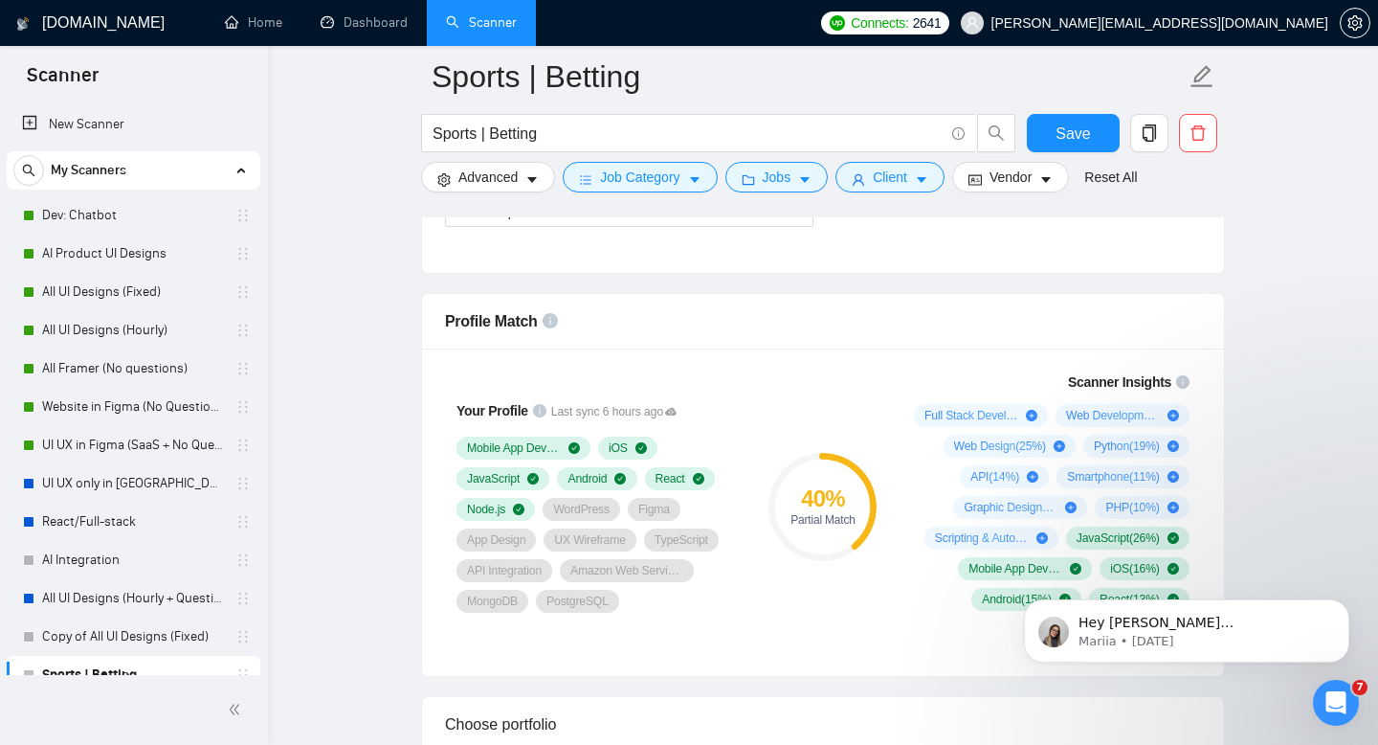
click at [863, 587] on div "40 % Partial Match" at bounding box center [823, 506] width 128 height 293
click at [1192, 333] on div "Profile Match" at bounding box center [823, 321] width 756 height 55
click at [867, 319] on div "Profile Match" at bounding box center [823, 321] width 756 height 55
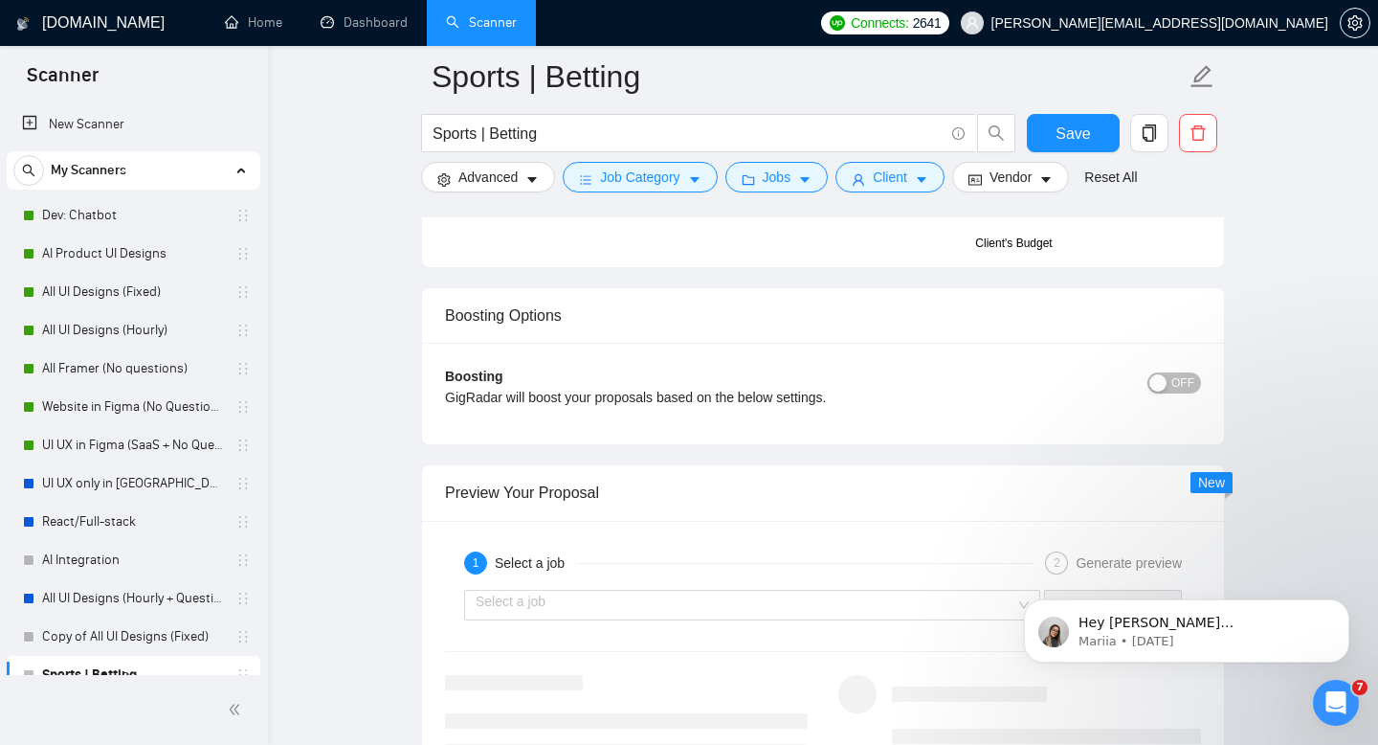
scroll to position [3693, 0]
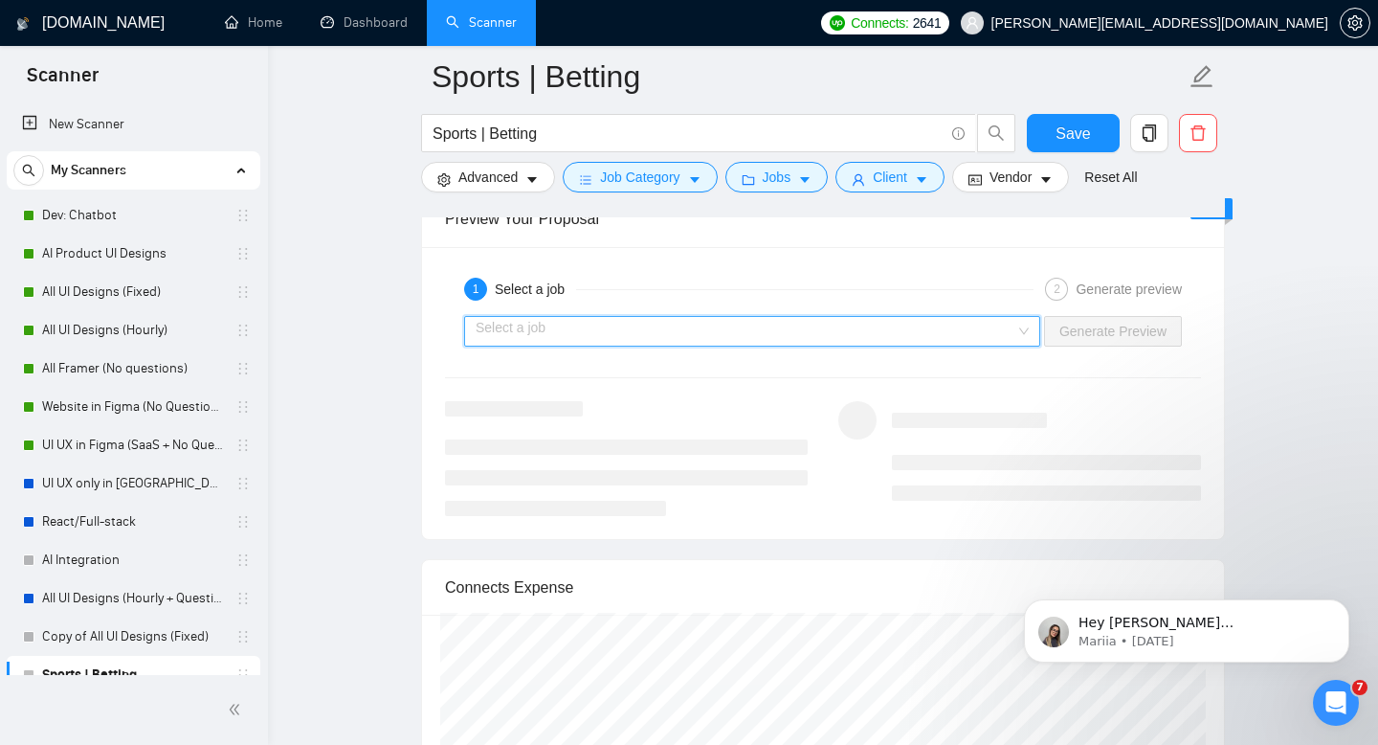
click at [636, 325] on input "search" at bounding box center [746, 331] width 540 height 29
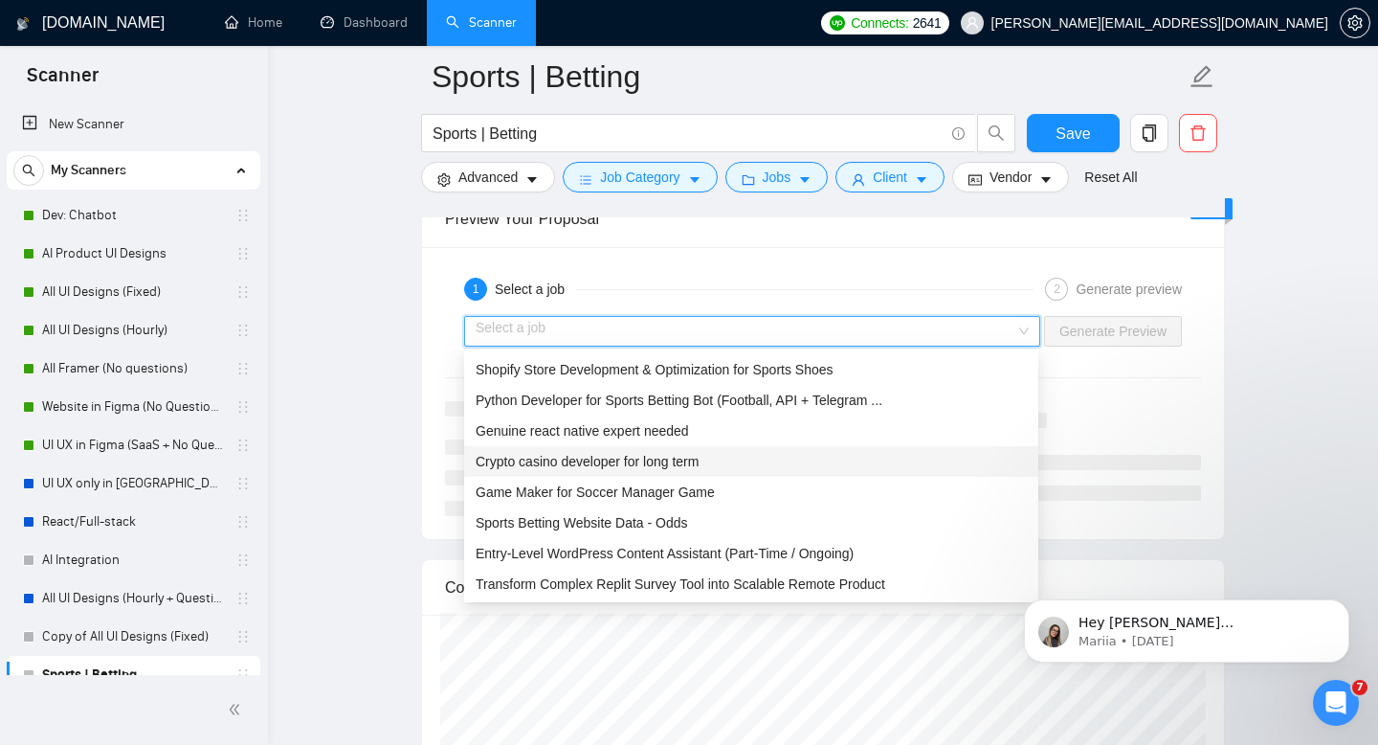
scroll to position [33, 0]
click at [642, 513] on span "Sports Betting Website Data - Odds" at bounding box center [582, 520] width 213 height 15
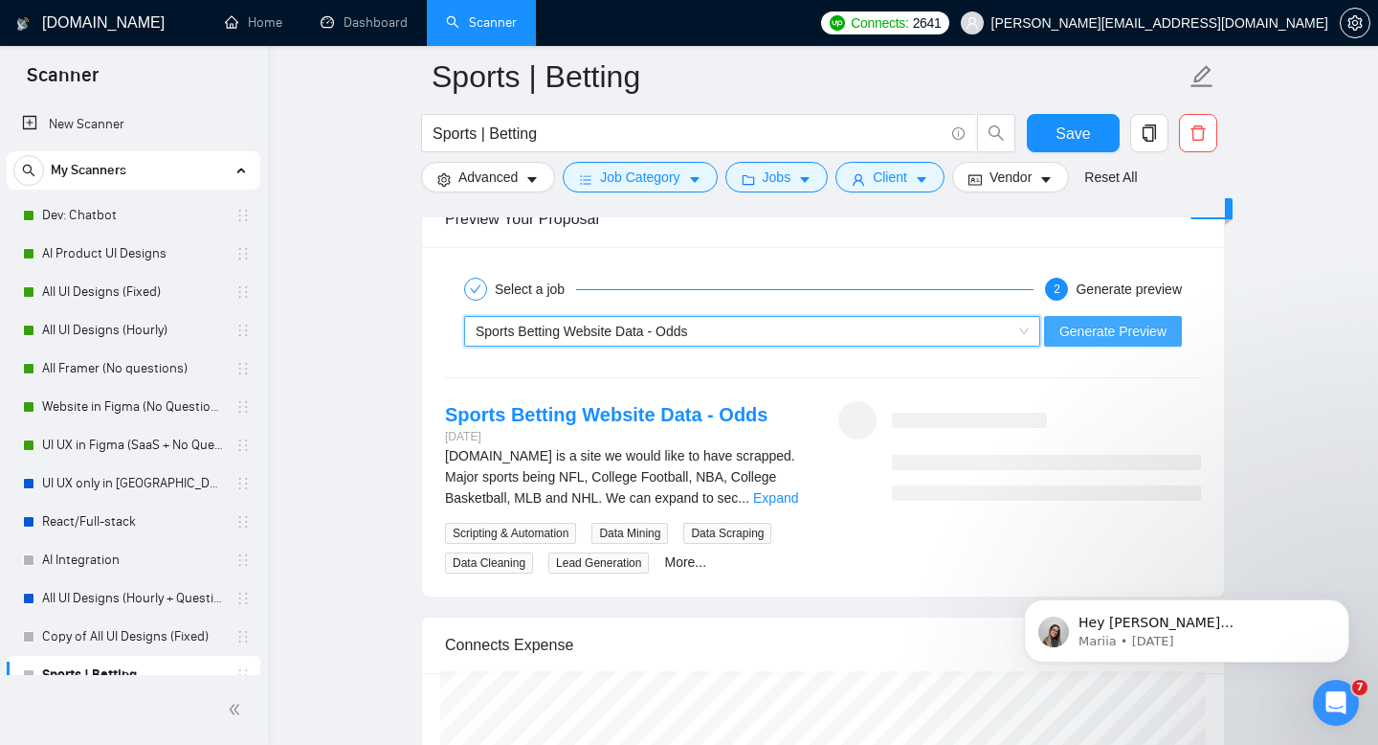
click at [1067, 345] on button "Generate Preview" at bounding box center [1113, 331] width 138 height 31
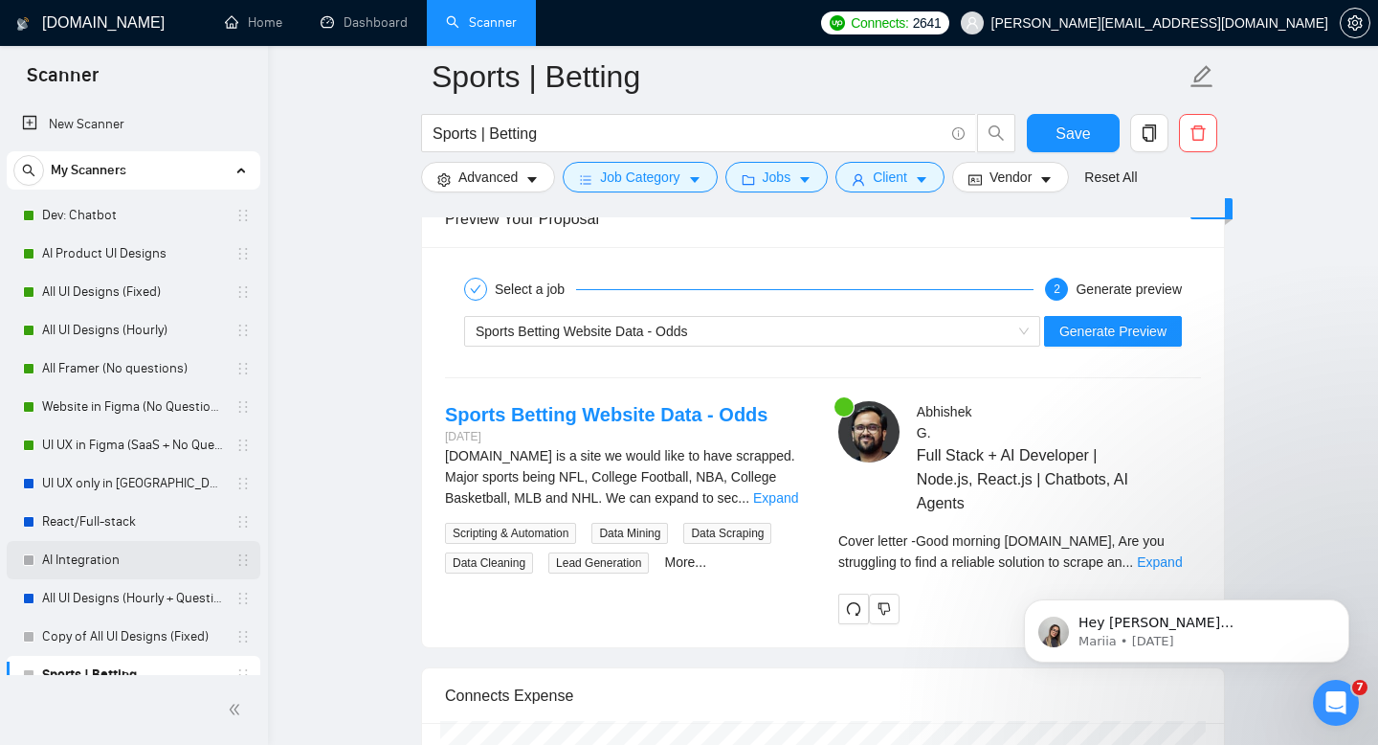
scroll to position [57, 0]
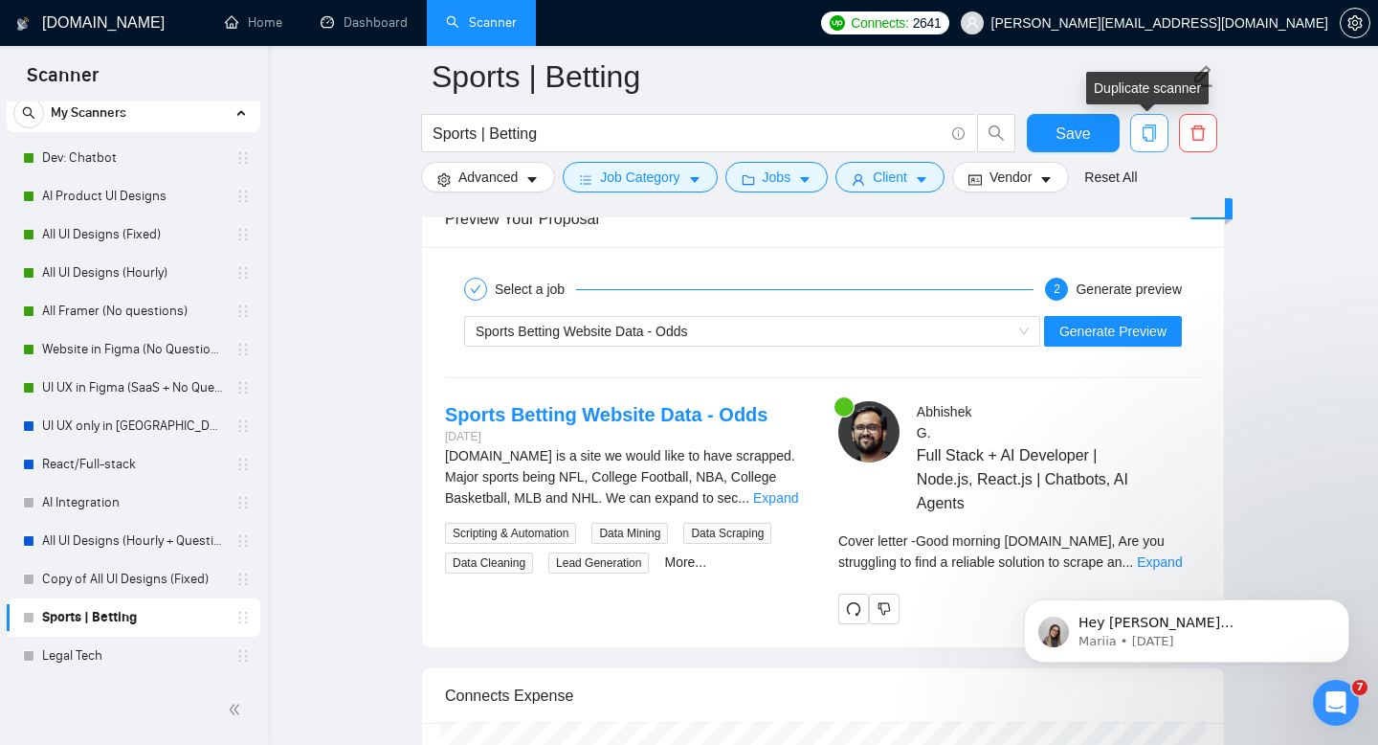
click at [1152, 138] on icon "copy" at bounding box center [1149, 132] width 17 height 17
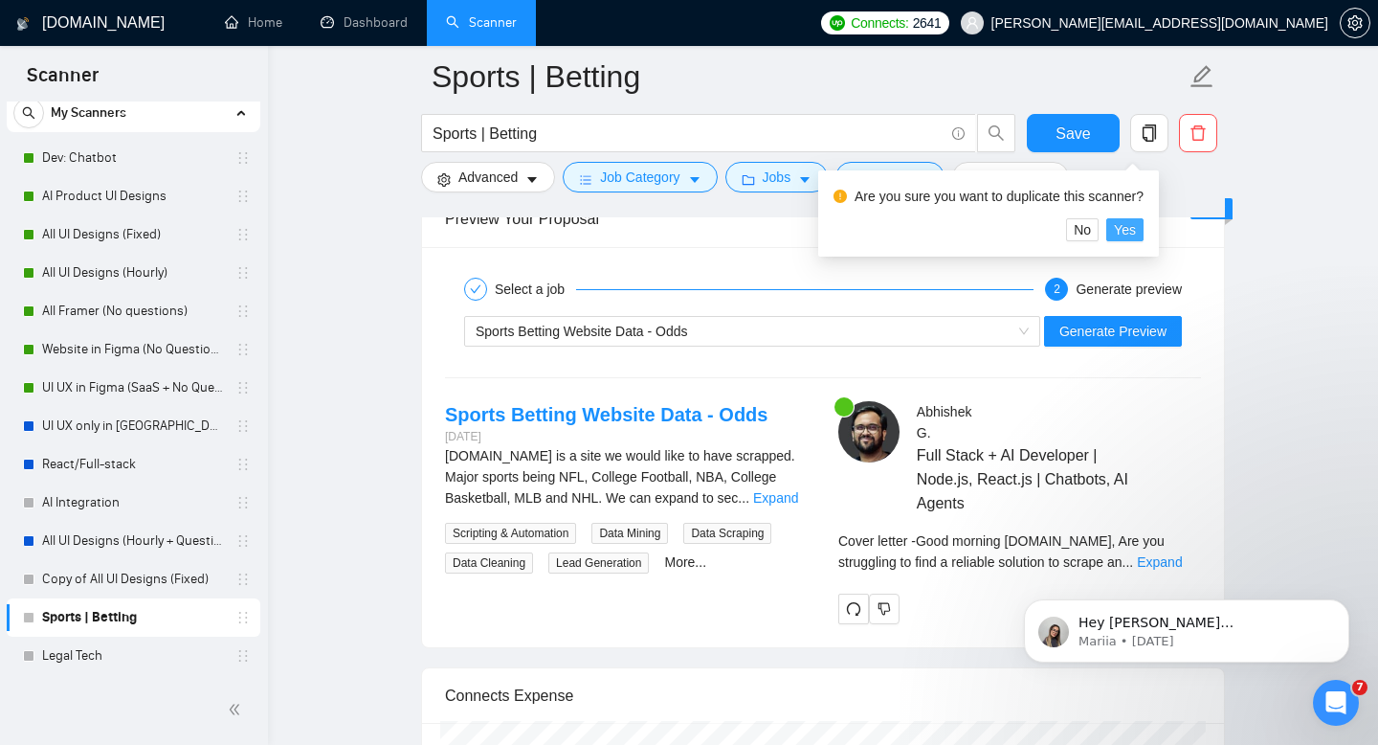
click at [1136, 228] on span "Yes" at bounding box center [1125, 229] width 22 height 21
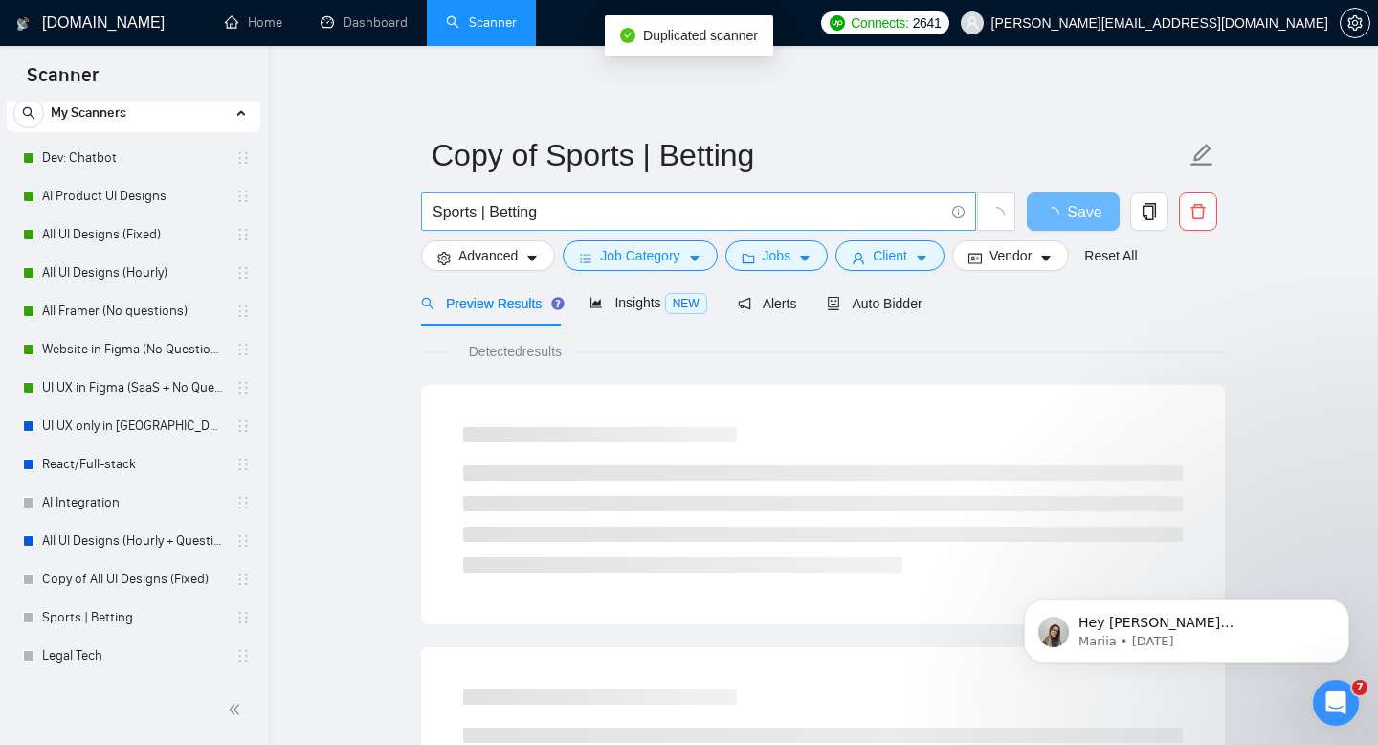
click at [497, 214] on input "Sports | Betting" at bounding box center [688, 212] width 511 height 24
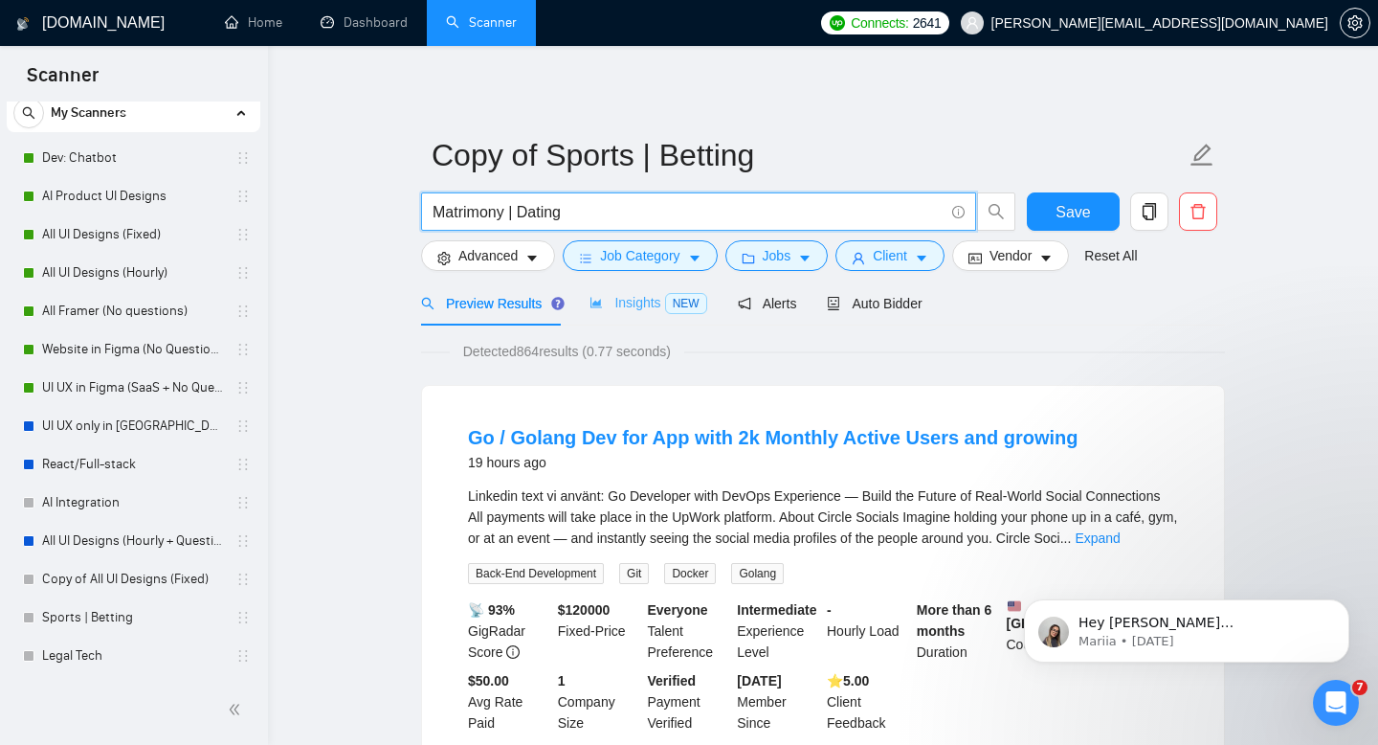
type input "Matrimony | Dating"
click at [621, 313] on div "Insights NEW" at bounding box center [648, 303] width 117 height 22
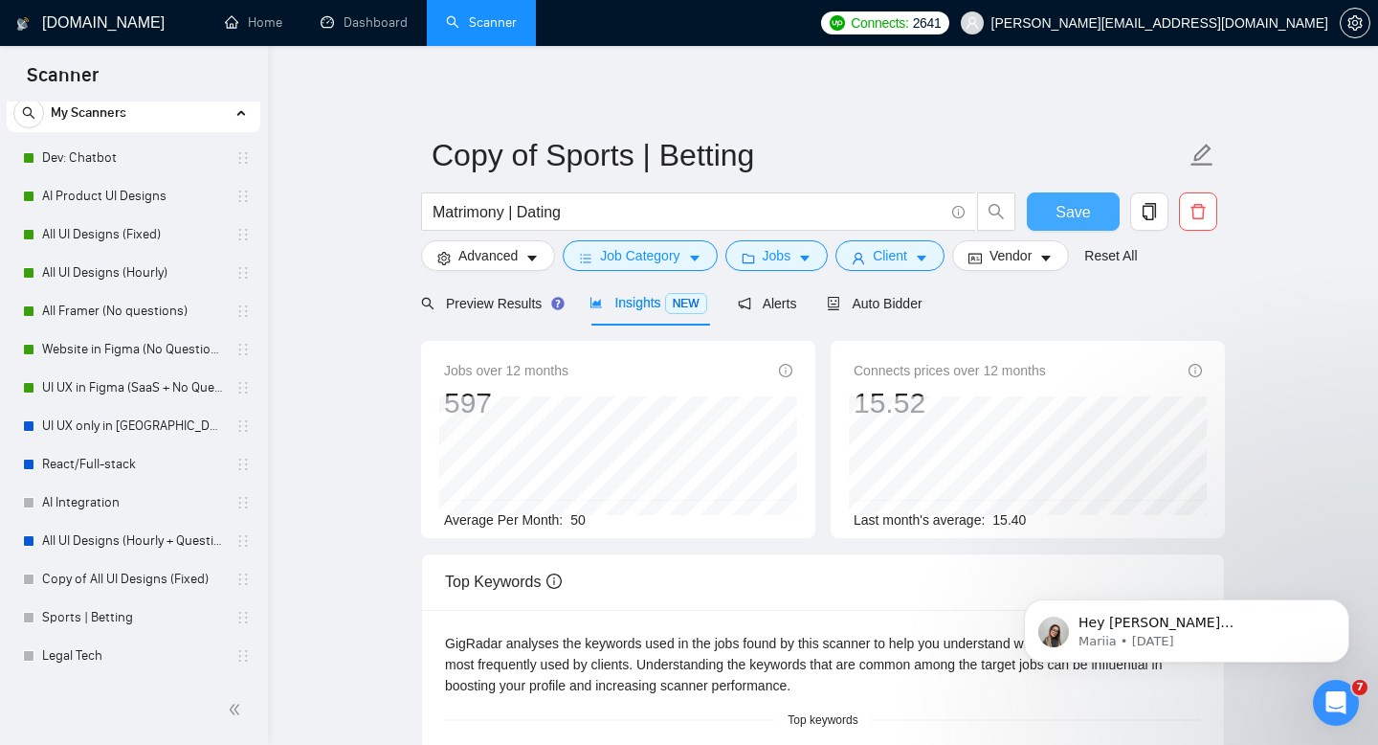
click at [1056, 220] on button "Save" at bounding box center [1073, 211] width 93 height 38
click at [1143, 218] on icon "copy" at bounding box center [1149, 211] width 17 height 17
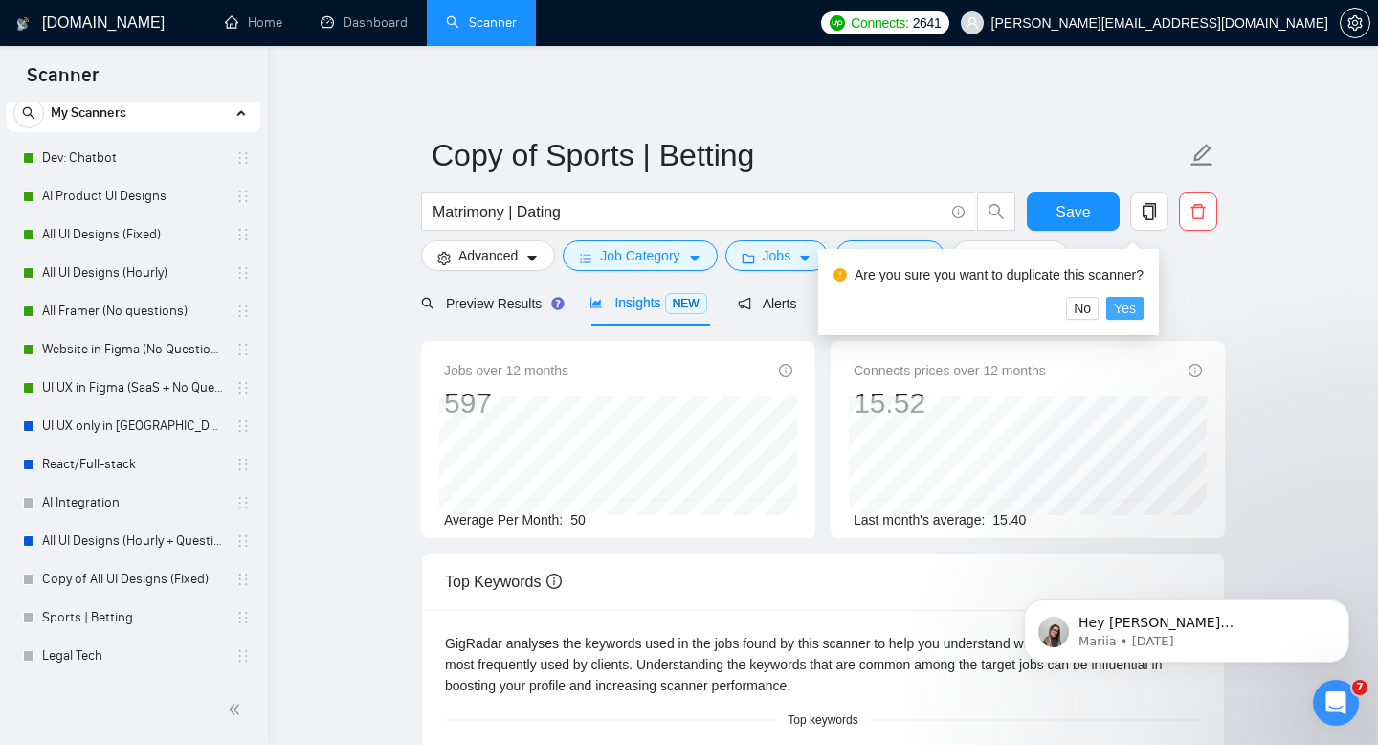
click at [1131, 316] on span "Yes" at bounding box center [1125, 308] width 22 height 21
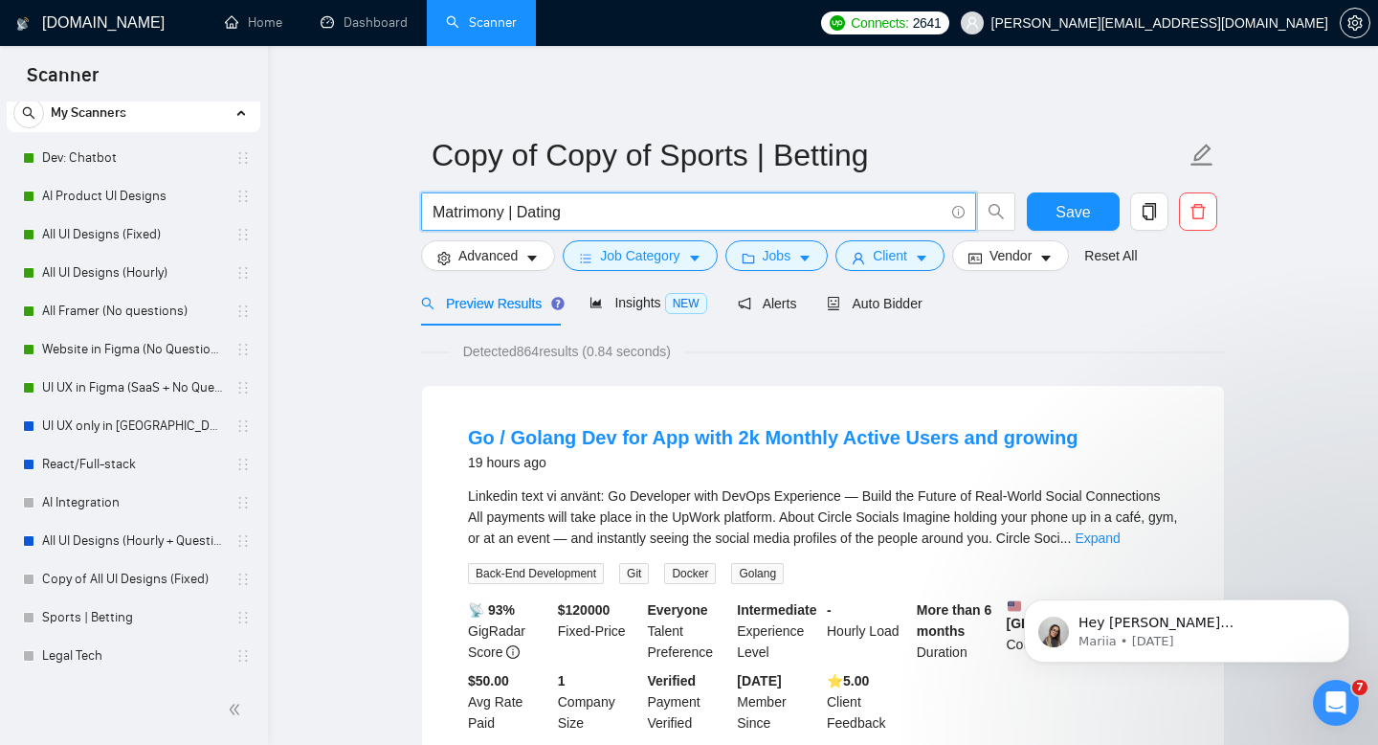
click at [639, 219] on input "Matrimony | Dating" at bounding box center [688, 212] width 511 height 24
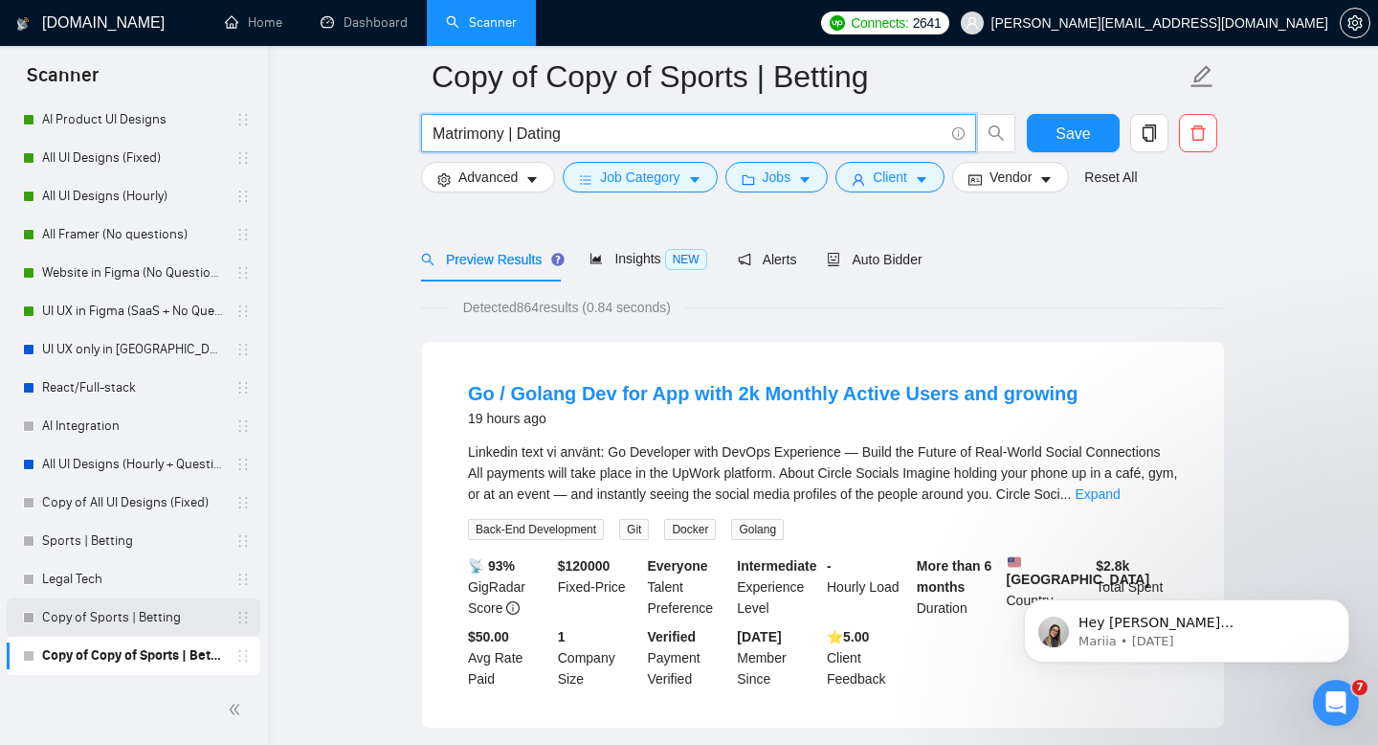
scroll to position [108, 0]
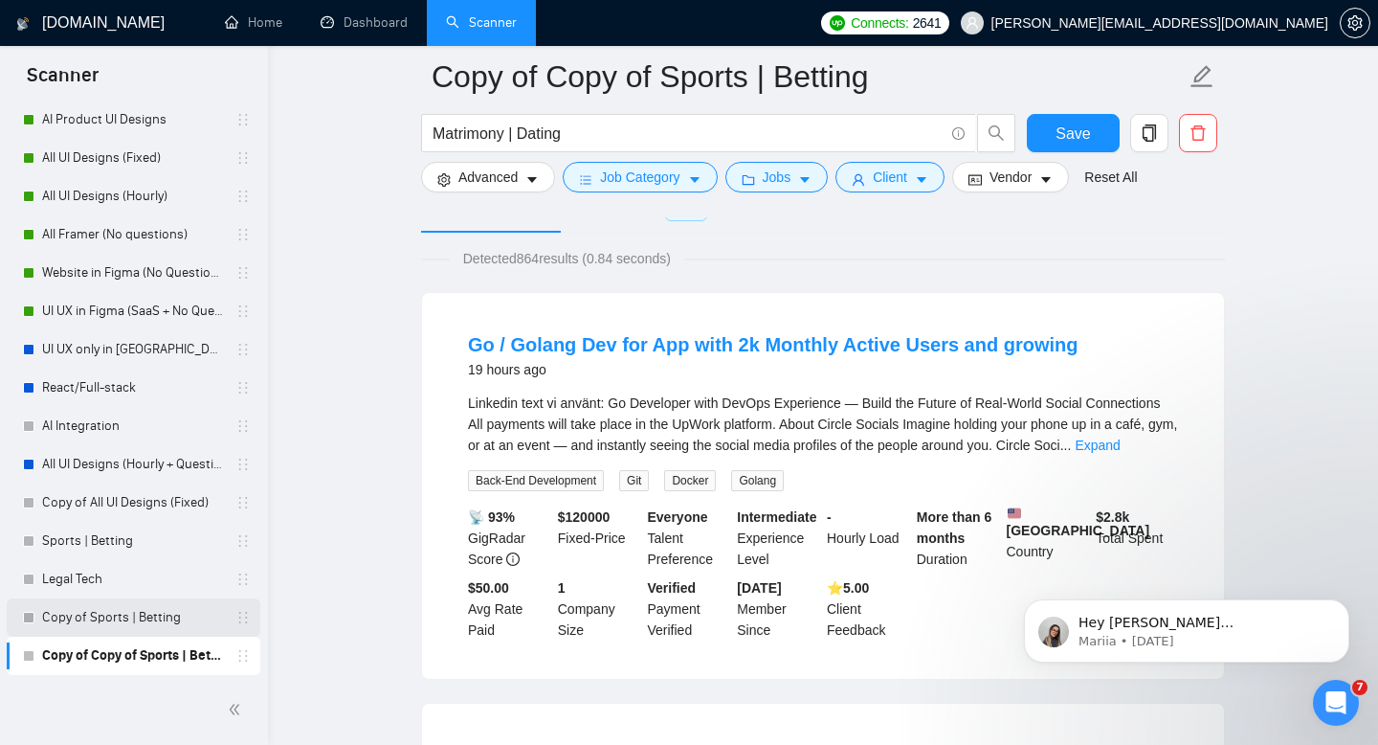
click at [143, 627] on link "Copy of Sports | Betting" at bounding box center [133, 617] width 182 height 38
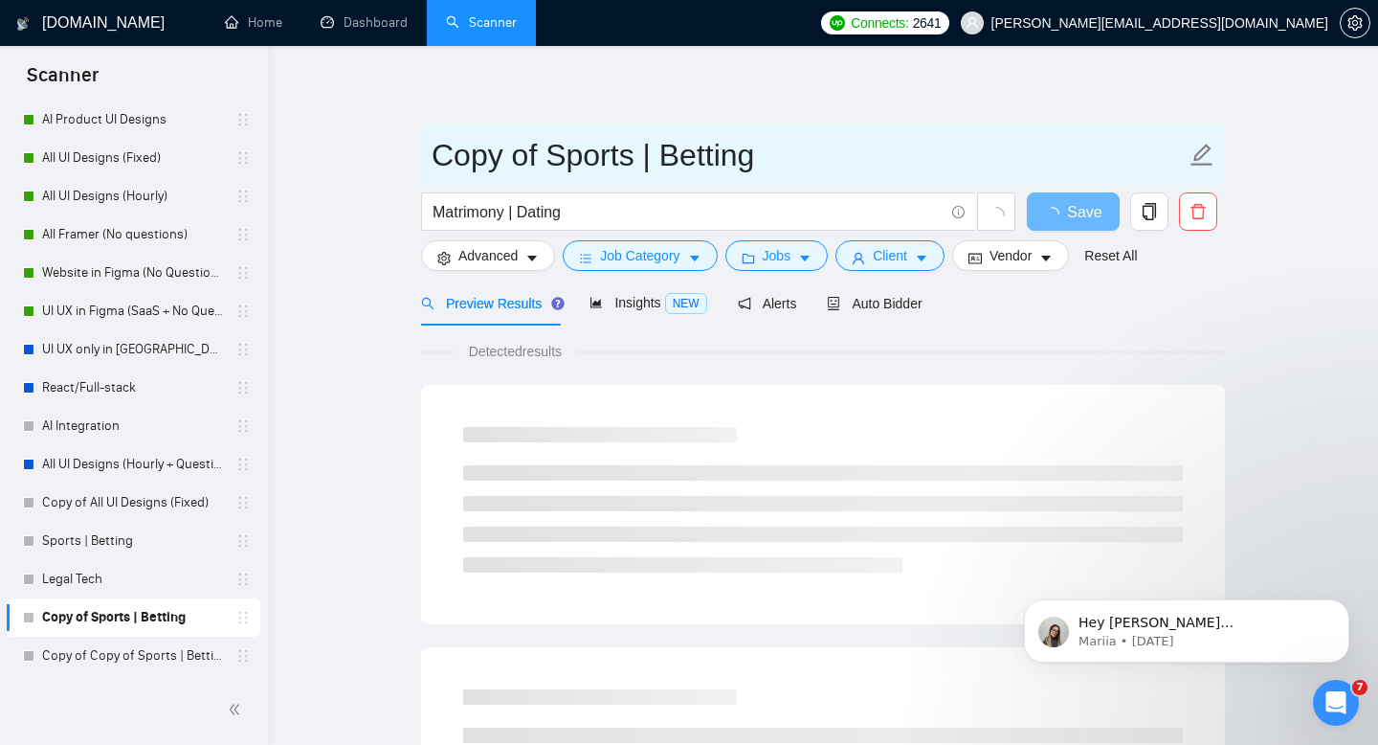
click at [575, 162] on input "Copy of Sports | Betting" at bounding box center [809, 155] width 754 height 48
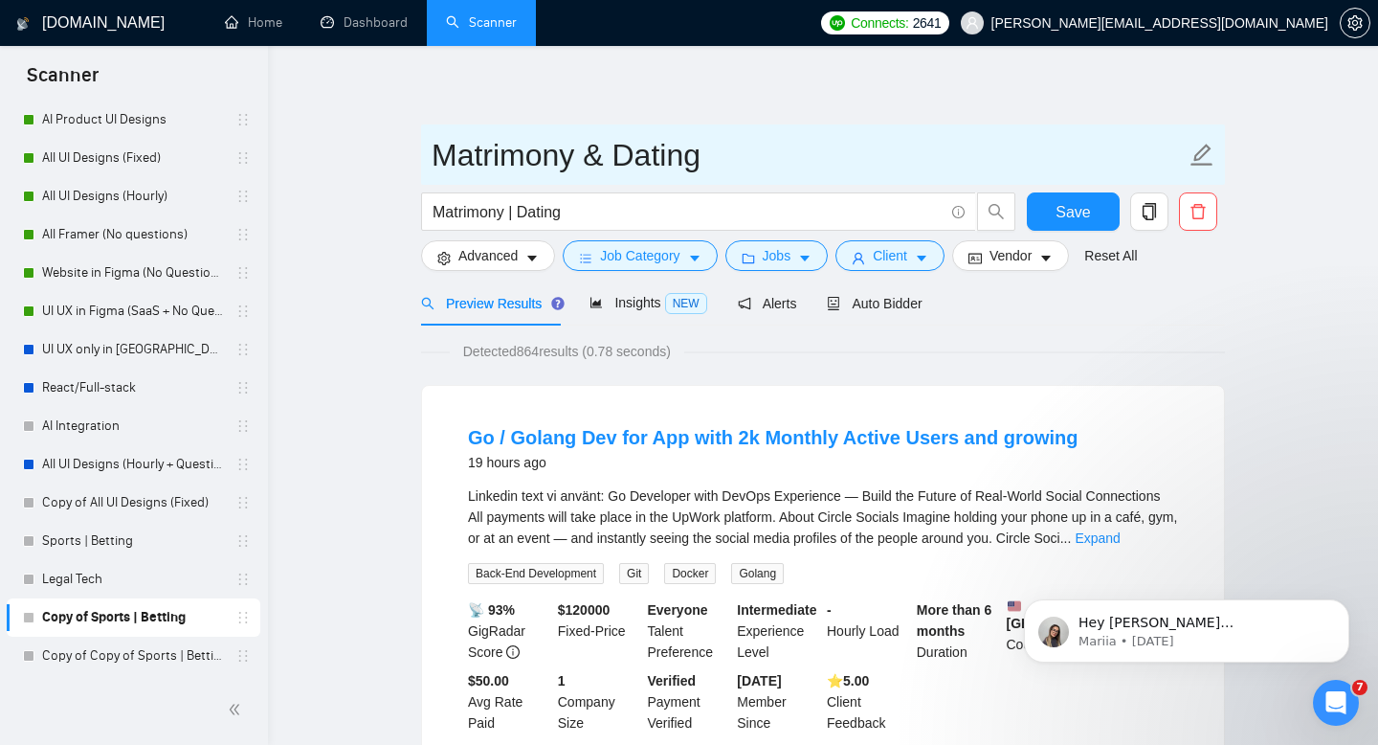
type input "Matrimony & Dating"
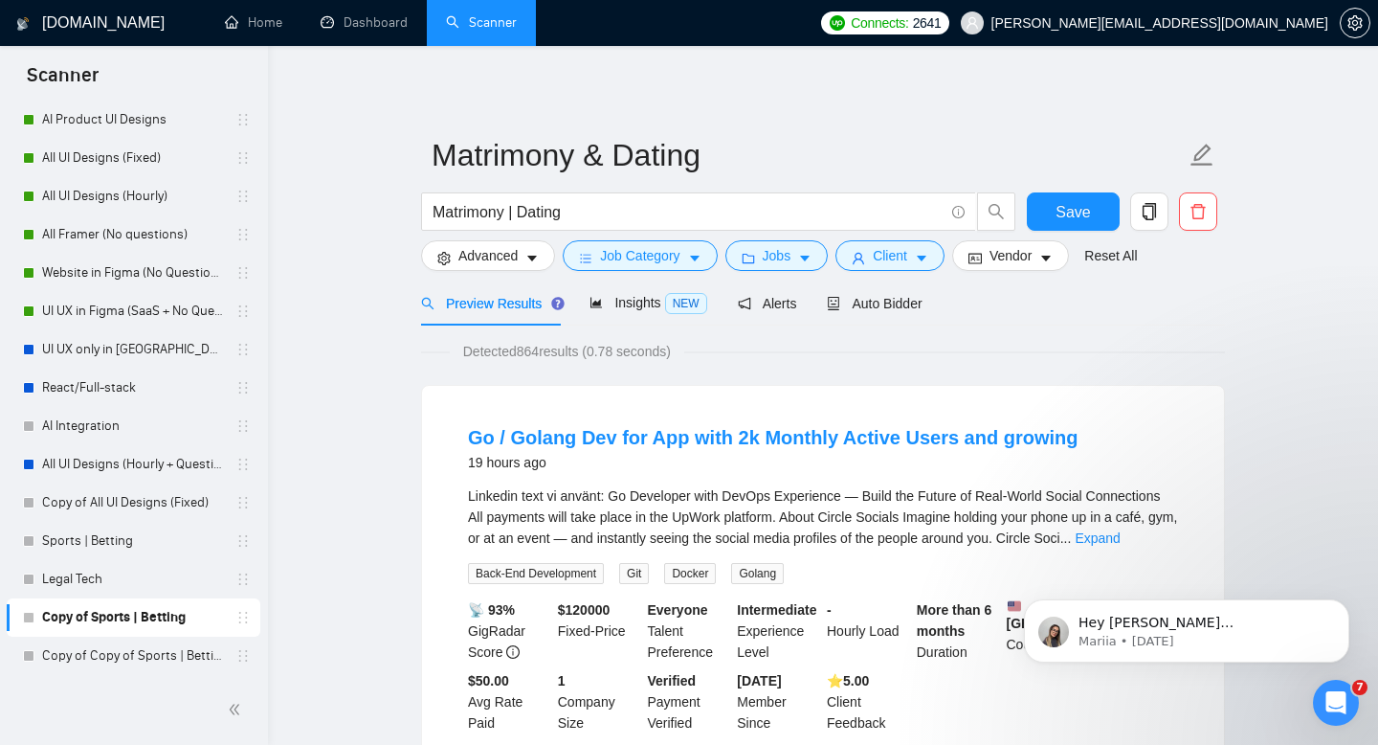
click at [1065, 222] on span "Save" at bounding box center [1073, 212] width 34 height 24
click at [120, 649] on link "Copy of Copy of Sports | Betting" at bounding box center [133, 656] width 182 height 38
click at [123, 638] on link "Copy of Copy of Sports | Betting" at bounding box center [133, 656] width 182 height 38
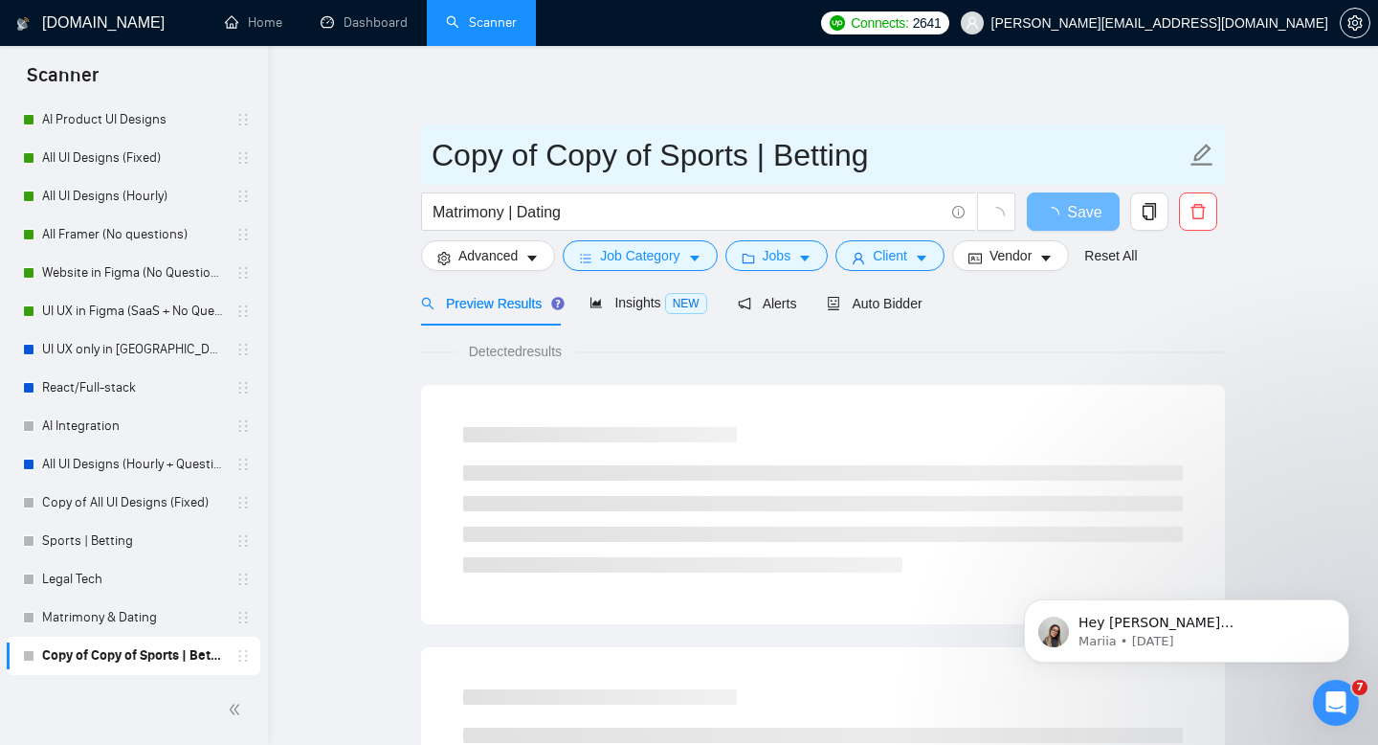
click at [687, 146] on input "Copy of Copy of Sports | Betting" at bounding box center [809, 155] width 754 height 48
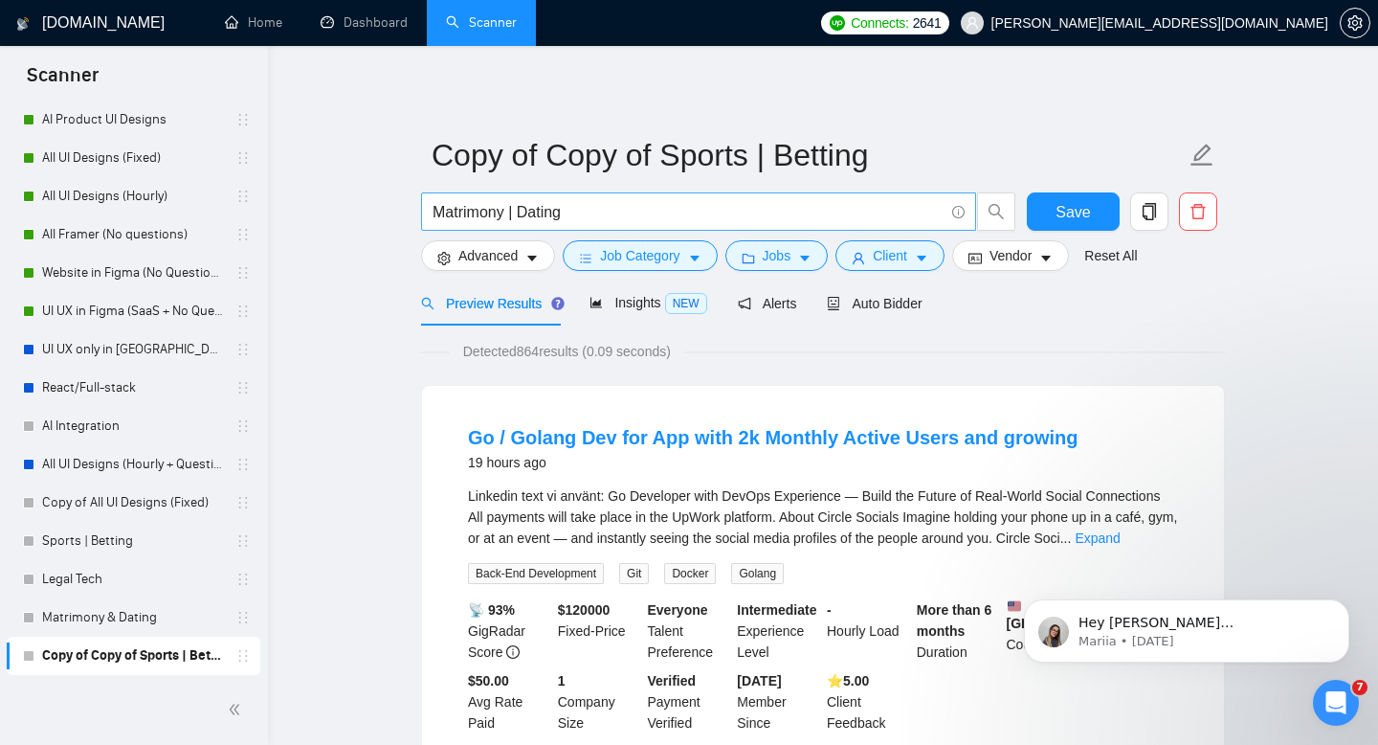
click at [465, 220] on input "Matrimony | Dating" at bounding box center [688, 212] width 511 height 24
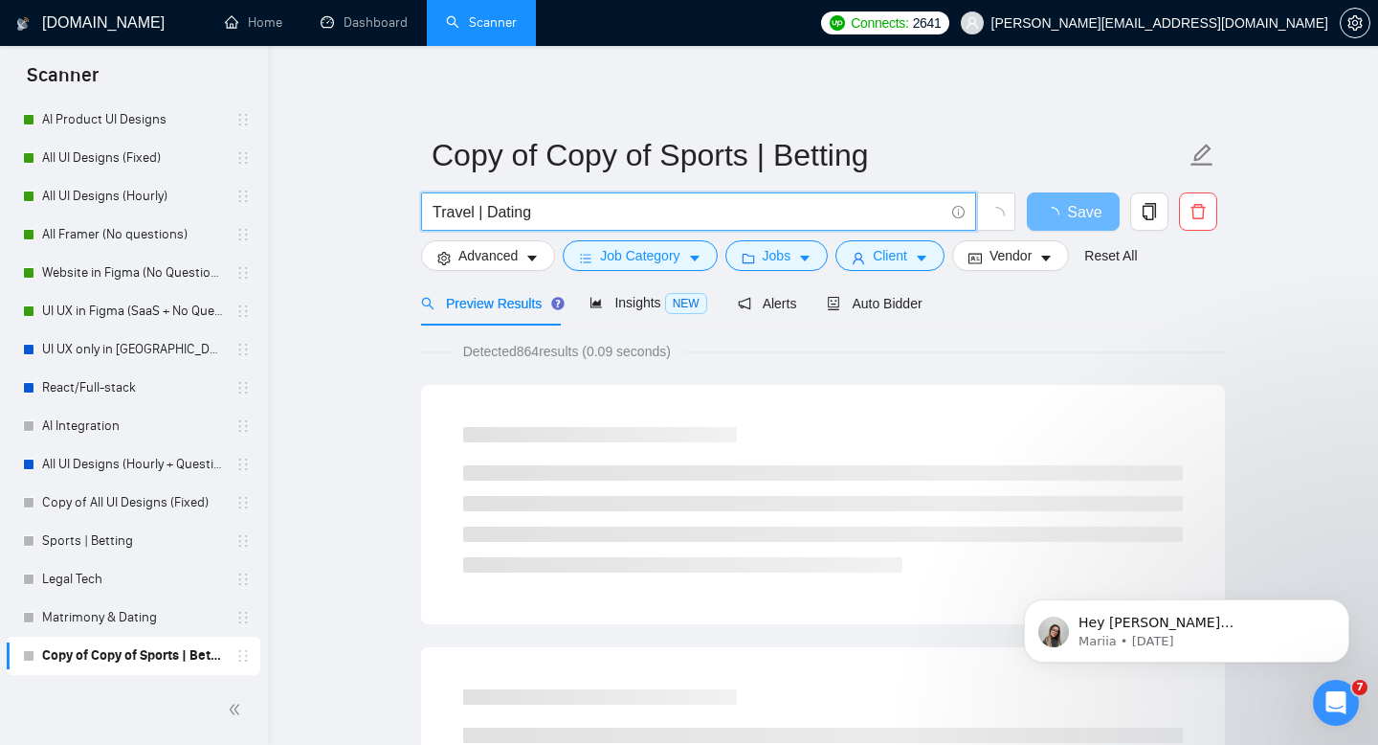
click at [578, 216] on input "Travel | Dating" at bounding box center [688, 212] width 511 height 24
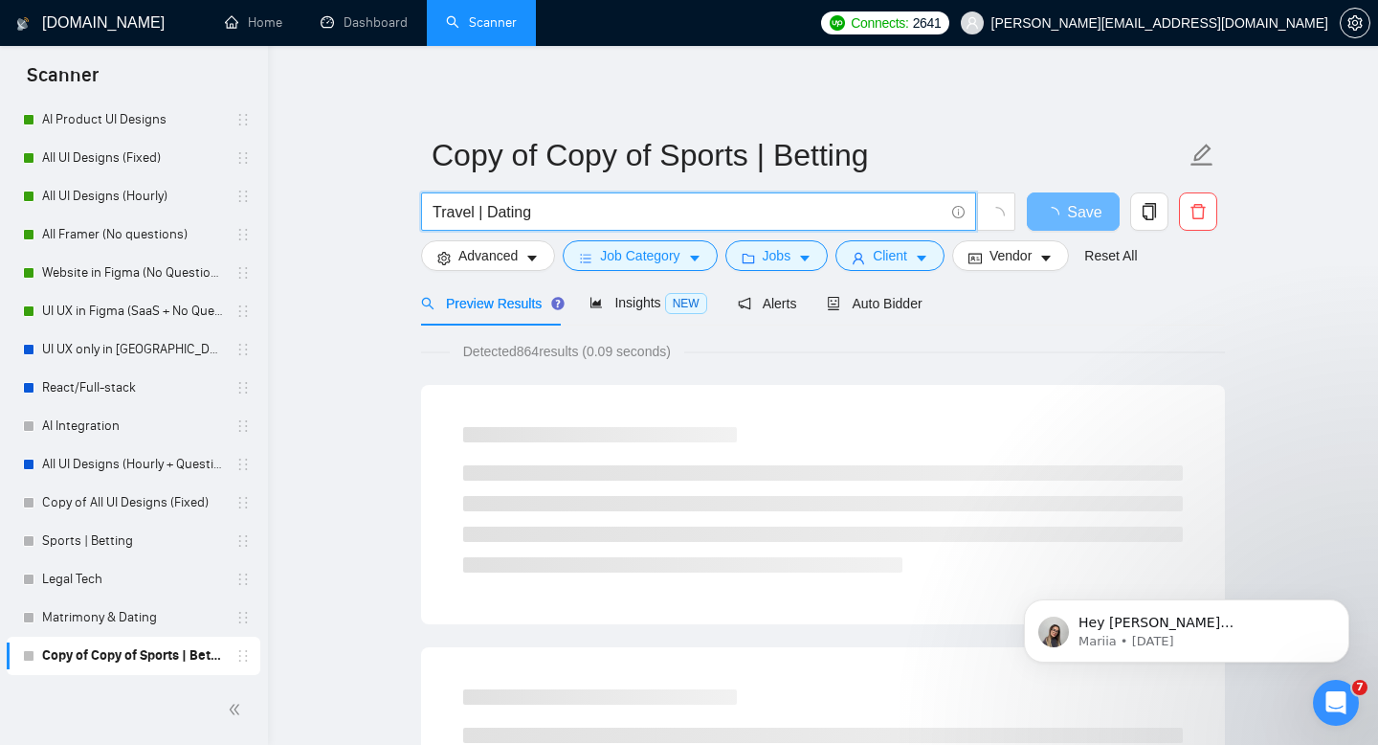
click at [578, 213] on input "Travel | Dating" at bounding box center [688, 212] width 511 height 24
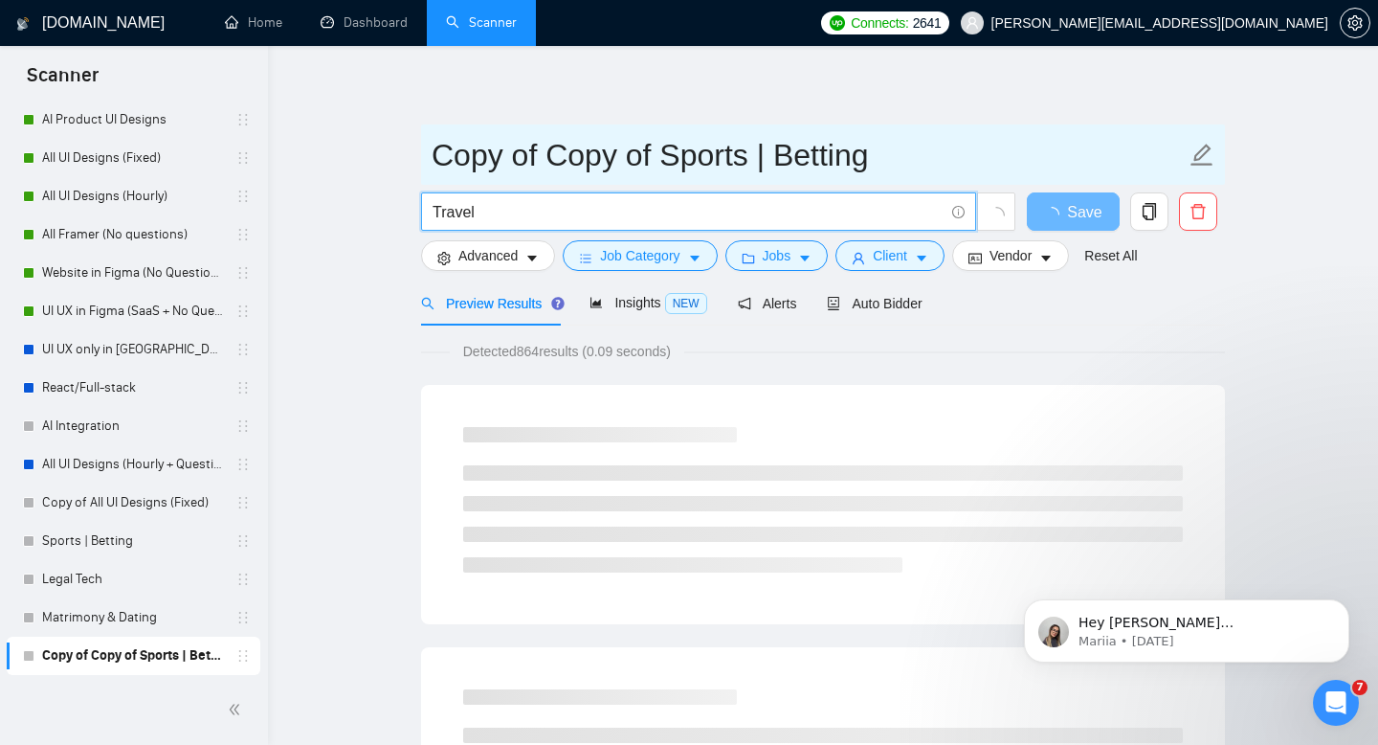
type input "Travel"
click at [923, 151] on input "Copy of Copy of Sports | Betting" at bounding box center [809, 155] width 754 height 48
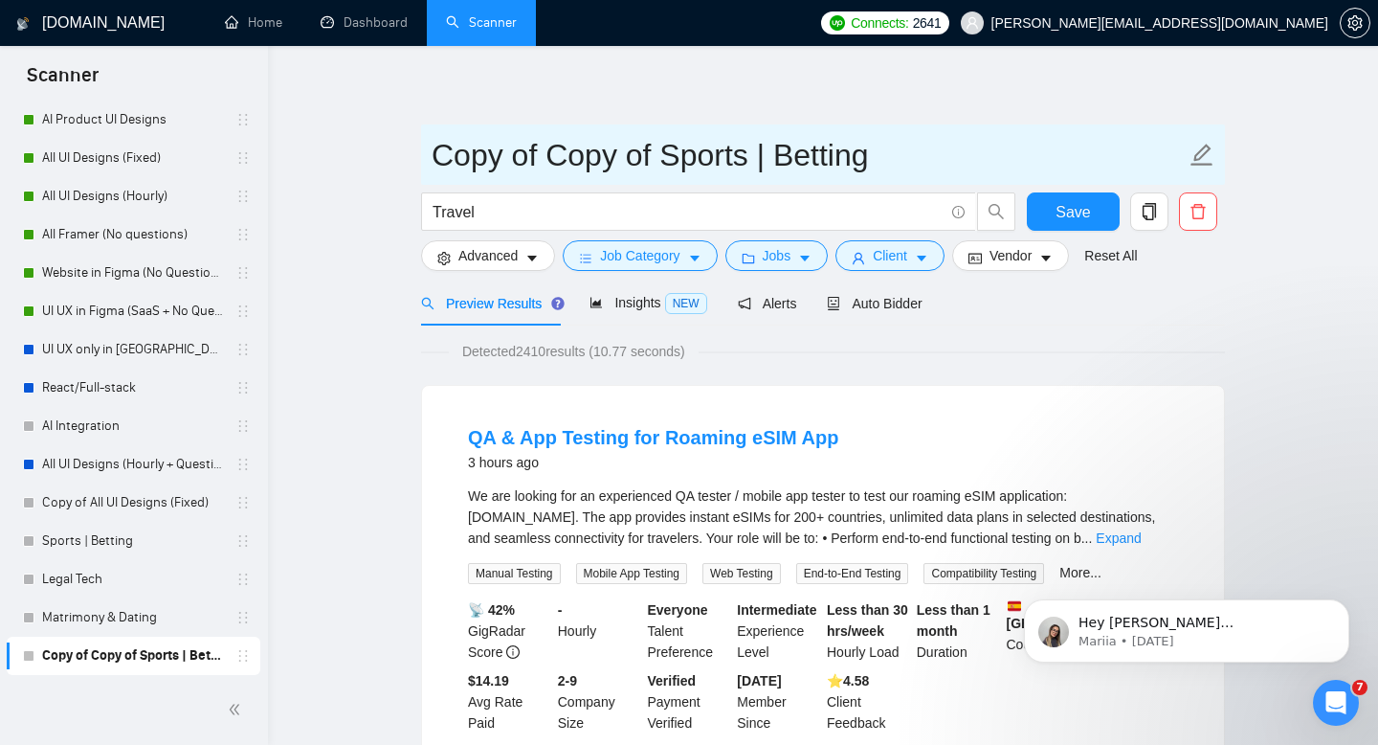
click at [621, 155] on input "Copy of Copy of Sports | Betting" at bounding box center [809, 155] width 754 height 48
type input "Travel"
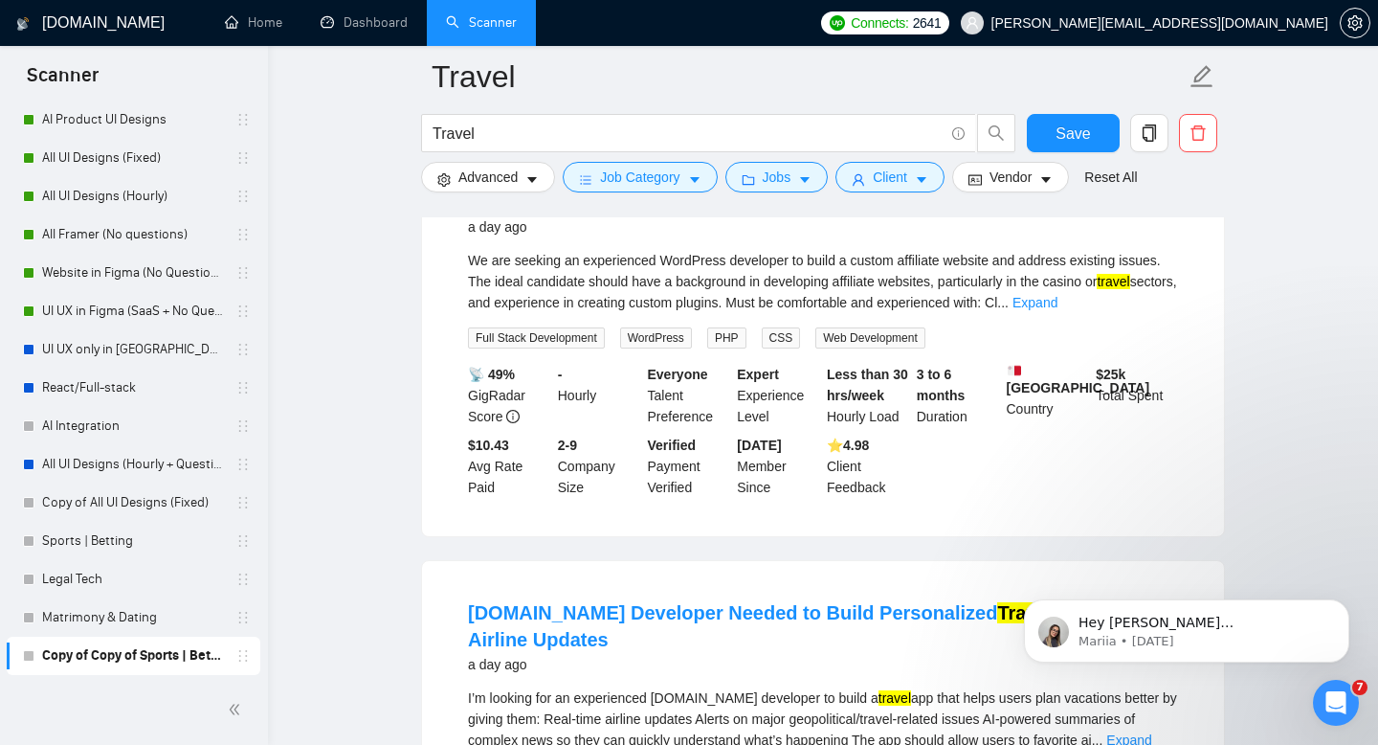
scroll to position [2191, 0]
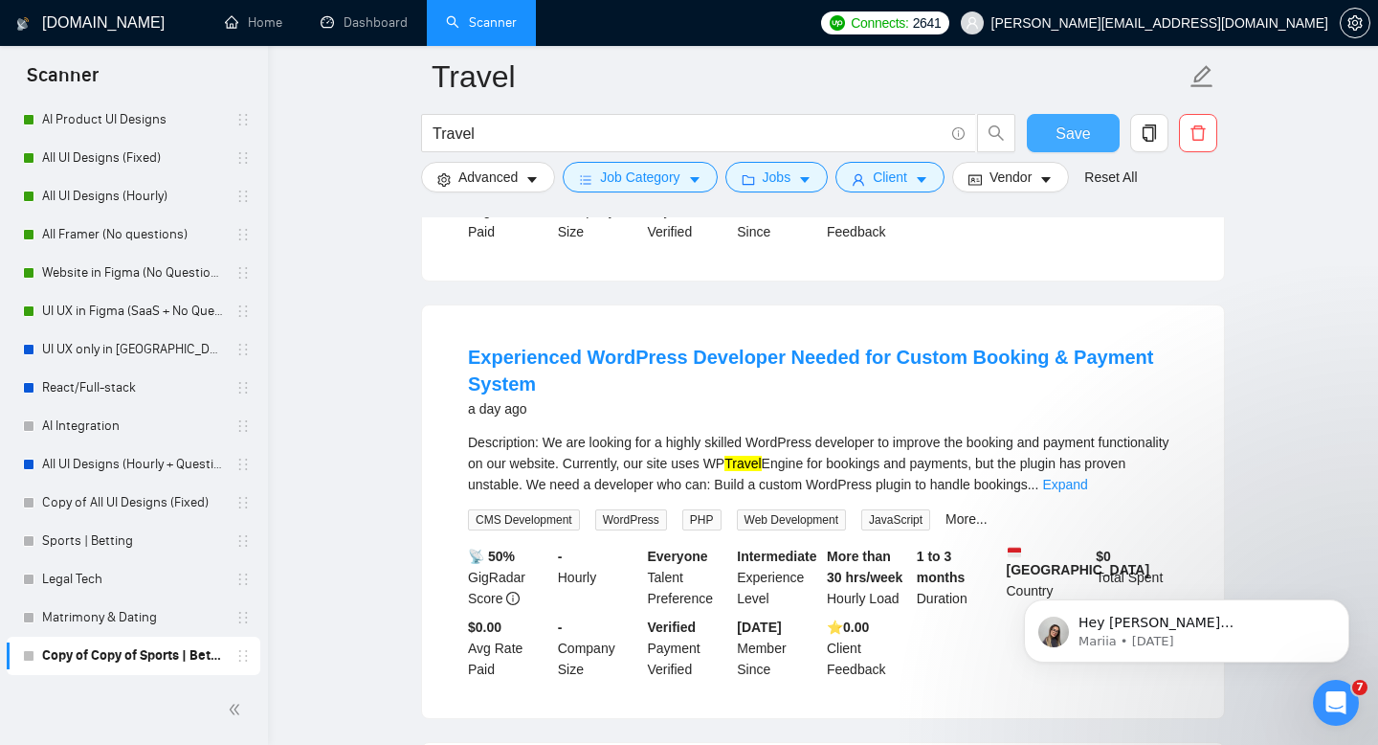
click at [1084, 132] on span "Save" at bounding box center [1073, 134] width 34 height 24
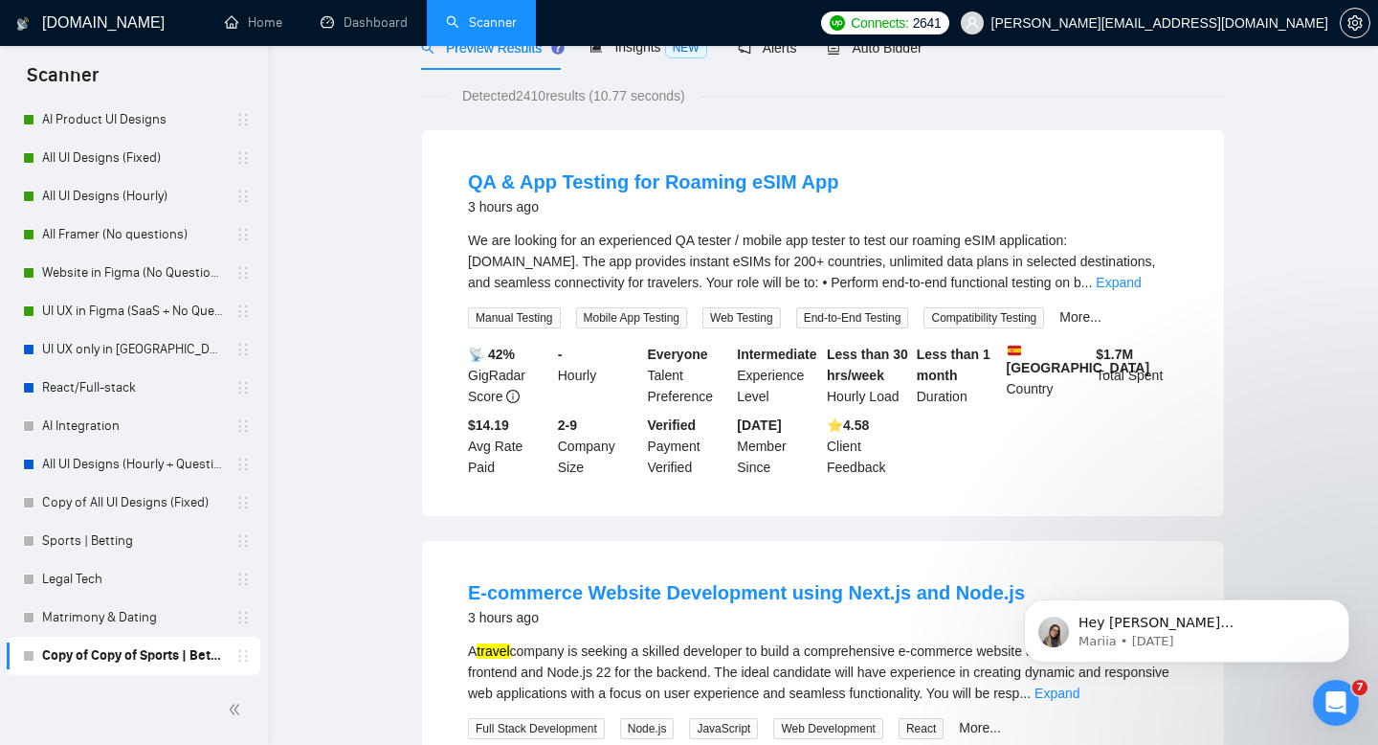
scroll to position [0, 0]
